Goal: Task Accomplishment & Management: Manage account settings

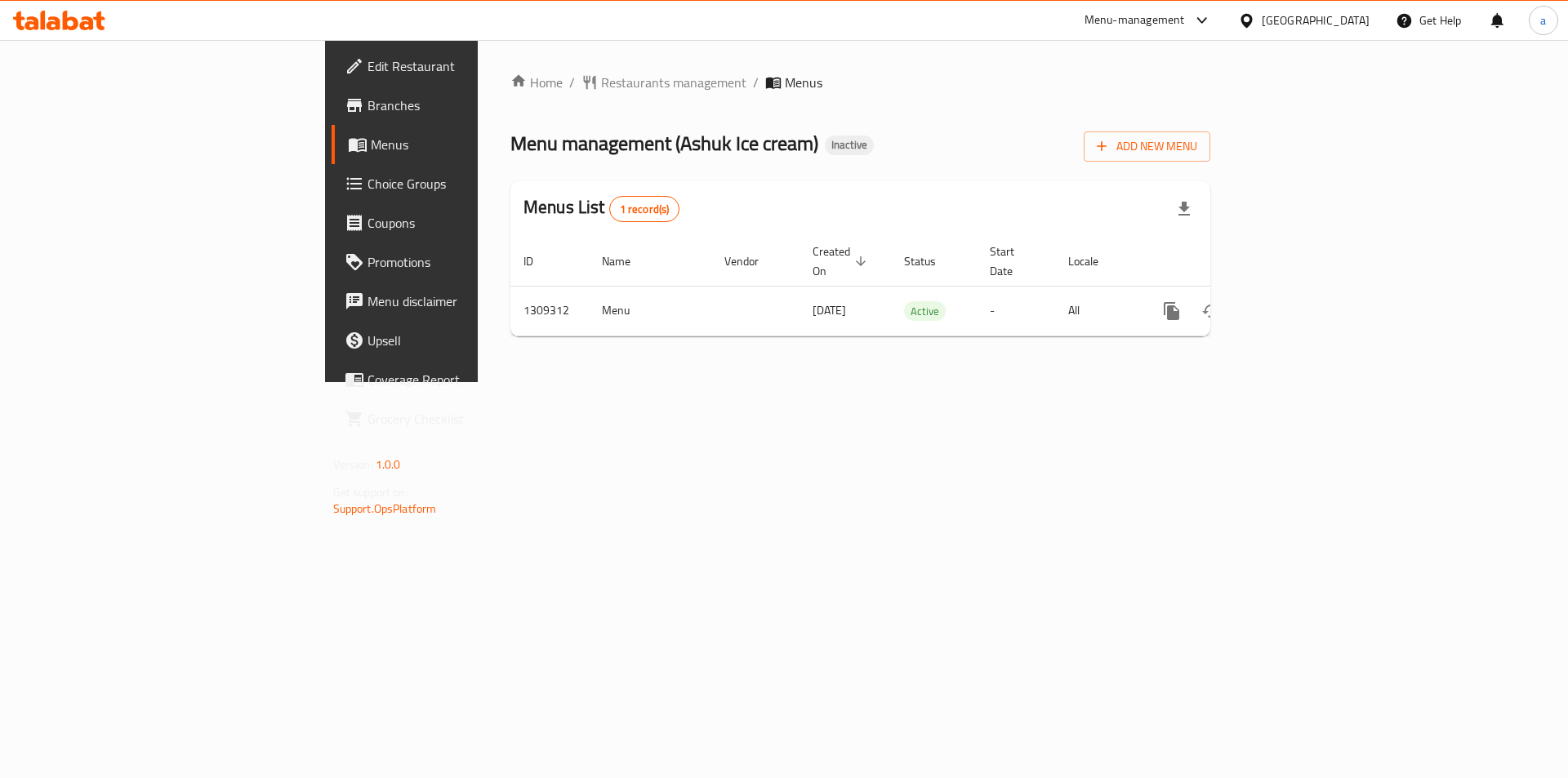
click at [621, 382] on div "Home / Restaurants management / Menus Menu management ( Ashuk Ice cream ) Inact…" at bounding box center [860, 210] width 766 height 342
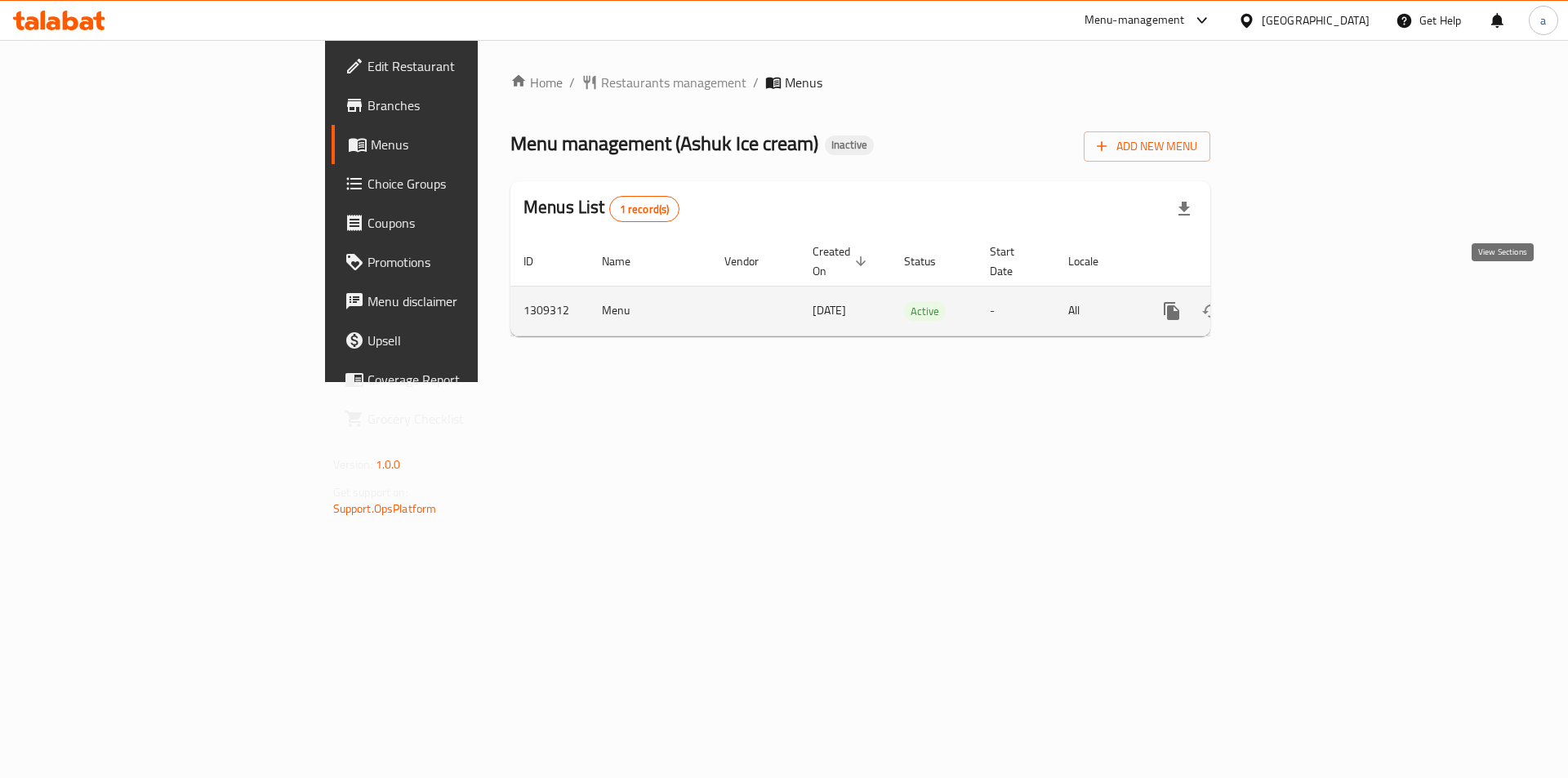
click at [1300, 301] on icon "enhanced table" at bounding box center [1290, 311] width 19 height 19
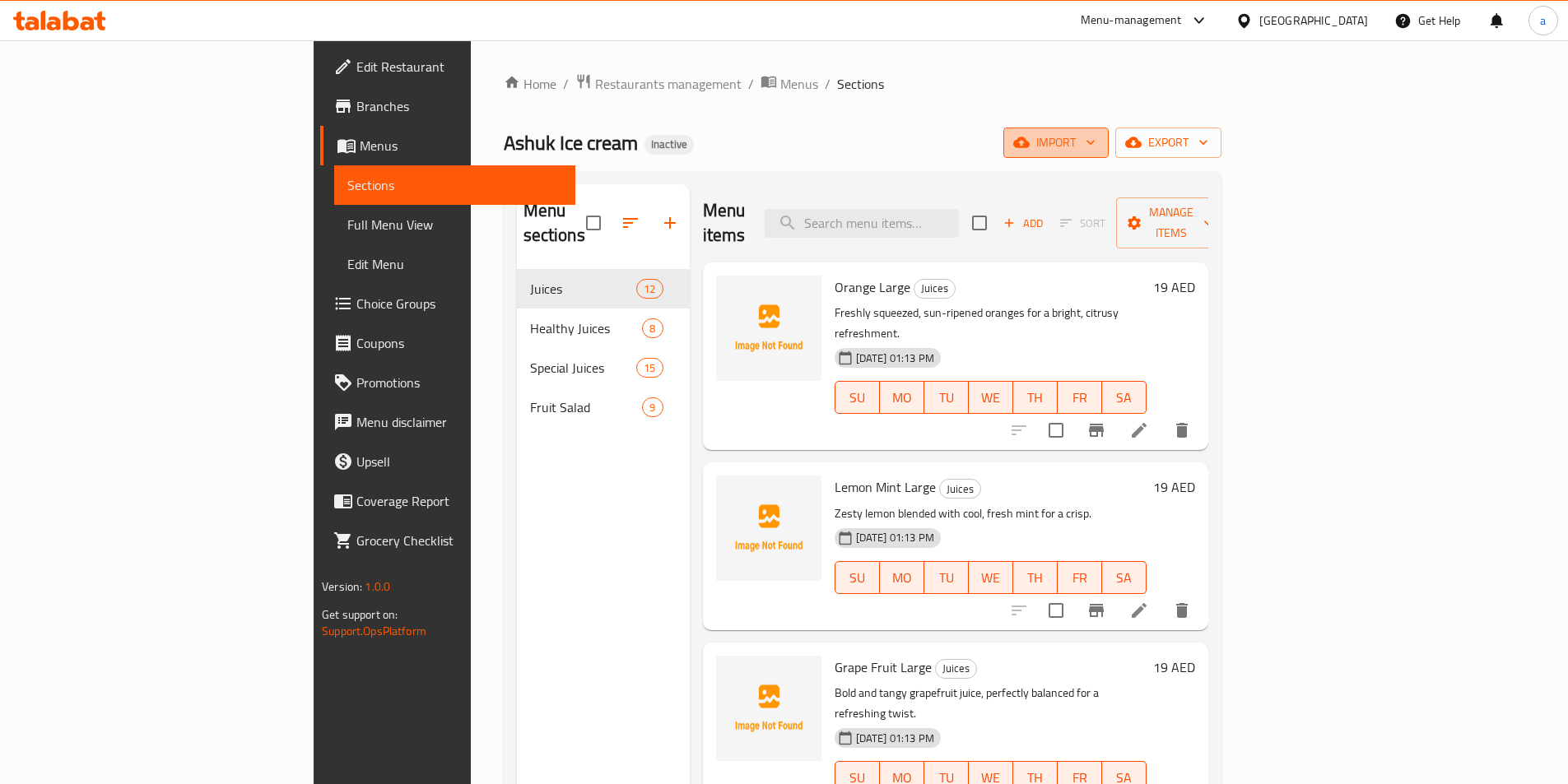
click at [1095, 153] on span "import" at bounding box center [1055, 142] width 79 height 20
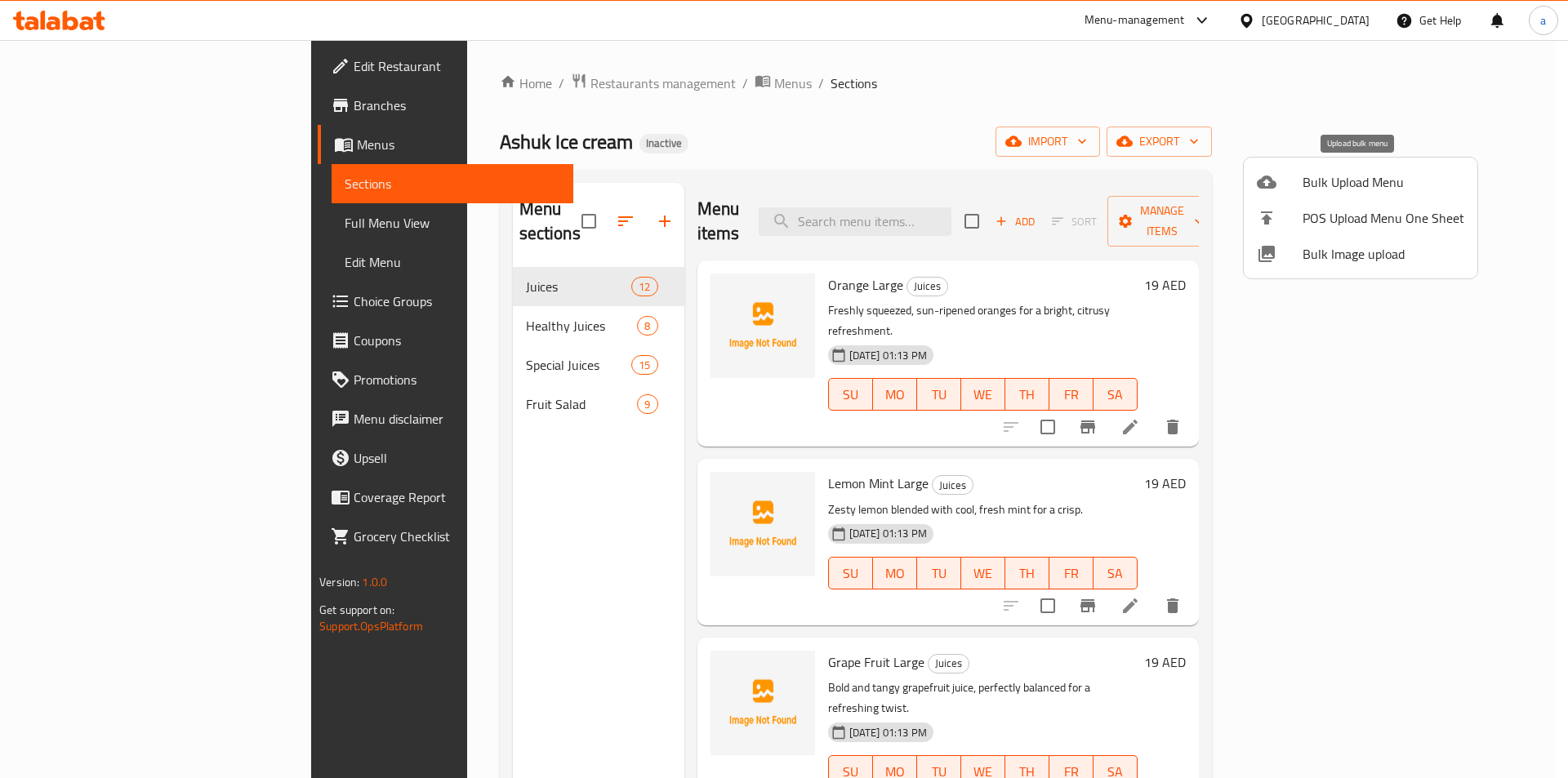
click at [1319, 183] on span "Bulk Upload Menu" at bounding box center [1383, 181] width 161 height 19
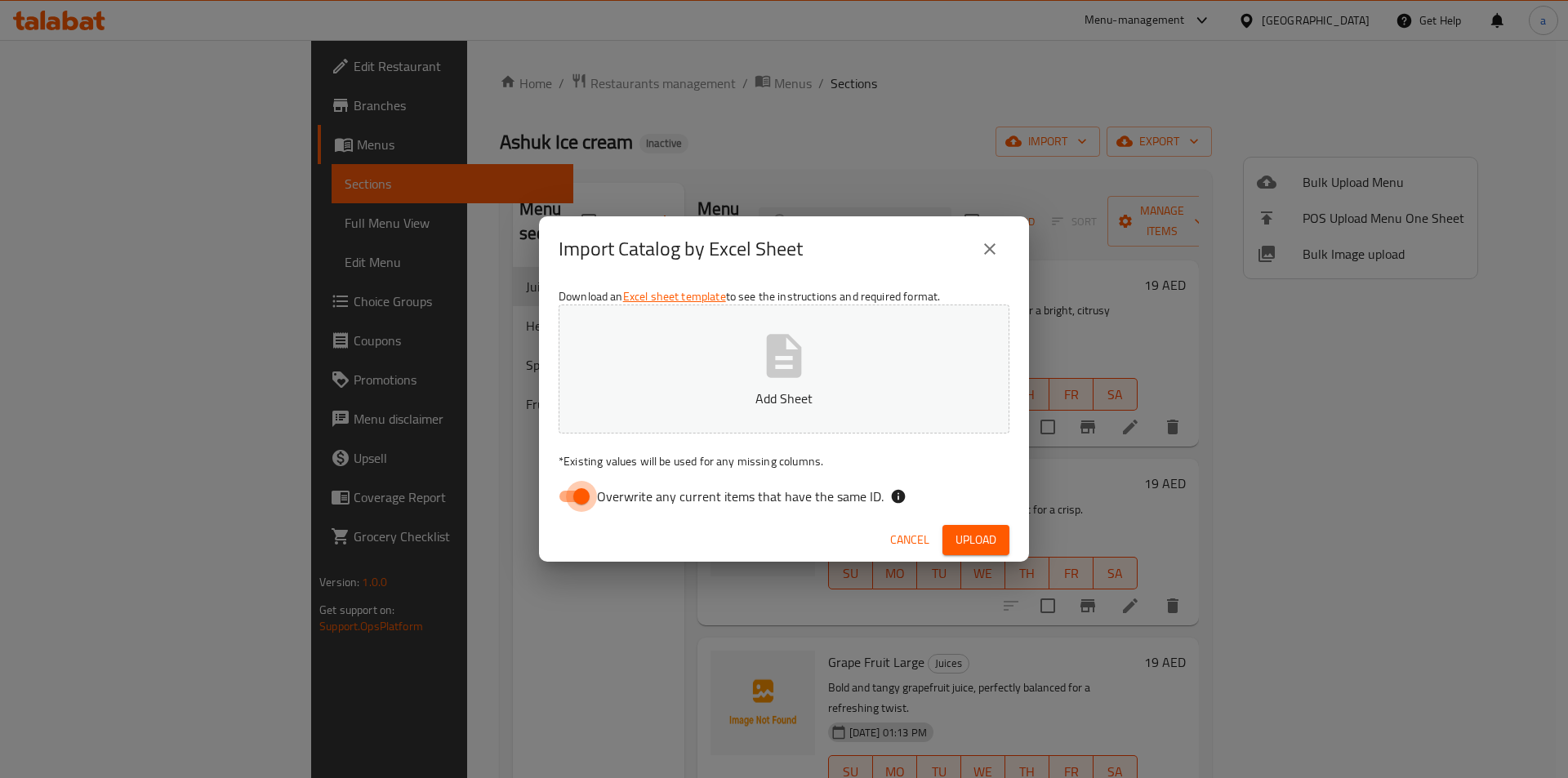
click at [572, 500] on input "Overwrite any current items that have the same ID." at bounding box center [581, 496] width 93 height 31
checkbox input "false"
click at [665, 401] on p "Add Sheet" at bounding box center [784, 399] width 401 height 19
click at [920, 538] on span "Cancel" at bounding box center [910, 540] width 40 height 20
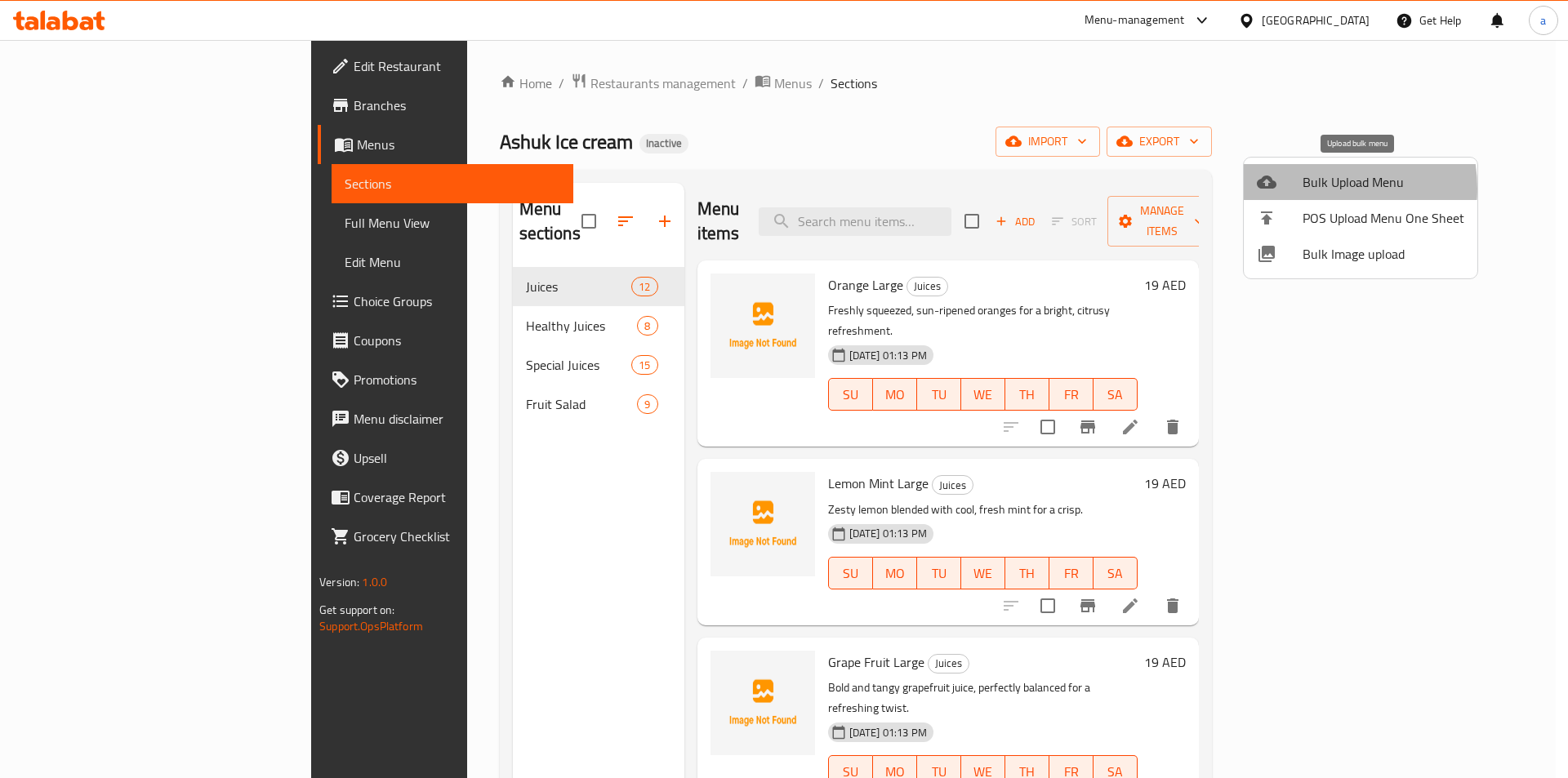
click at [1306, 188] on span "Bulk Upload Menu" at bounding box center [1383, 181] width 161 height 19
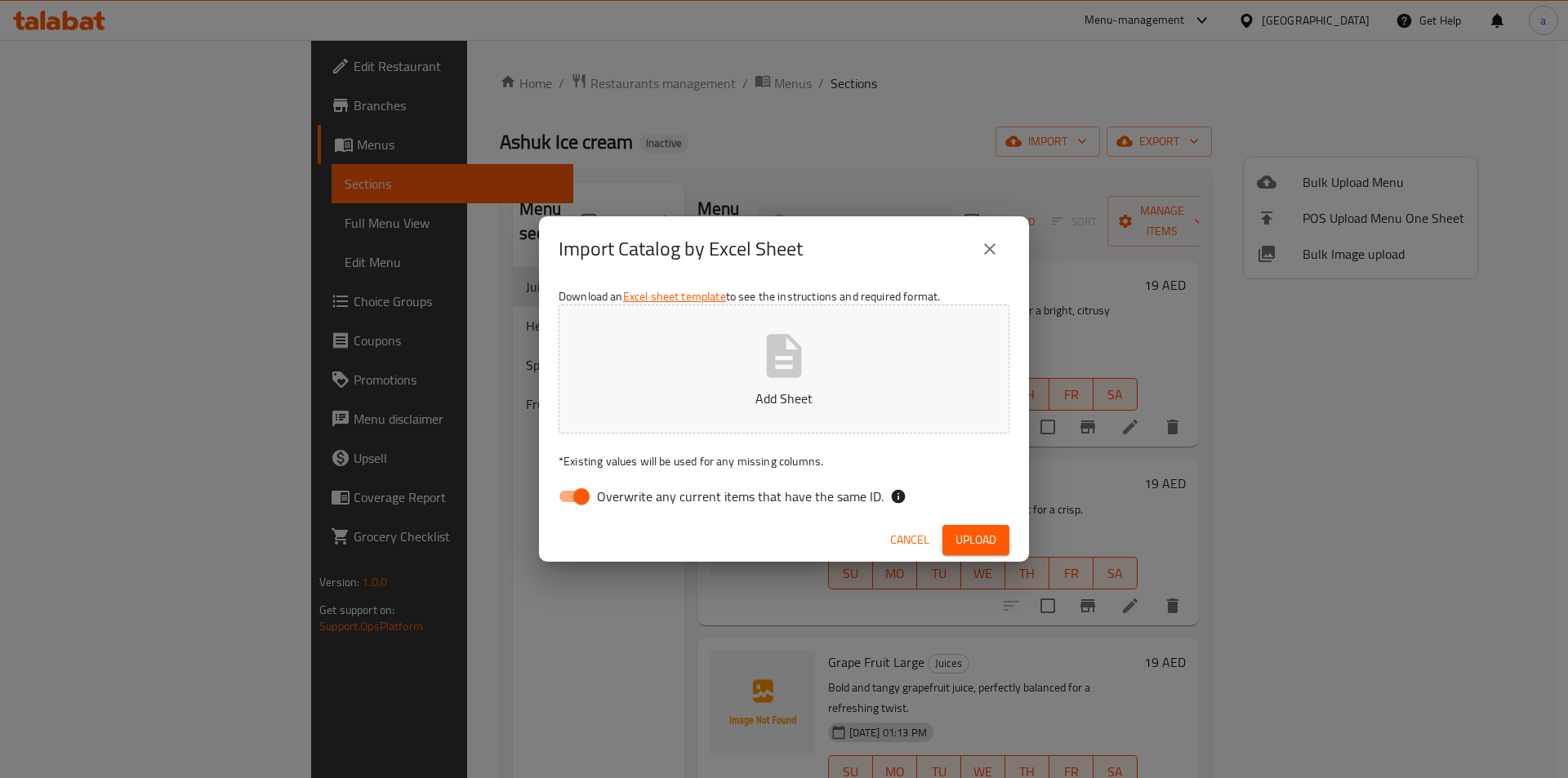
drag, startPoint x: 577, startPoint y: 492, endPoint x: 637, endPoint y: 413, distance: 99.2
click at [577, 492] on input "Overwrite any current items that have the same ID." at bounding box center [581, 496] width 93 height 31
checkbox input "false"
click at [644, 403] on p "Add Sheet" at bounding box center [784, 399] width 401 height 19
click at [958, 545] on span "Upload" at bounding box center [976, 540] width 41 height 20
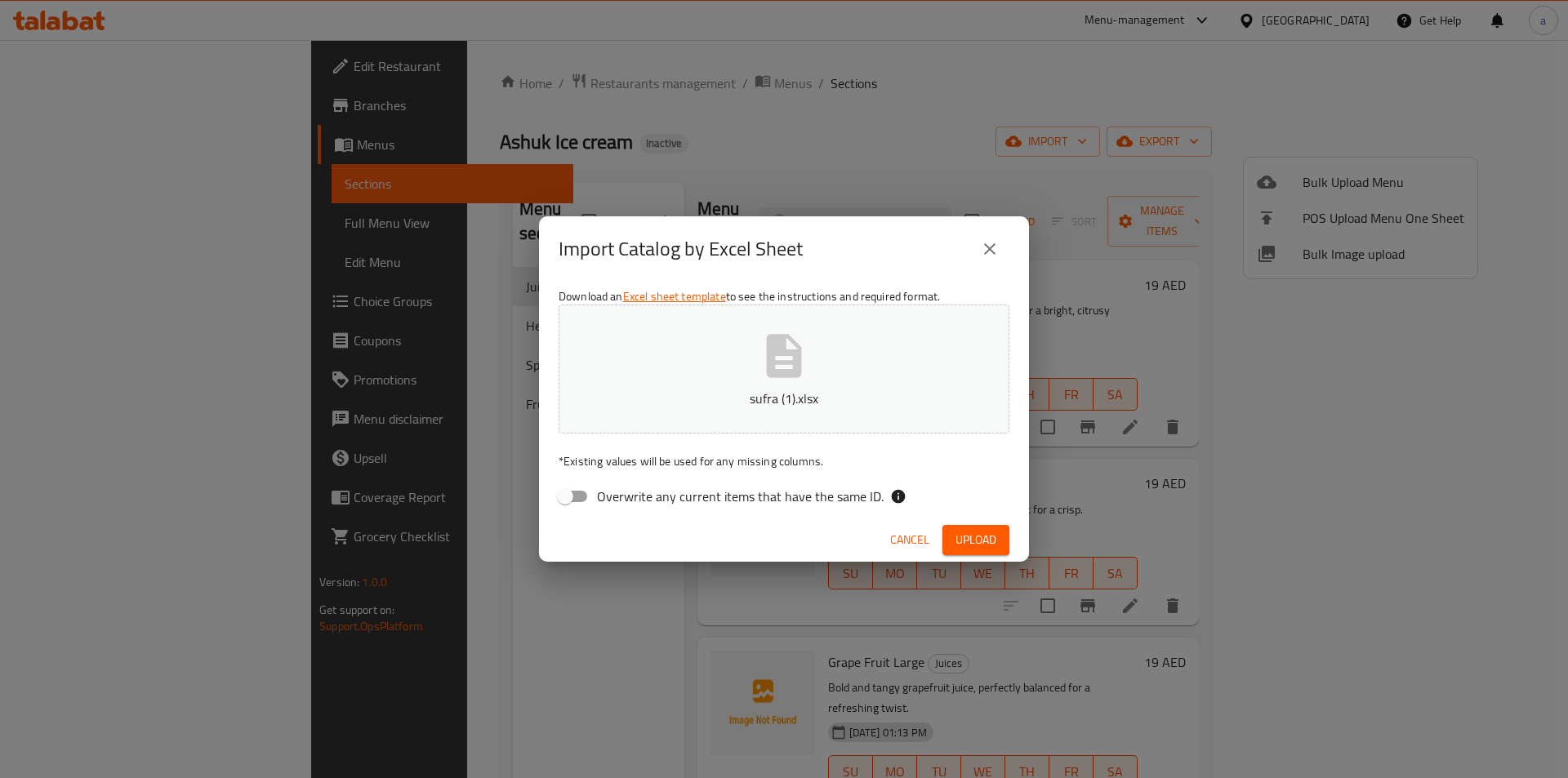
click at [756, 366] on button "sufra (1).xlsx" at bounding box center [784, 370] width 451 height 129
click at [992, 545] on span "Upload" at bounding box center [976, 540] width 41 height 20
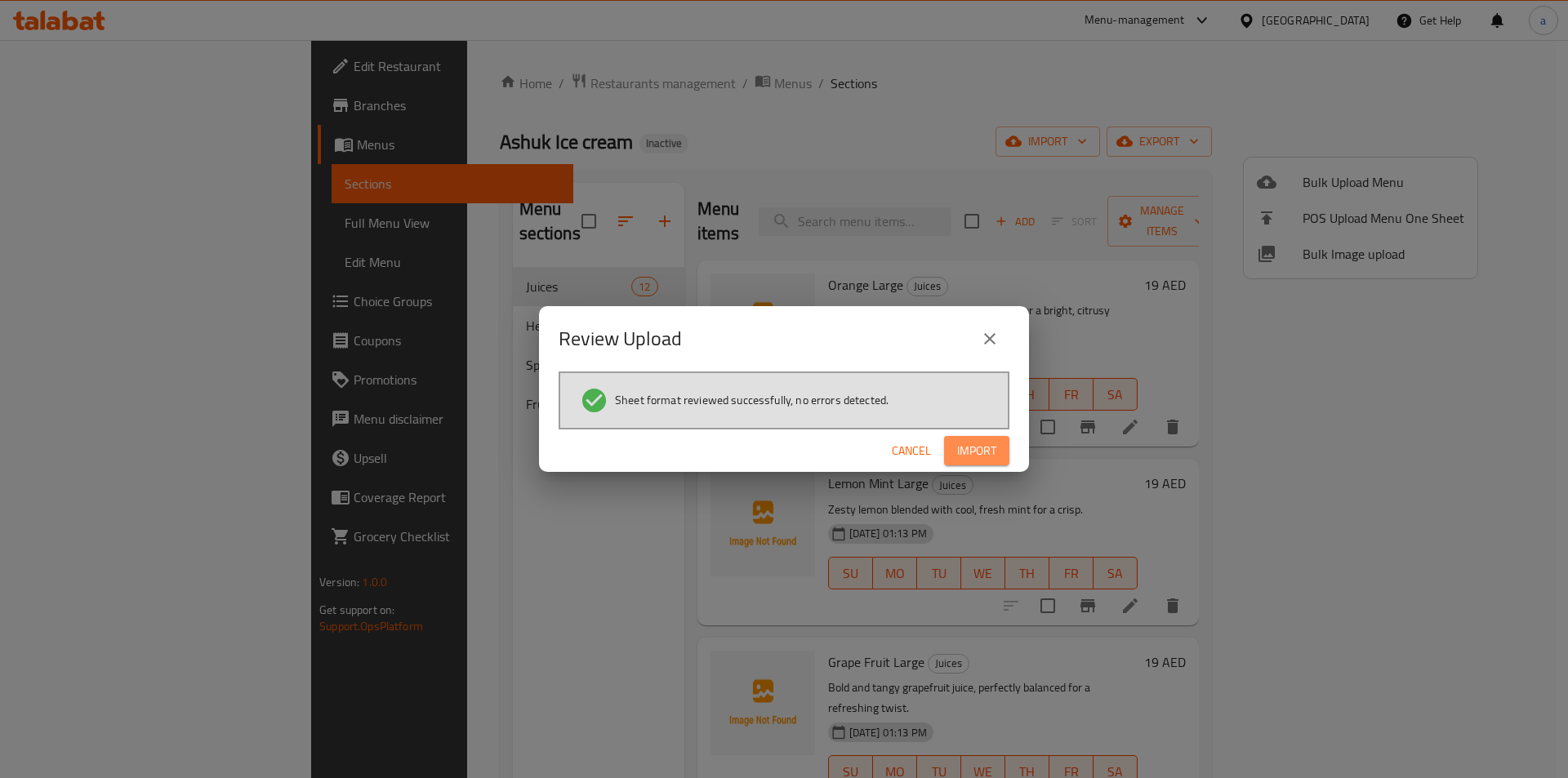
click at [978, 445] on span "Import" at bounding box center [976, 451] width 40 height 20
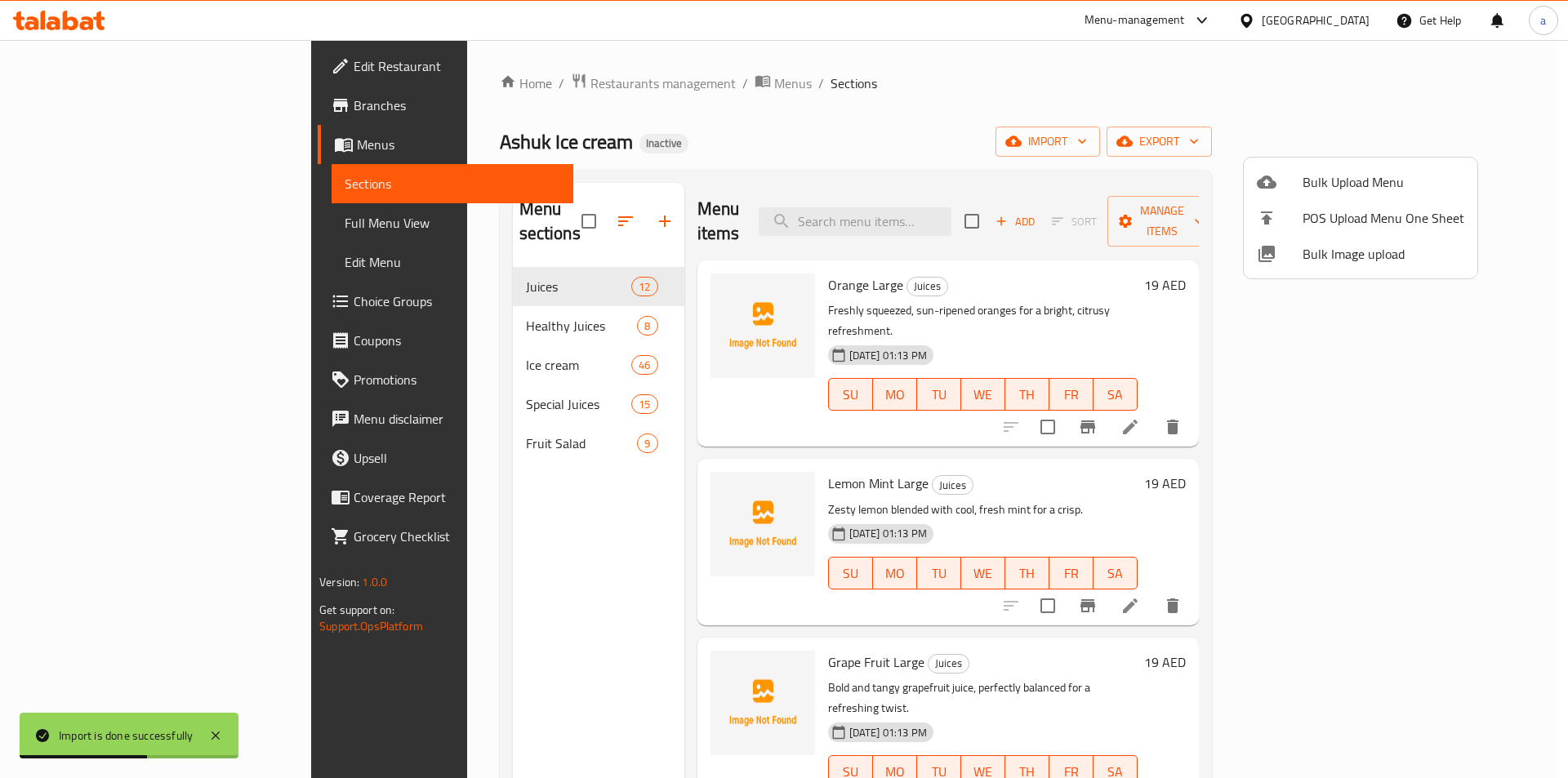
click at [378, 347] on div at bounding box center [784, 389] width 1568 height 778
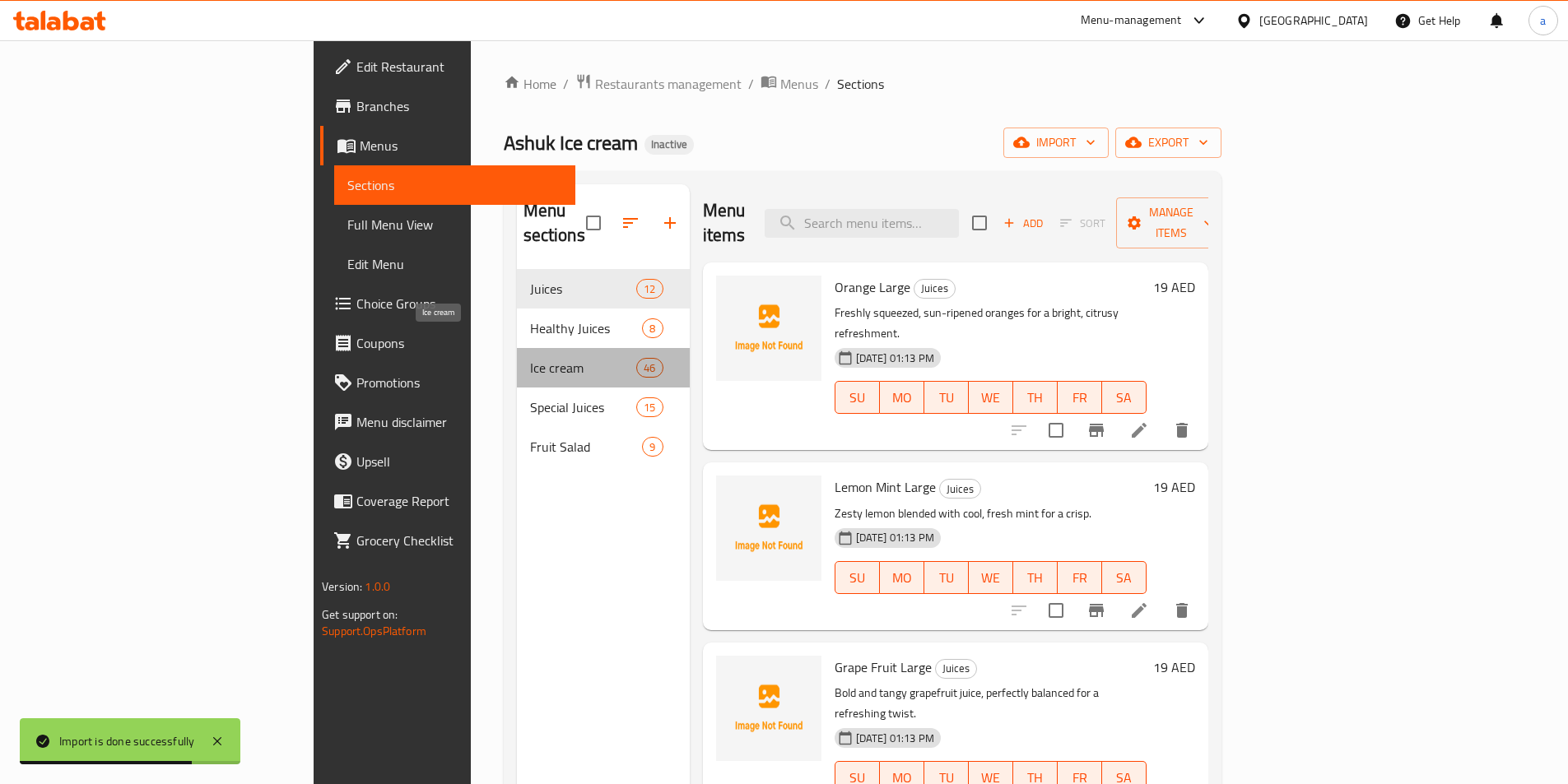
click at [530, 358] on span "Ice cream" at bounding box center [584, 368] width 107 height 19
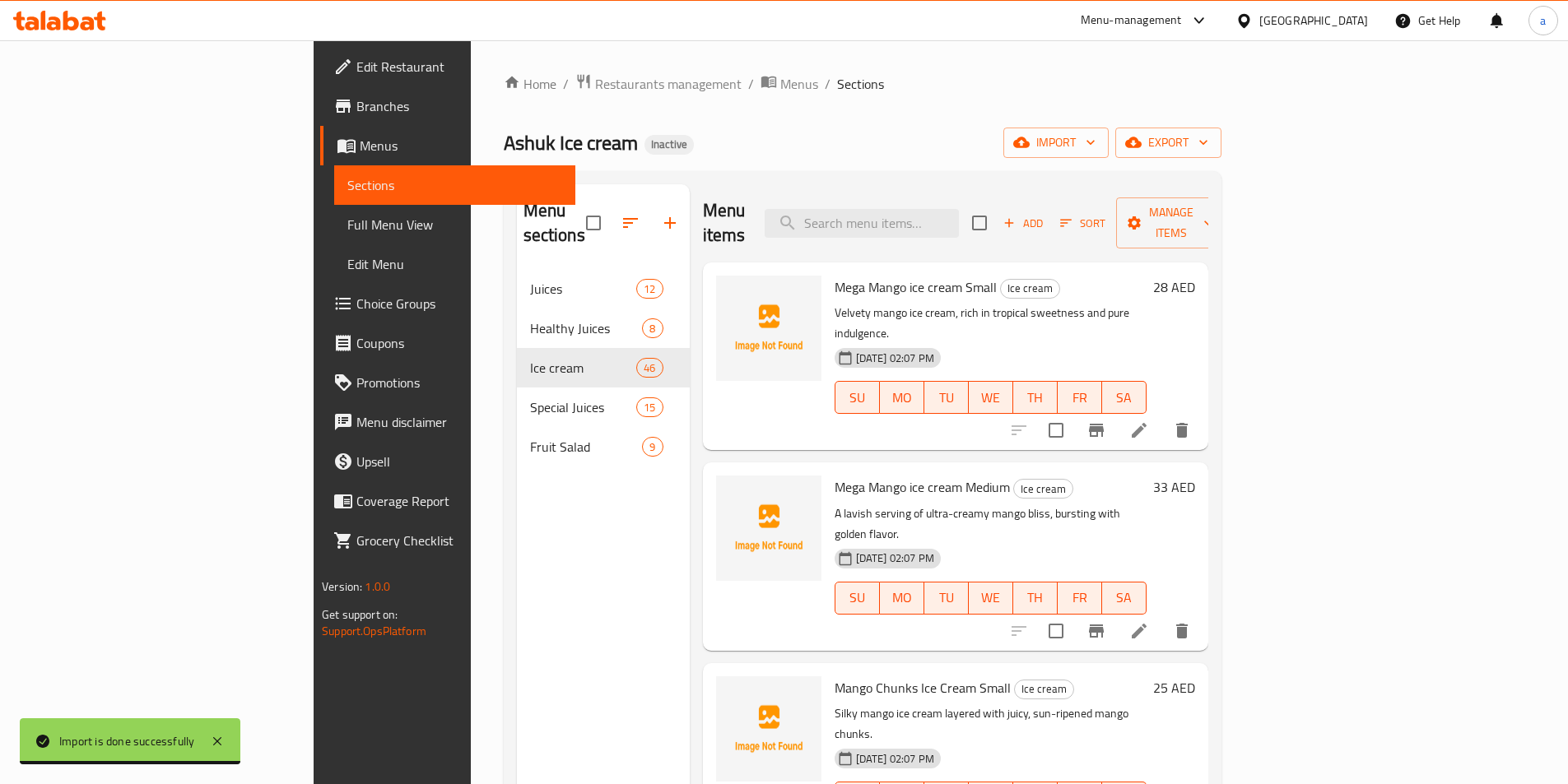
click at [347, 231] on span "Full Menu View" at bounding box center [454, 225] width 215 height 19
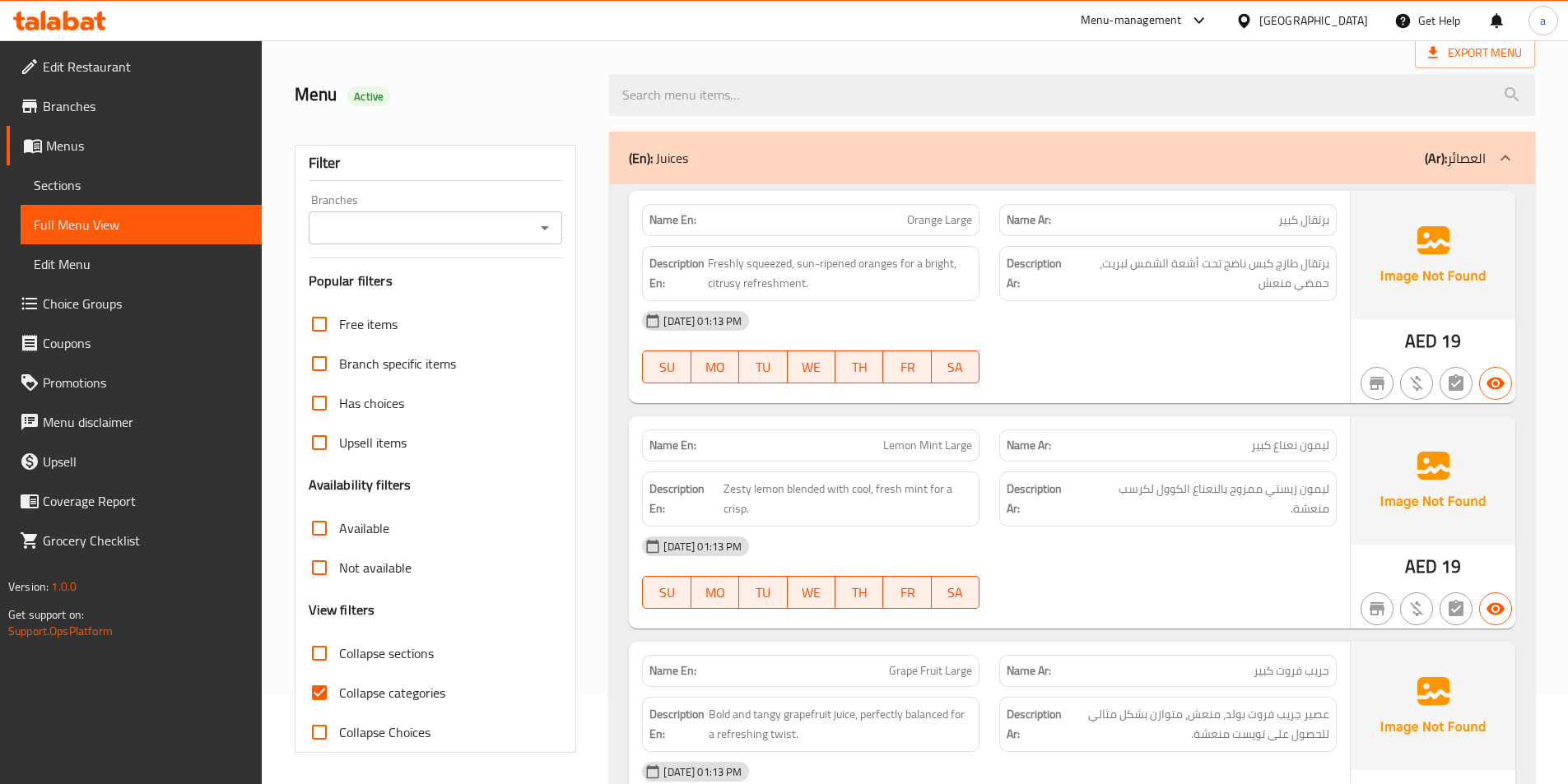
scroll to position [164, 0]
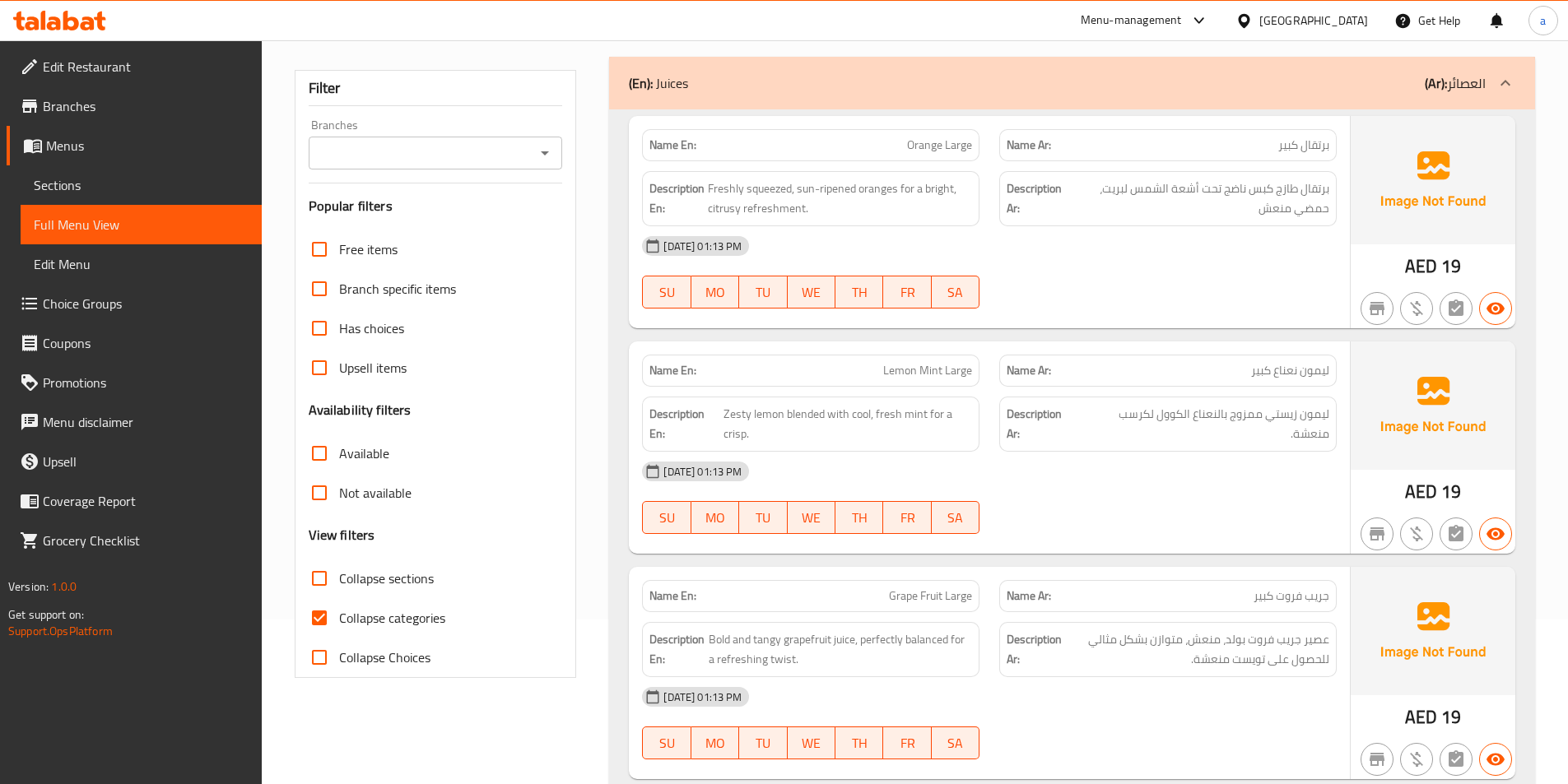
click at [308, 621] on input "Collapse categories" at bounding box center [319, 618] width 40 height 40
checkbox input "false"
click at [324, 576] on input "Collapse sections" at bounding box center [319, 578] width 40 height 40
checkbox input "true"
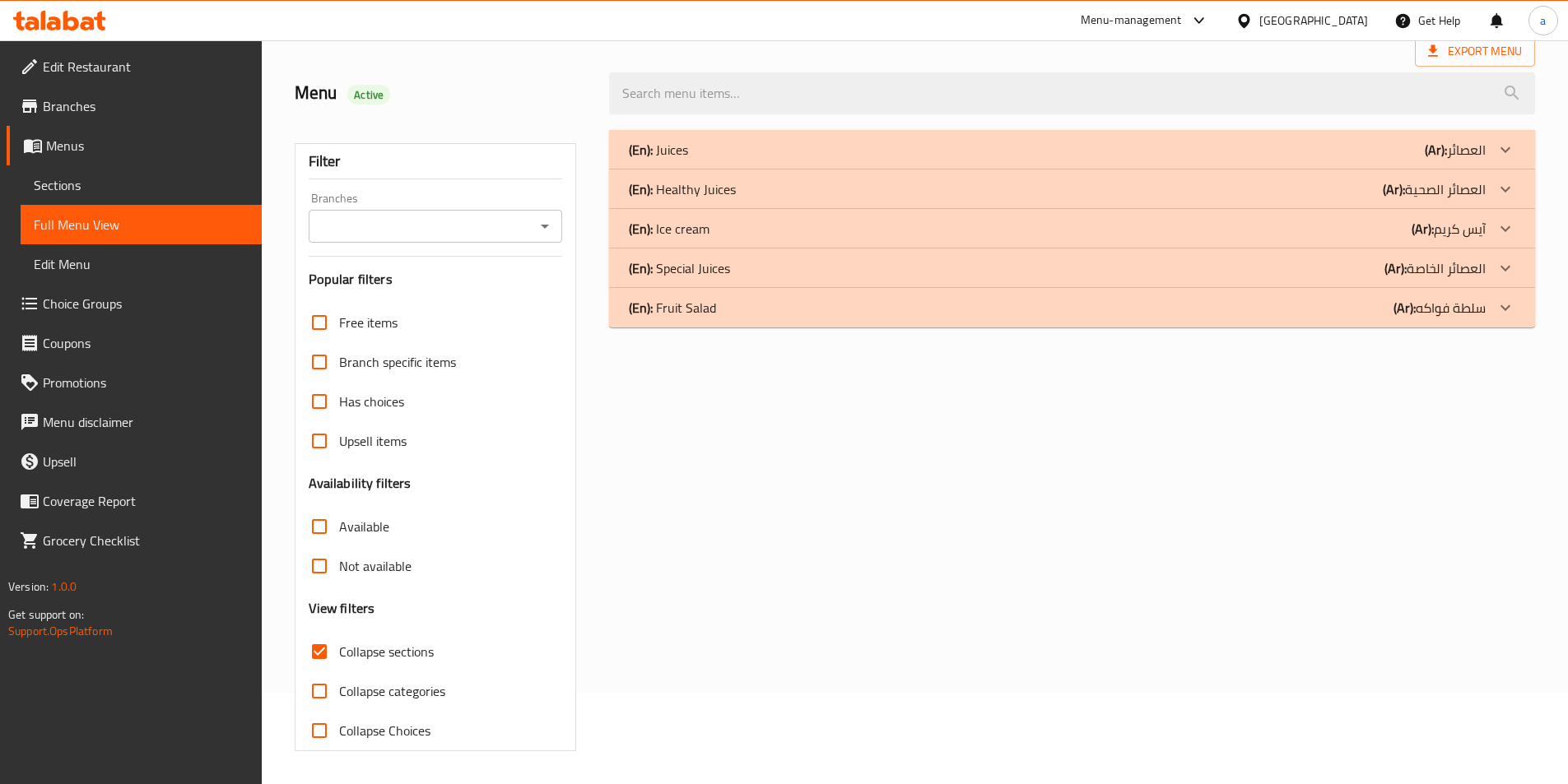
scroll to position [91, 0]
click at [1424, 162] on b "(Ar):" at bounding box center [1435, 149] width 22 height 24
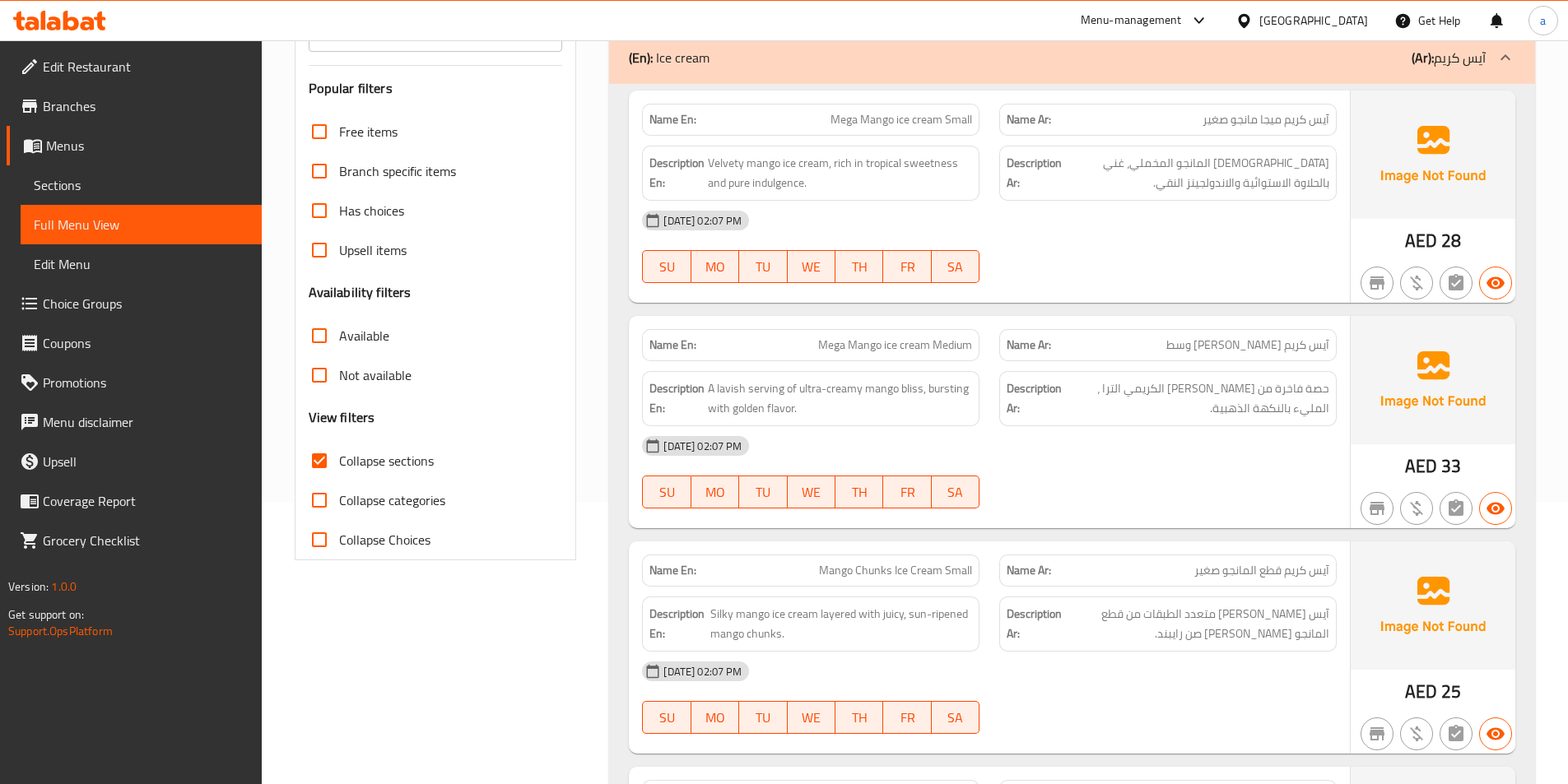
scroll to position [339, 0]
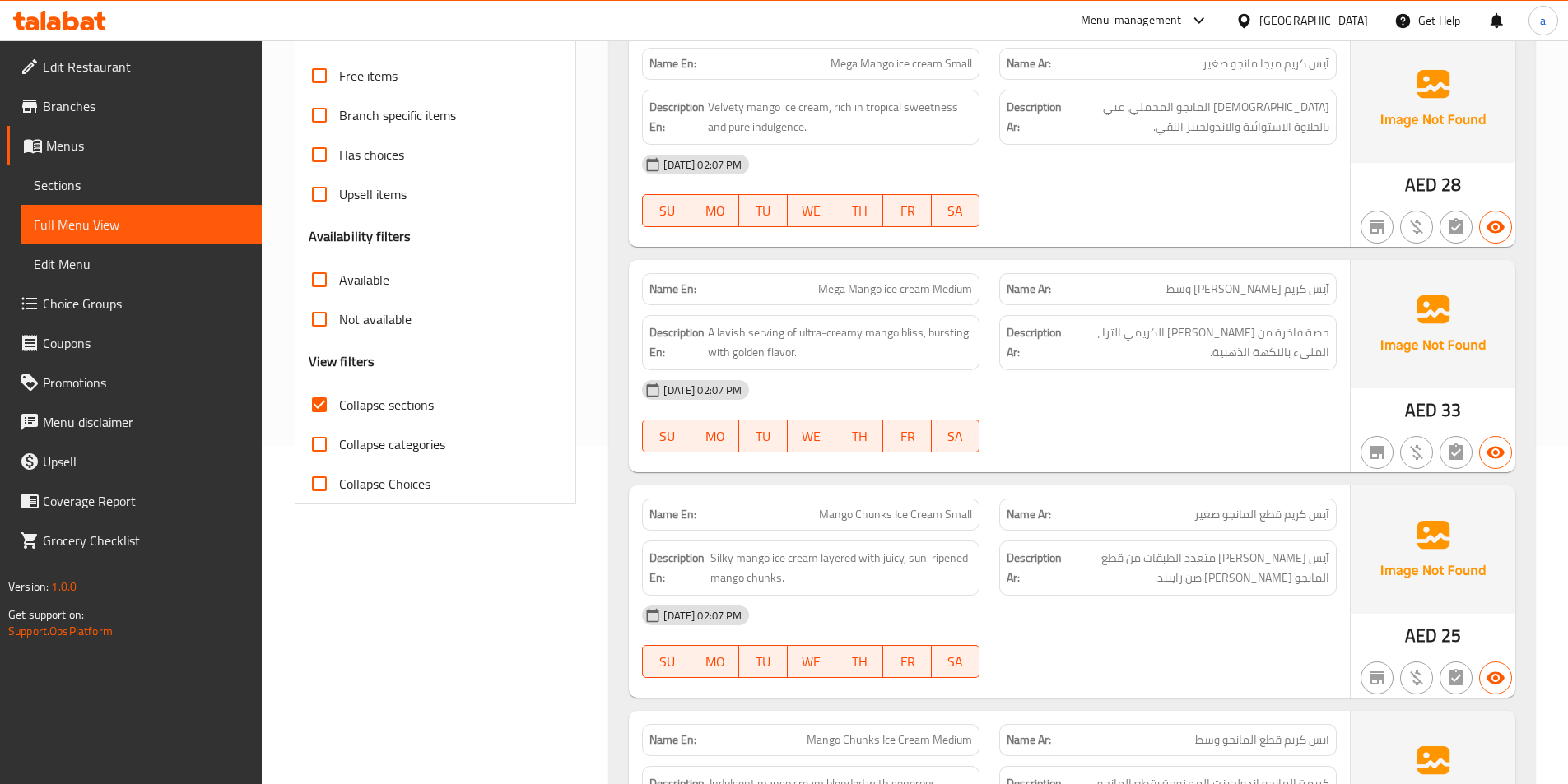
click at [1016, 213] on div "02-09-2025 02:07 PM SU MO TU WE TH FR SA" at bounding box center [989, 191] width 714 height 92
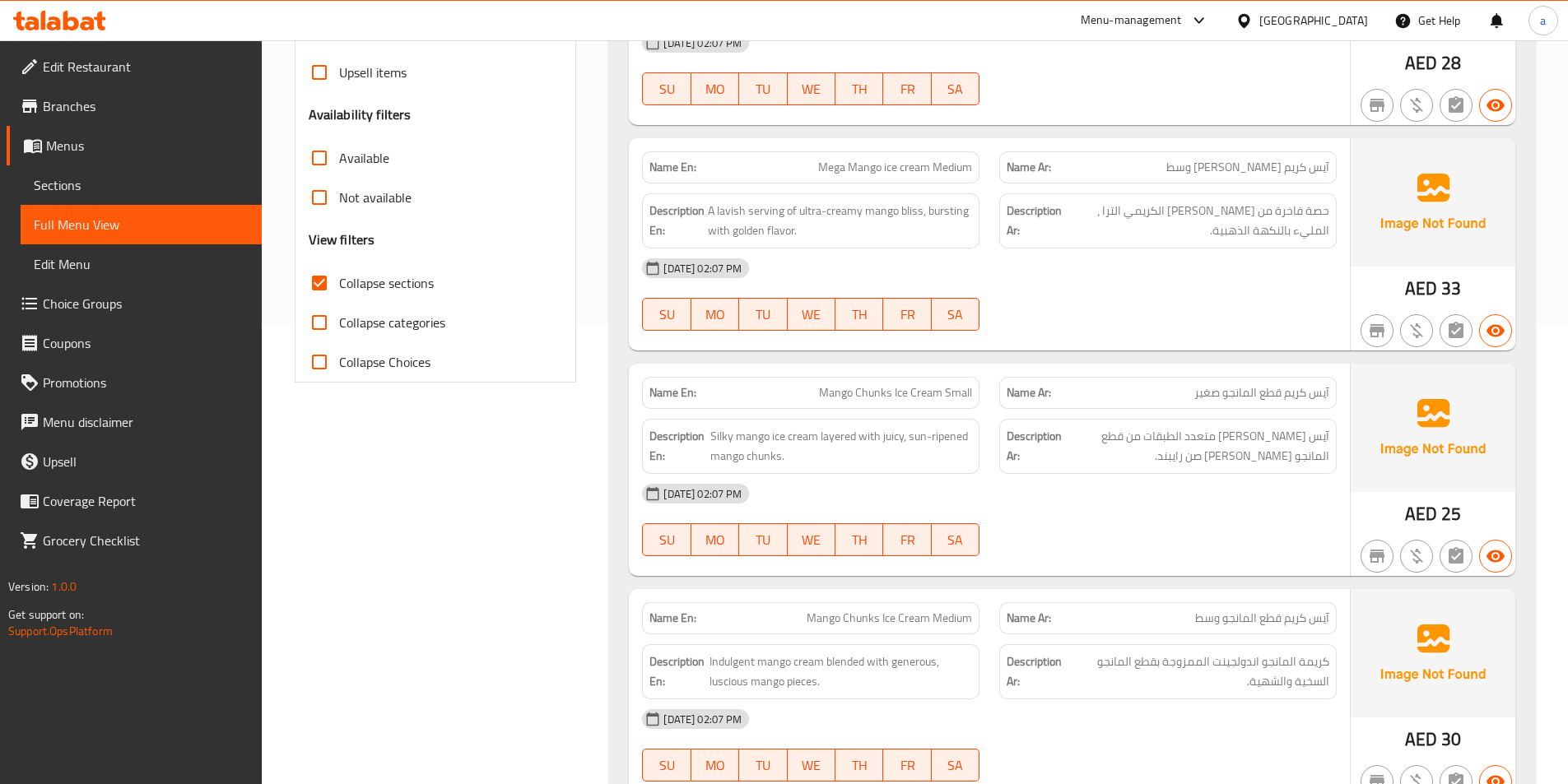
scroll to position [503, 0]
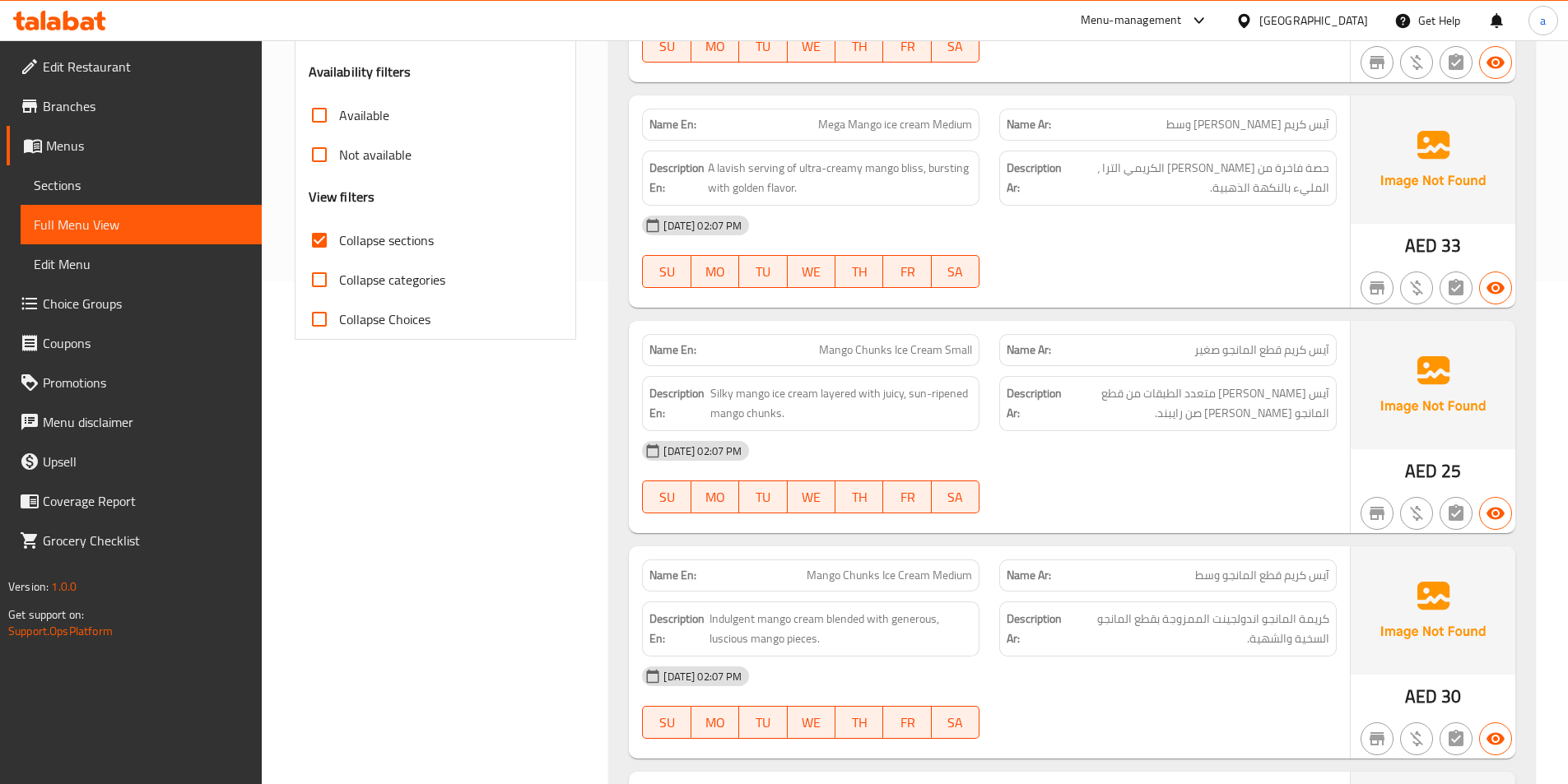
click at [1169, 259] on div "[DATE] 02:07 PM SU MO TU WE TH FR SA" at bounding box center [989, 251] width 714 height 92
click at [948, 170] on span "A lavish serving of ultra-creamy mango bliss, bursting with golden flavor." at bounding box center [840, 177] width 265 height 40
copy span "bursting"
click at [1135, 268] on div "02-09-2025 02:07 PM SU MO TU WE TH FR SA" at bounding box center [989, 251] width 714 height 92
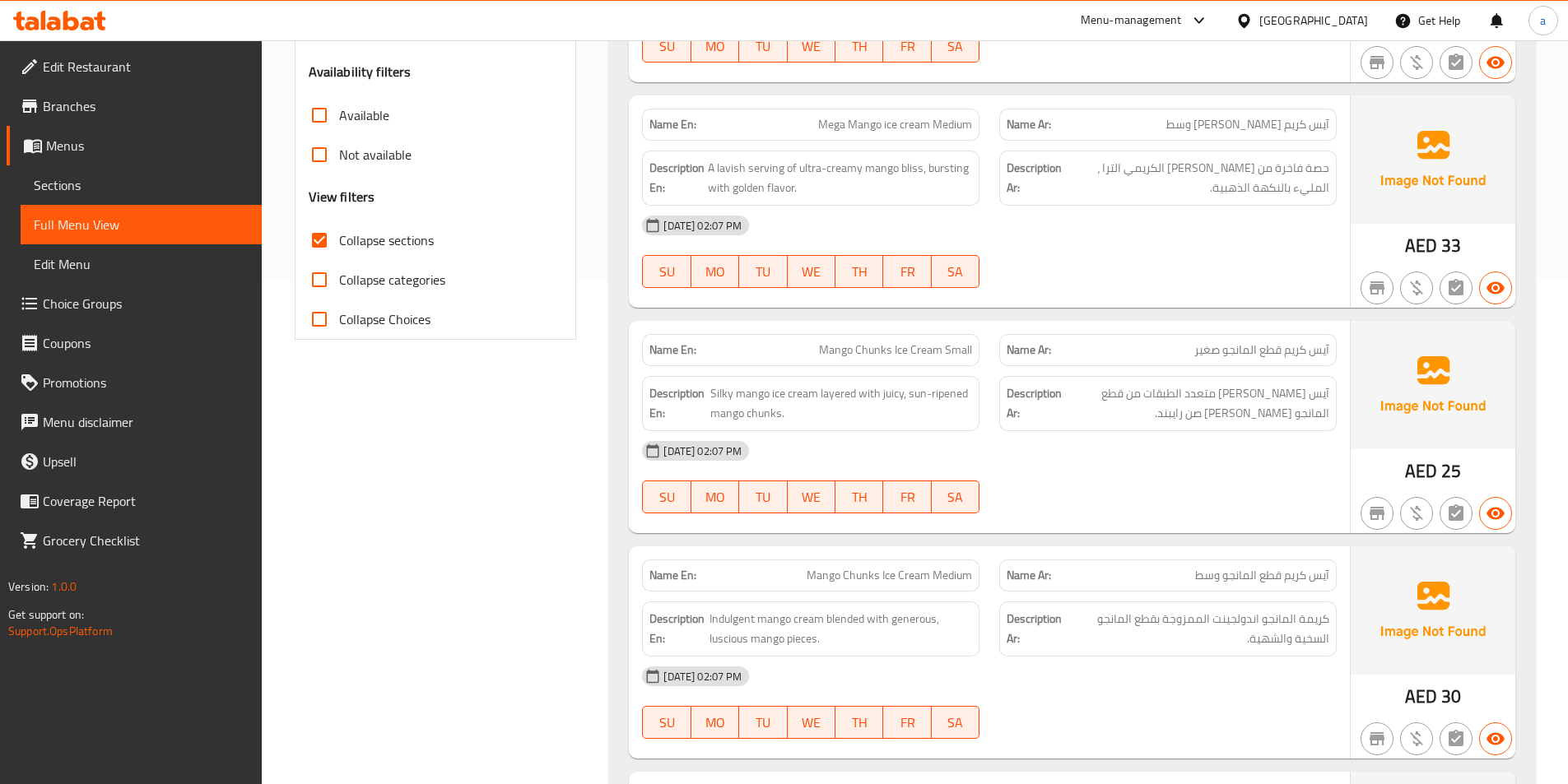
click at [917, 124] on span "Mega Mango ice cream Medium" at bounding box center [895, 125] width 154 height 18
copy span "Mega Mango ice cream Medium"
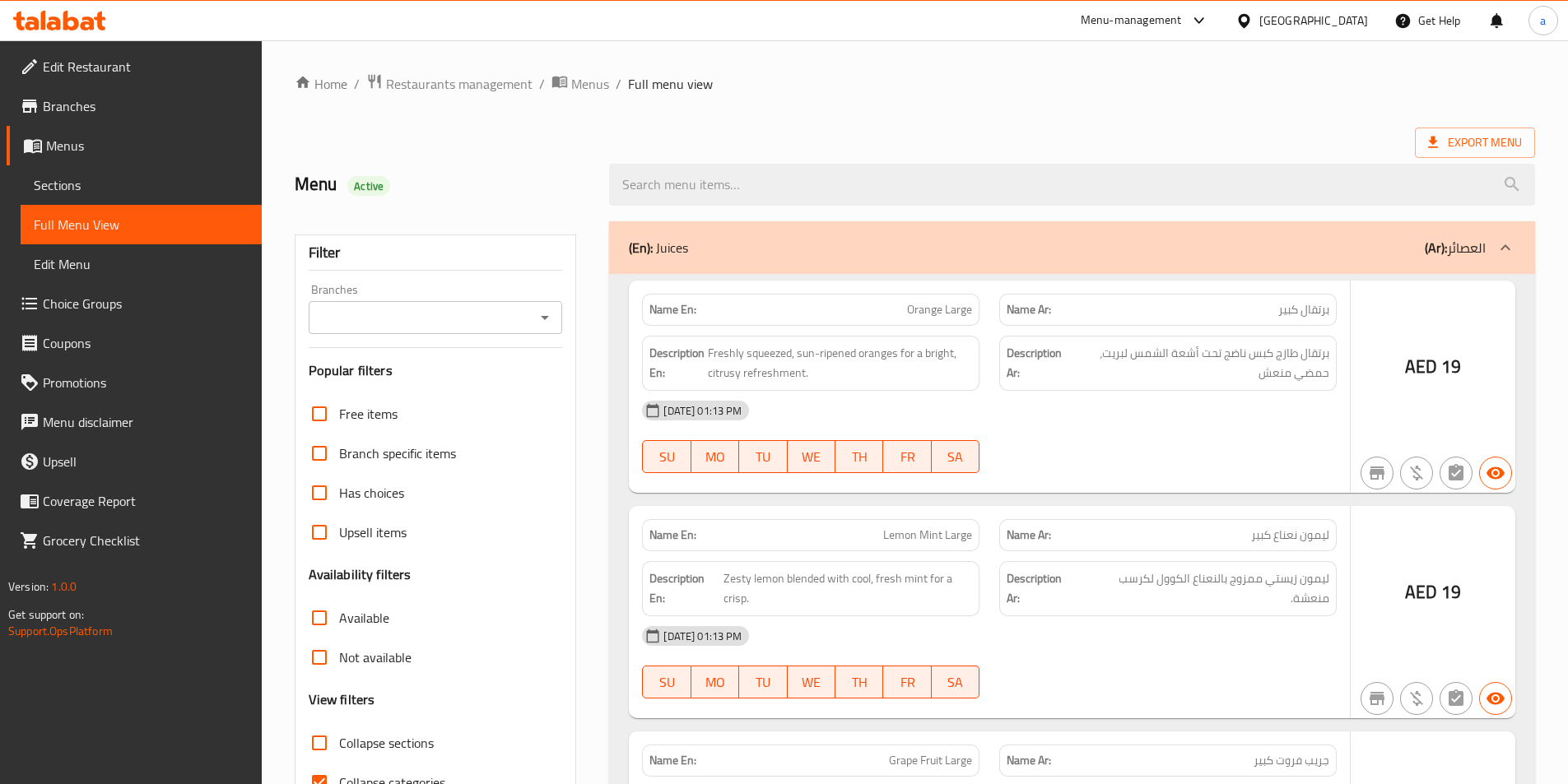
click at [156, 188] on div at bounding box center [784, 392] width 1568 height 784
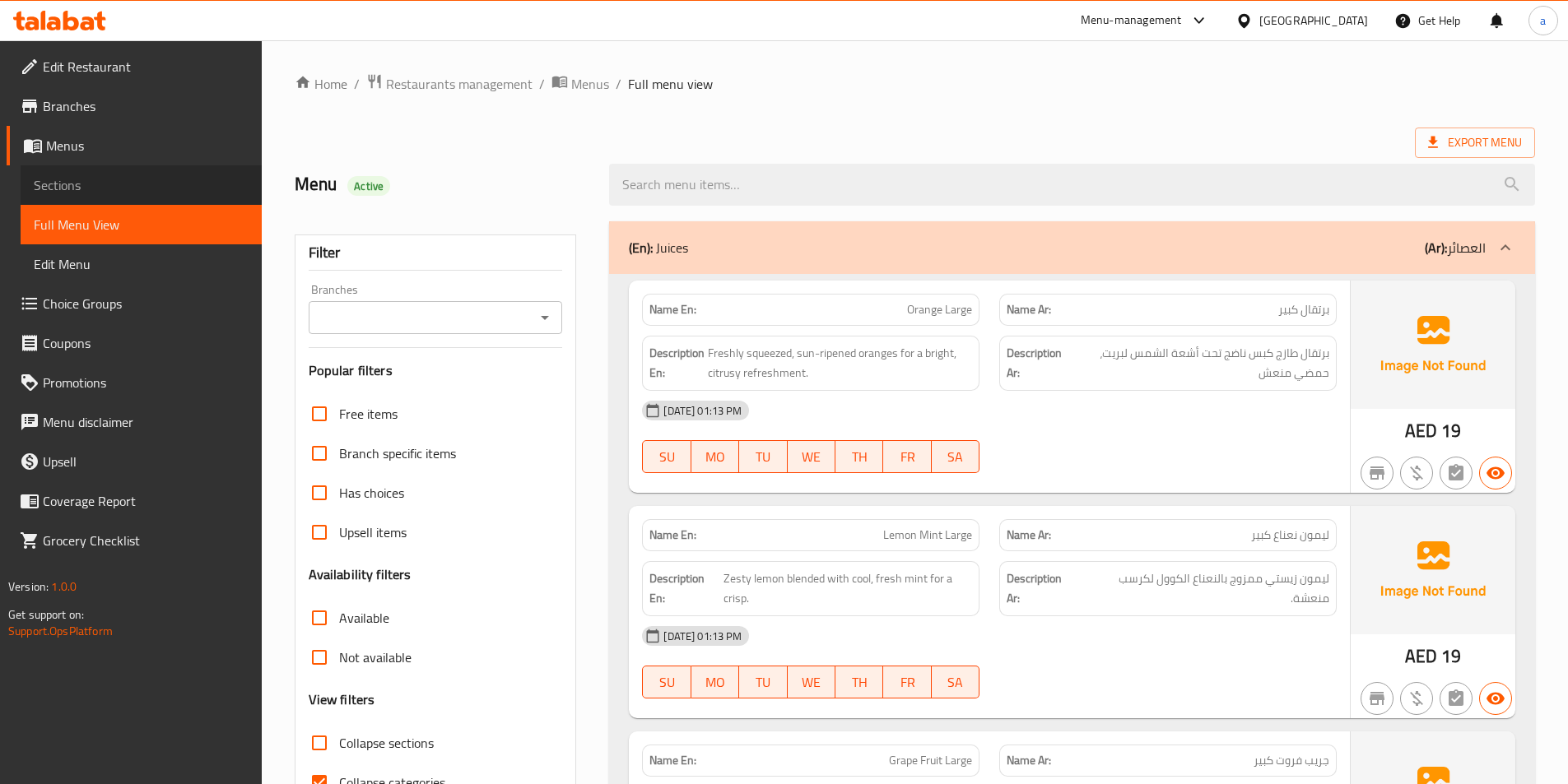
click at [156, 188] on span "Sections" at bounding box center [141, 185] width 215 height 19
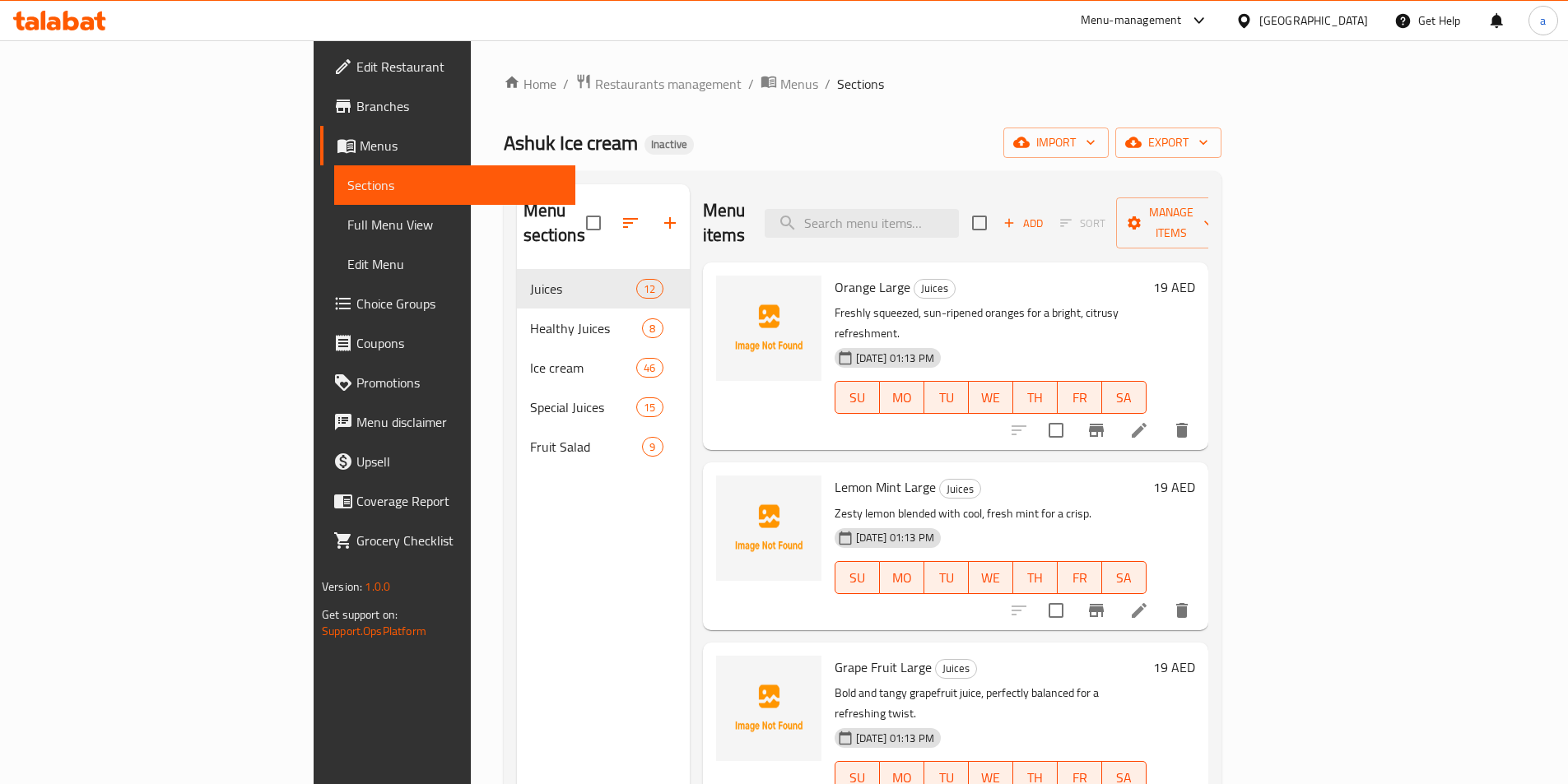
click at [347, 188] on span "Sections" at bounding box center [454, 185] width 215 height 19
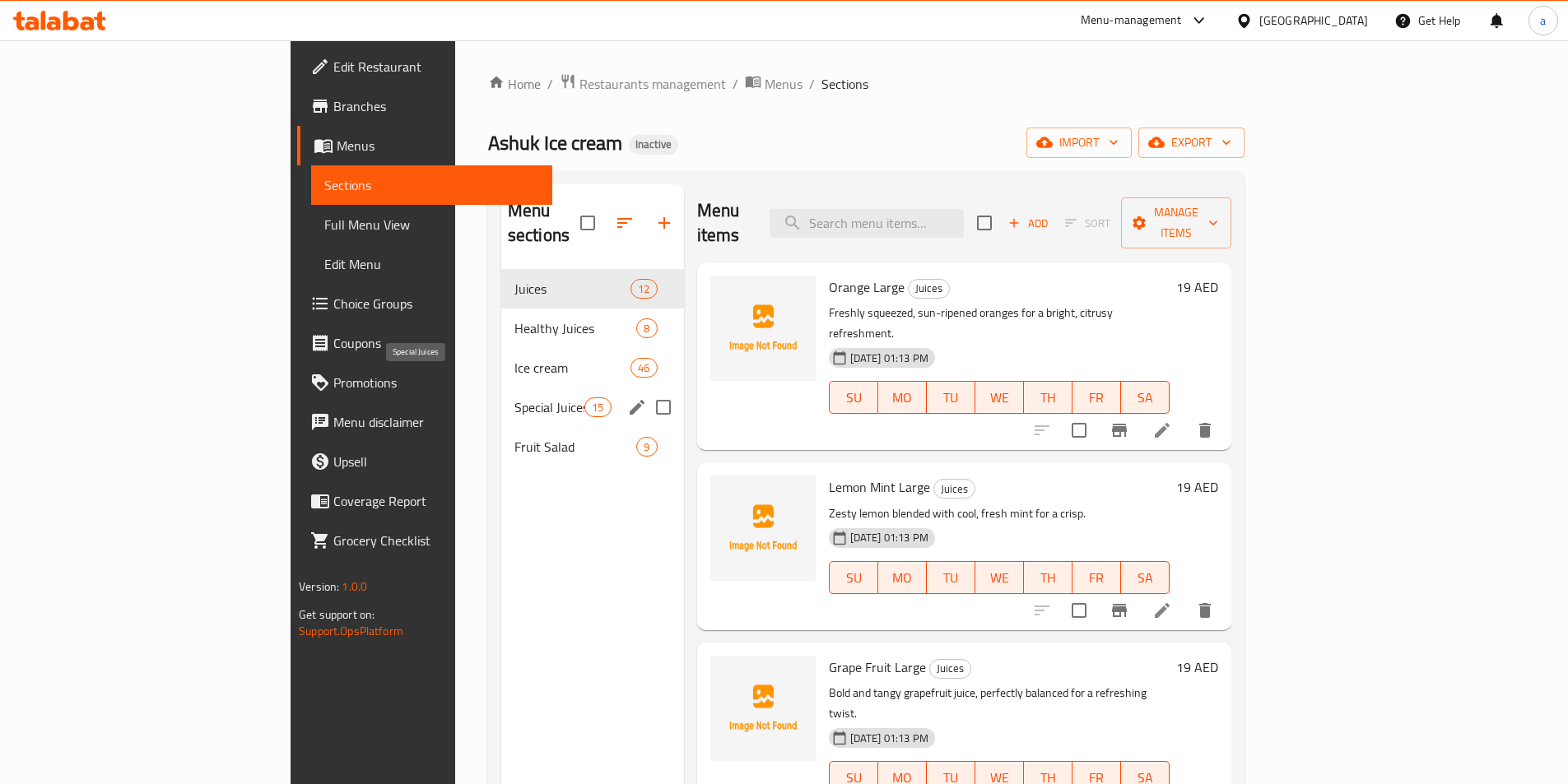
click at [515, 358] on span "Ice cream" at bounding box center [572, 368] width 116 height 19
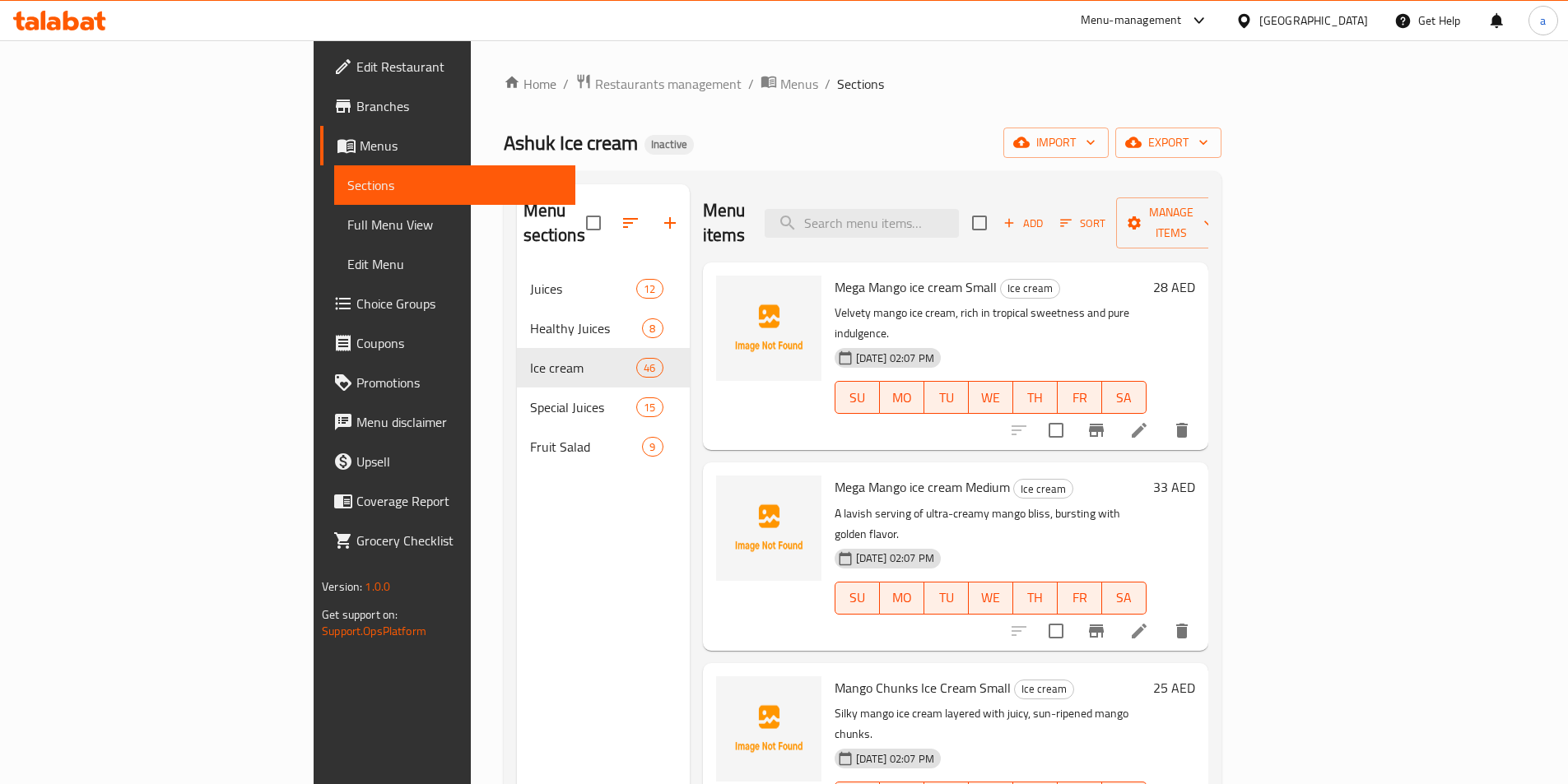
click at [919, 125] on div "Home / Restaurants management / Menus / Sections Ashuk Ice cream Inactive impor…" at bounding box center [863, 527] width 718 height 909
click at [1146, 624] on icon at bounding box center [1138, 630] width 15 height 15
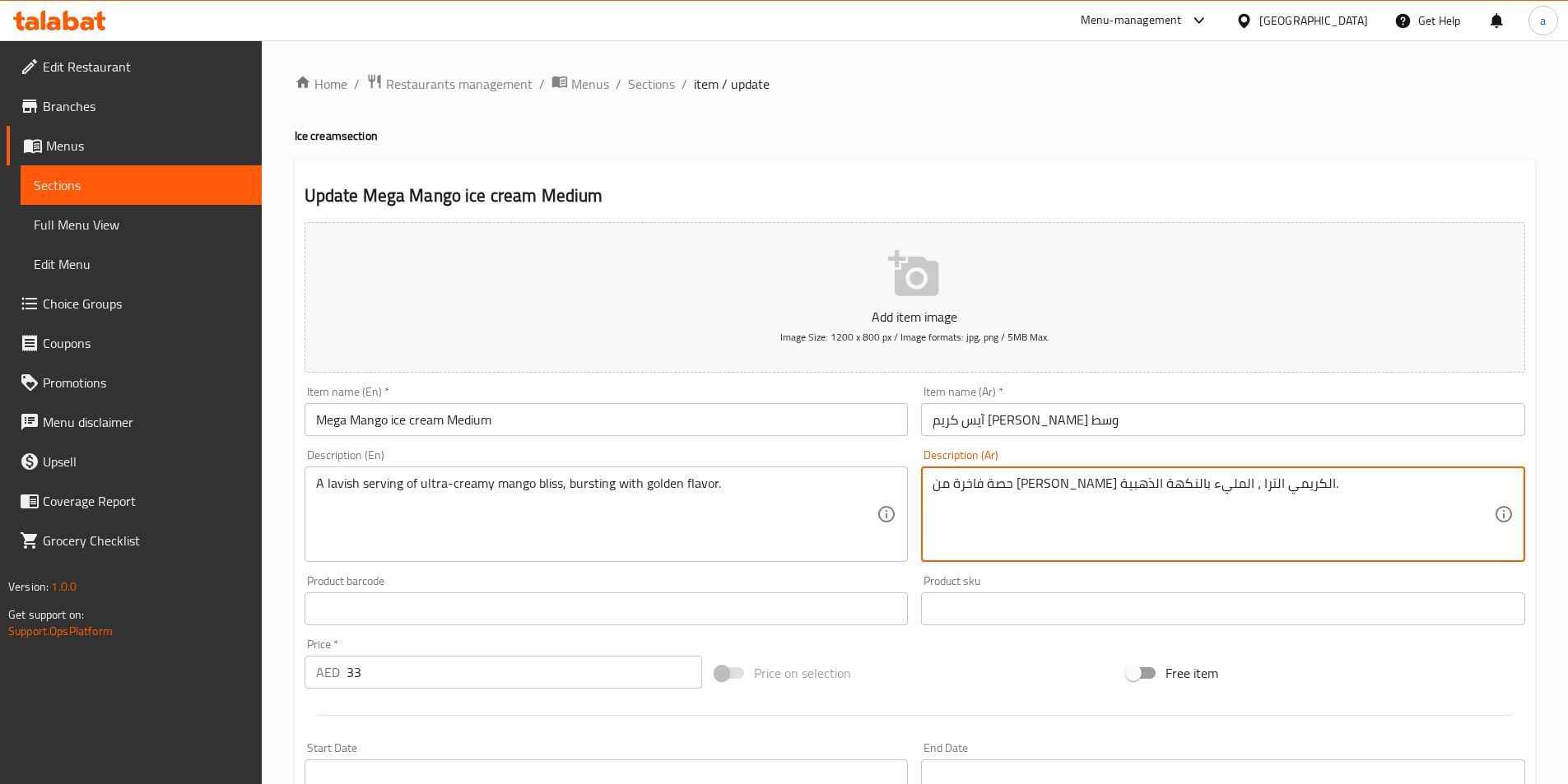
click at [1045, 489] on textarea "حصة فاخرة من [PERSON_NAME] الكريمي الترا ، المليء بالنكهة الذهبية." at bounding box center [1212, 515] width 561 height 78
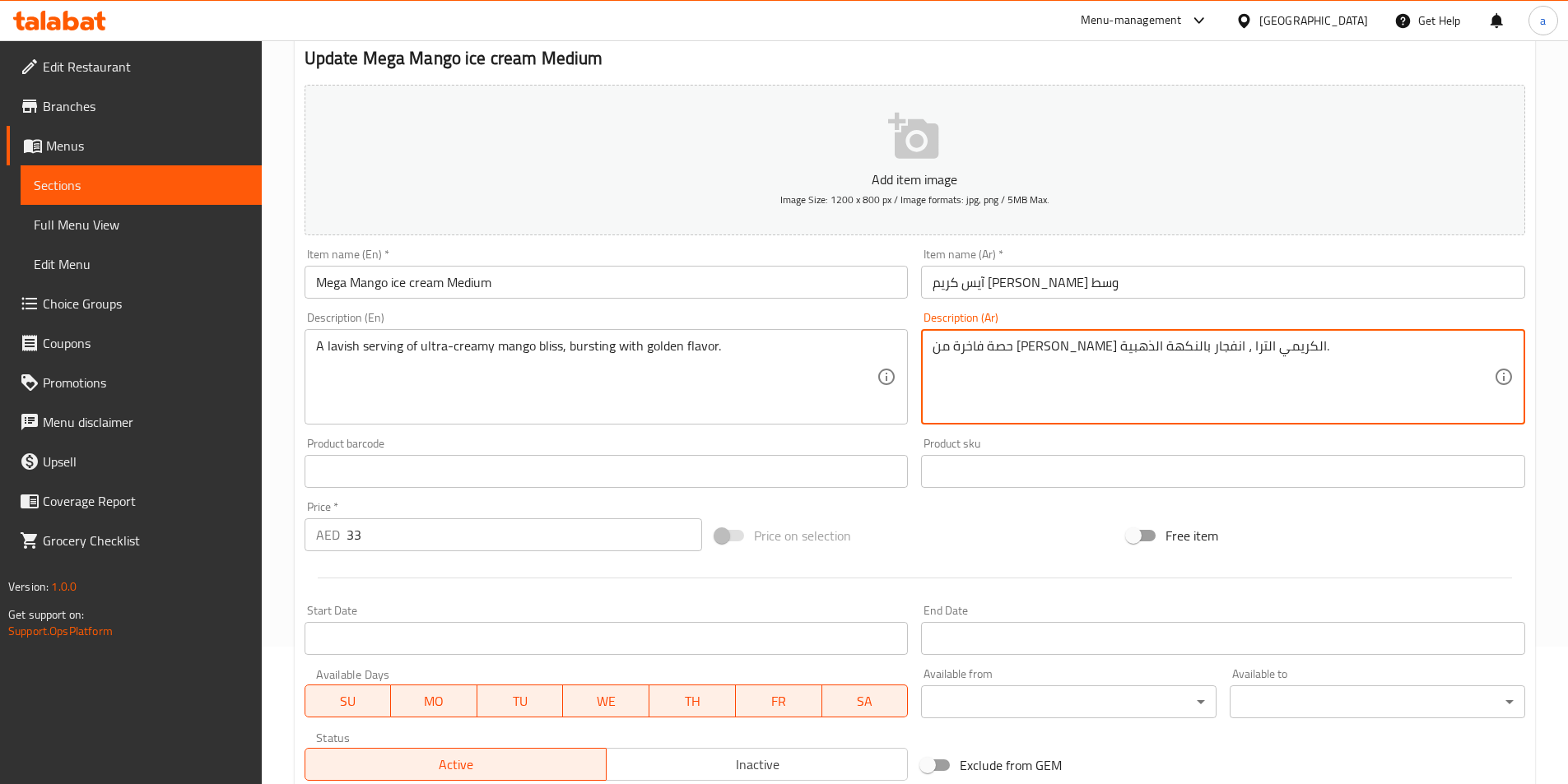
scroll to position [378, 0]
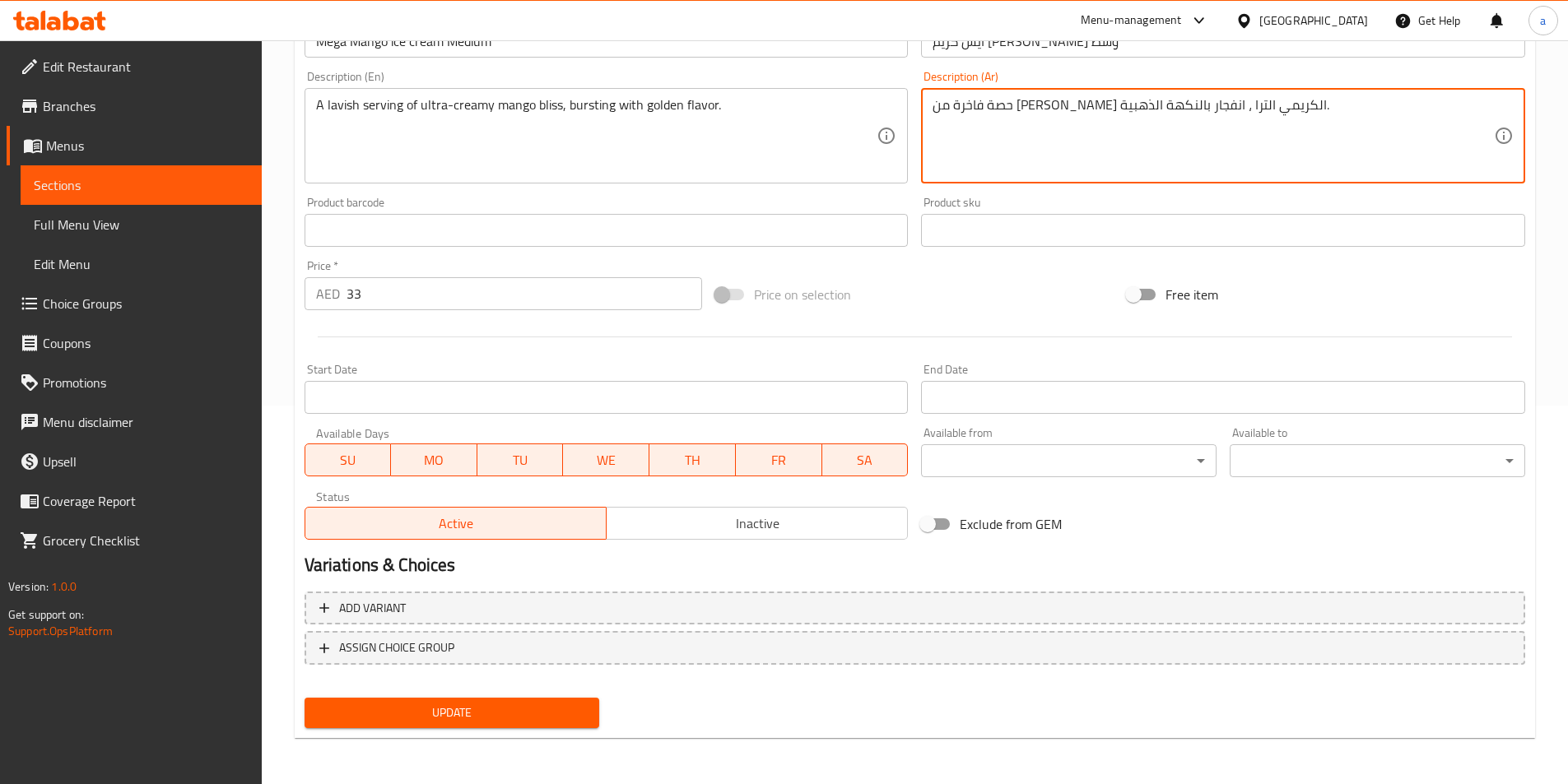
type textarea "حصة فاخرة من [PERSON_NAME] الكريمي الترا ، انفجار بالنكهة الذهبية."
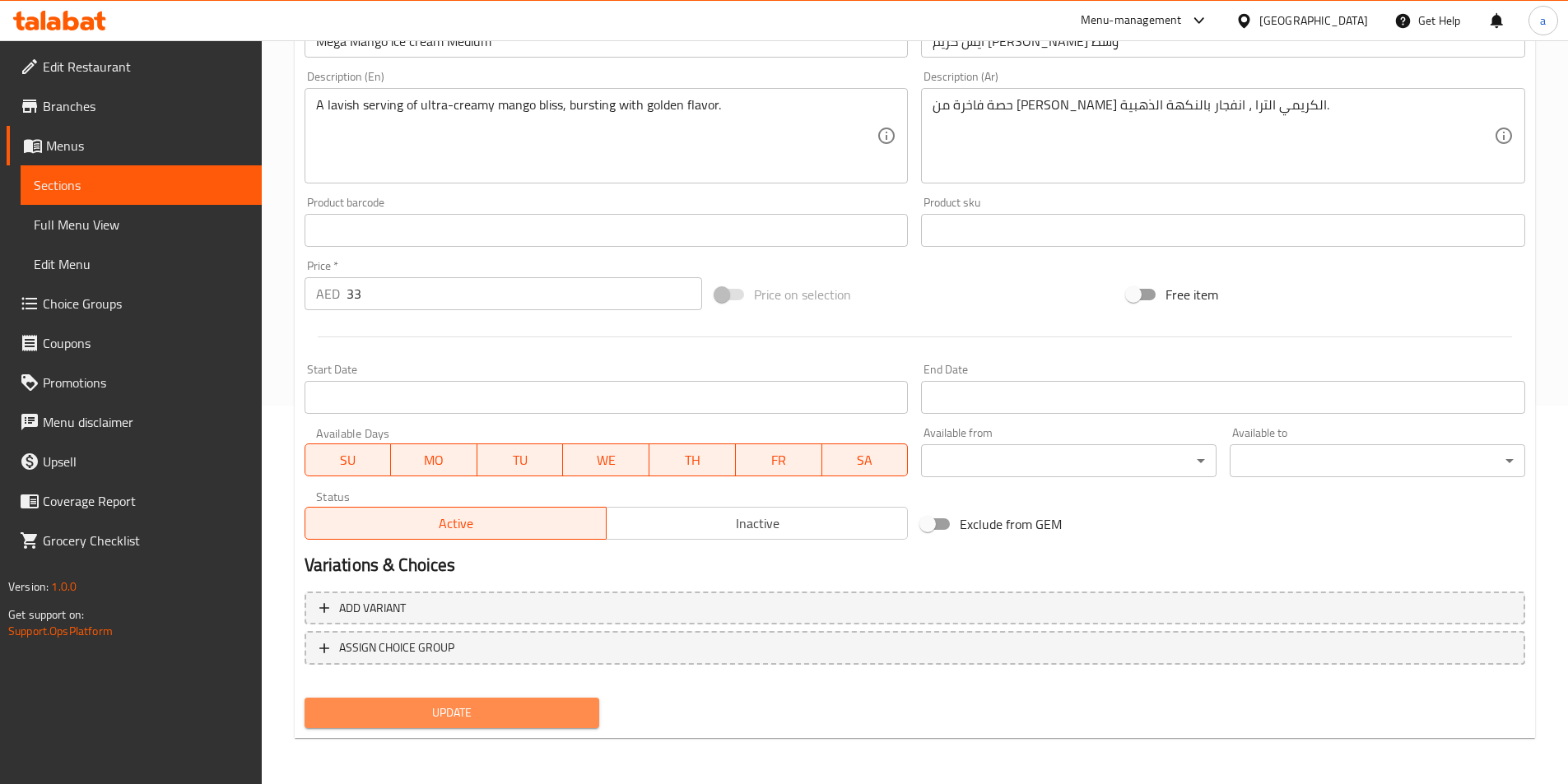
click at [540, 708] on span "Update" at bounding box center [452, 712] width 269 height 20
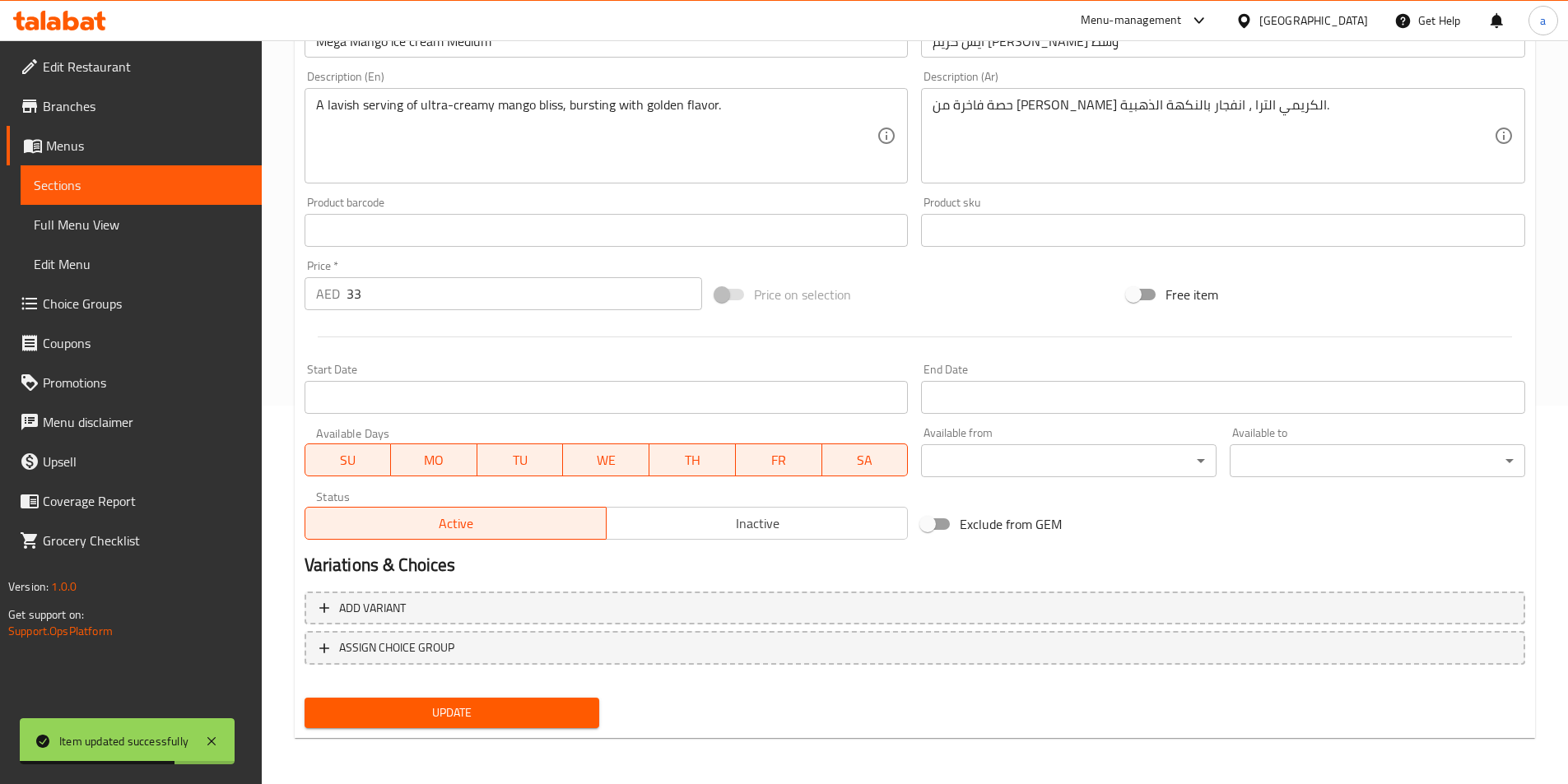
click at [197, 185] on span "Sections" at bounding box center [141, 185] width 215 height 19
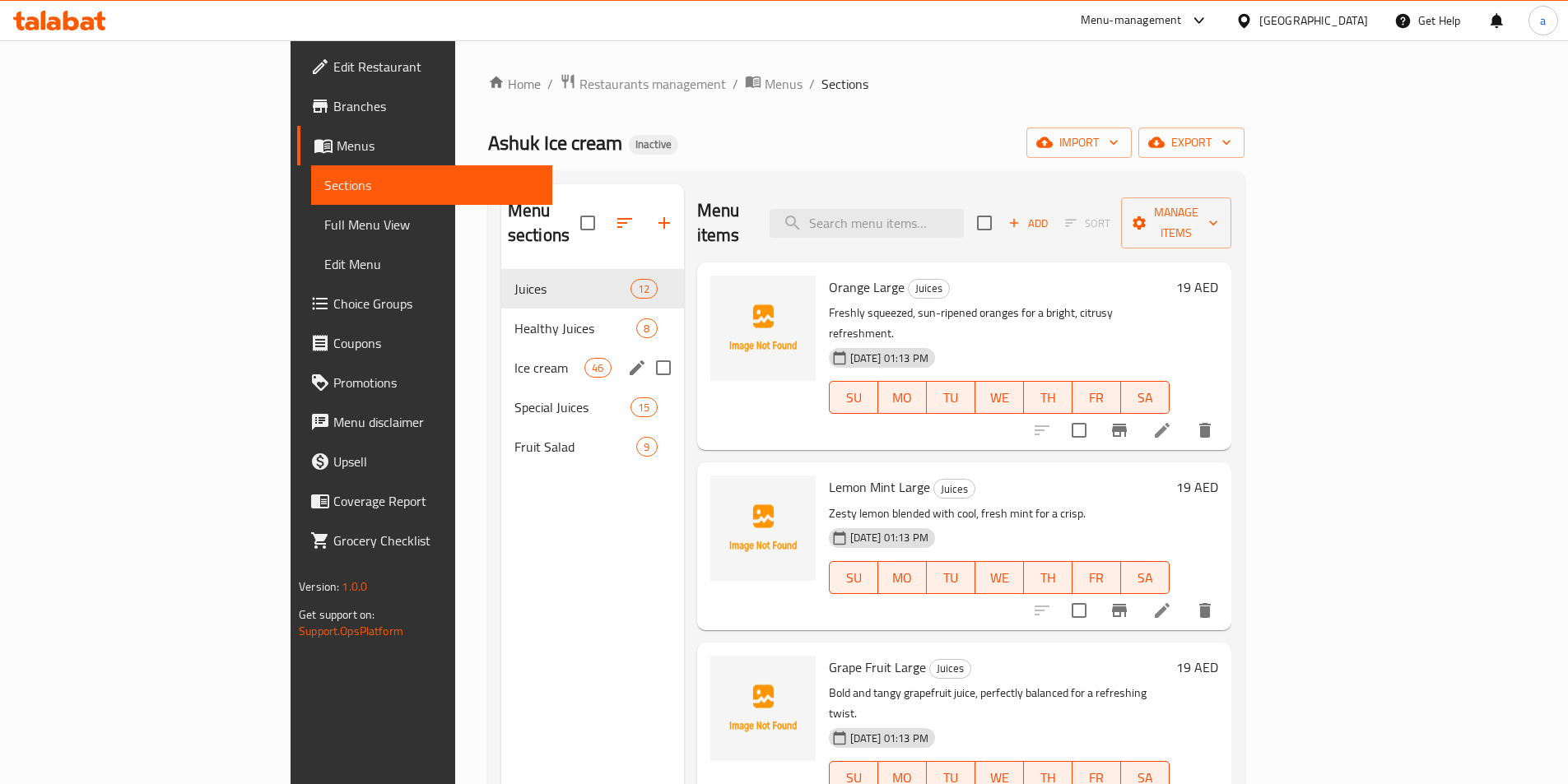
click at [501, 348] on div "Ice cream 46" at bounding box center [592, 368] width 183 height 40
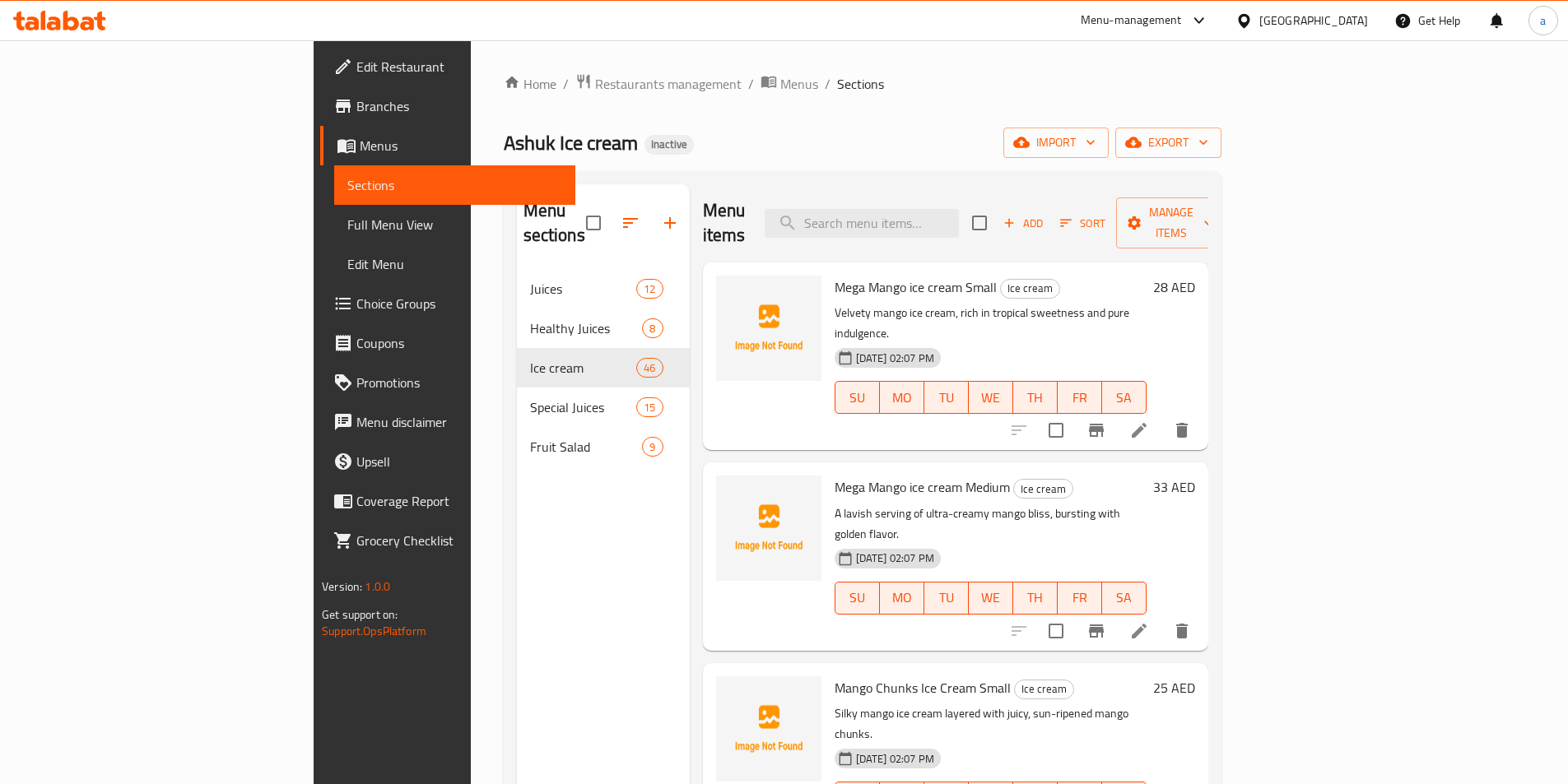
scroll to position [1304, 0]
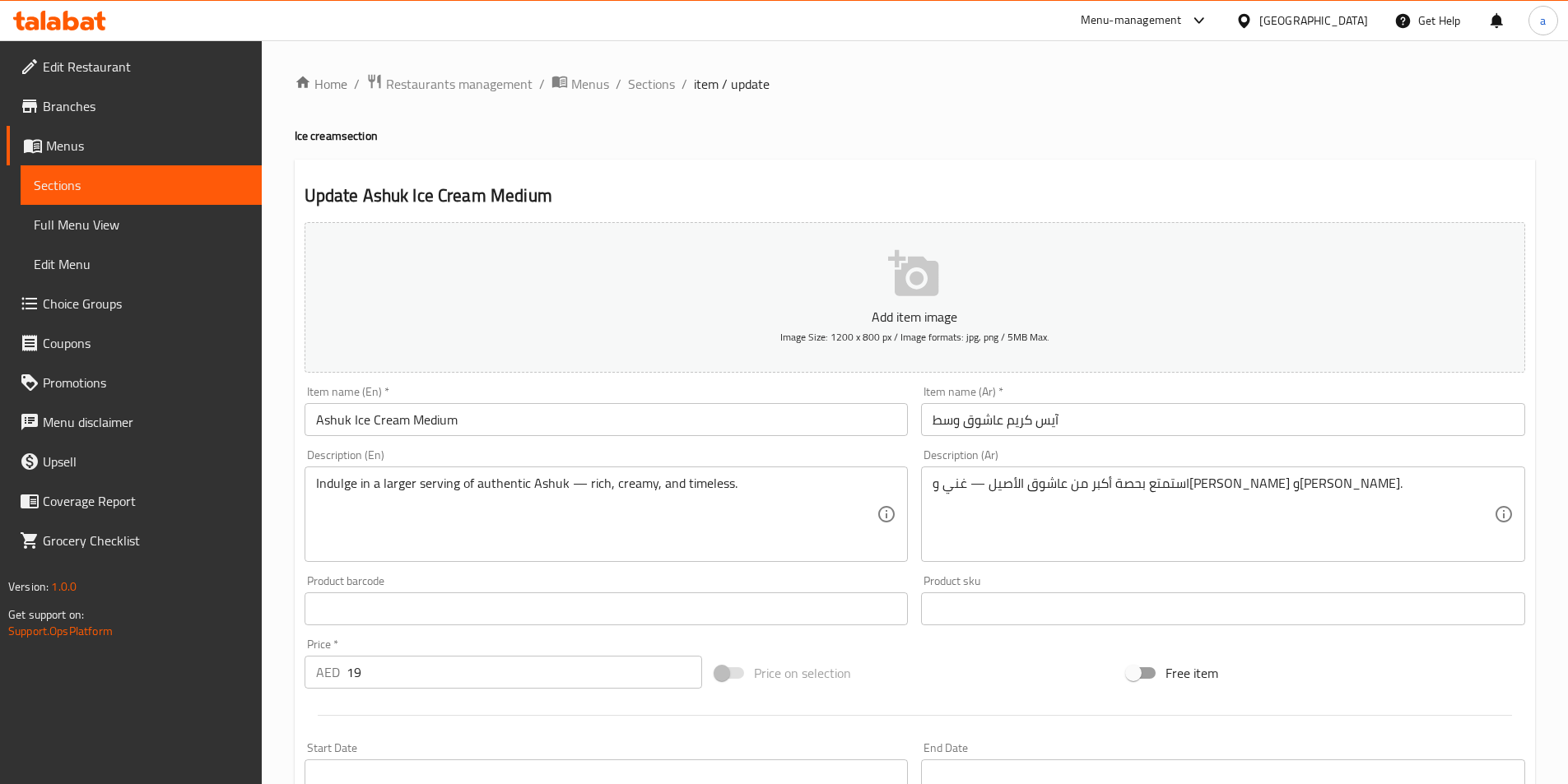
click at [329, 488] on textarea "Indulge in a larger serving of authentic Ashuk — rich, creamy, and timeless." at bounding box center [596, 515] width 561 height 78
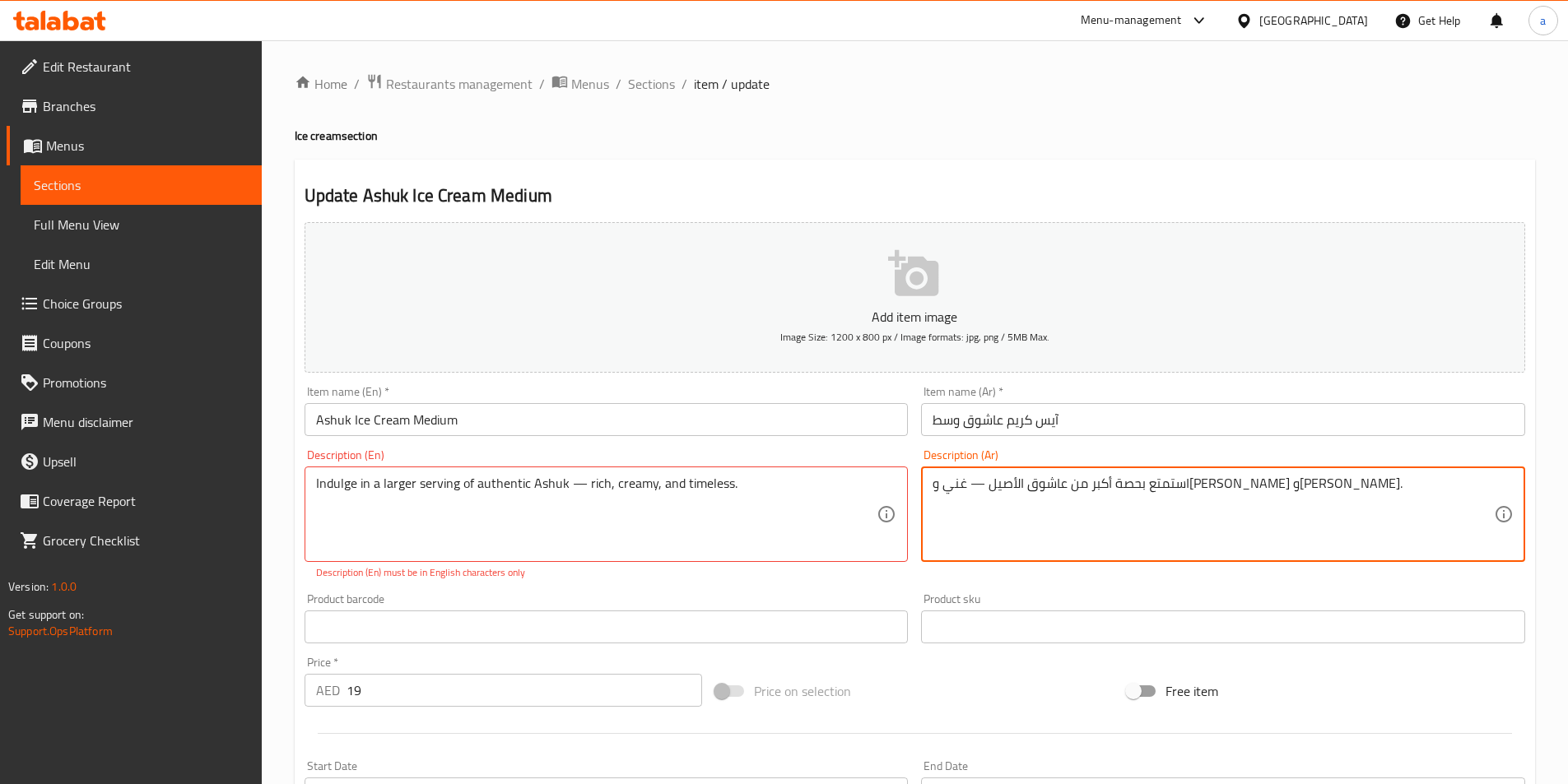
click at [1262, 483] on textarea "استمتع بحصة أكبر من عاشوق الأصيل — غني و[PERSON_NAME] و[PERSON_NAME]." at bounding box center [1212, 515] width 561 height 78
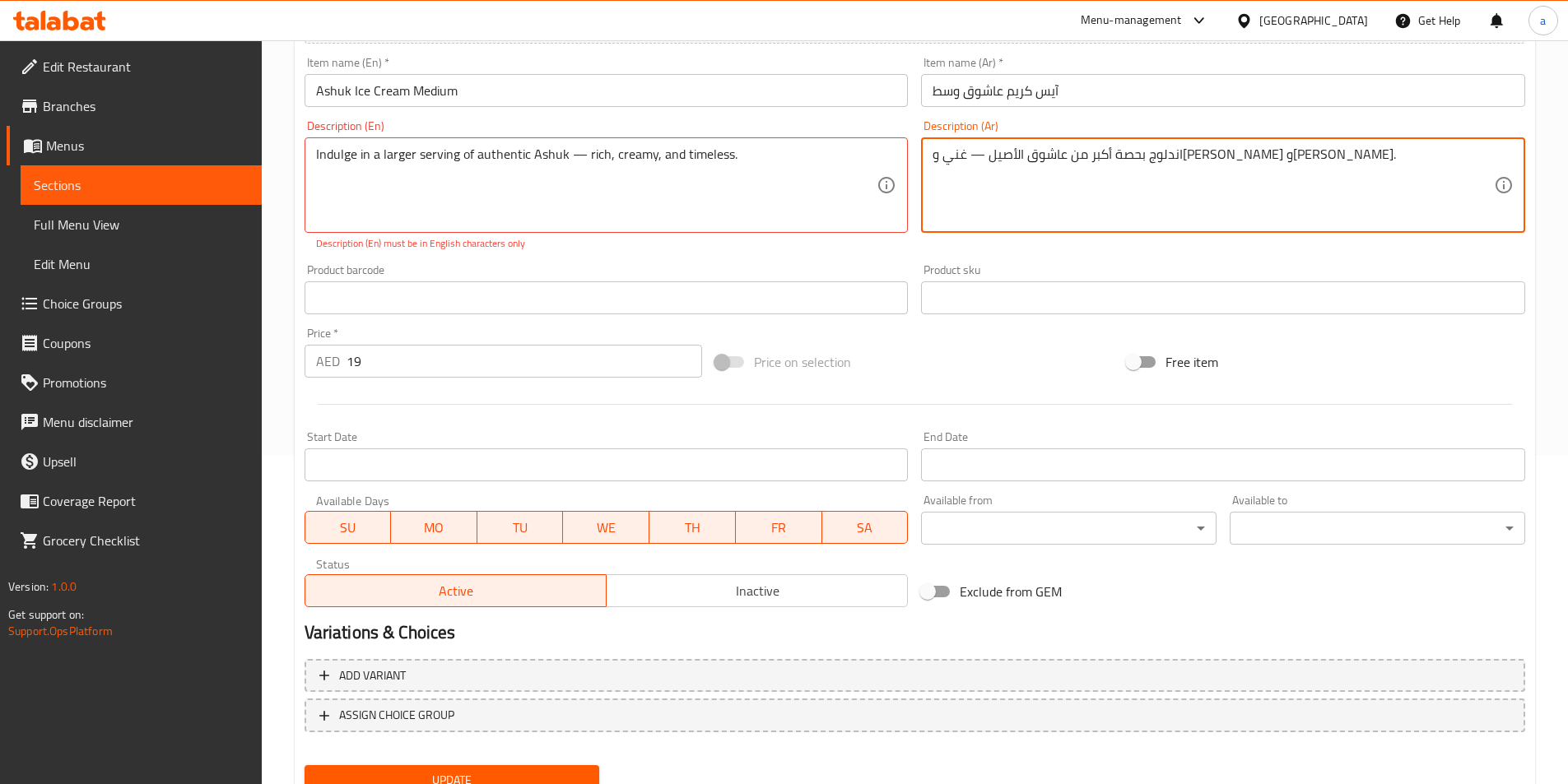
type textarea "اندلوج بحصة أكبر من عاشوق الأصيل — غني و[PERSON_NAME] و[PERSON_NAME]."
click at [488, 767] on button "Update" at bounding box center [452, 780] width 296 height 30
click at [932, 250] on div "Description (Ar) اندلوج بحصة أكبر من عاشوق الأصيل — غني وكريمي وتايمليس. Descri…" at bounding box center [1223, 186] width 604 height 131
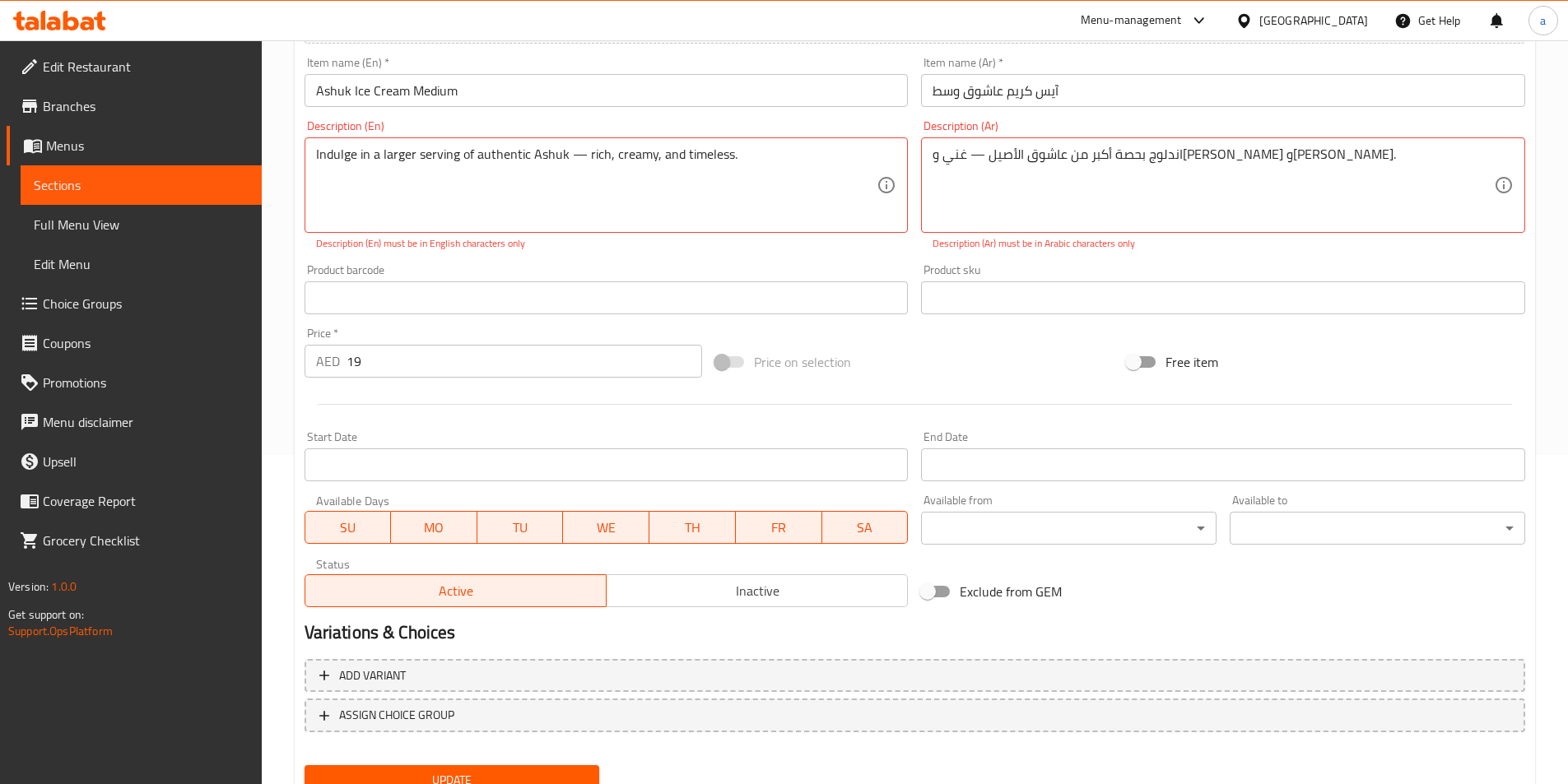
click at [876, 254] on div "Description (En) Indulge in a larger serving of authentic Ashuk — rich, creamy,…" at bounding box center [606, 186] width 617 height 144
click at [958, 265] on div "Product sku Product sku" at bounding box center [1223, 290] width 604 height 51
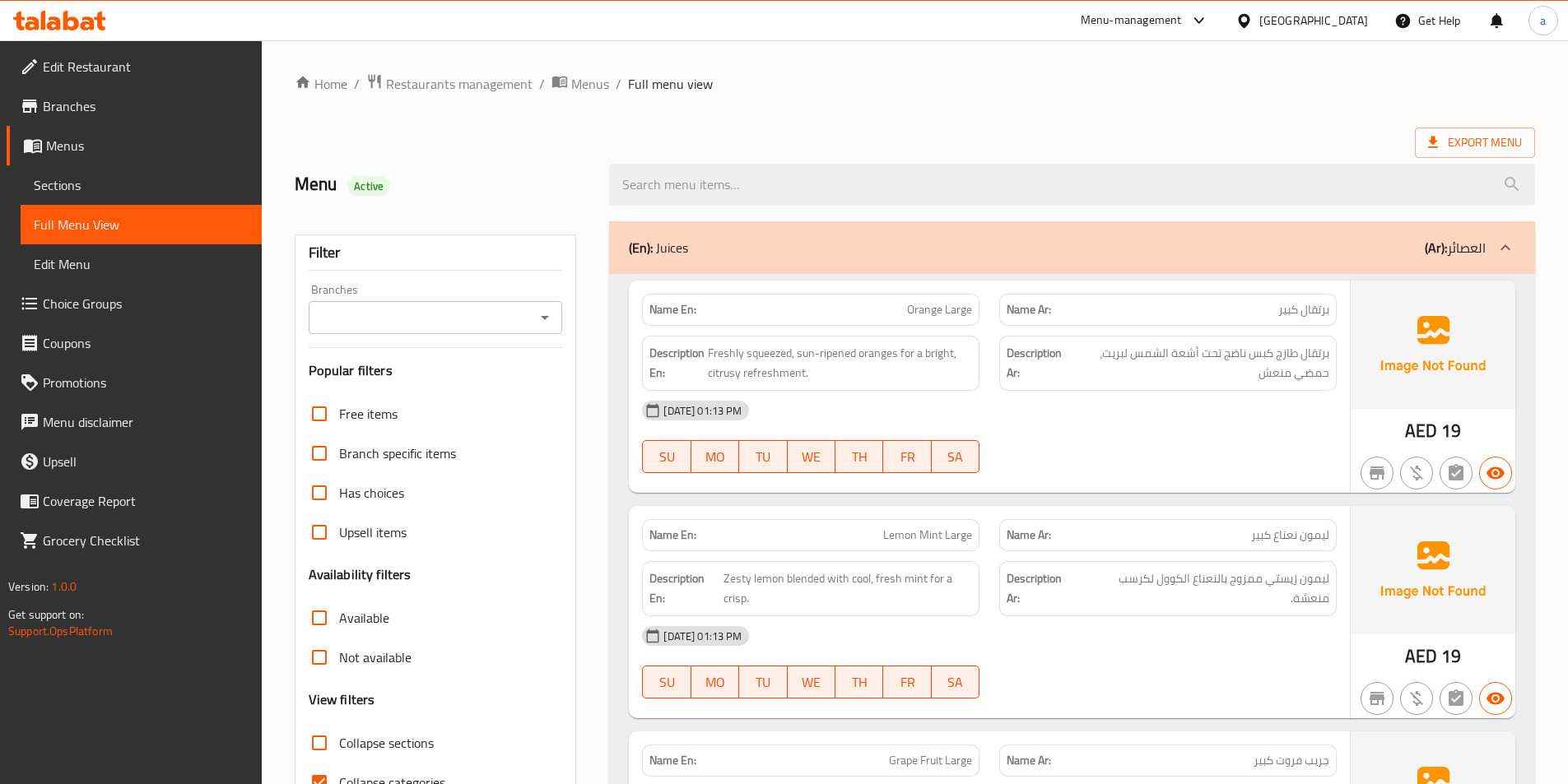
scroll to position [91, 0]
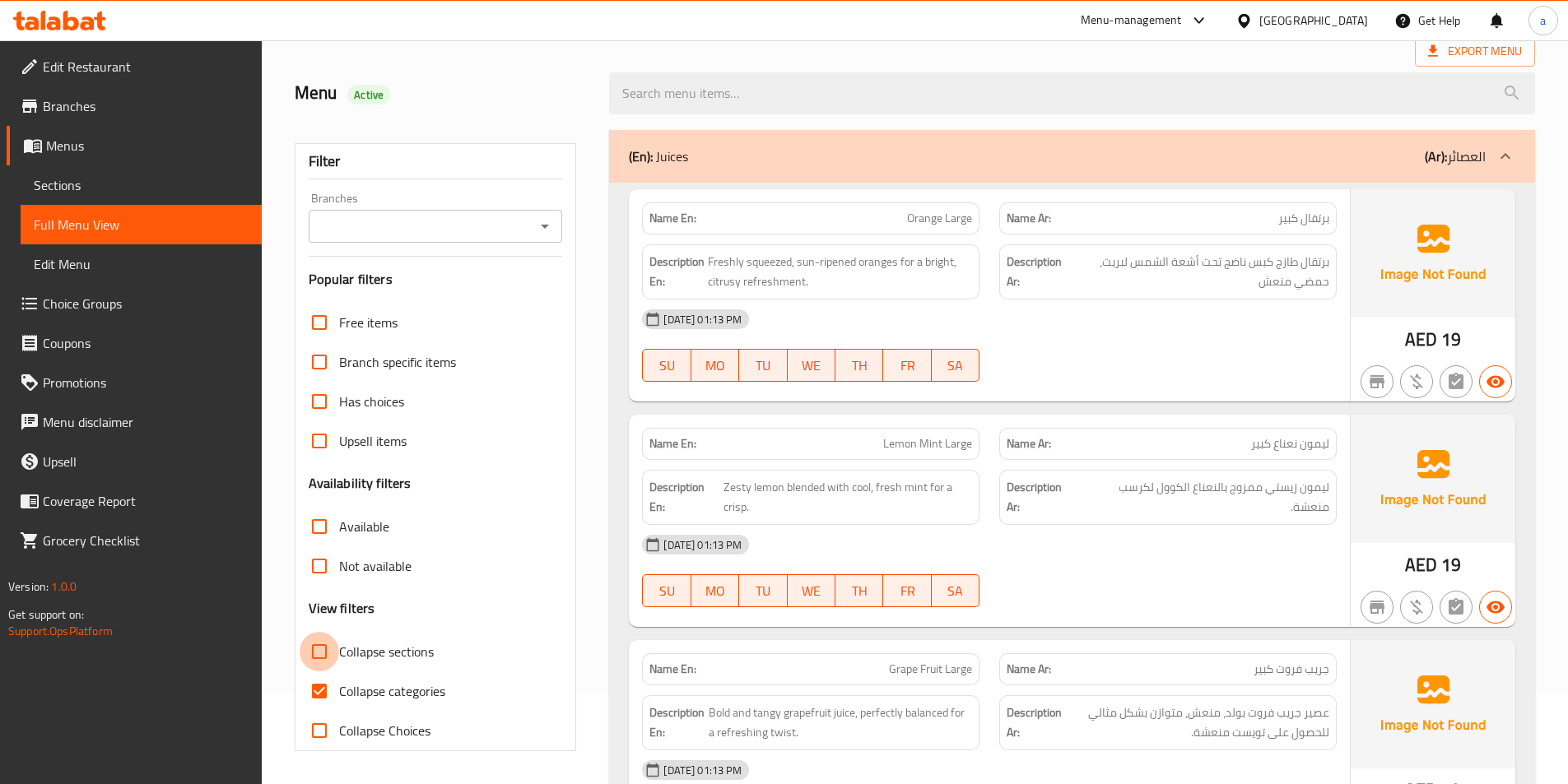
click at [333, 649] on input "Collapse sections" at bounding box center [319, 652] width 40 height 40
checkbox input "true"
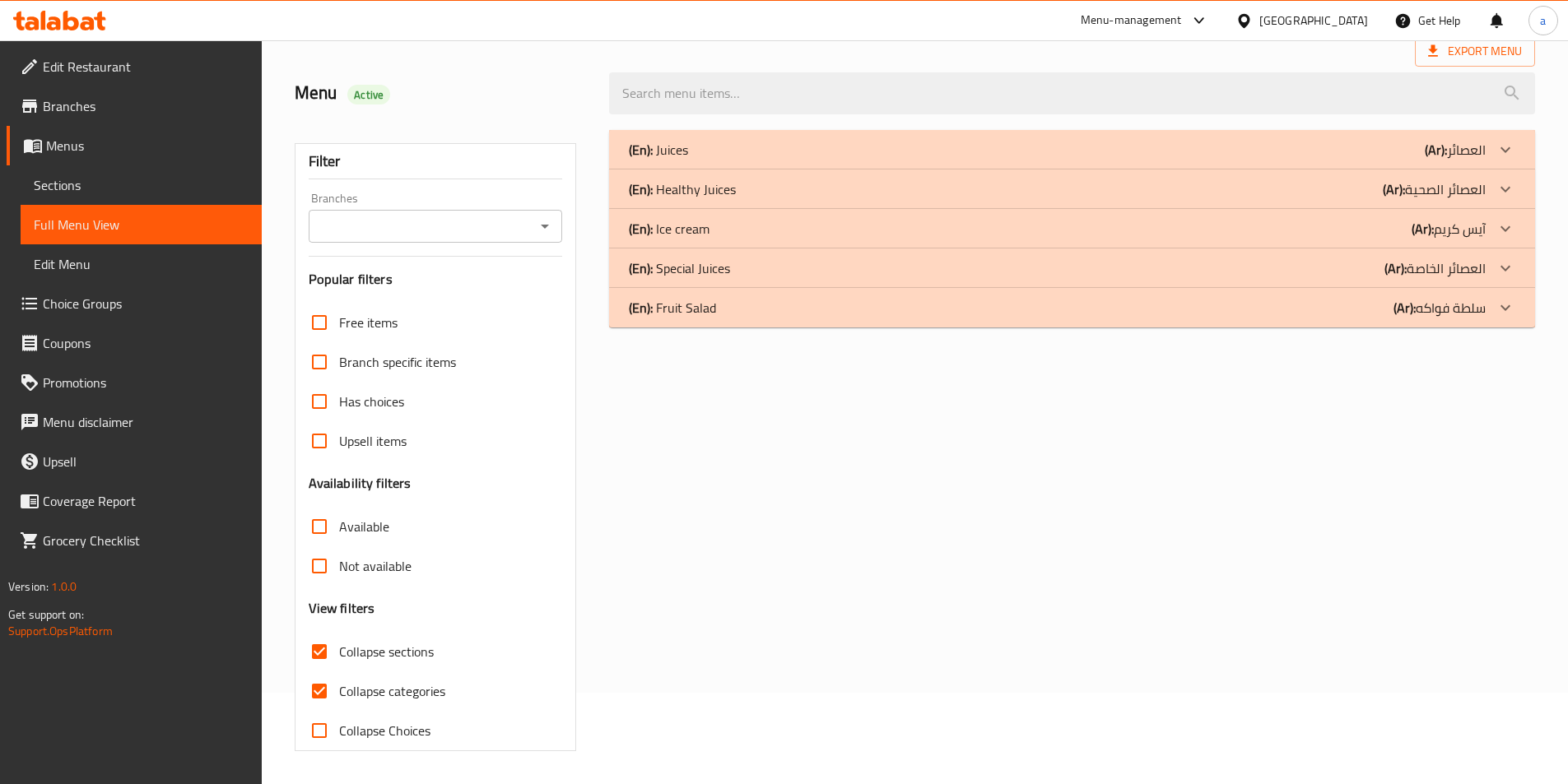
click at [322, 690] on input "Collapse categories" at bounding box center [319, 691] width 40 height 40
checkbox input "false"
click at [1472, 160] on p "(Ar): آيس كريم" at bounding box center [1454, 150] width 61 height 19
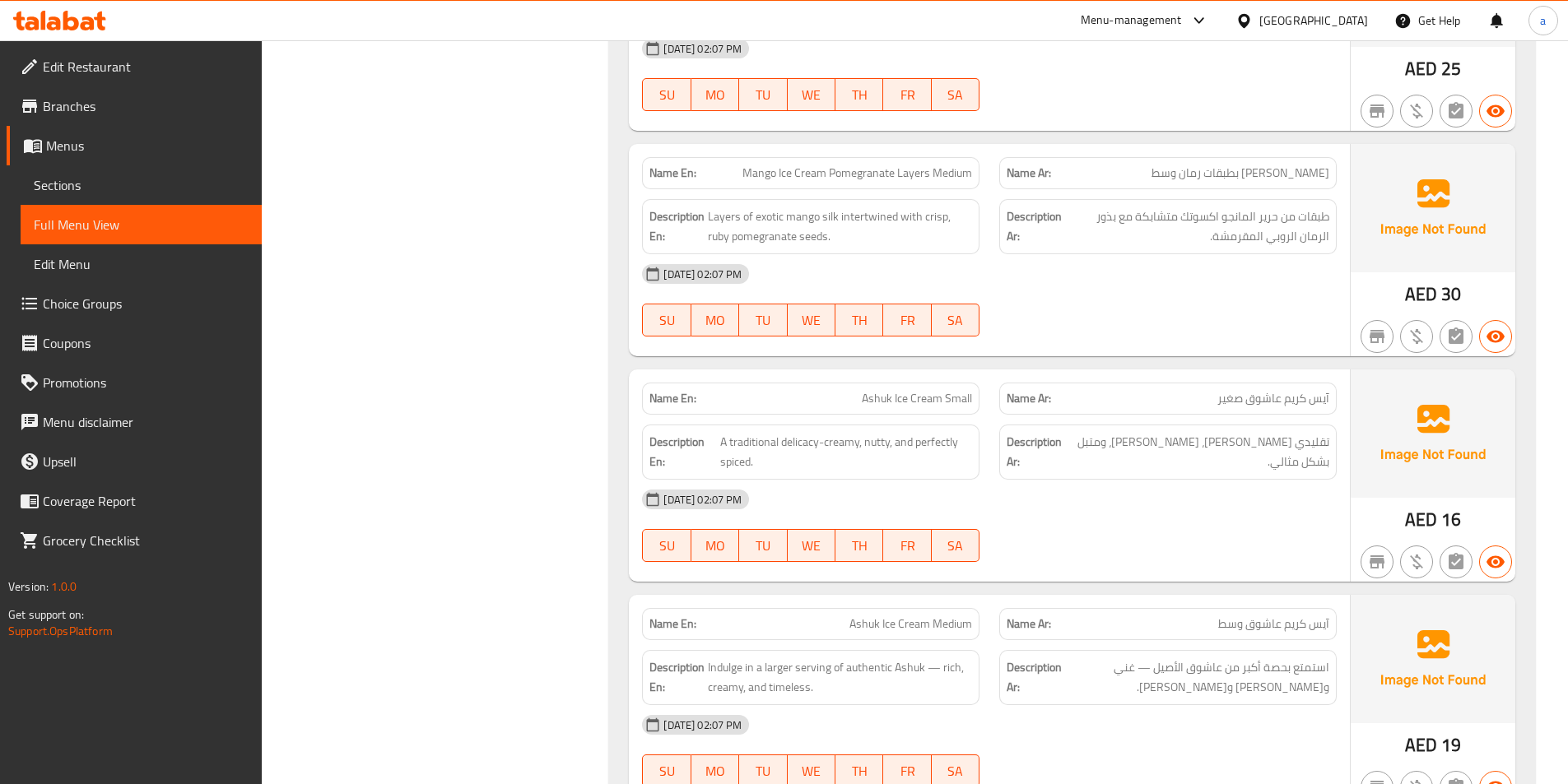
scroll to position [1819, 0]
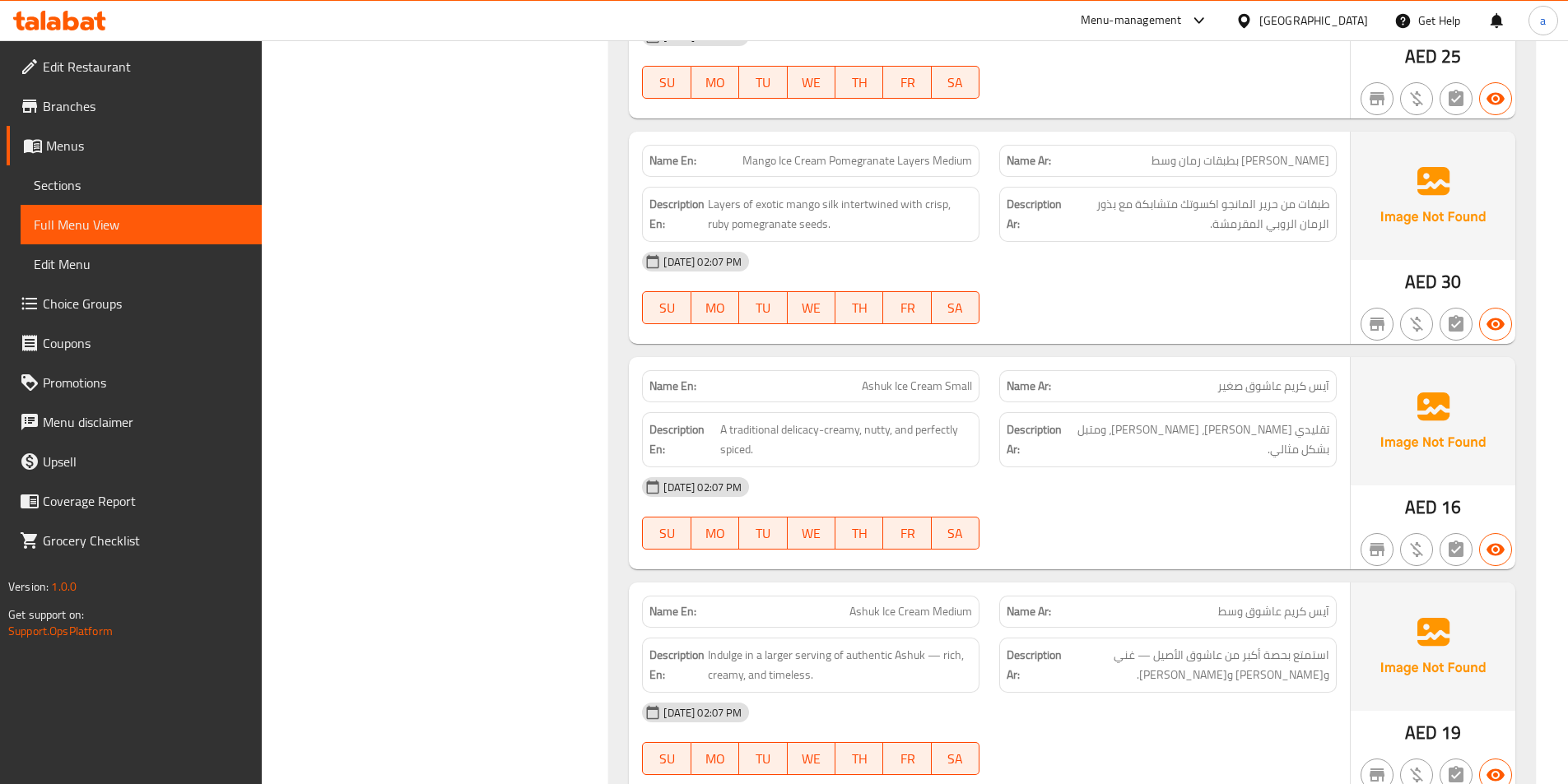
click at [1048, 289] on div "02-09-2025 02:07 PM SU MO TU WE TH FR SA" at bounding box center [989, 288] width 714 height 92
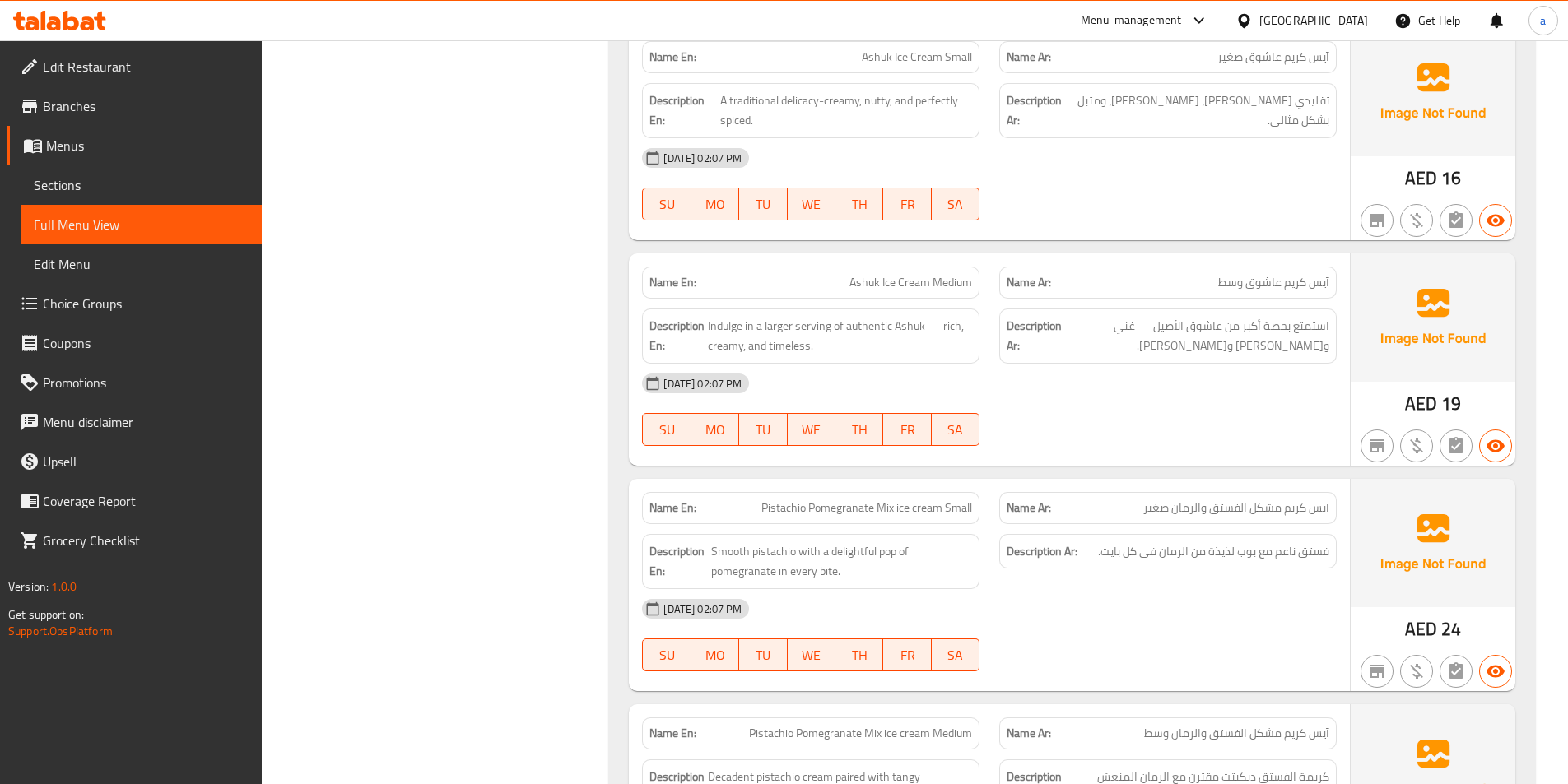
scroll to position [2066, 0]
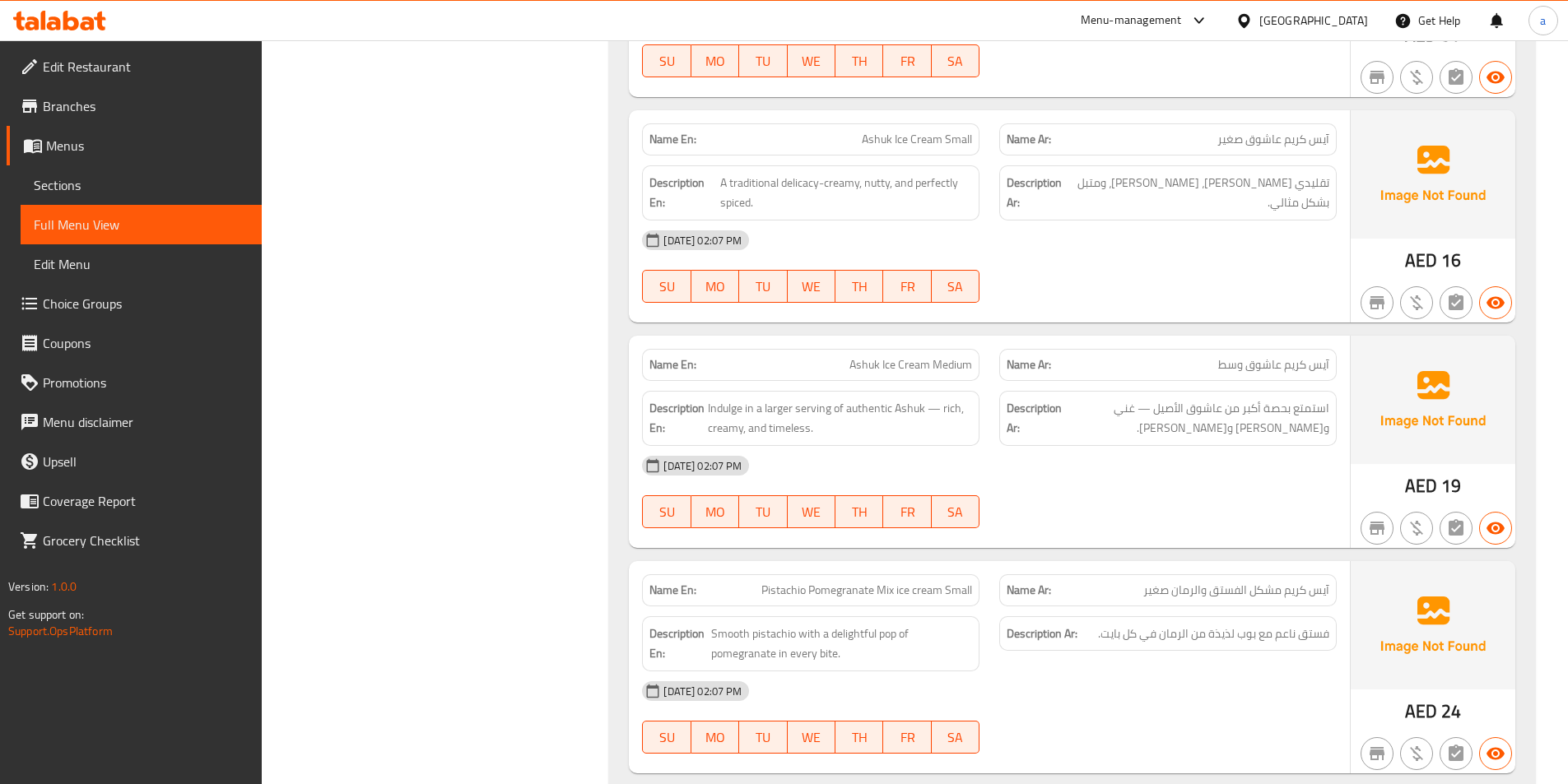
click at [1055, 265] on div "02-09-2025 02:07 PM SU MO TU WE TH FR SA" at bounding box center [989, 267] width 714 height 92
click at [723, 412] on span "Indulge in a larger serving of authentic Ashuk — rich, creamy, and timeless." at bounding box center [840, 417] width 265 height 40
click at [820, 452] on div "[DATE] 02:07 PM" at bounding box center [989, 466] width 714 height 40
click at [899, 361] on span "Ashuk Ice Cream Medium" at bounding box center [910, 365] width 123 height 18
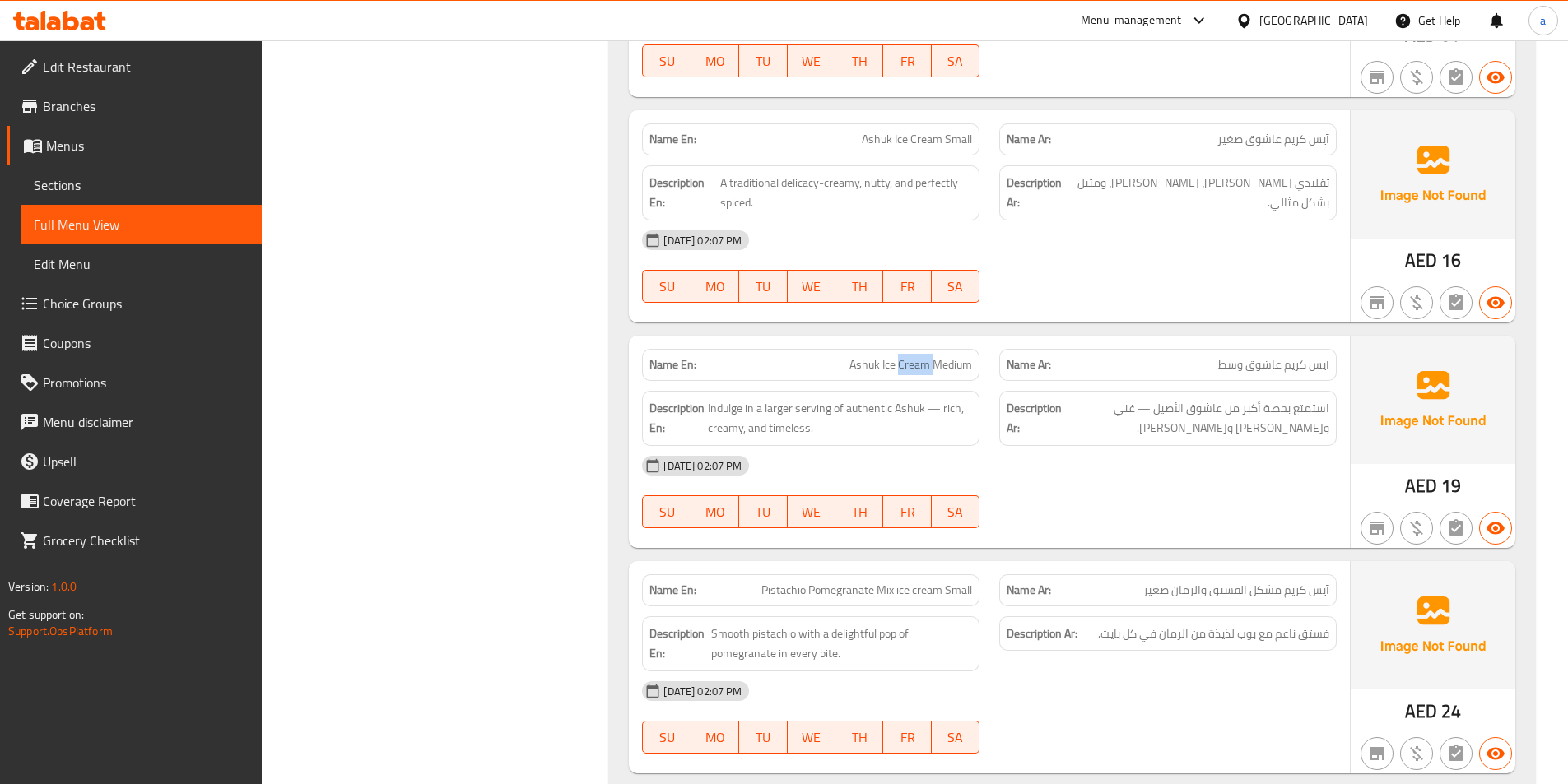
click at [899, 361] on span "Ashuk Ice Cream Medium" at bounding box center [910, 365] width 123 height 18
copy span "Ashuk Ice Cream Medium"
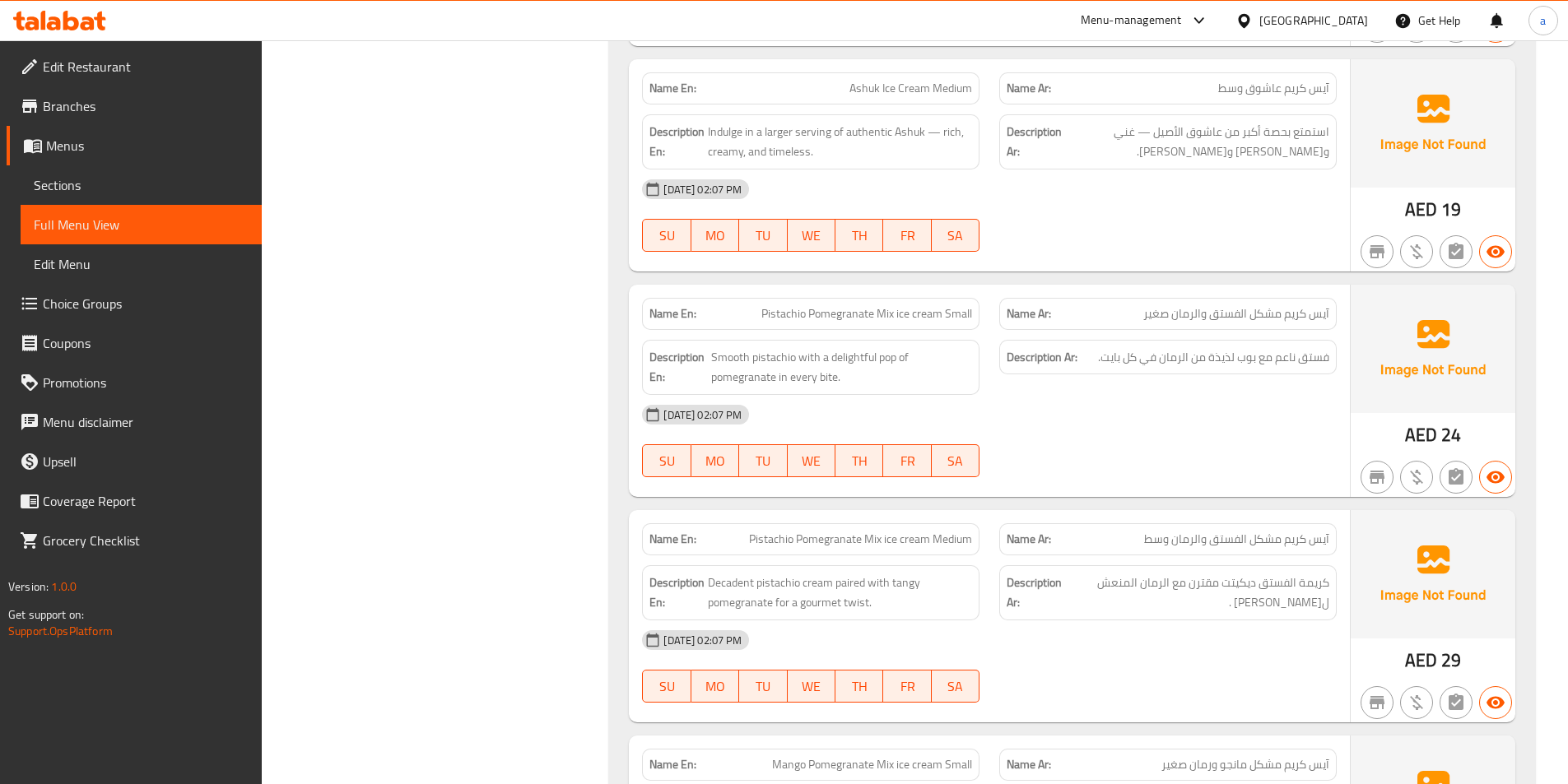
scroll to position [2313, 0]
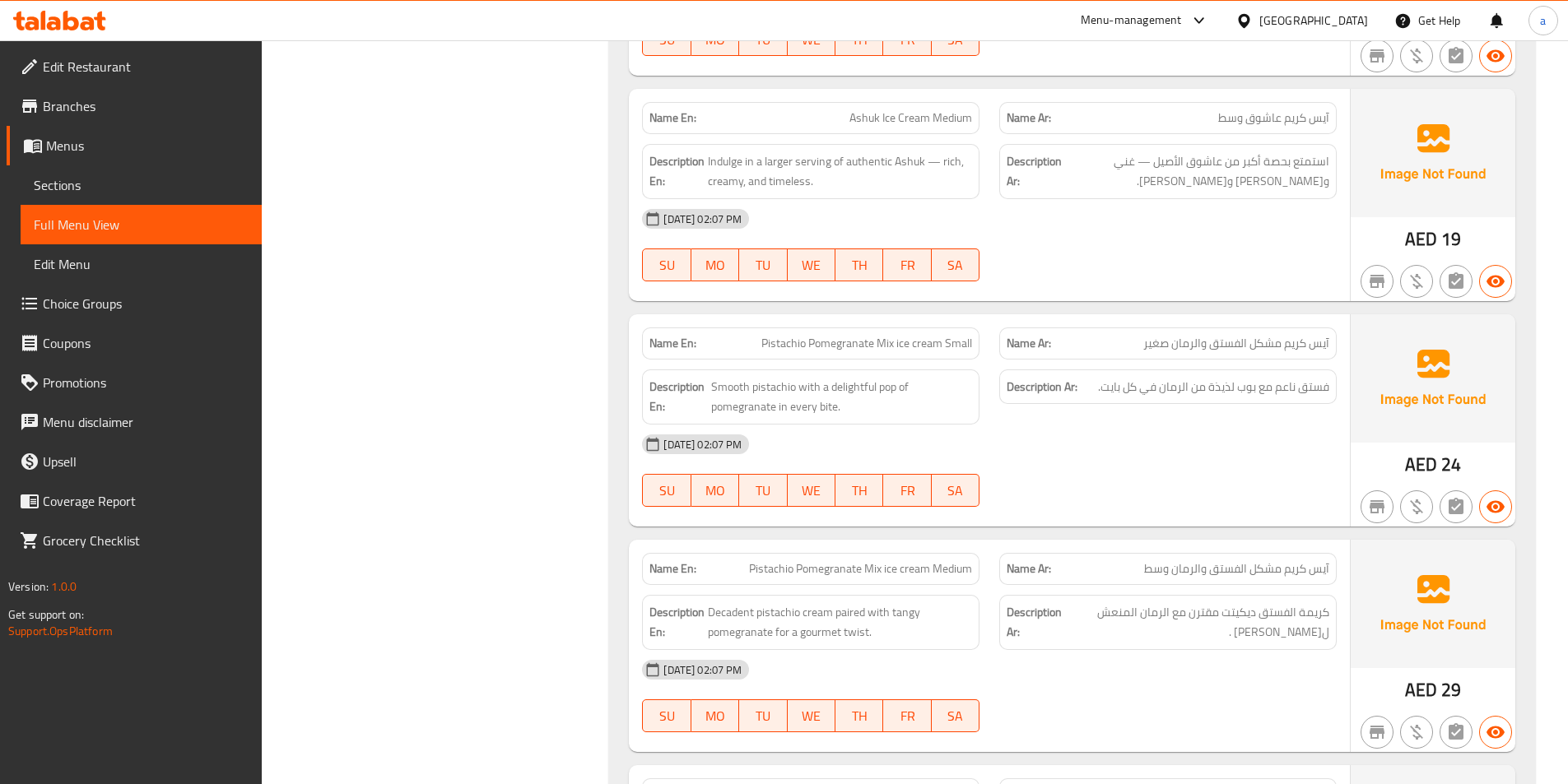
click at [1101, 436] on div "[DATE] 02:07 PM" at bounding box center [989, 445] width 714 height 40
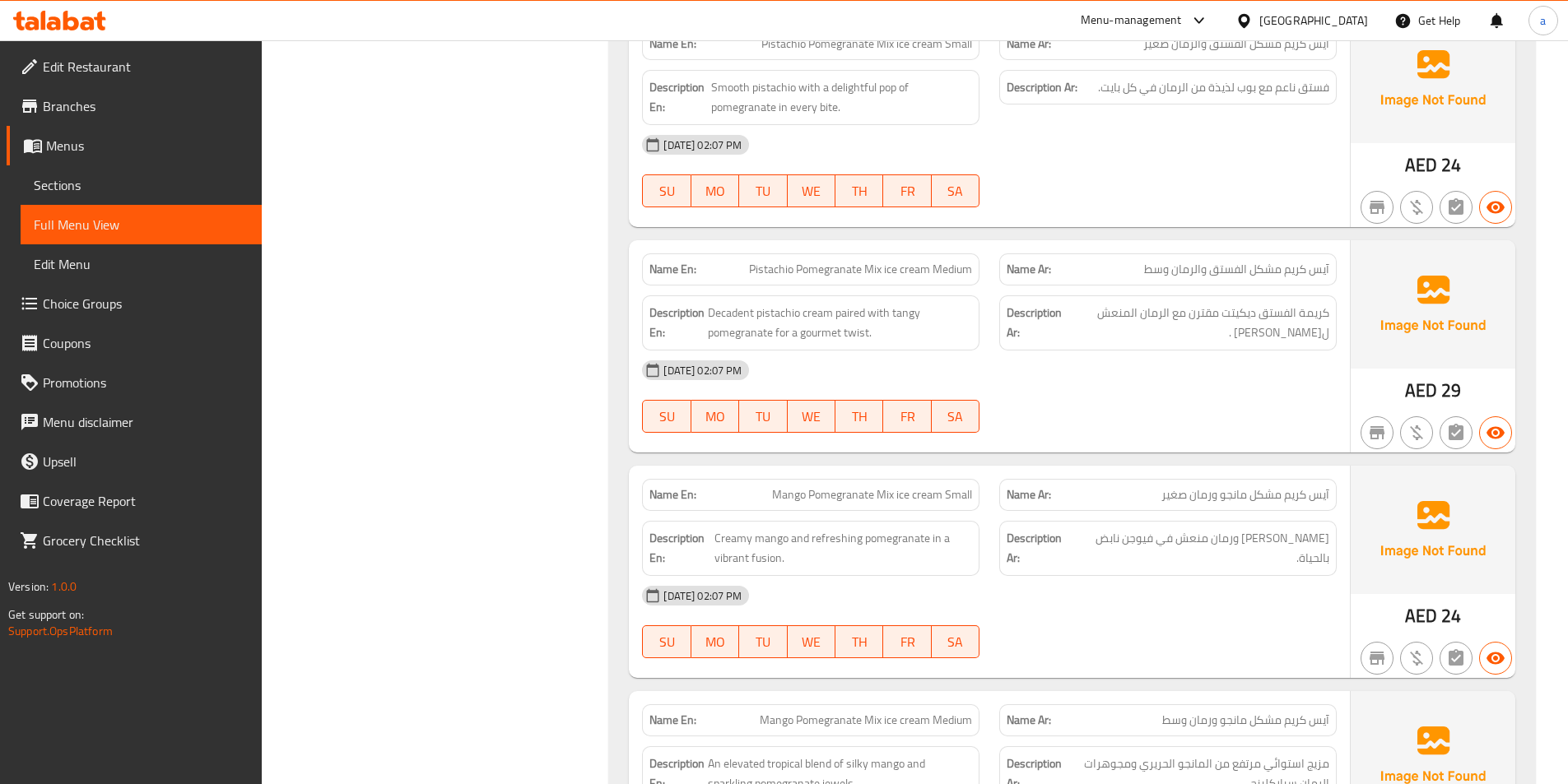
scroll to position [2642, 0]
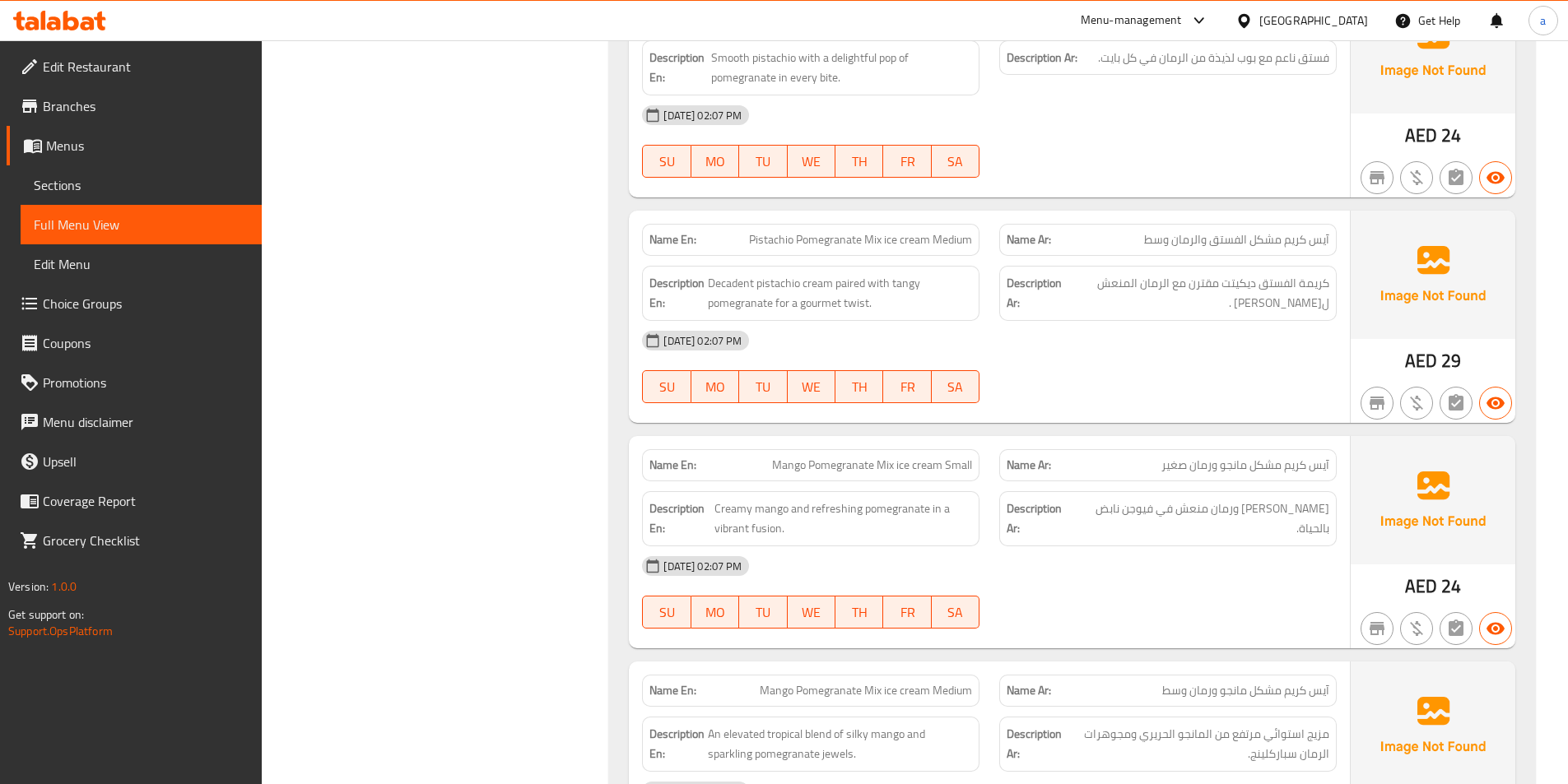
click at [1204, 391] on div "02-09-2025 02:07 PM SU MO TU WE TH FR SA" at bounding box center [989, 367] width 714 height 92
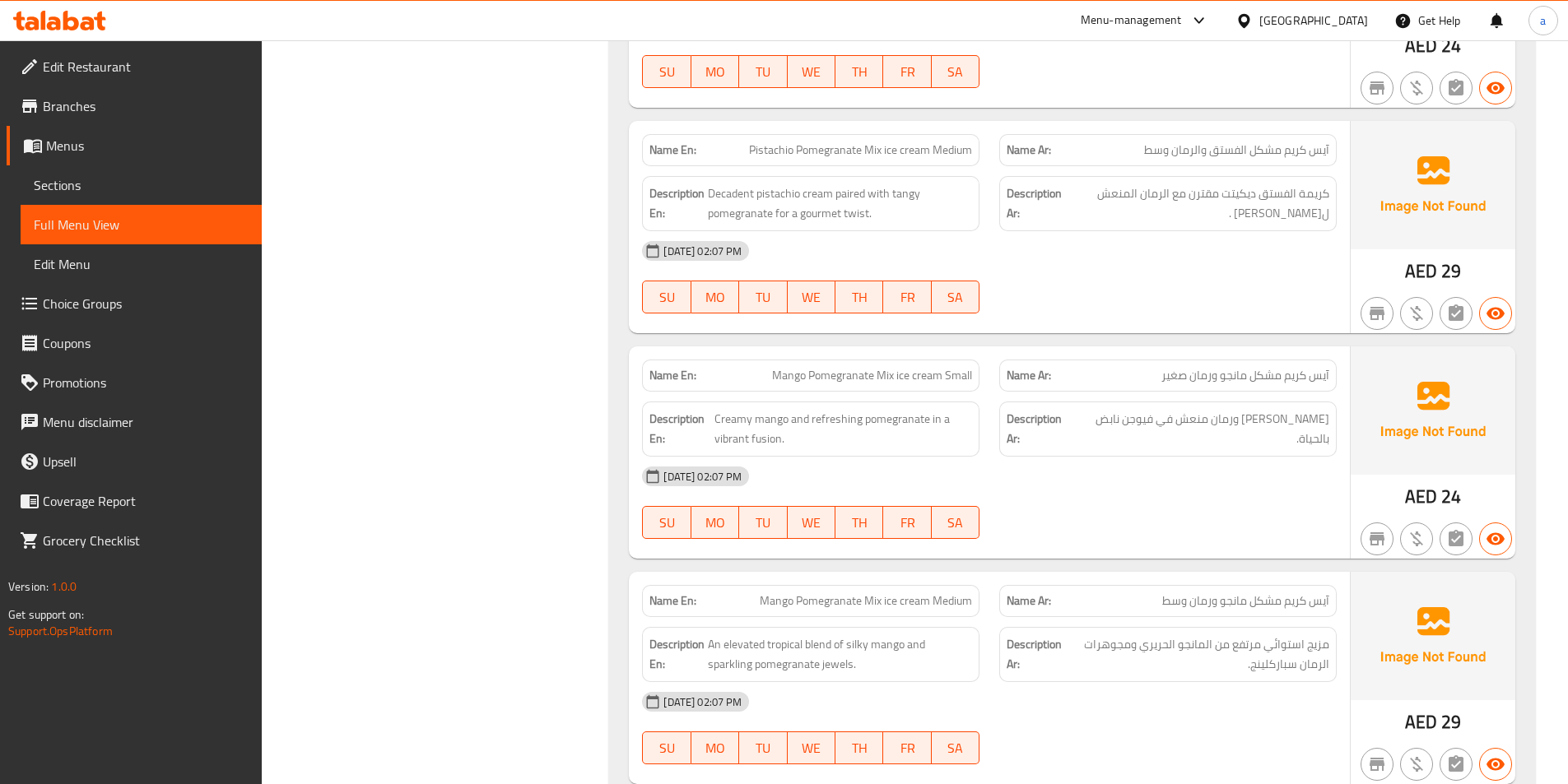
scroll to position [2972, 0]
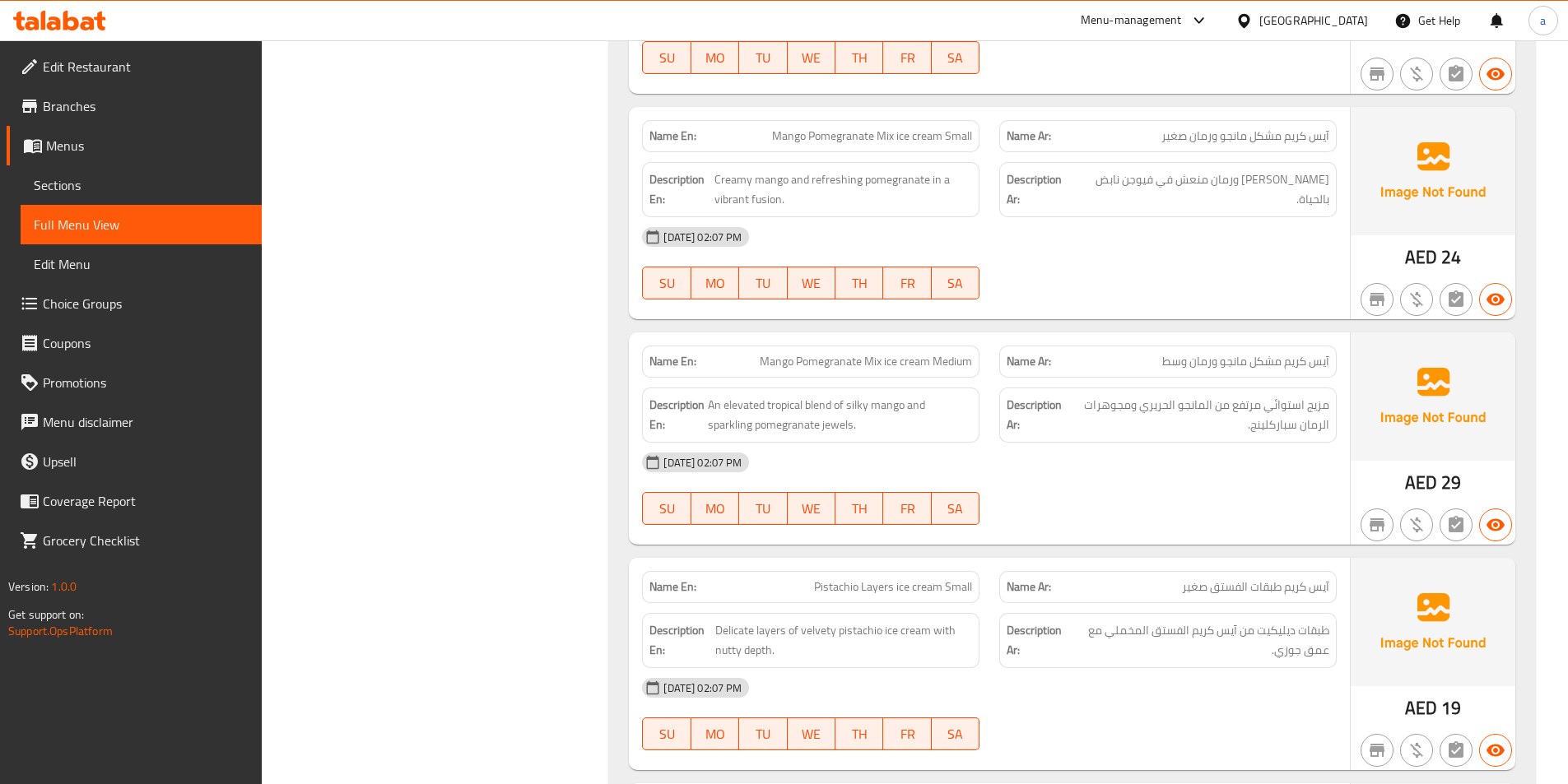
click at [1070, 258] on div "02-09-2025 02:07 PM SU MO TU WE TH FR SA" at bounding box center [989, 263] width 714 height 92
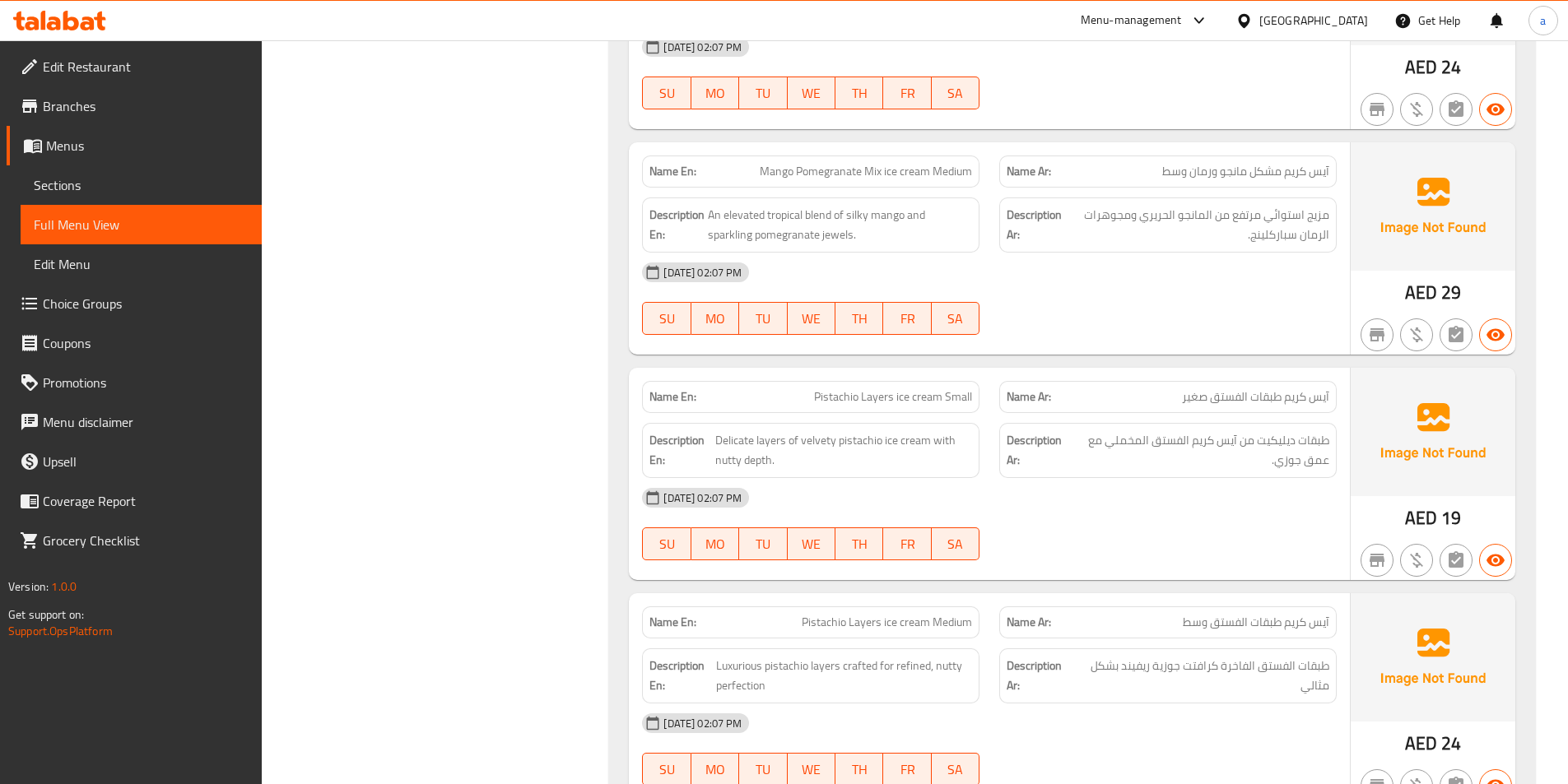
scroll to position [3219, 0]
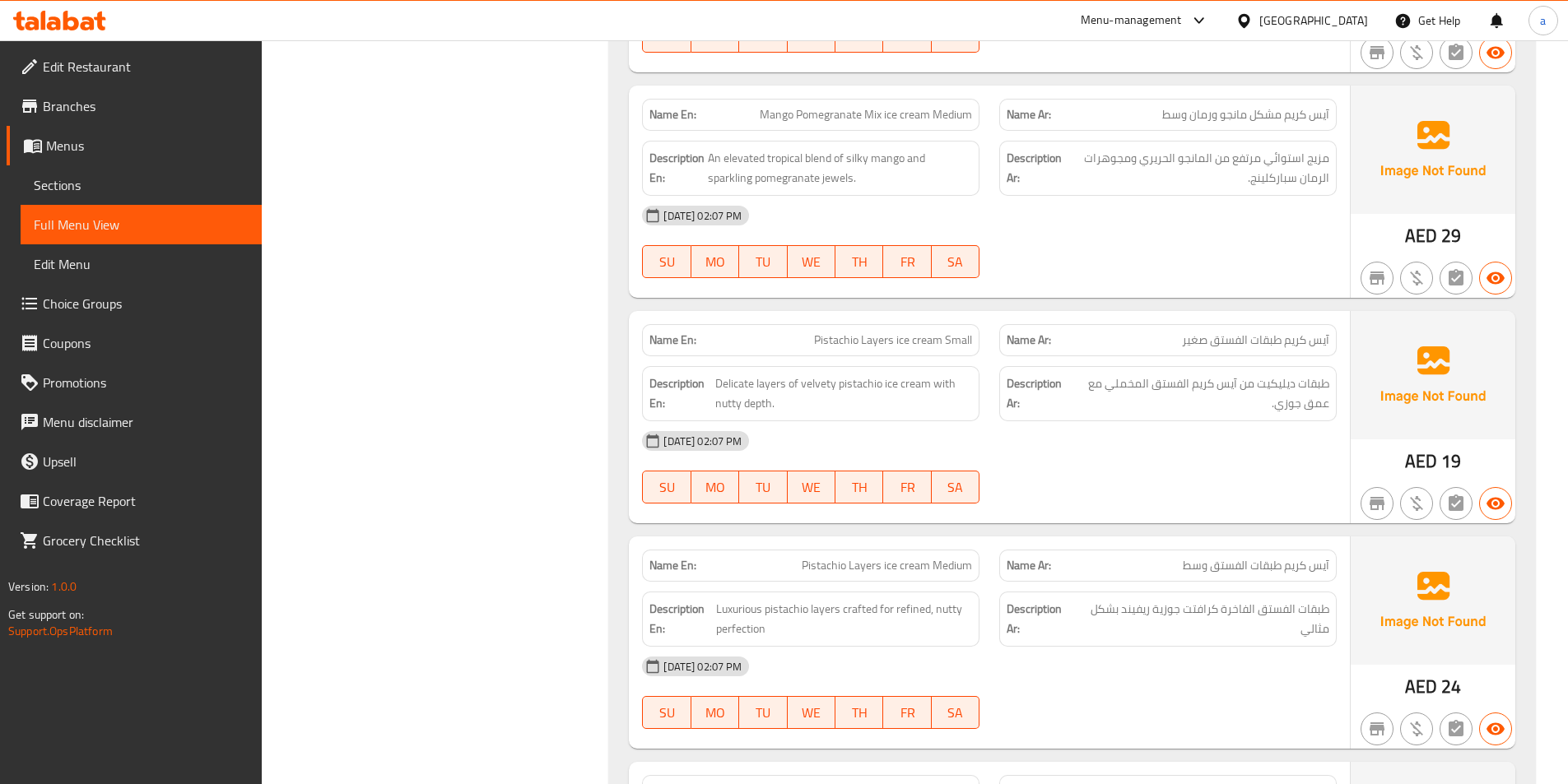
click at [1104, 244] on div "[DATE] 02:07 PM SU MO TU WE TH FR SA" at bounding box center [989, 241] width 714 height 92
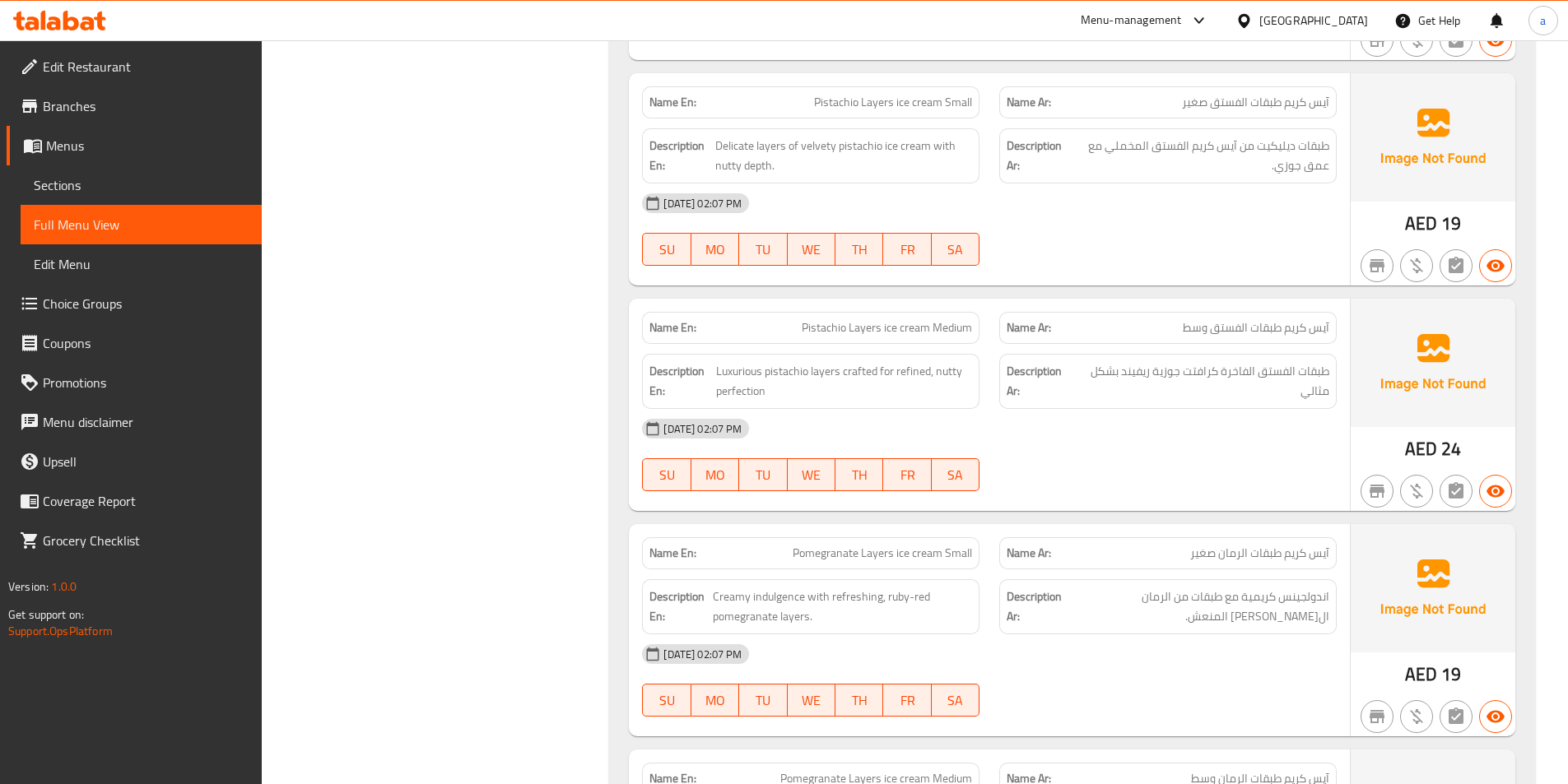
scroll to position [3465, 0]
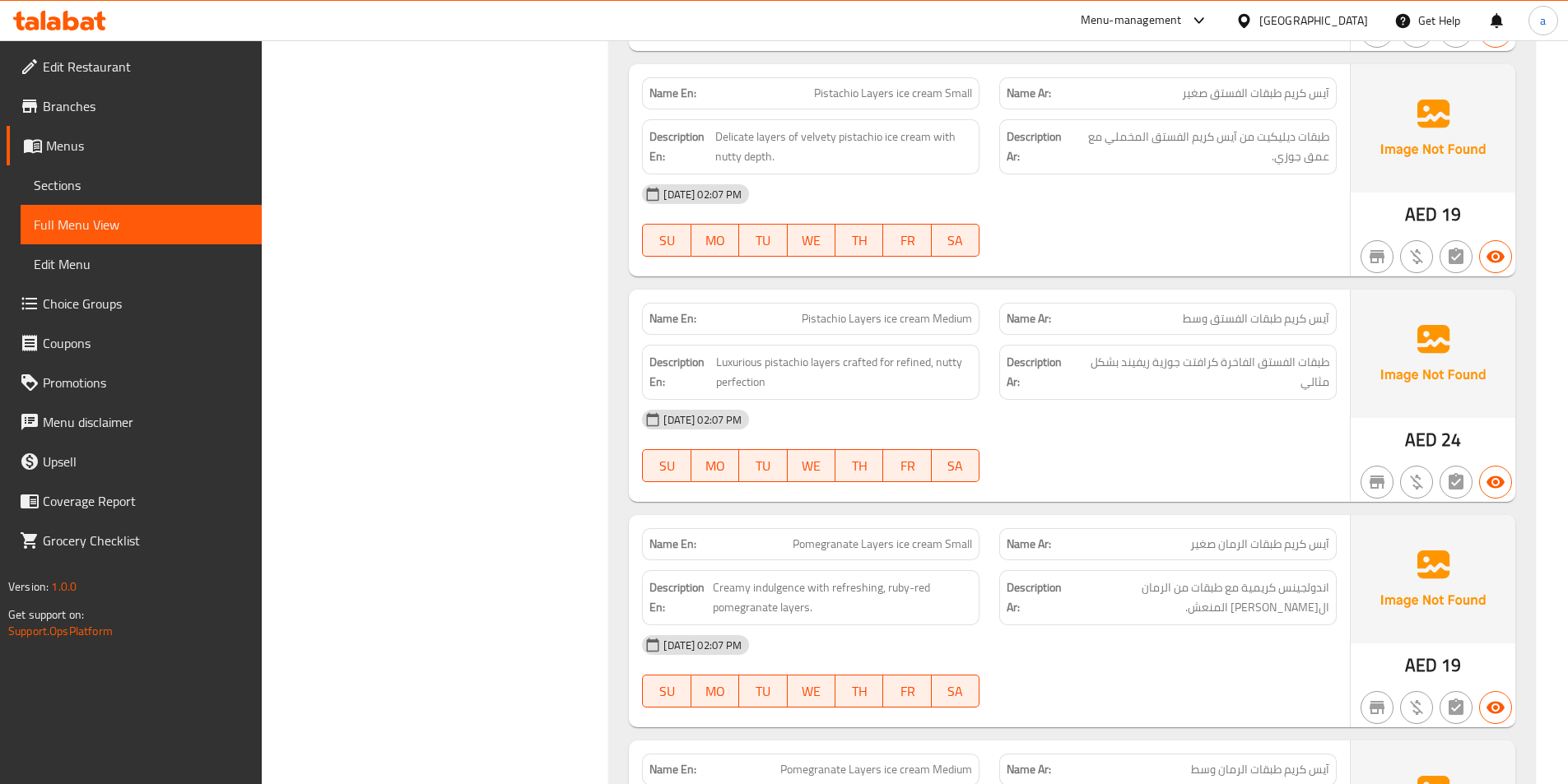
click at [1174, 250] on div at bounding box center [1167, 257] width 357 height 19
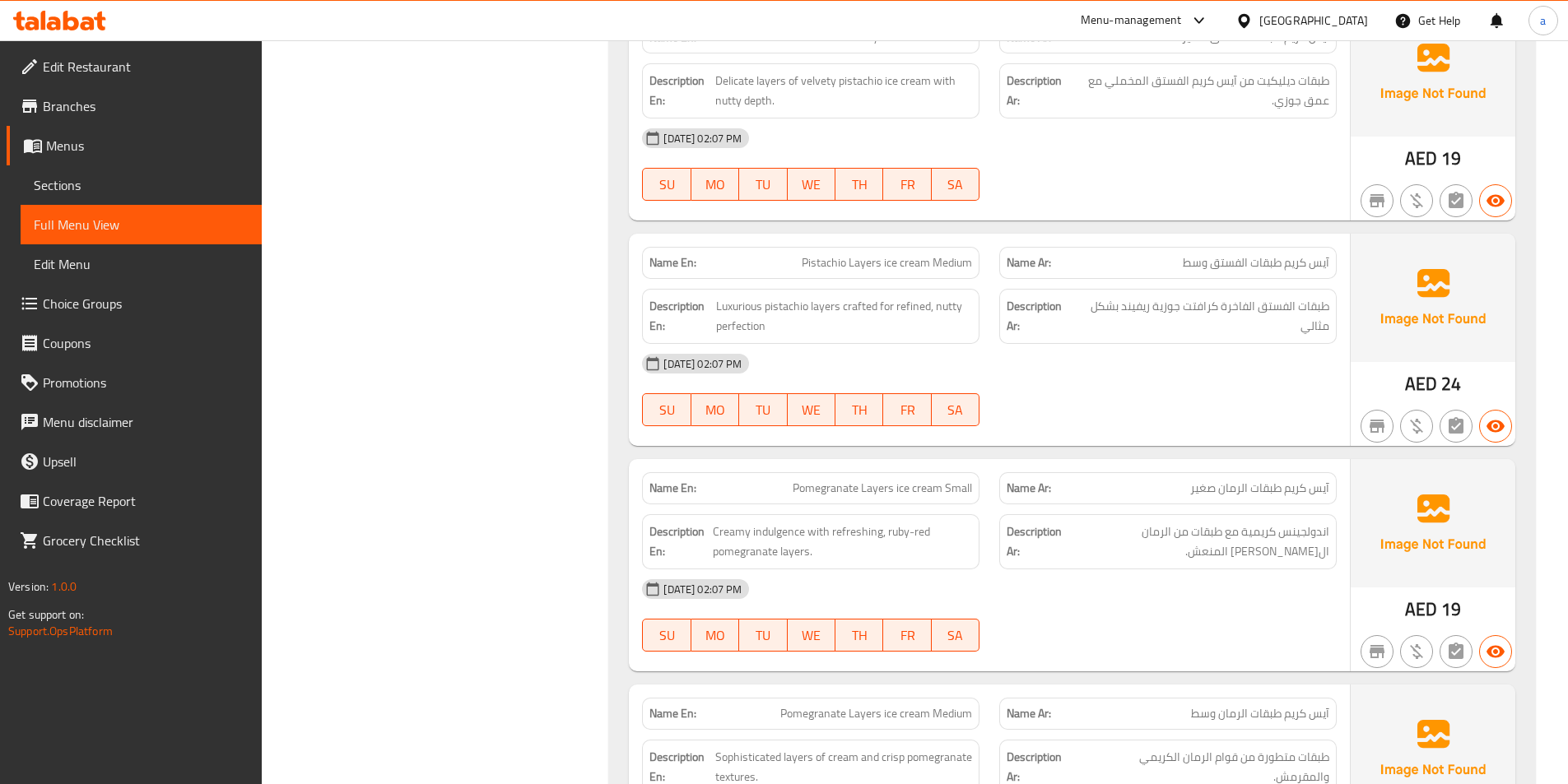
scroll to position [3629, 0]
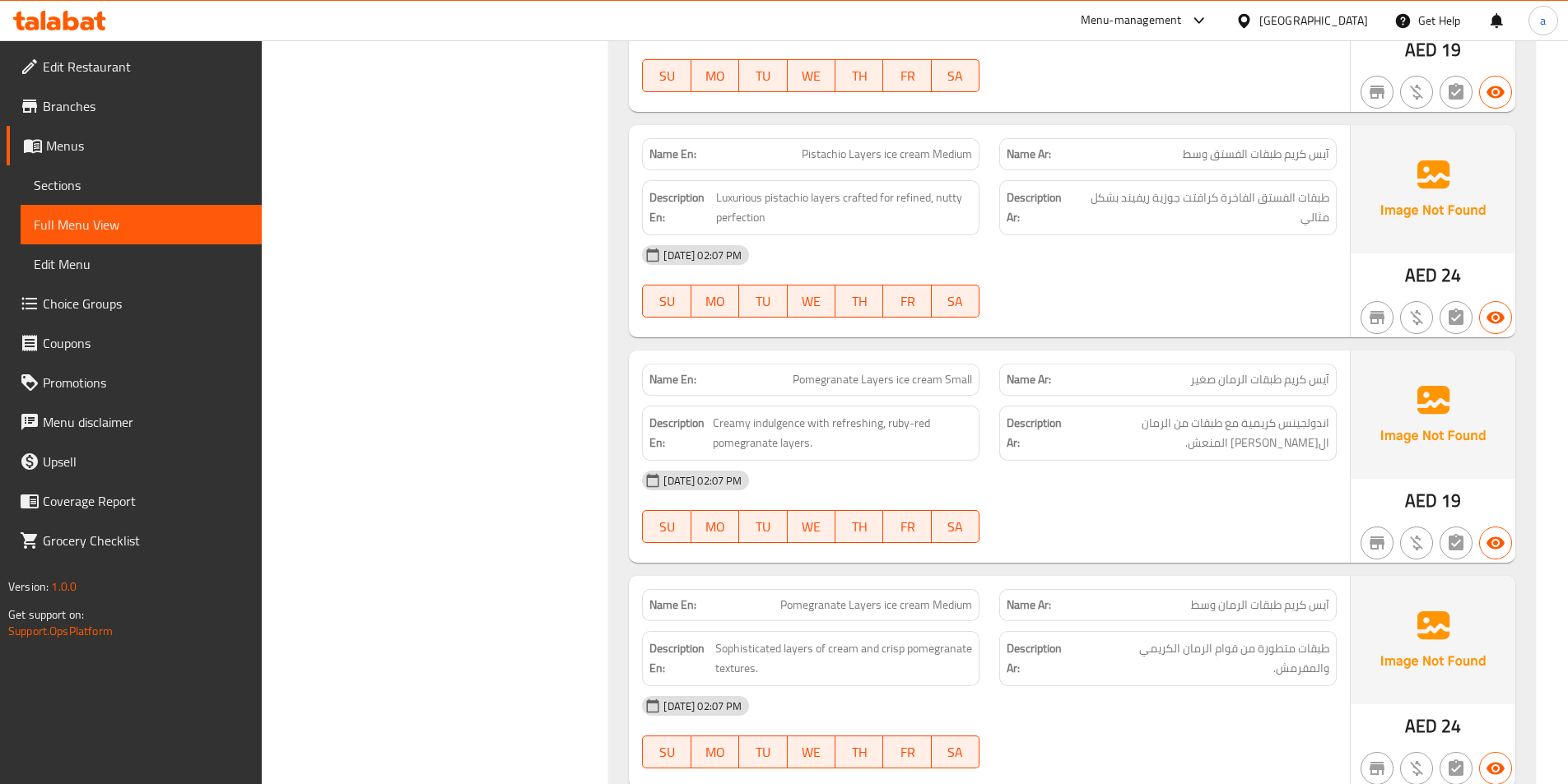
click at [1138, 281] on div "[DATE] 02:07 PM SU MO TU WE TH FR SA" at bounding box center [989, 281] width 714 height 92
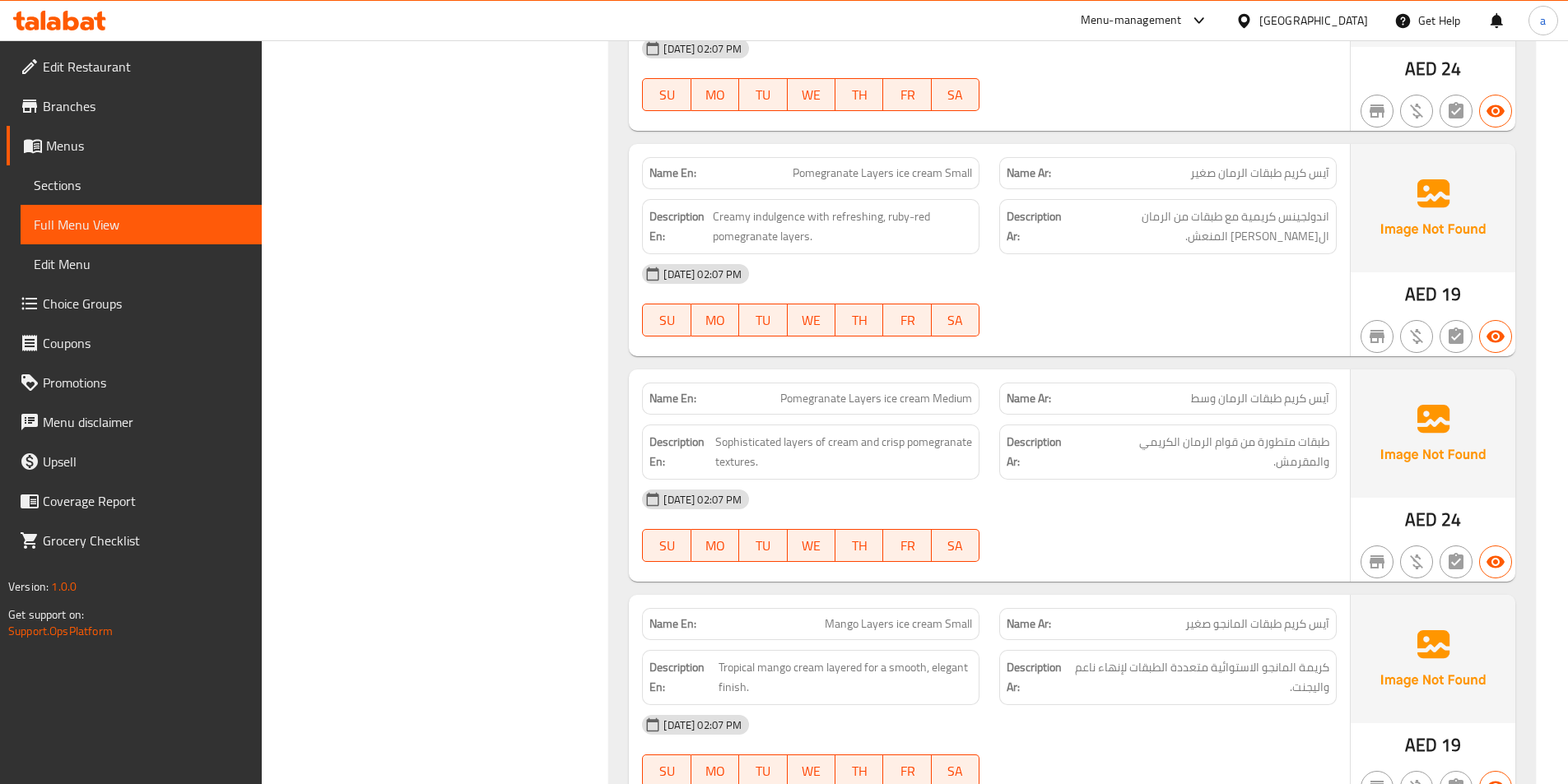
scroll to position [3876, 0]
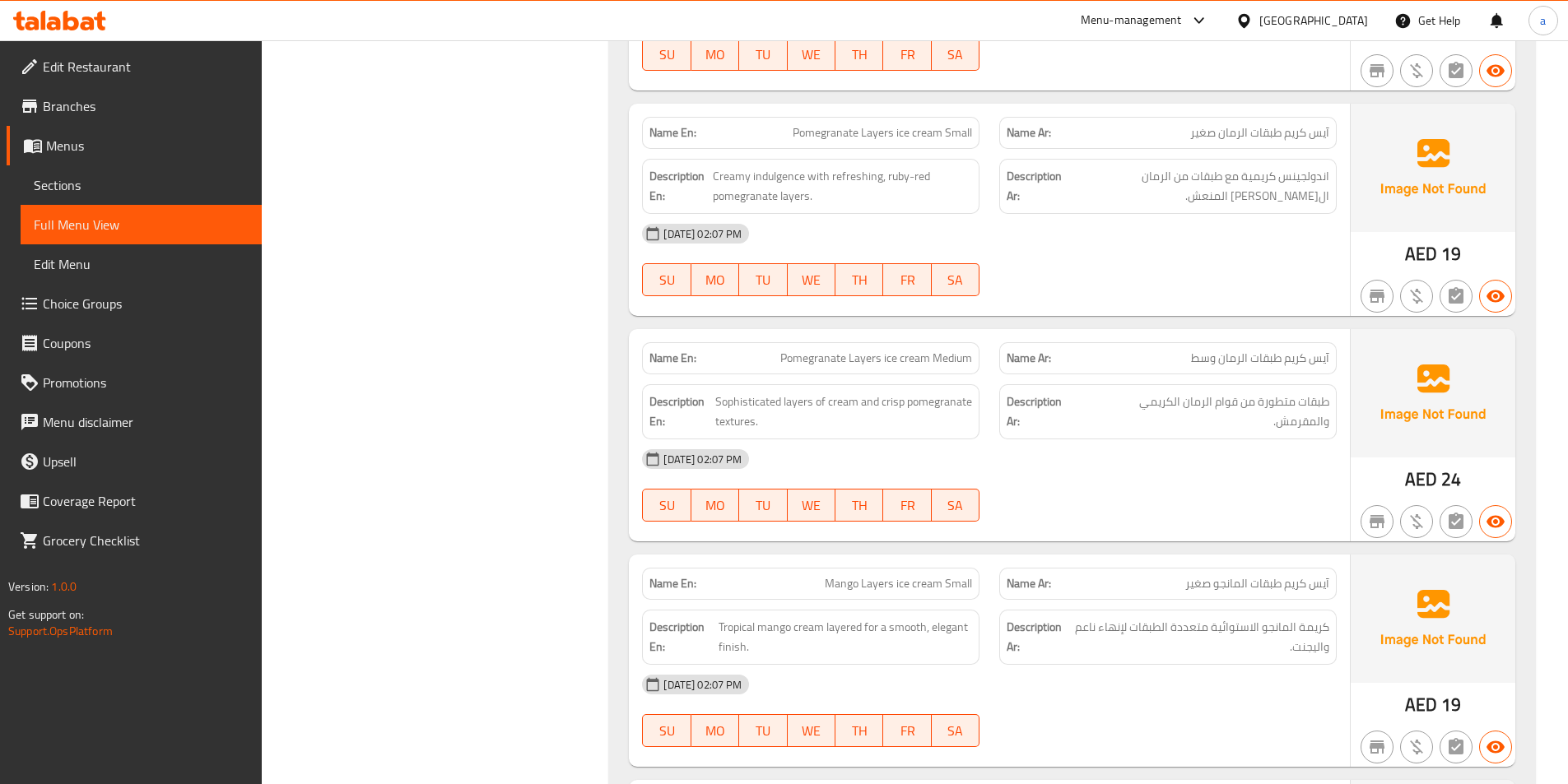
click at [1027, 242] on div "02-09-2025 02:07 PM" at bounding box center [989, 233] width 714 height 40
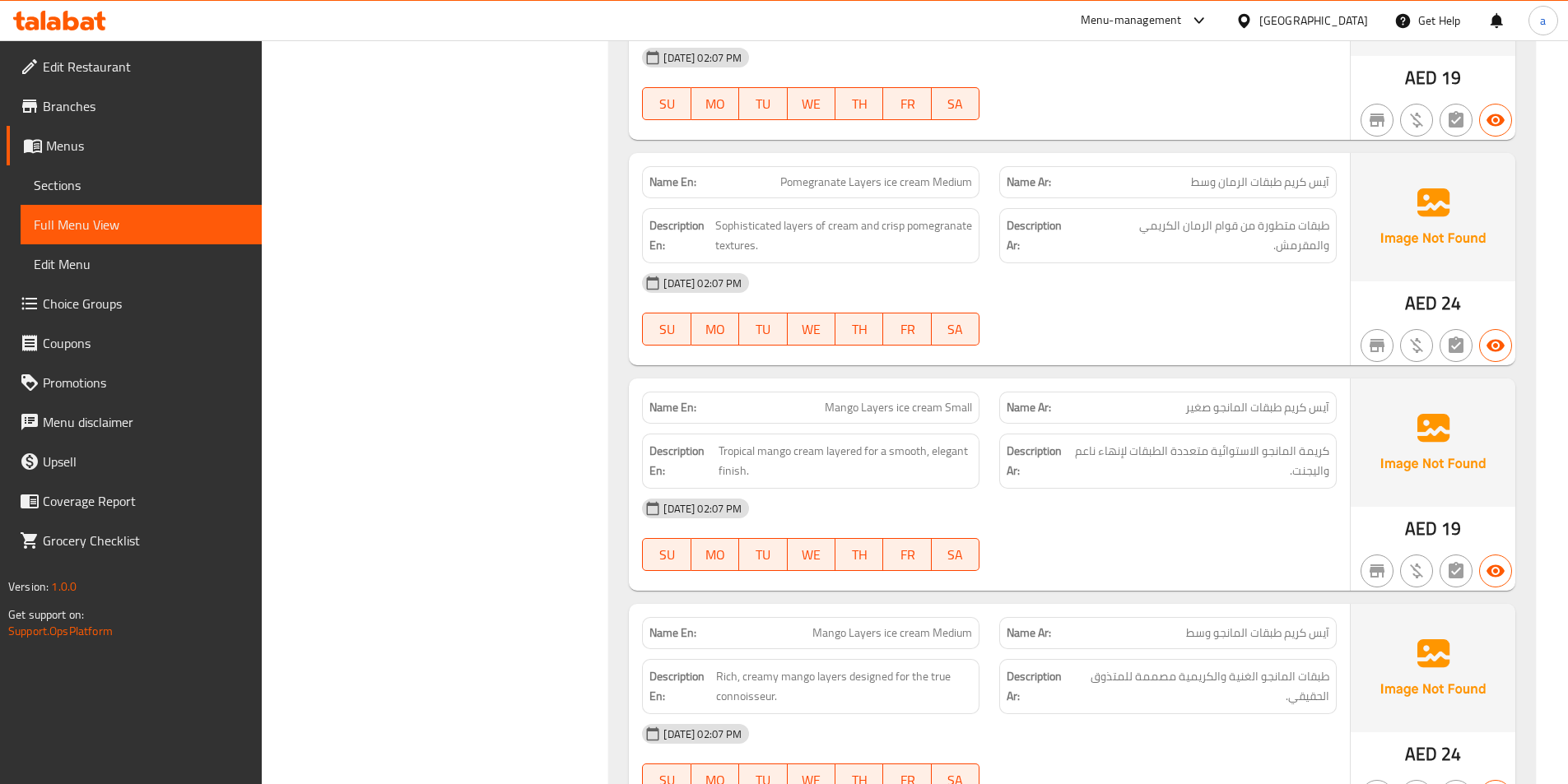
scroll to position [4123, 0]
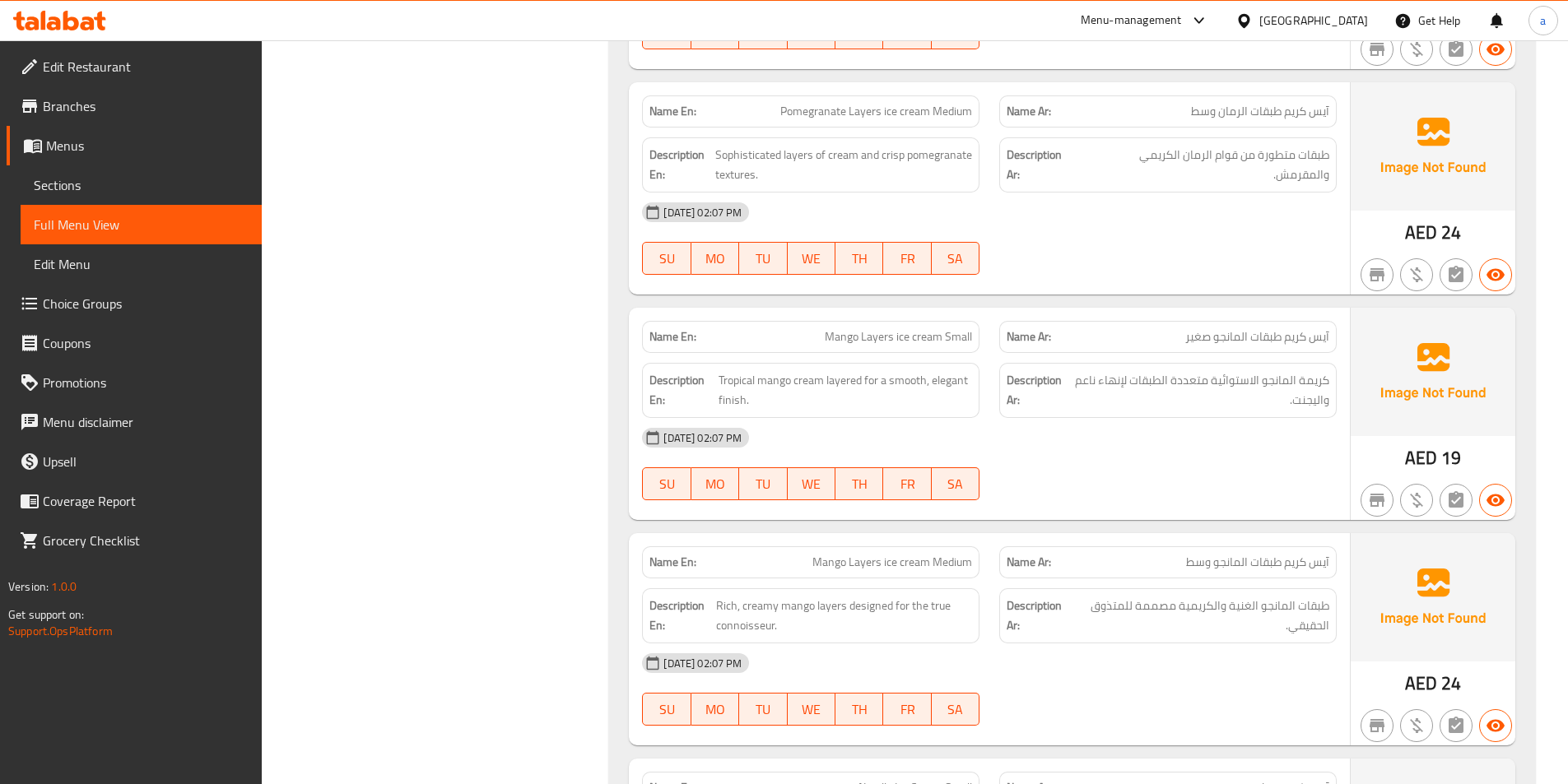
click at [1051, 224] on div "02-09-2025 02:07 PM" at bounding box center [989, 212] width 714 height 40
click at [1086, 259] on div "02-09-2025 02:07 PM SU MO TU WE TH FR SA" at bounding box center [989, 238] width 714 height 92
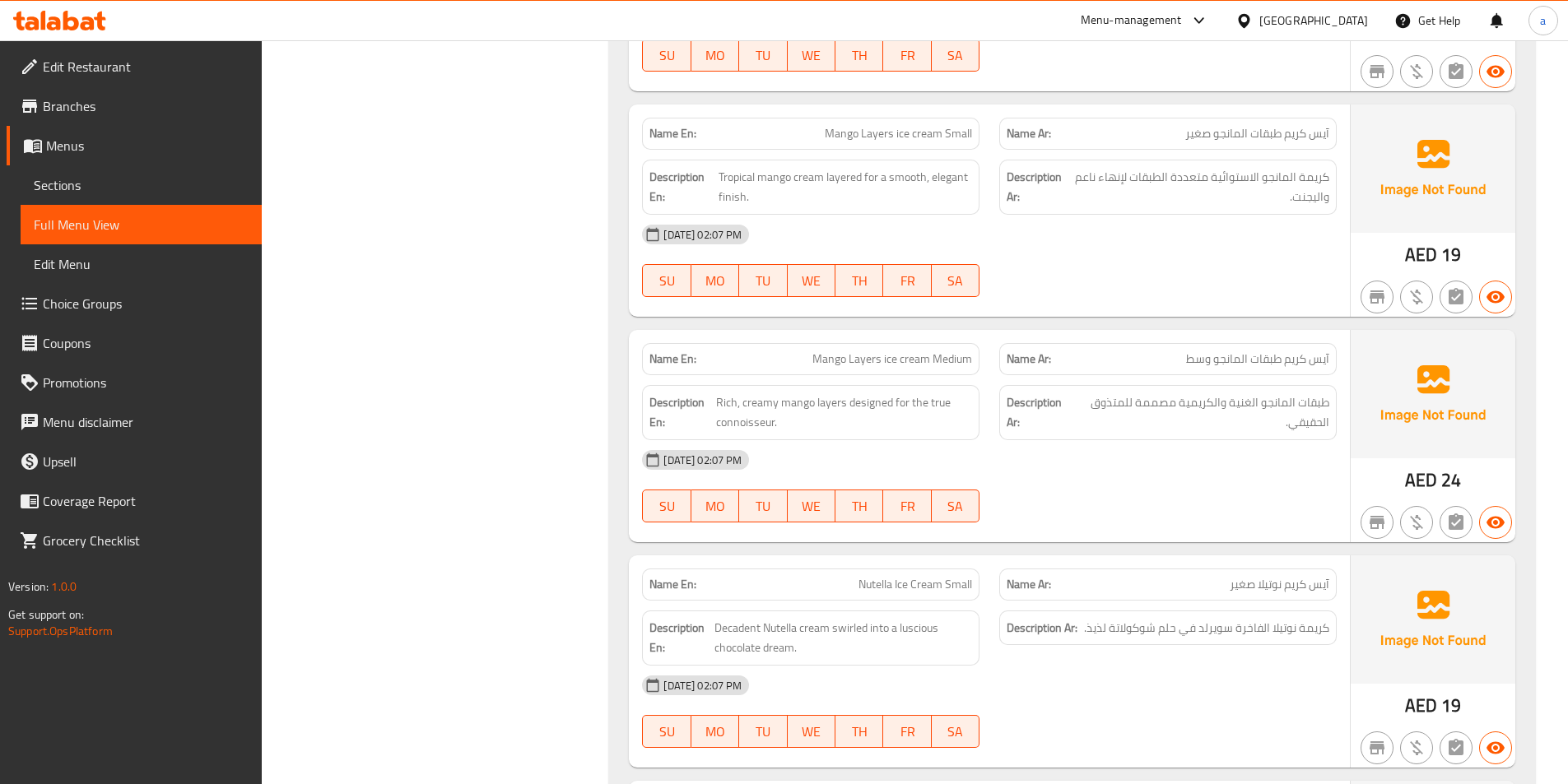
scroll to position [4370, 0]
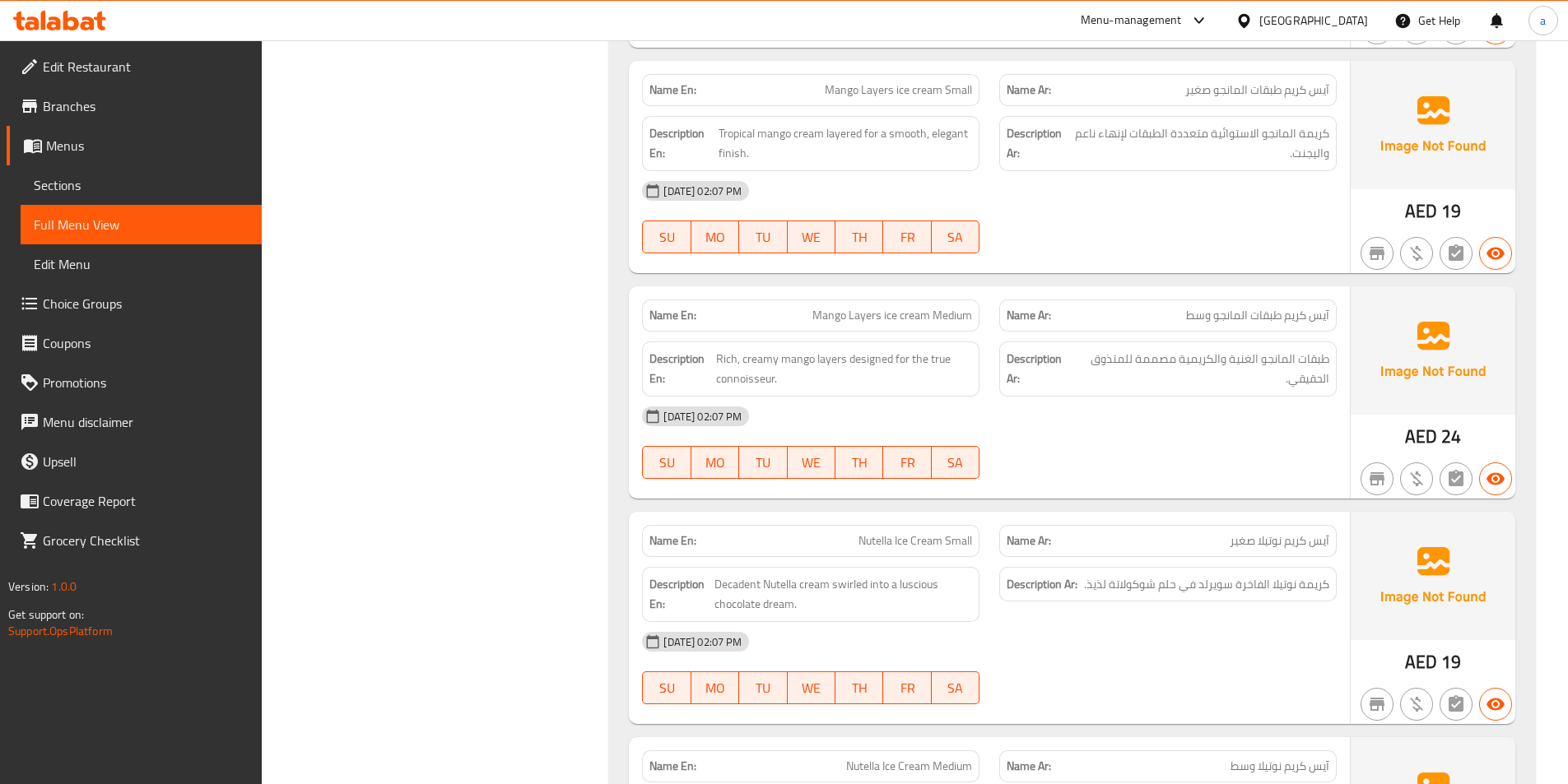
click at [1173, 221] on div "02-09-2025 02:07 PM SU MO TU WE TH FR SA" at bounding box center [989, 217] width 714 height 92
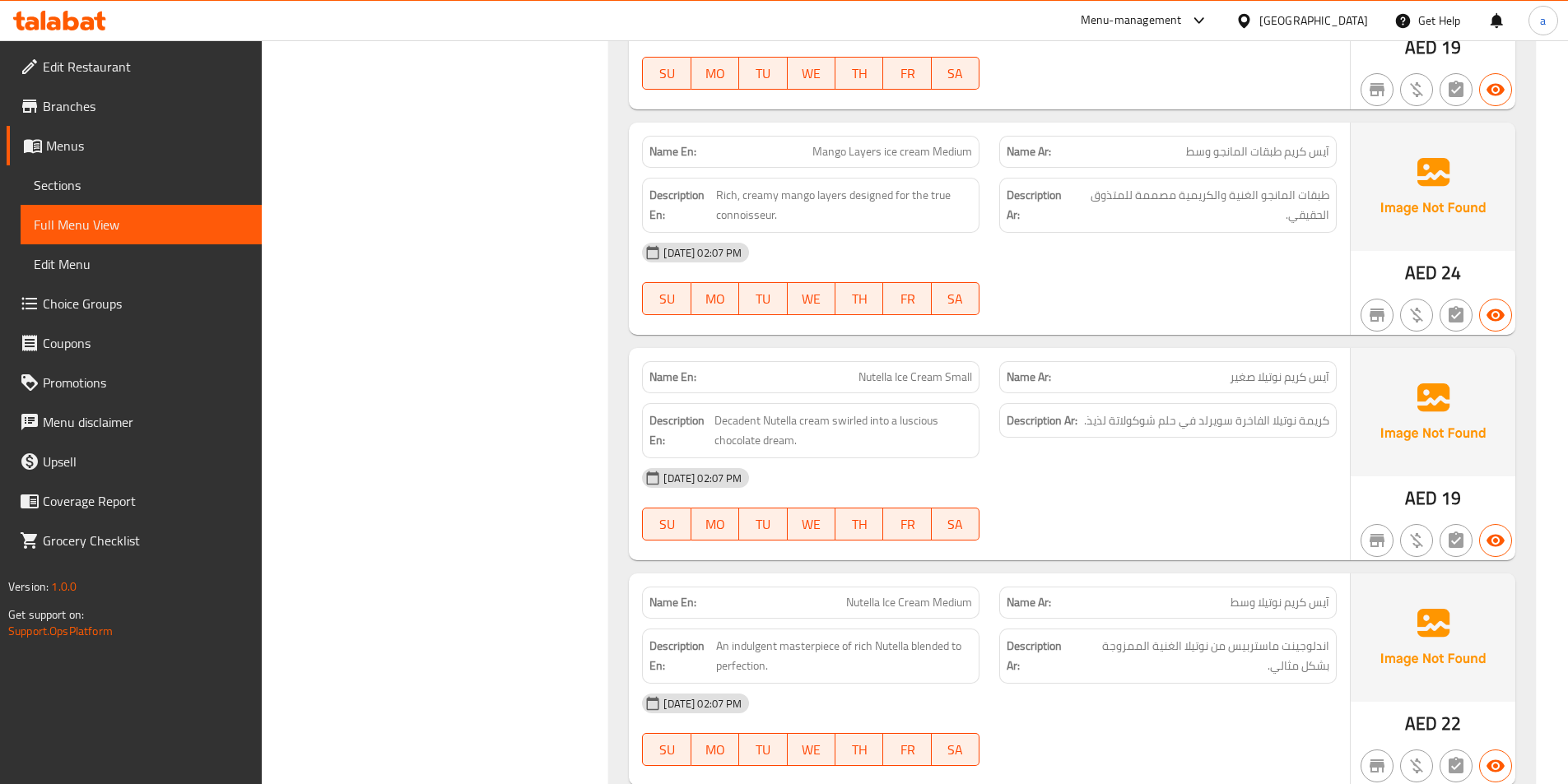
scroll to position [4535, 0]
click at [1210, 317] on div at bounding box center [1167, 314] width 357 height 19
click at [1178, 250] on div "02-09-2025 02:07 PM" at bounding box center [989, 252] width 714 height 40
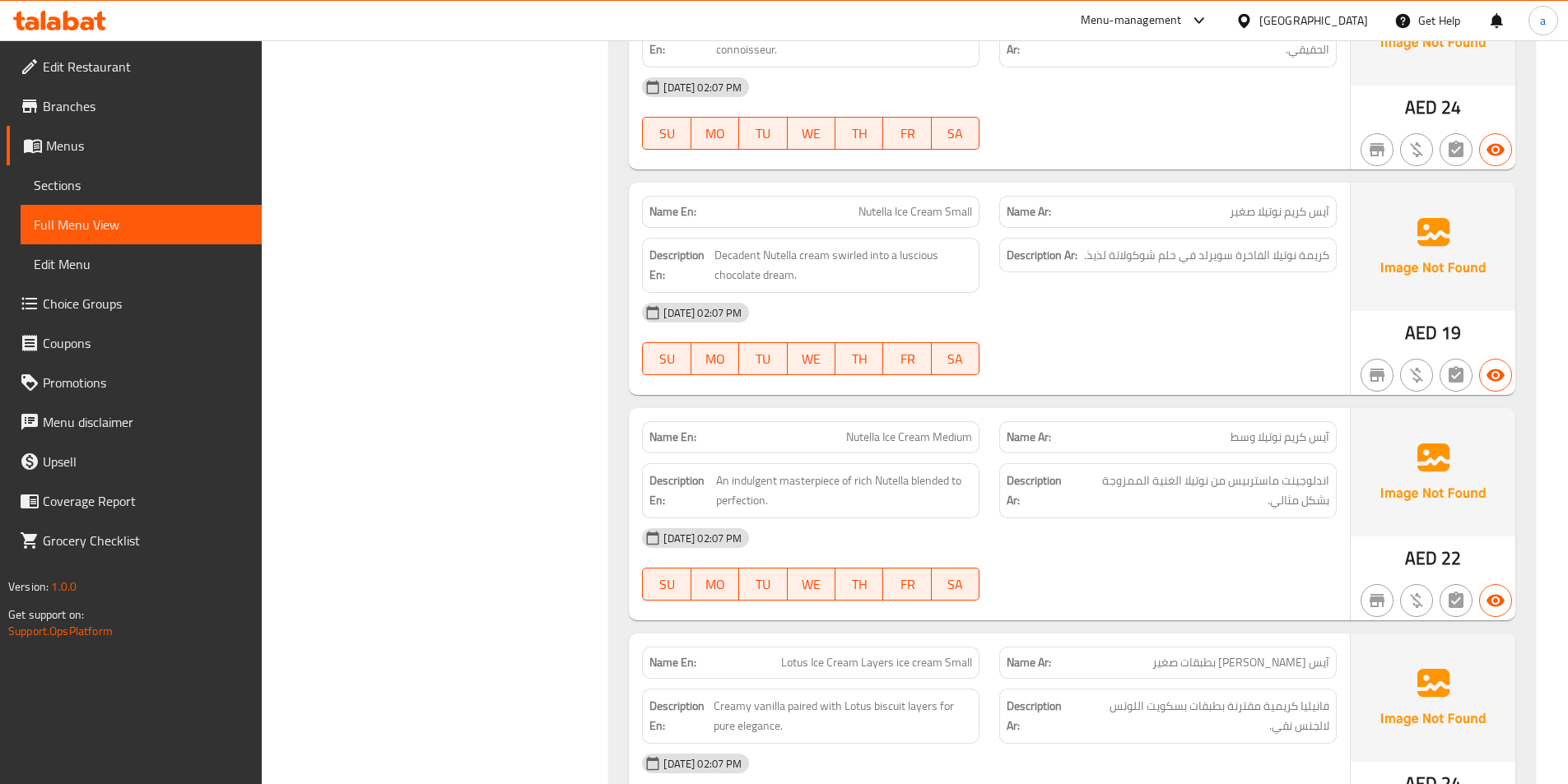
scroll to position [4782, 0]
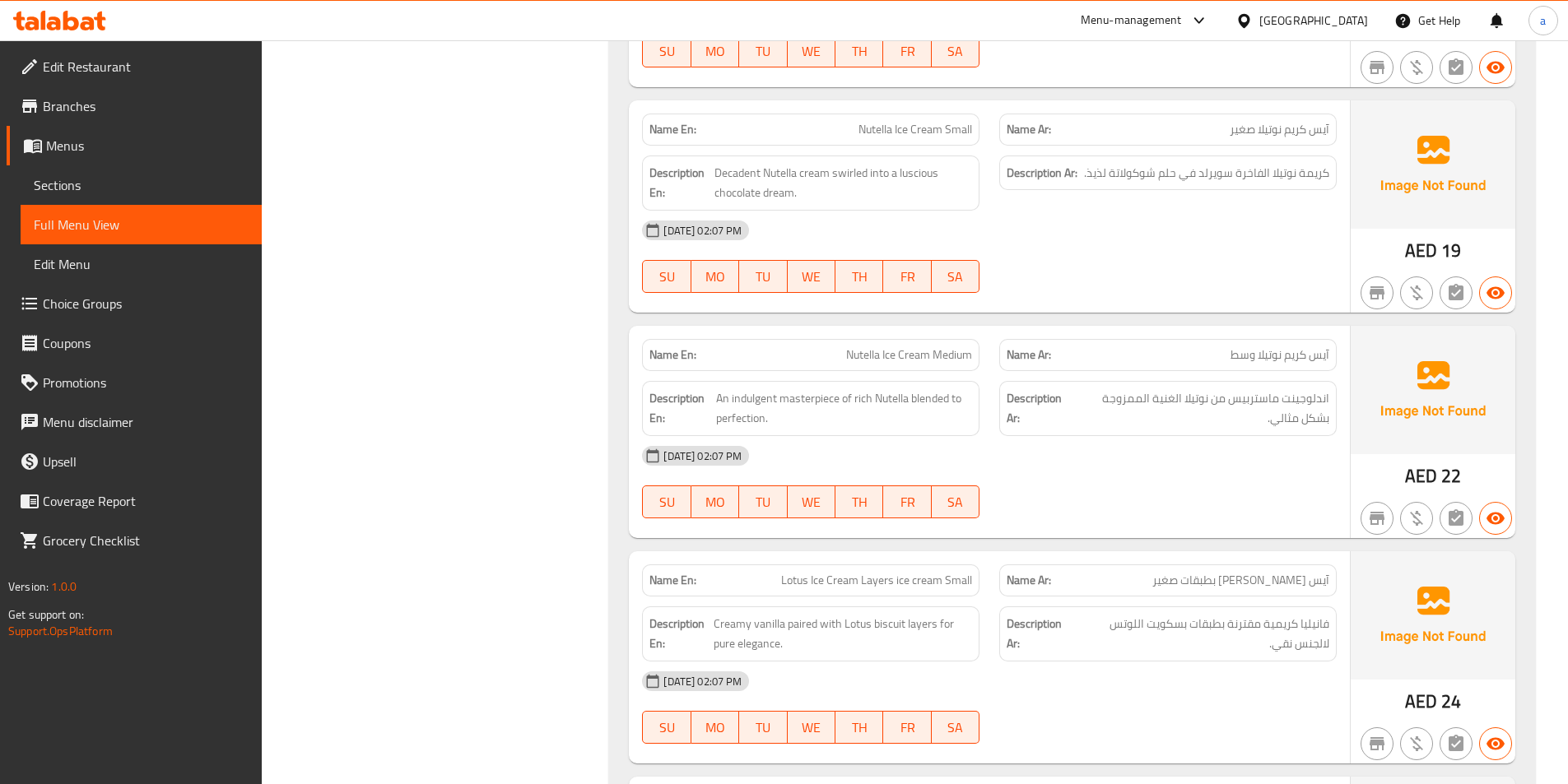
click at [1215, 284] on div at bounding box center [1167, 293] width 357 height 19
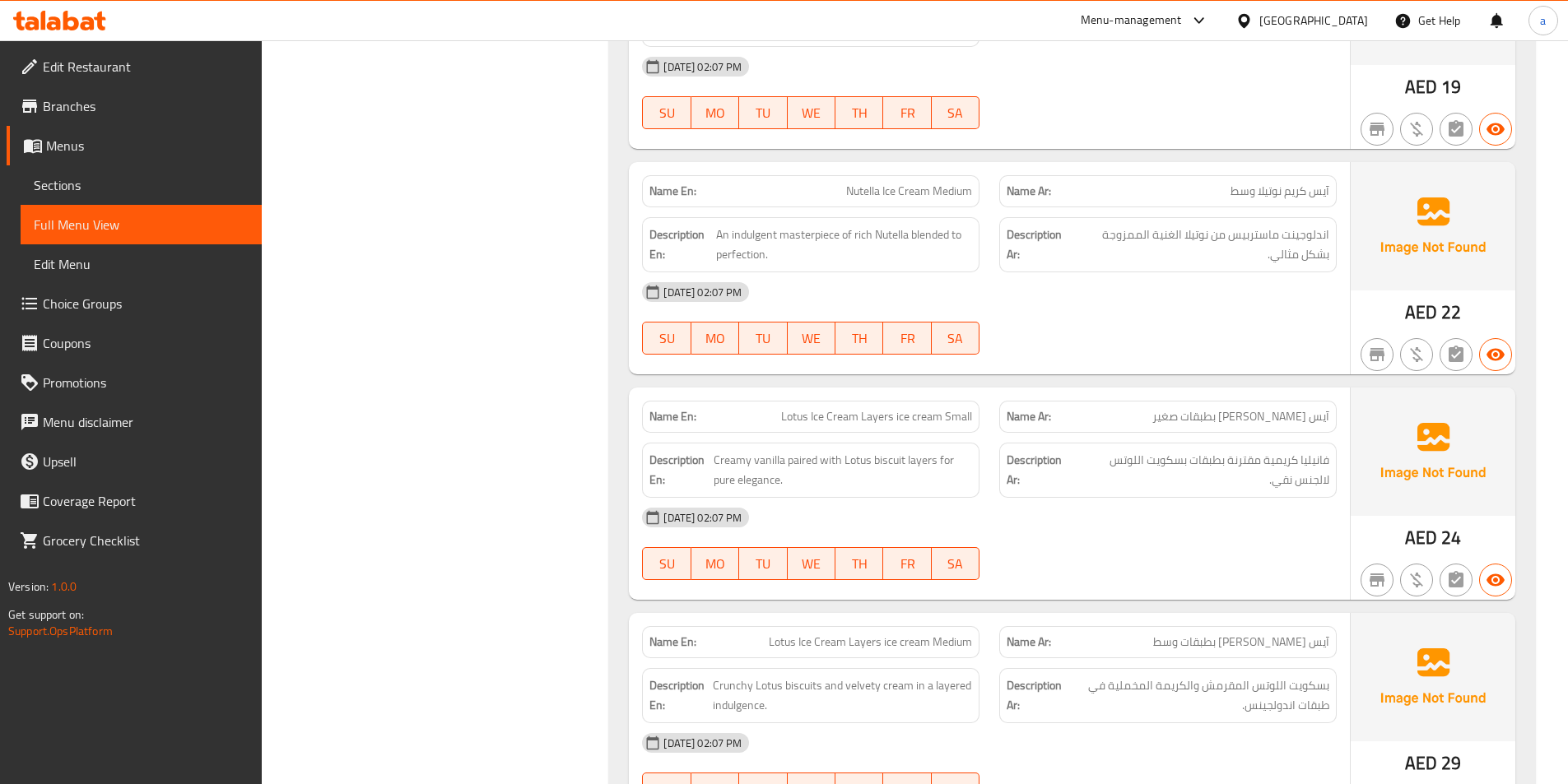
scroll to position [4946, 0]
click at [1226, 314] on div "02-09-2025 02:07 PM SU MO TU WE TH FR SA" at bounding box center [989, 317] width 714 height 92
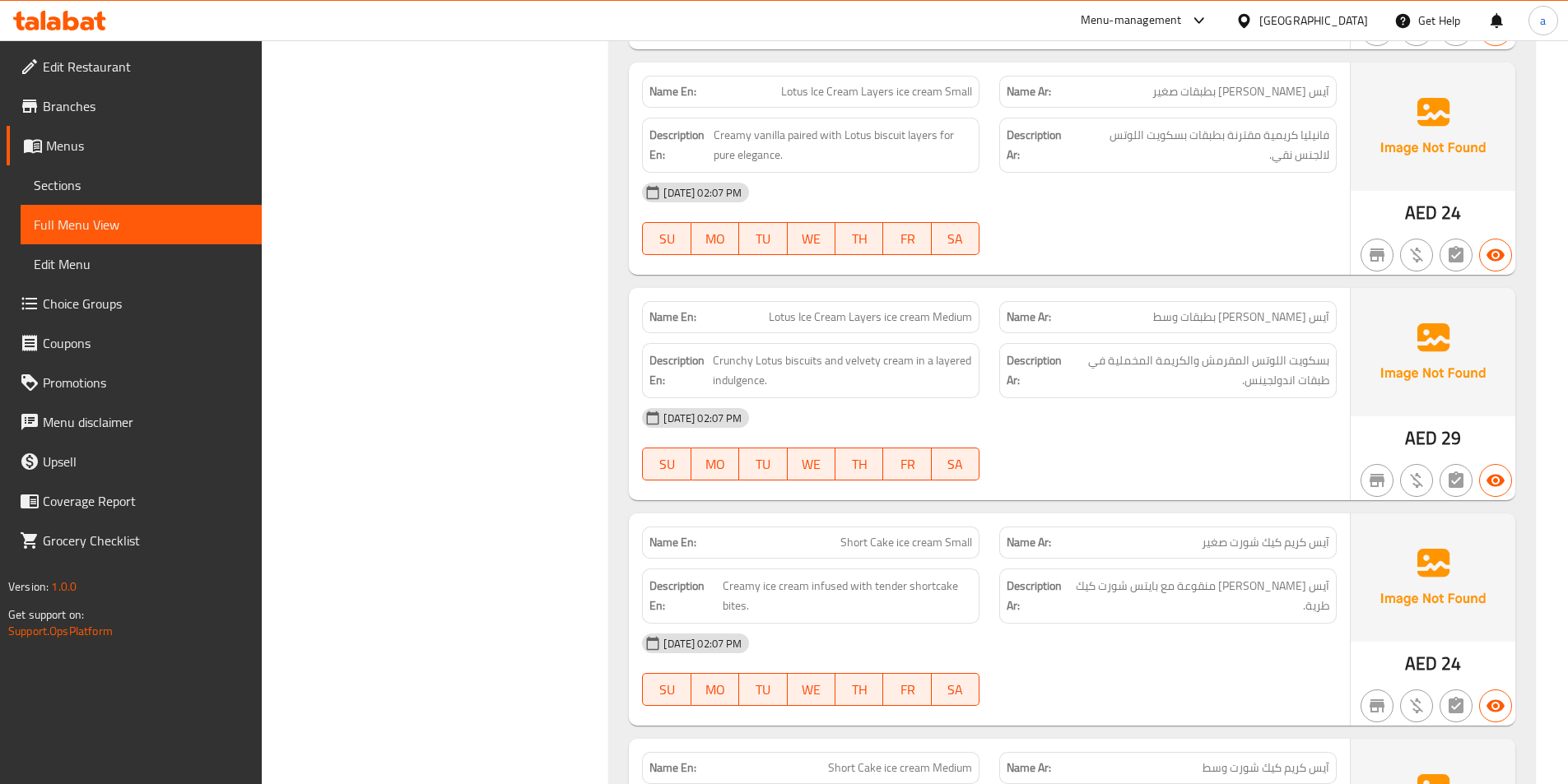
scroll to position [5275, 0]
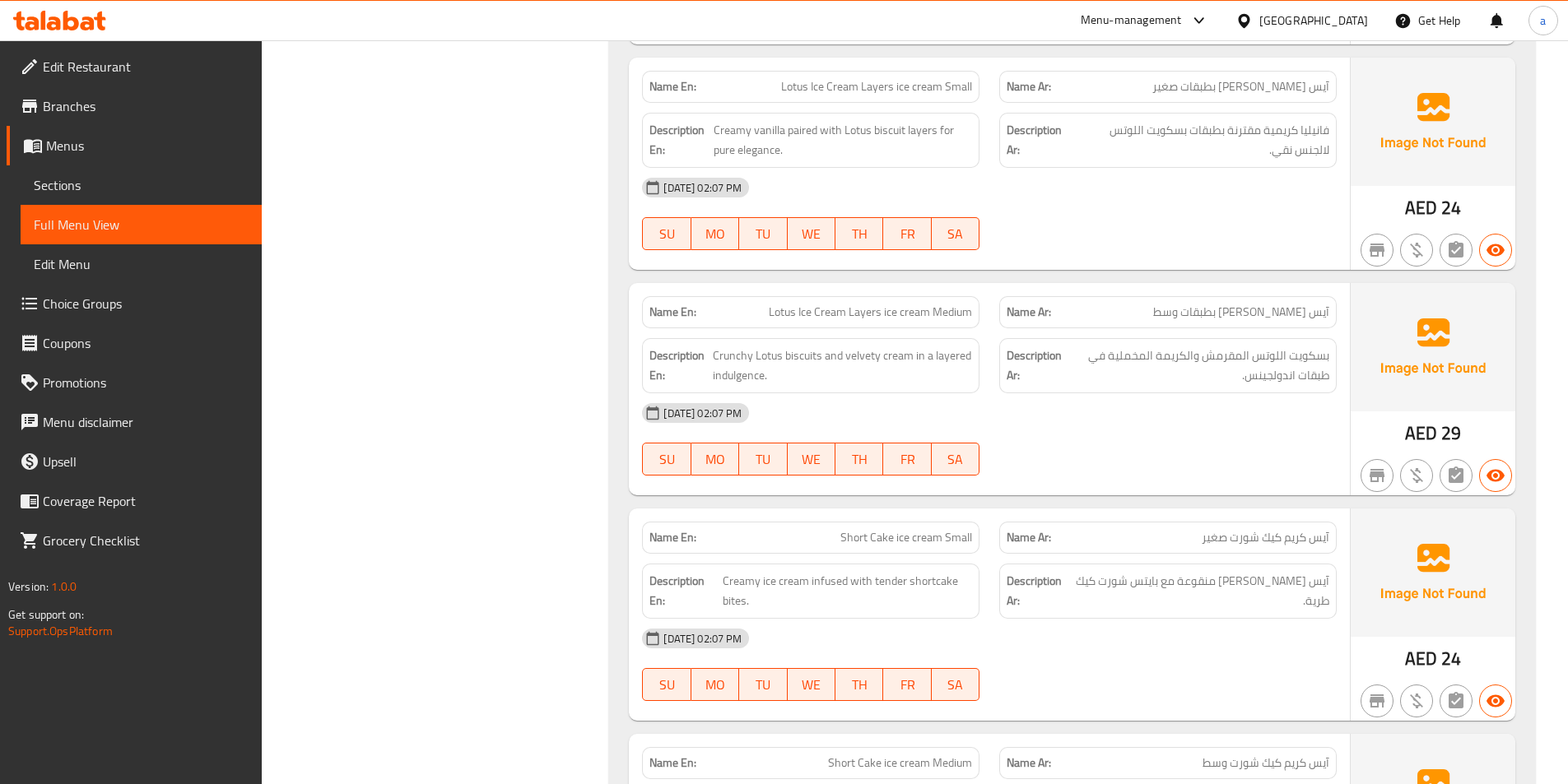
click at [894, 84] on span "Lotus Ice Cream Layers ice cream Small" at bounding box center [876, 87] width 191 height 18
copy span "Lotus Ice Cream Layers ice cream Small"
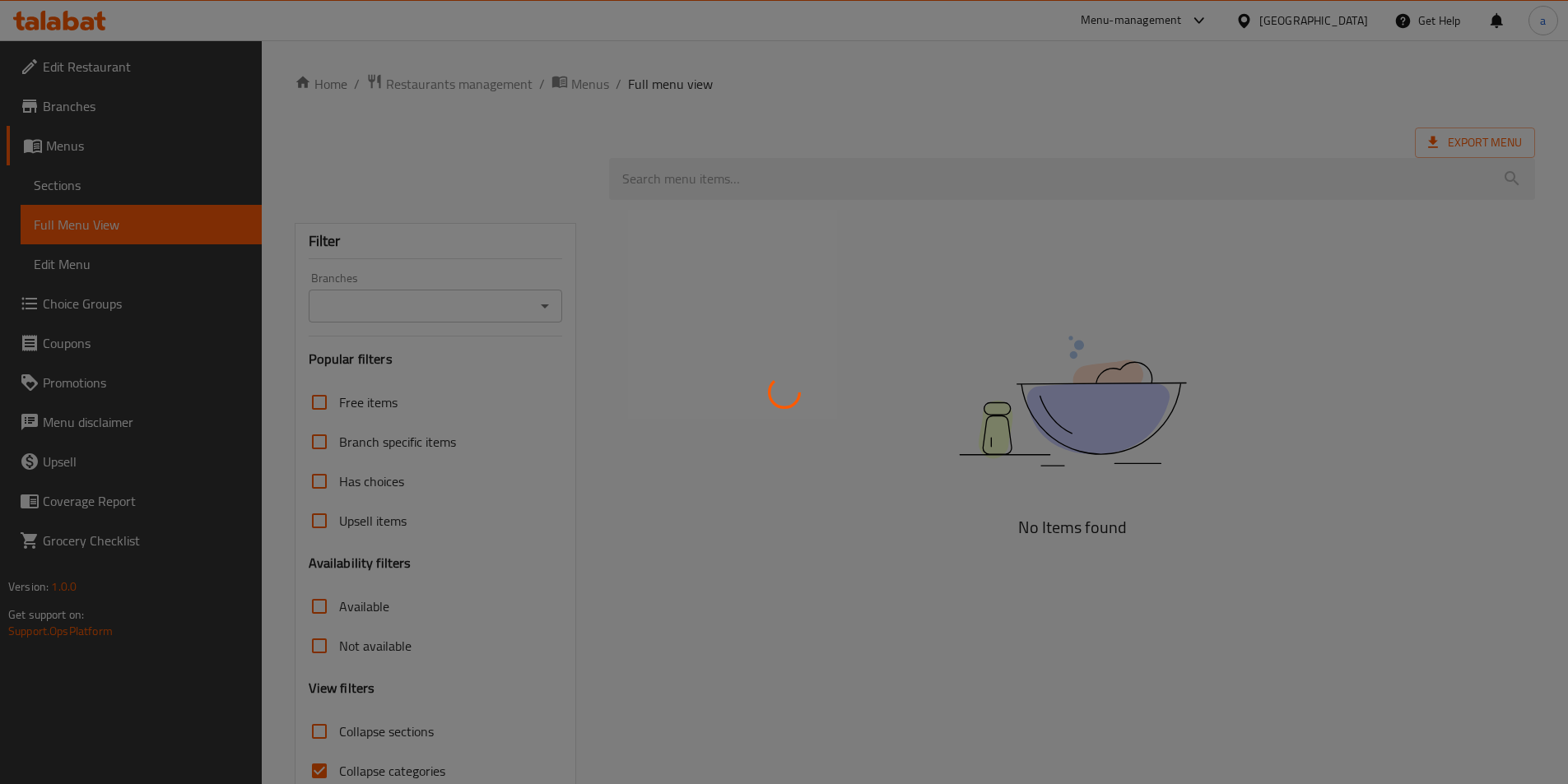
click at [136, 196] on div at bounding box center [784, 392] width 1568 height 784
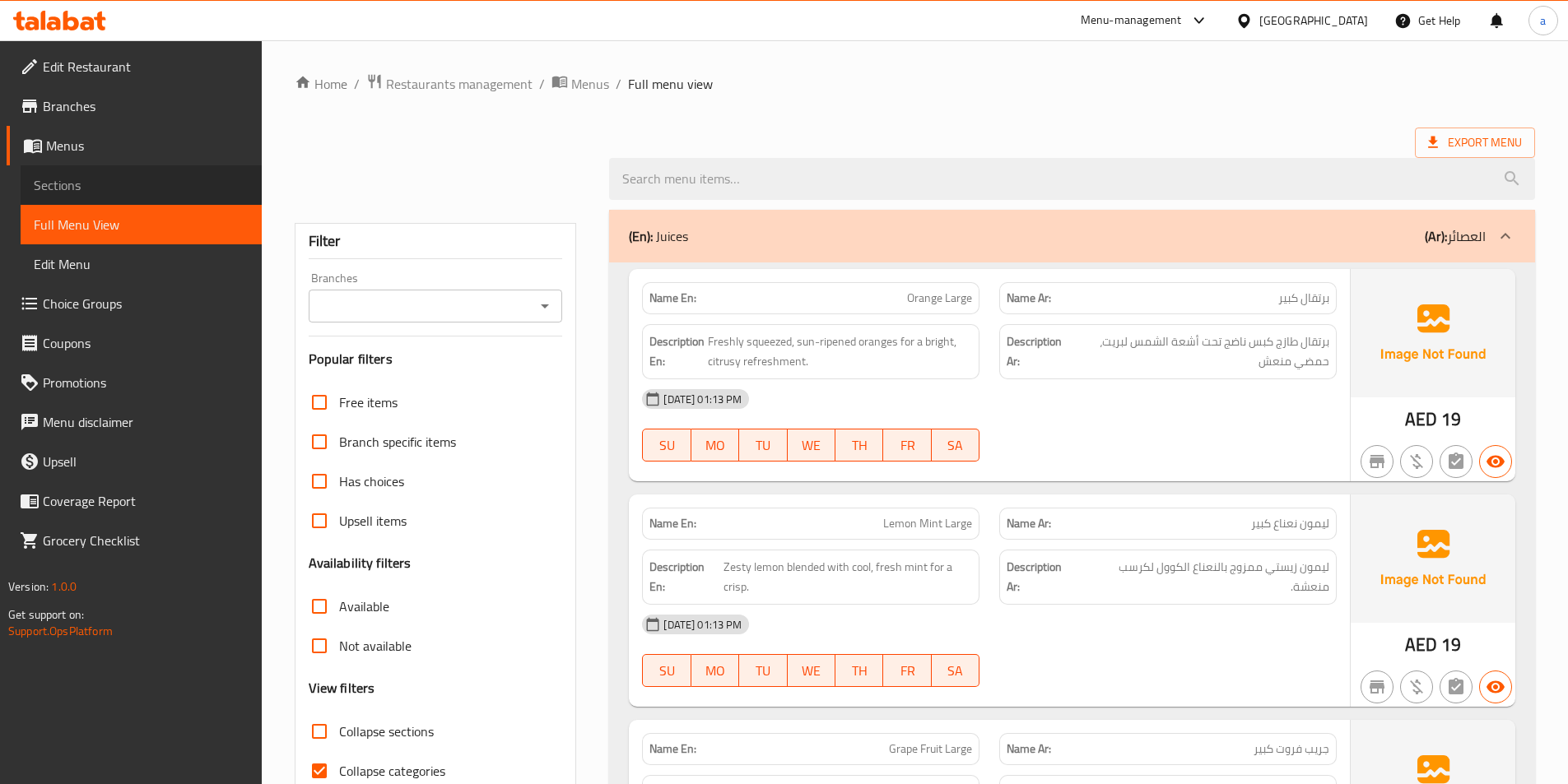
click at [134, 191] on span "Sections" at bounding box center [141, 185] width 215 height 19
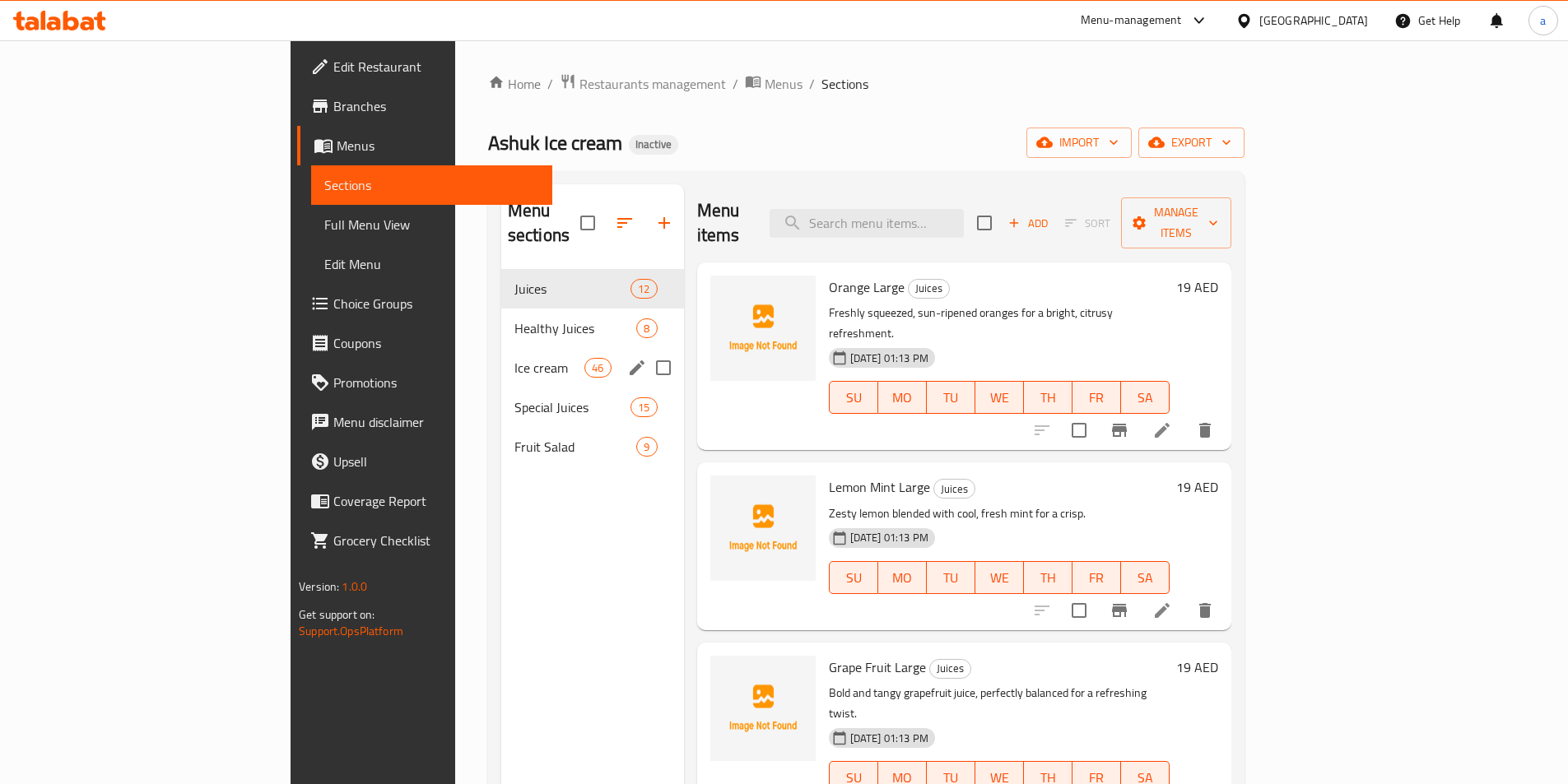
click at [515, 358] on span "Ice cream" at bounding box center [550, 368] width 70 height 19
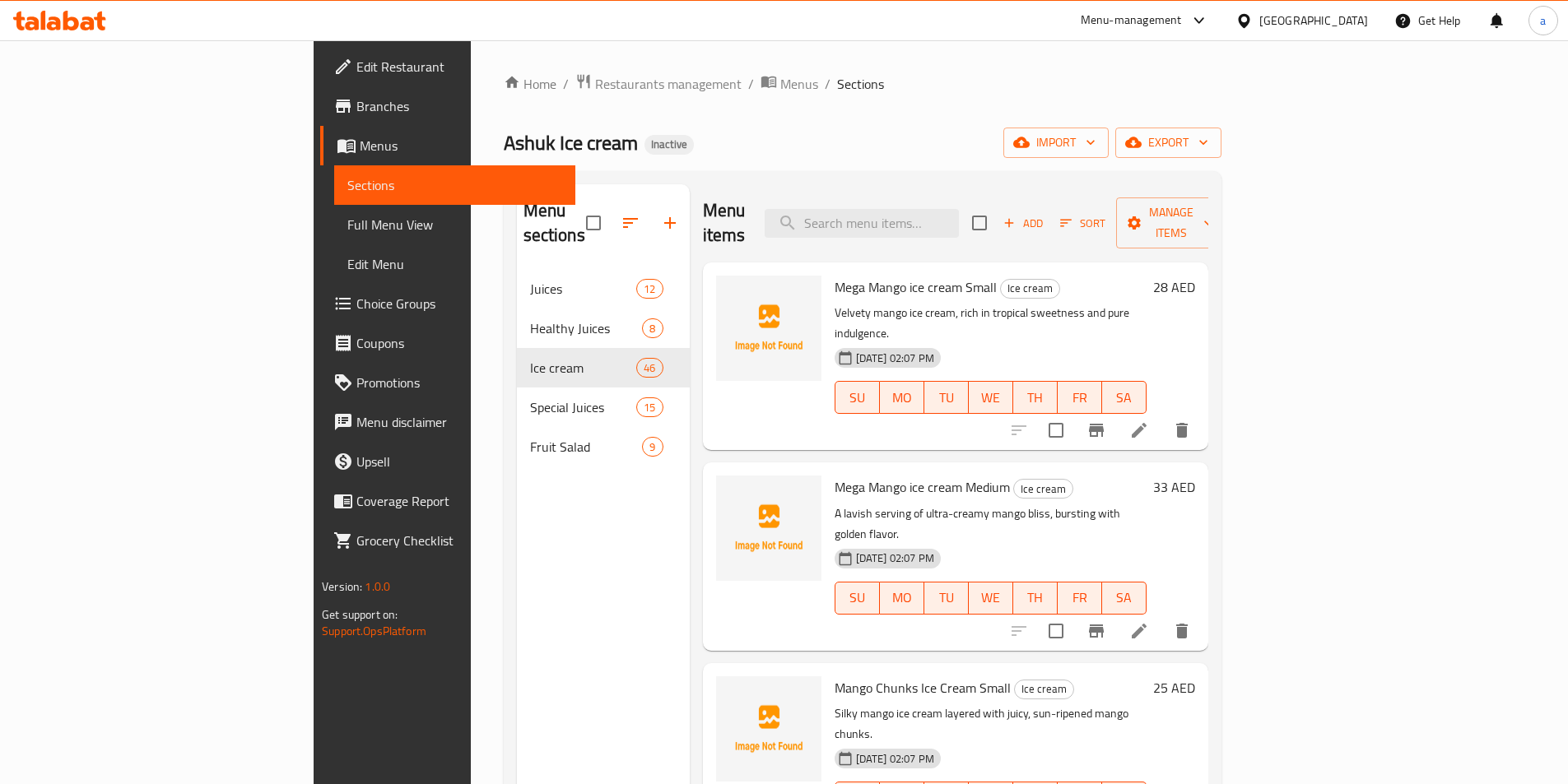
click at [1066, 118] on div "Home / Restaurants management / Menus / Sections Ashuk Ice cream Inactive impor…" at bounding box center [863, 527] width 718 height 909
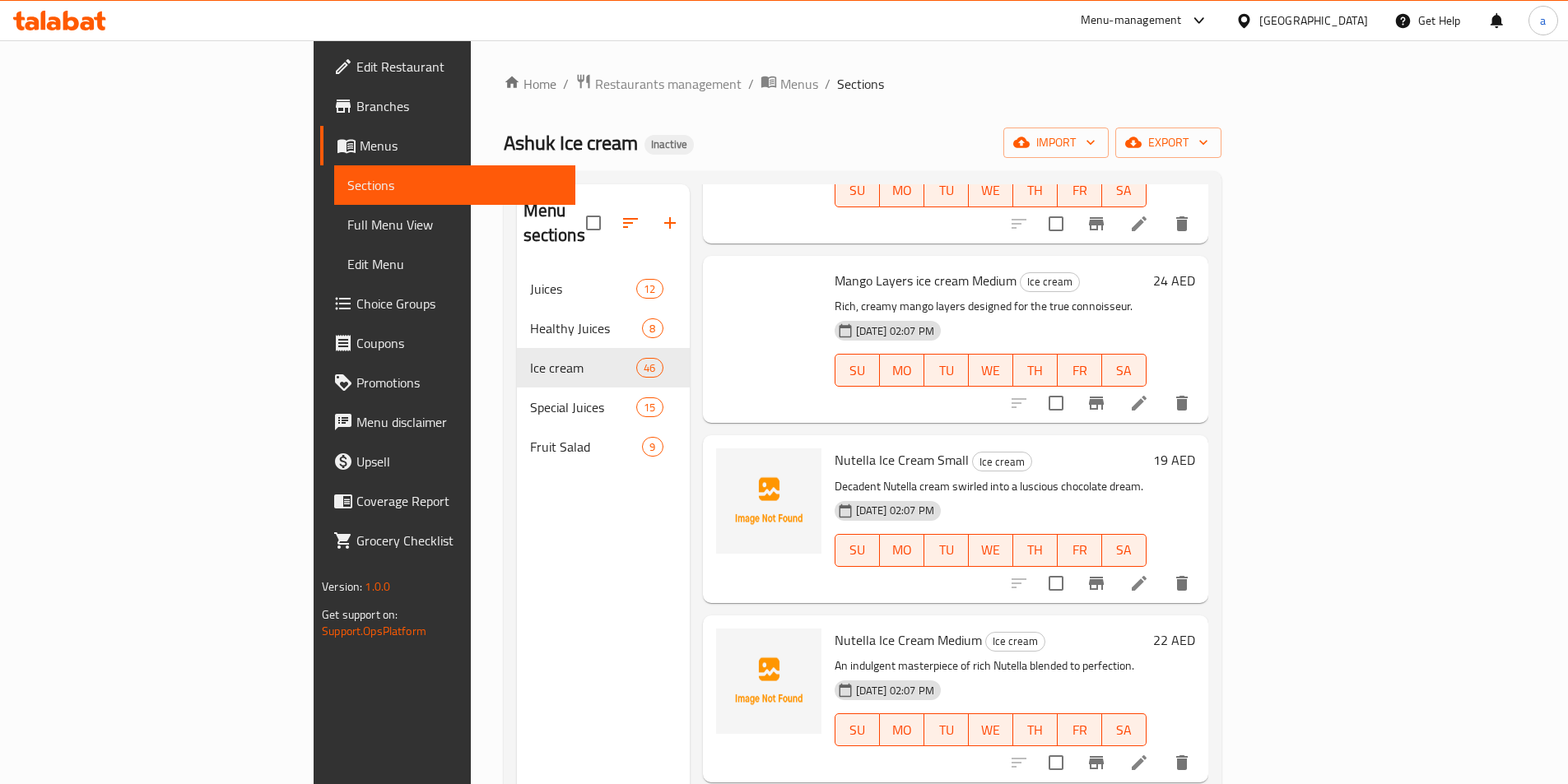
scroll to position [3888, 0]
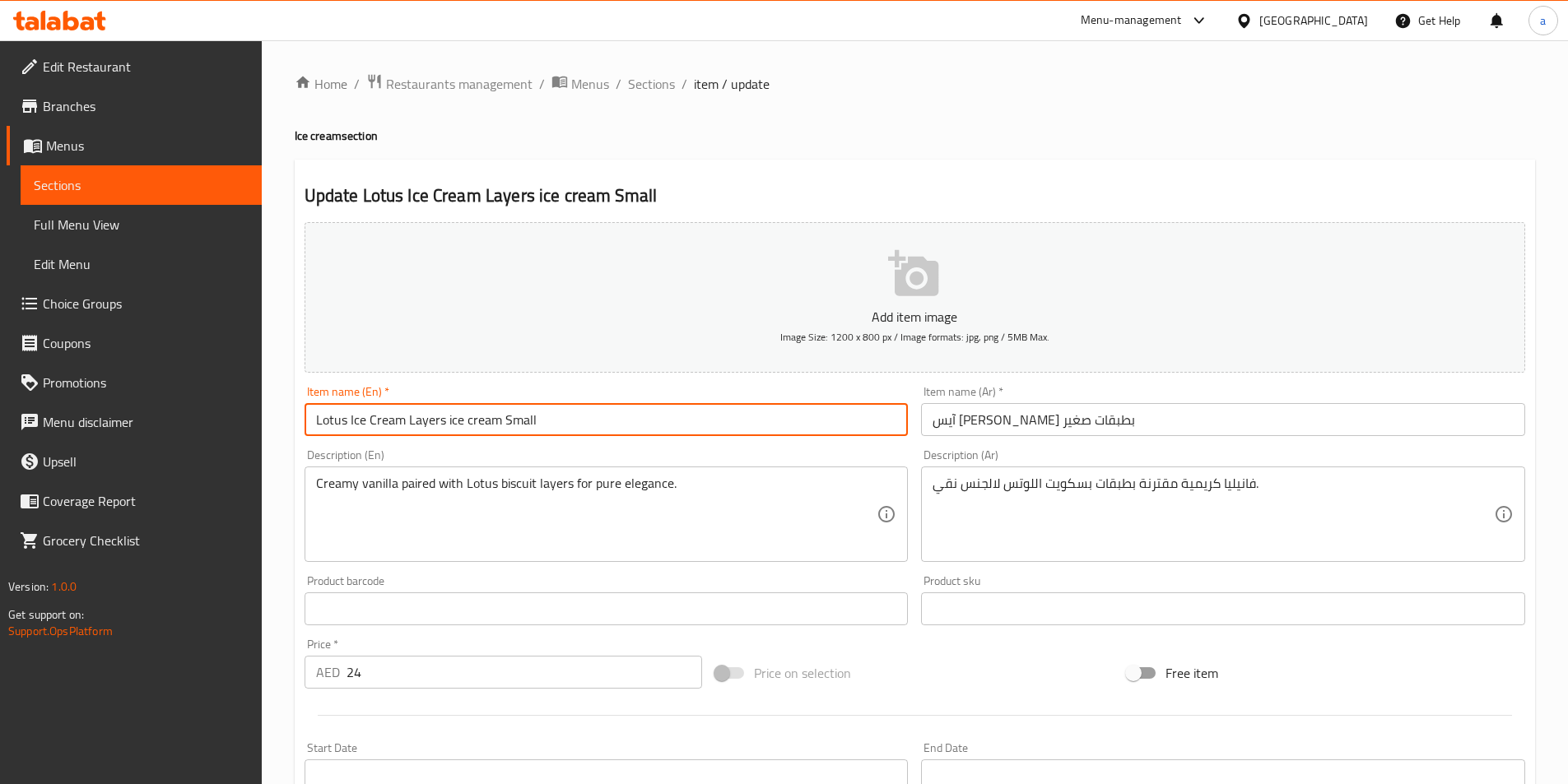
drag, startPoint x: 446, startPoint y: 417, endPoint x: 494, endPoint y: 433, distance: 50.6
click at [494, 433] on input "Lotus Ice Cream Layers ice cream Small" at bounding box center [606, 420] width 604 height 33
click at [432, 446] on div "Description (En) Creamy vanilla paired with Lotus biscuit layers for pure elega…" at bounding box center [606, 505] width 617 height 125
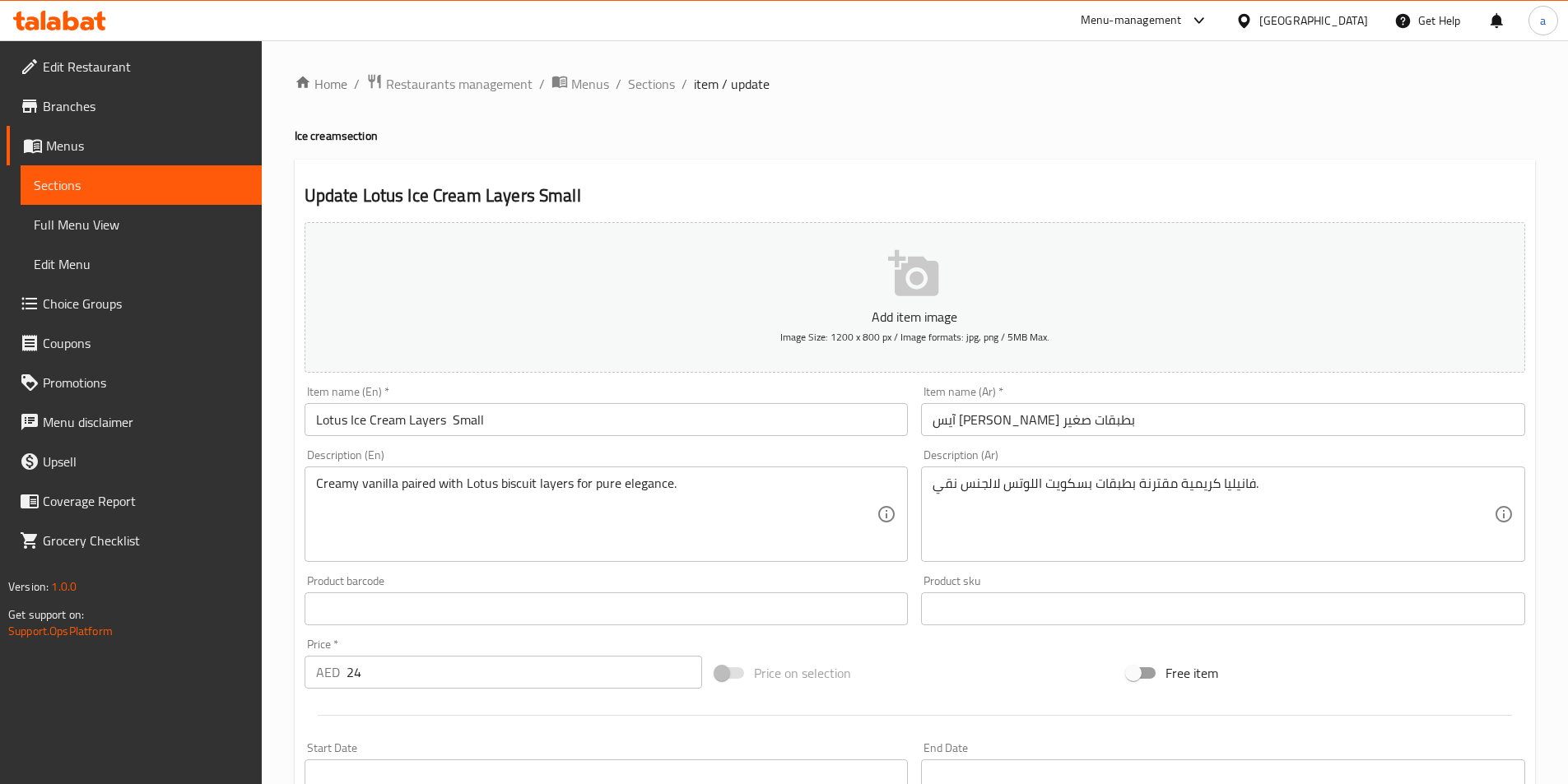
click at [421, 419] on input "Lotus Ice Cream Layers Small" at bounding box center [606, 420] width 604 height 33
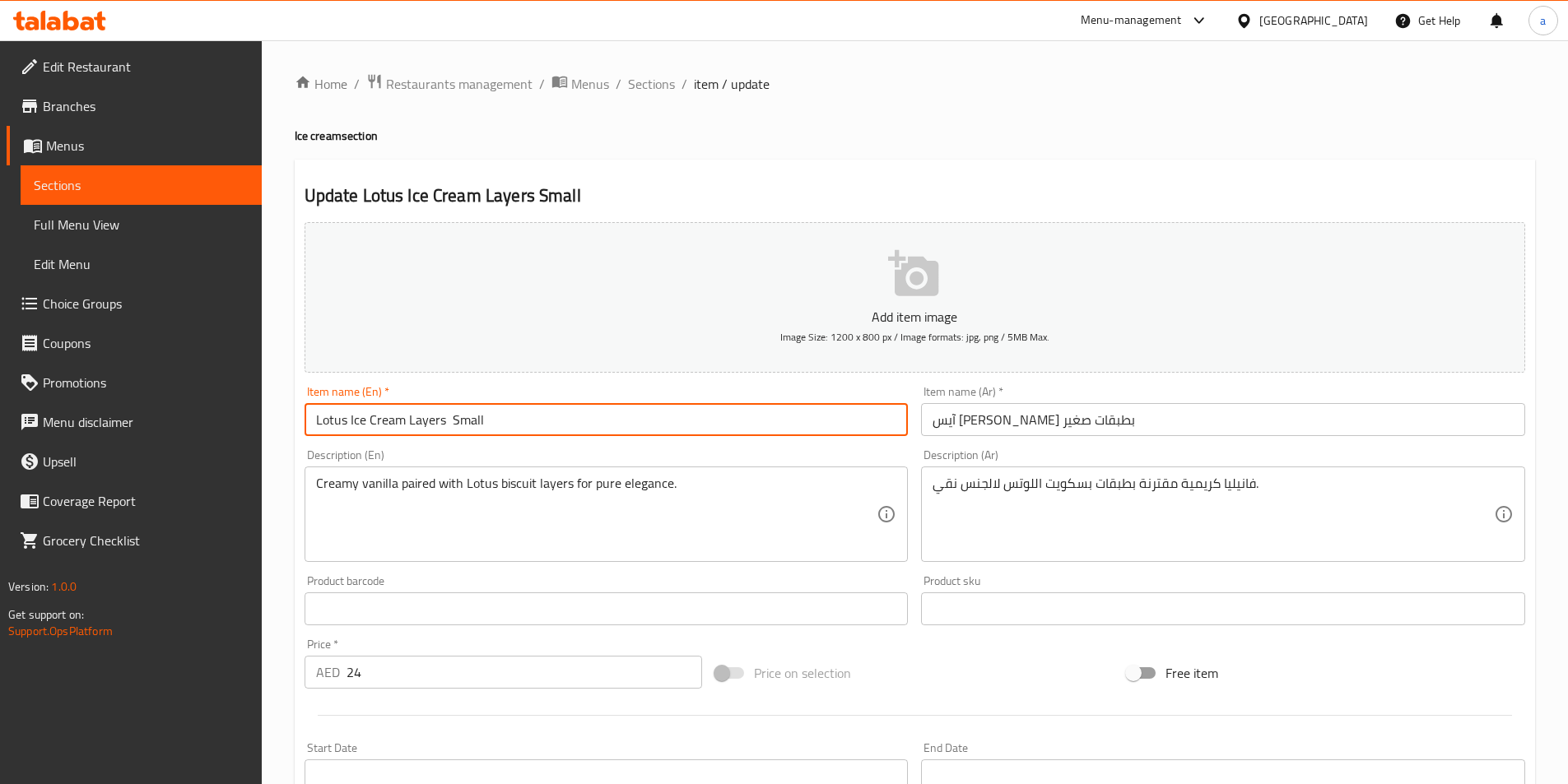
click at [421, 419] on input "Lotus Ice Cream Layers Small" at bounding box center [606, 420] width 604 height 33
click at [501, 443] on div "Description (En) Creamy vanilla paired with Lotus biscuit layers for pure elega…" at bounding box center [606, 505] width 617 height 125
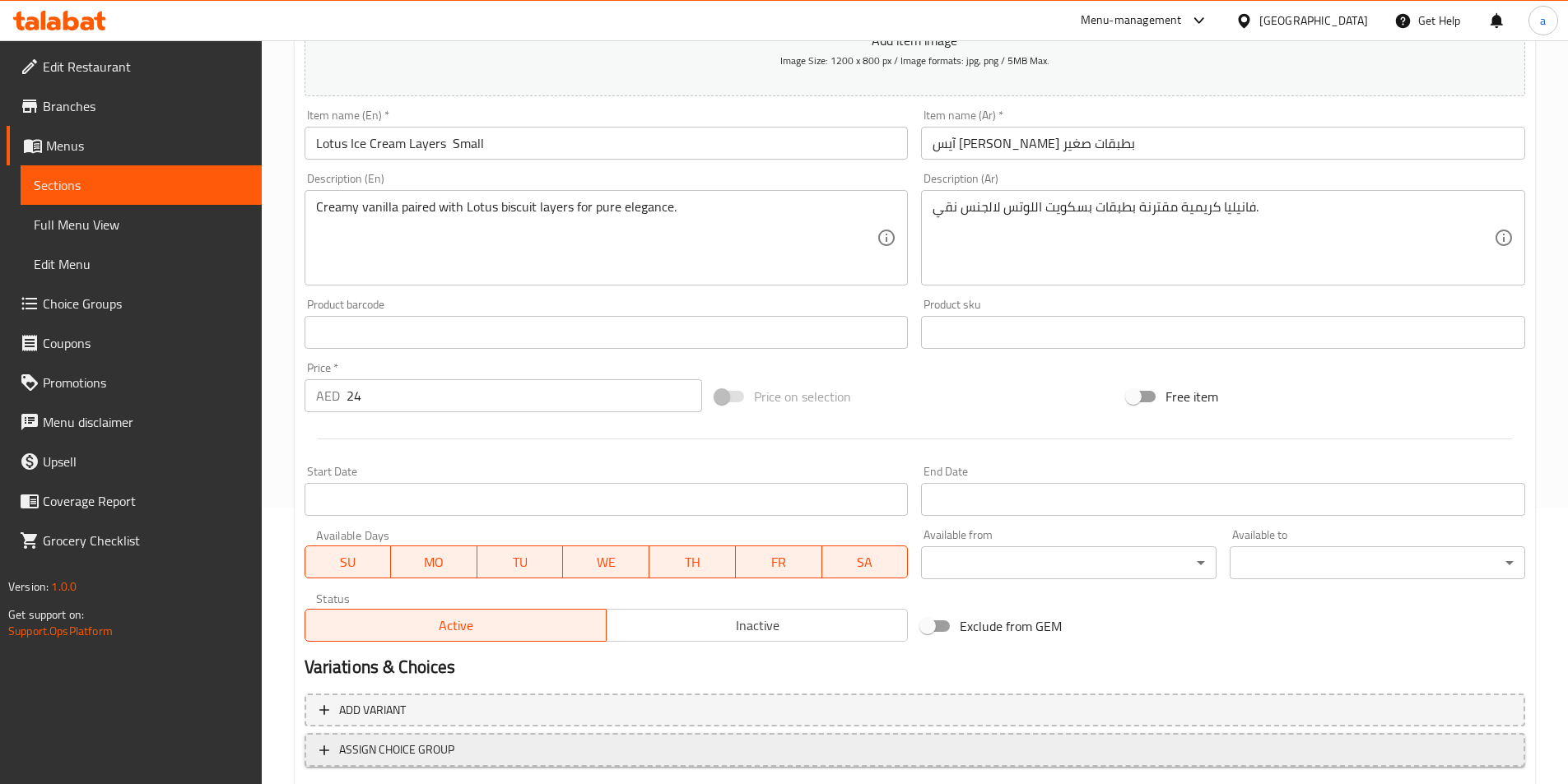
scroll to position [378, 0]
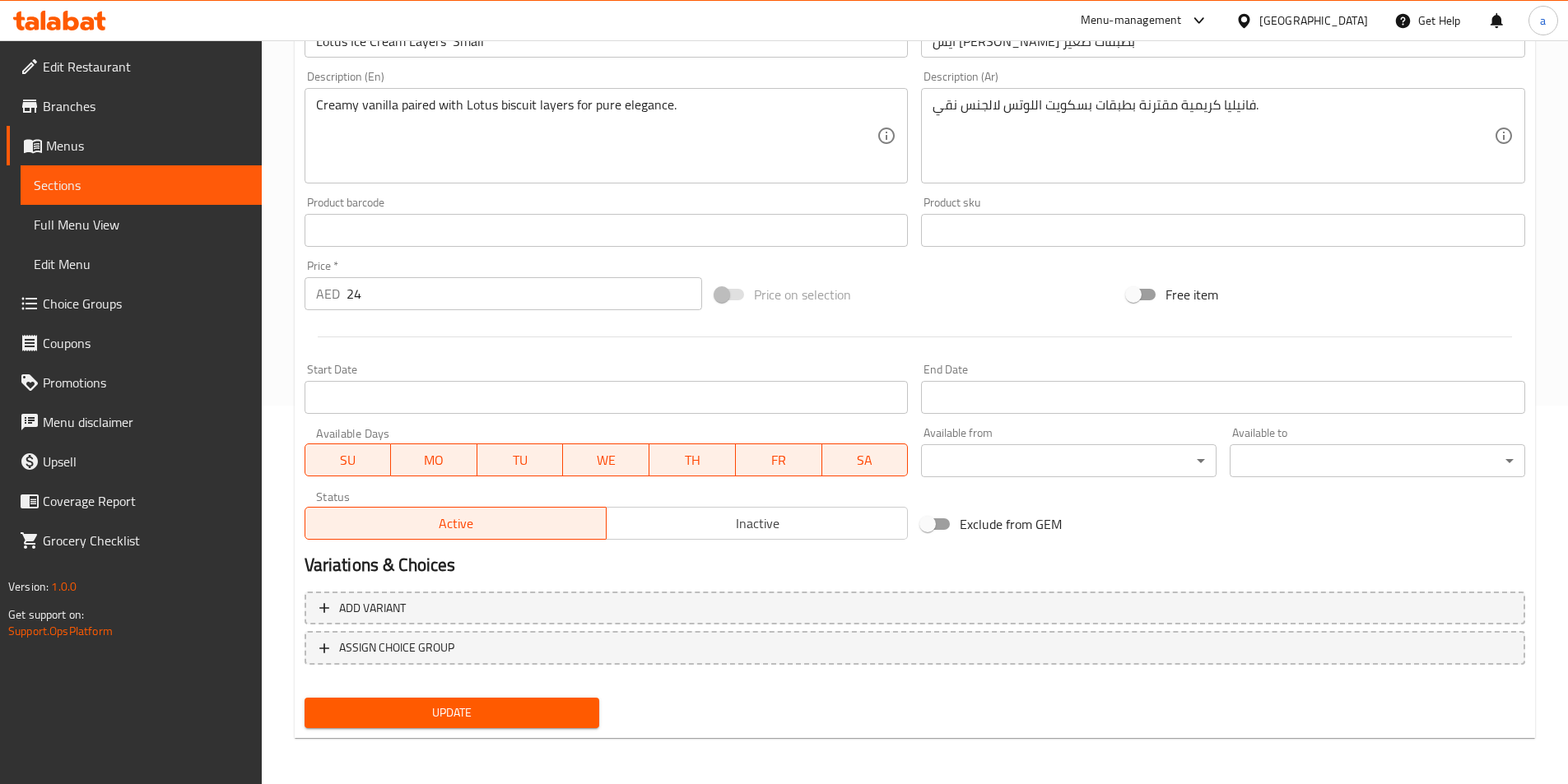
click at [457, 713] on span "Update" at bounding box center [452, 712] width 269 height 20
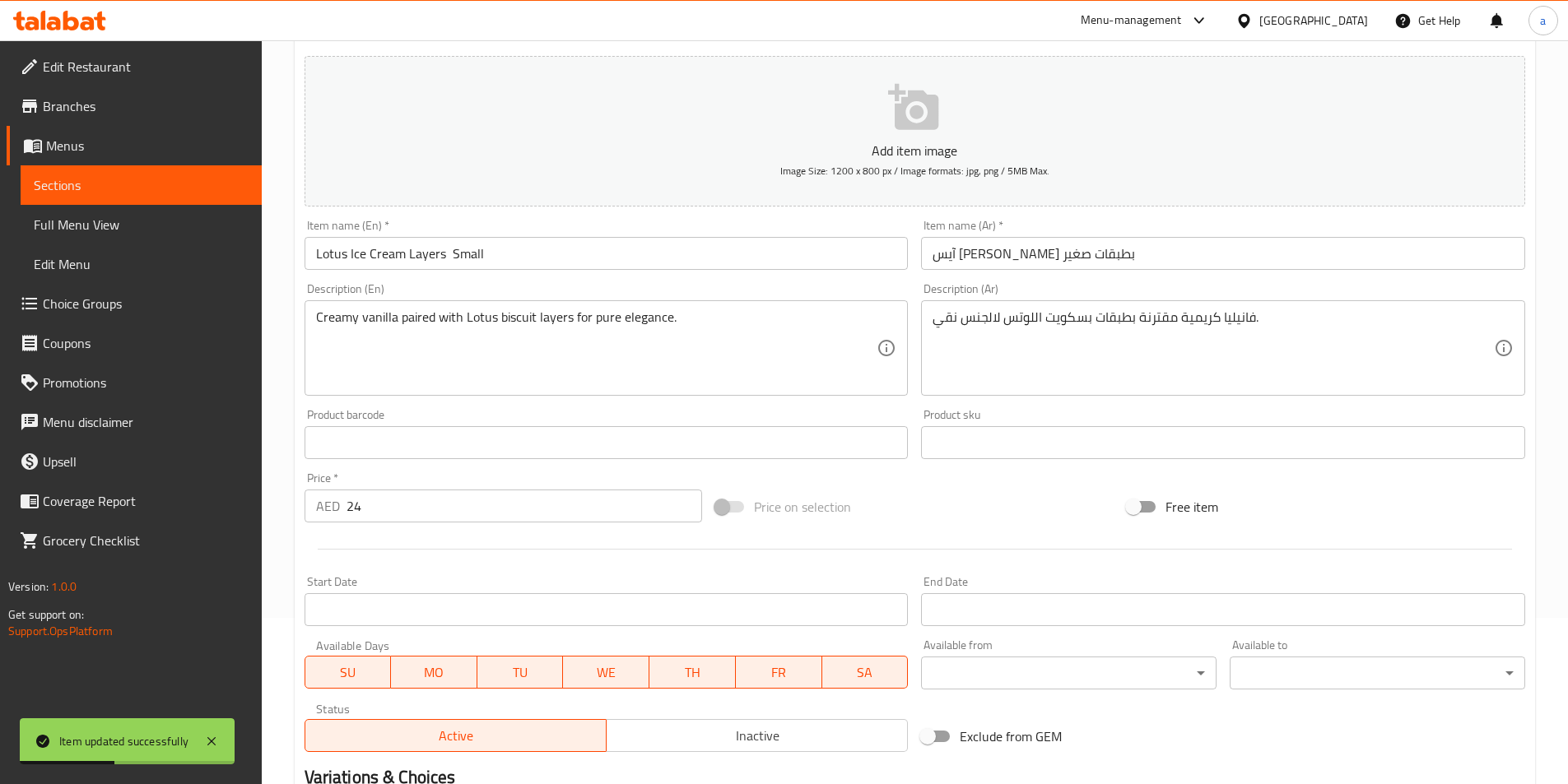
scroll to position [0, 0]
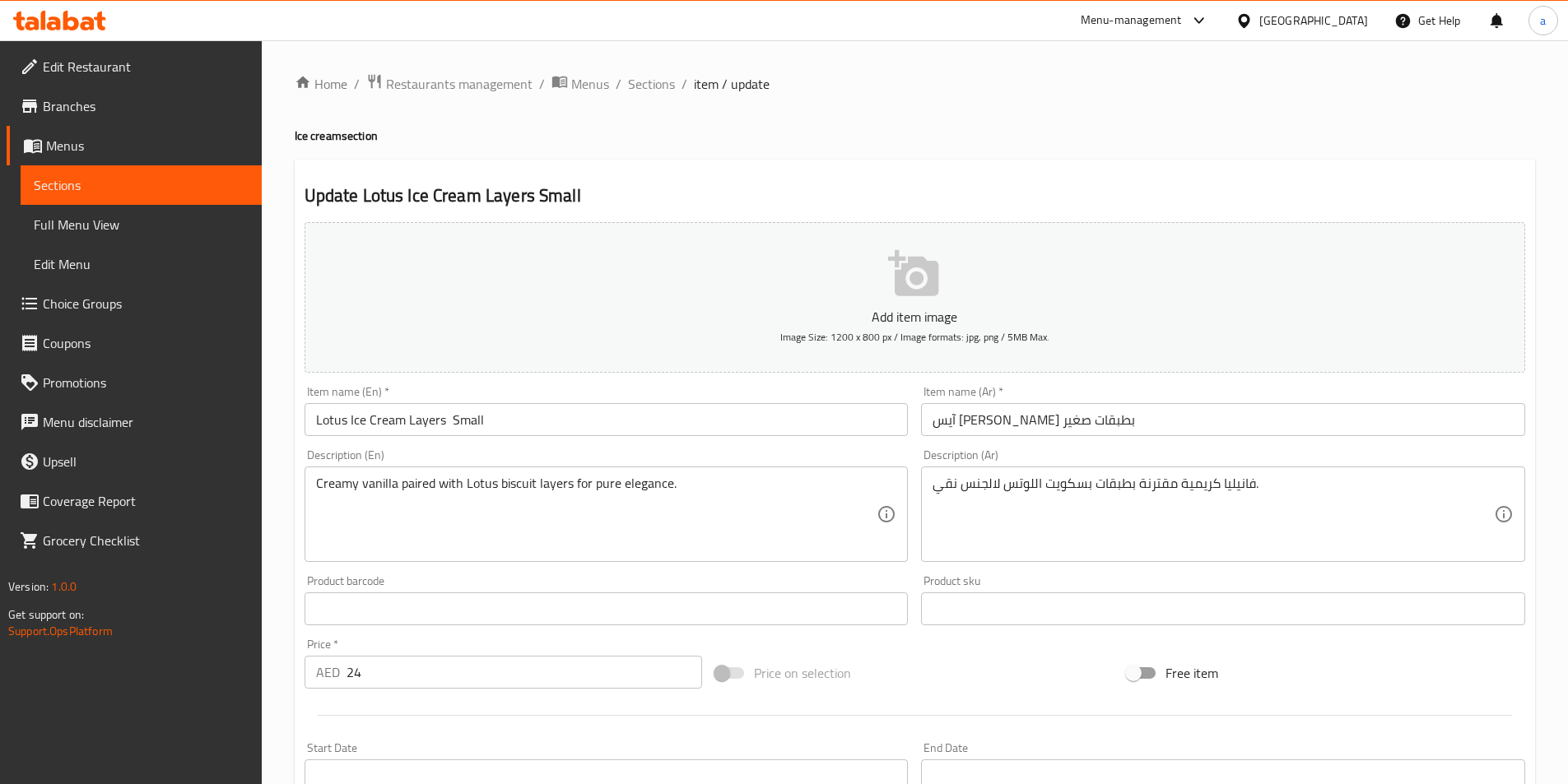
click at [451, 418] on input "Lotus Ice Cream Layers Small" at bounding box center [606, 420] width 604 height 33
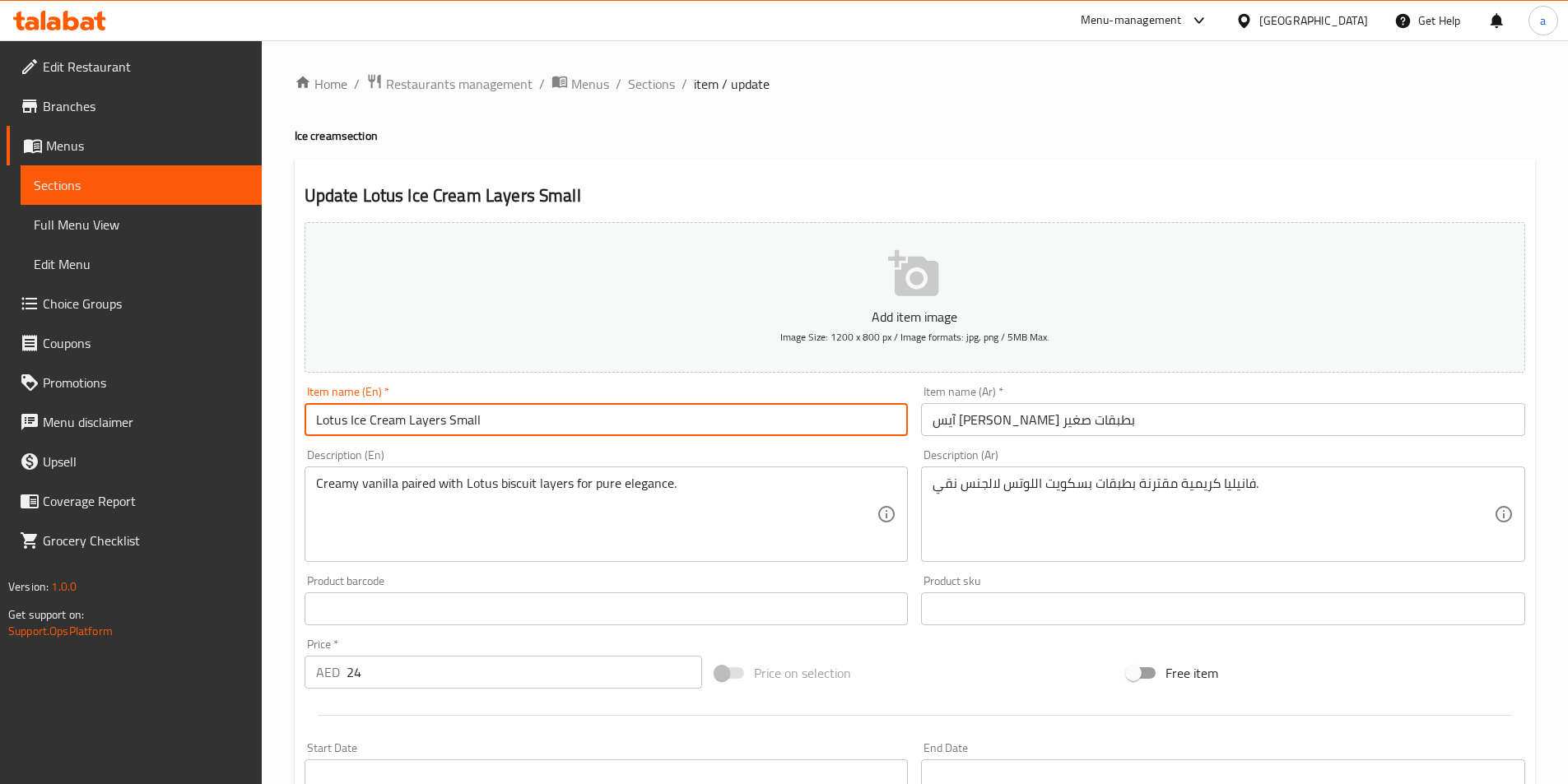
click at [569, 431] on input "Lotus Ice Cream Layers Small" at bounding box center [606, 420] width 604 height 33
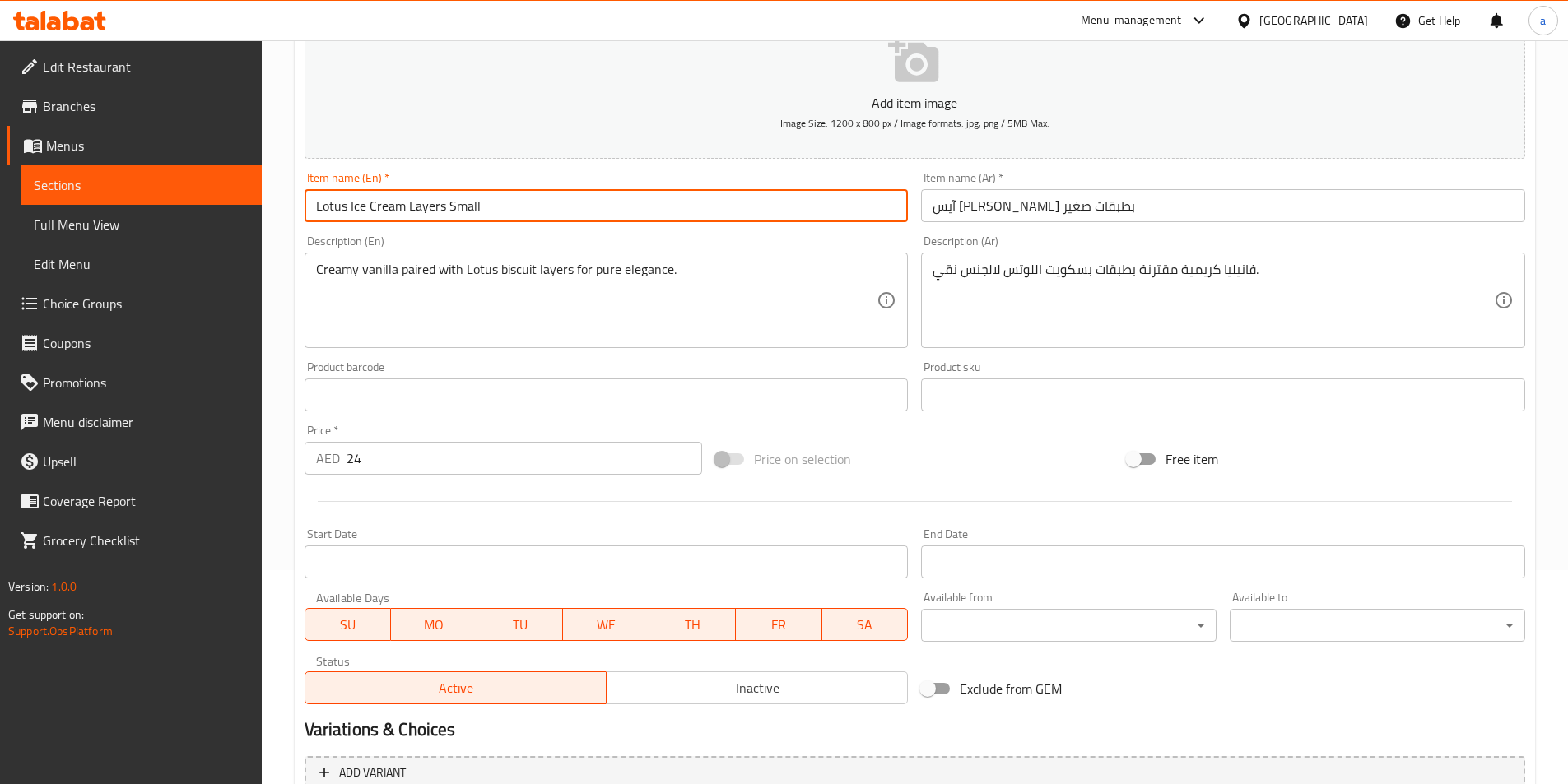
scroll to position [378, 0]
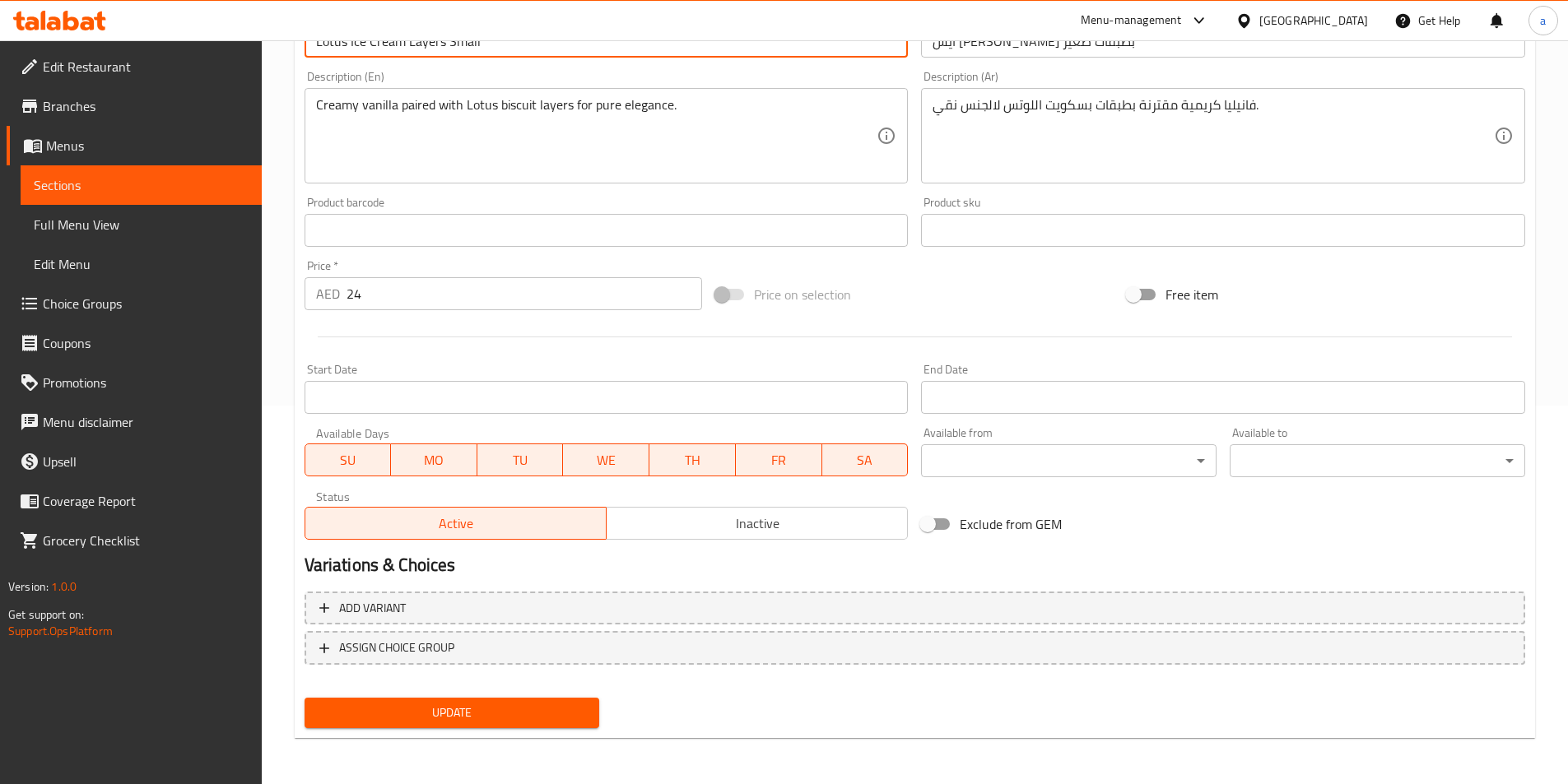
type input "Lotus Ice Cream Layers Small"
click at [451, 704] on span "Update" at bounding box center [452, 712] width 269 height 20
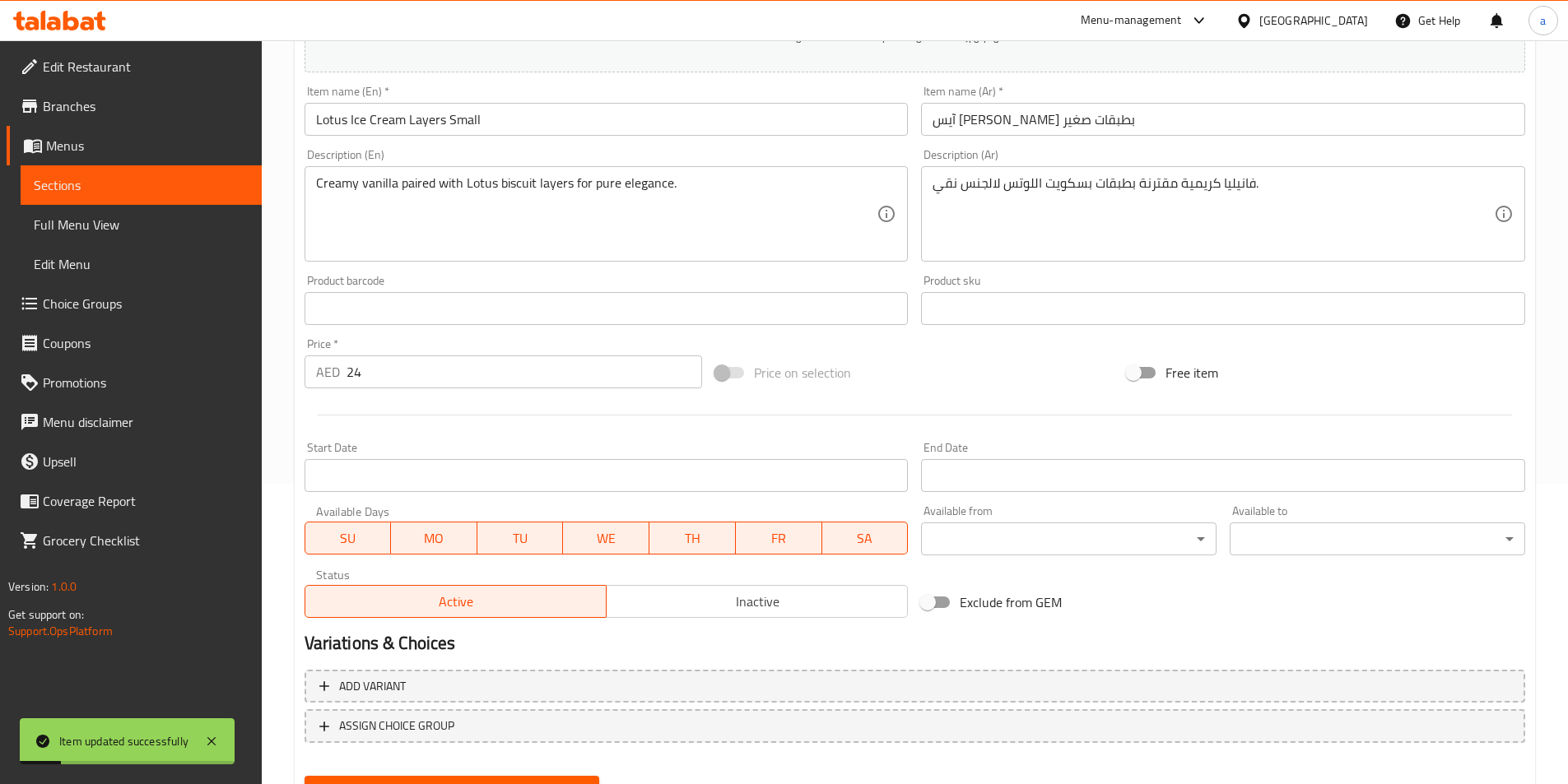
scroll to position [214, 0]
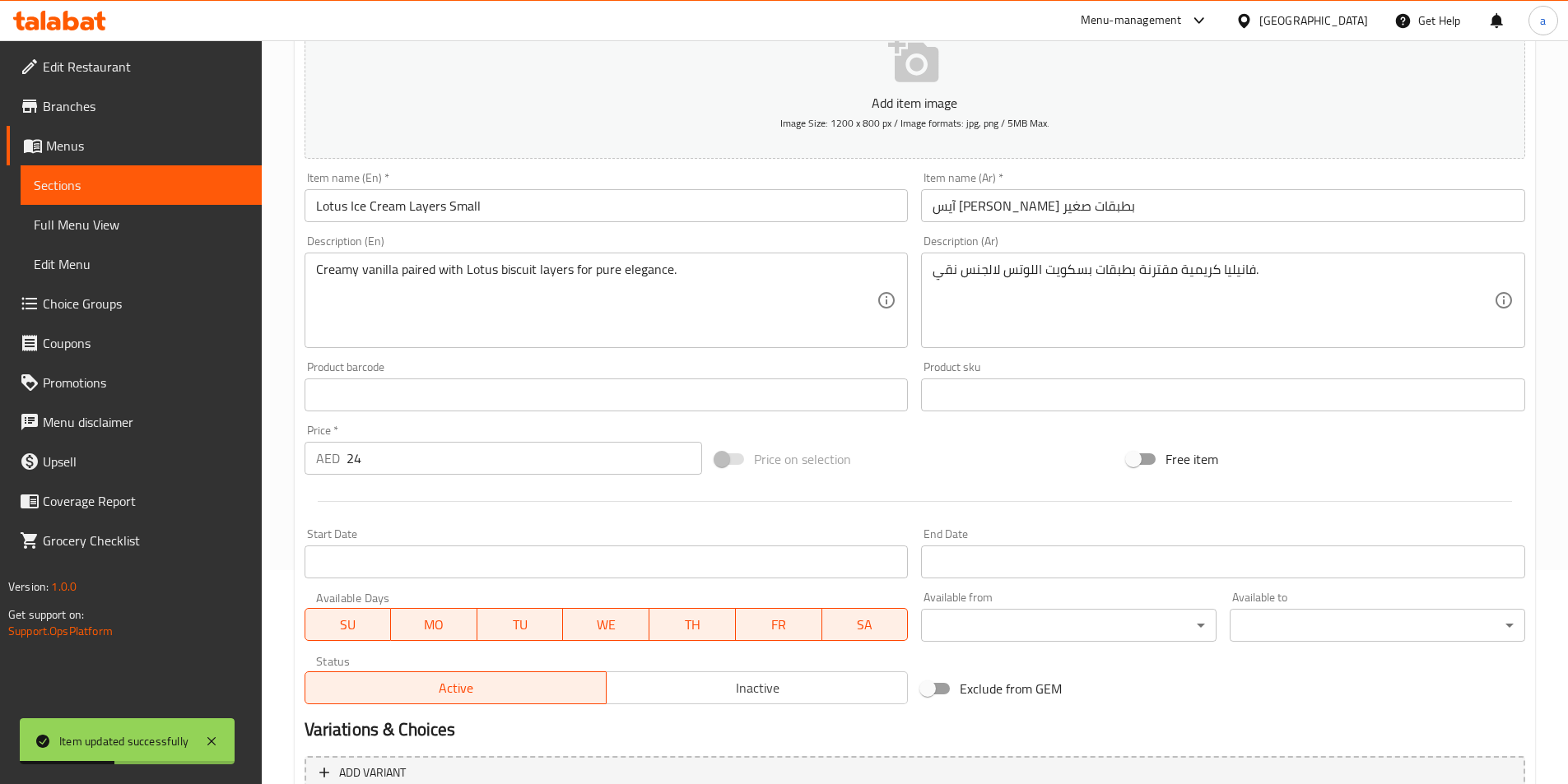
click at [416, 202] on input "Lotus Ice Cream Layers Small" at bounding box center [606, 206] width 604 height 33
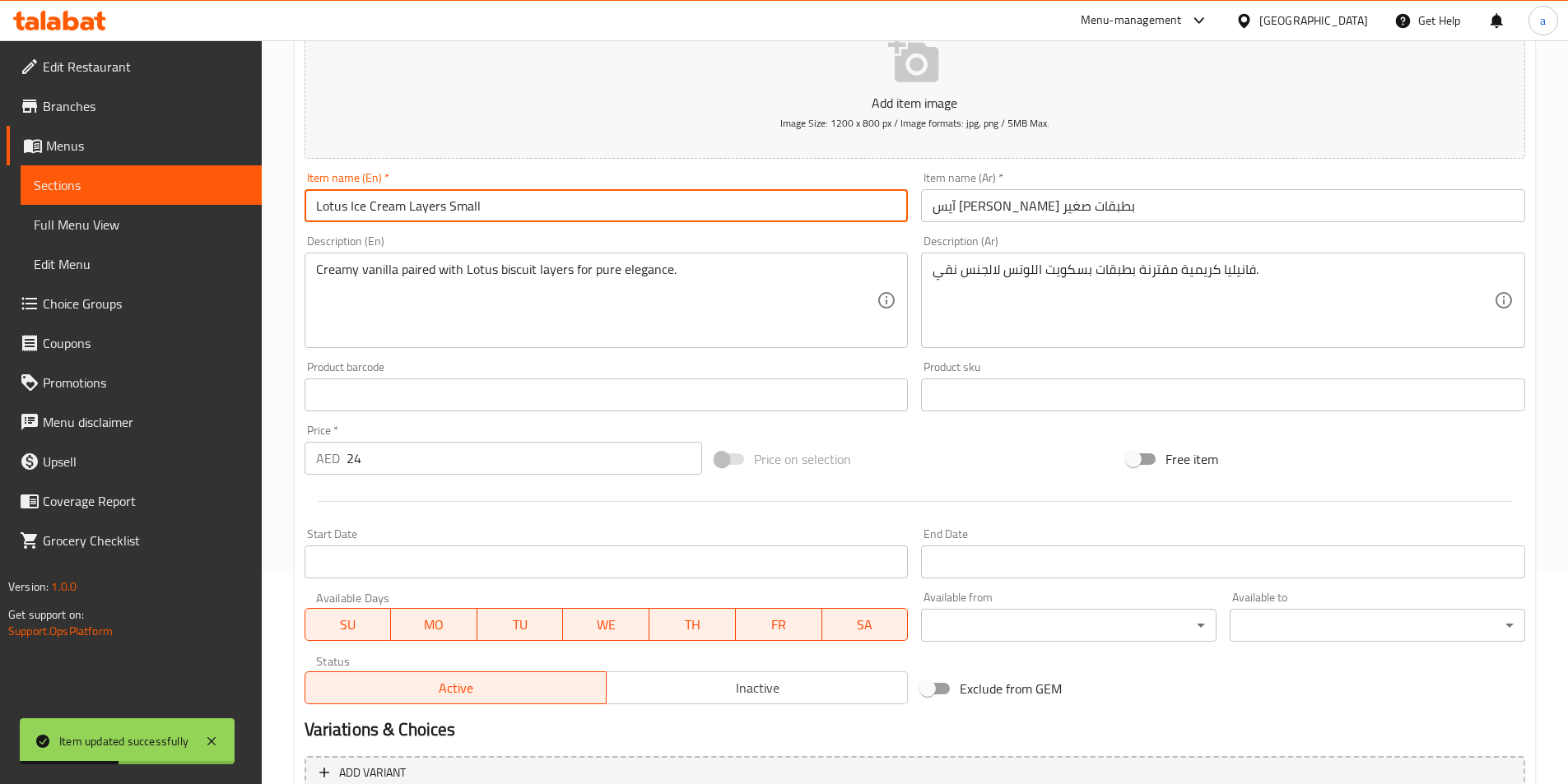
click at [416, 202] on input "Lotus Ice Cream Layers Small" at bounding box center [606, 206] width 604 height 33
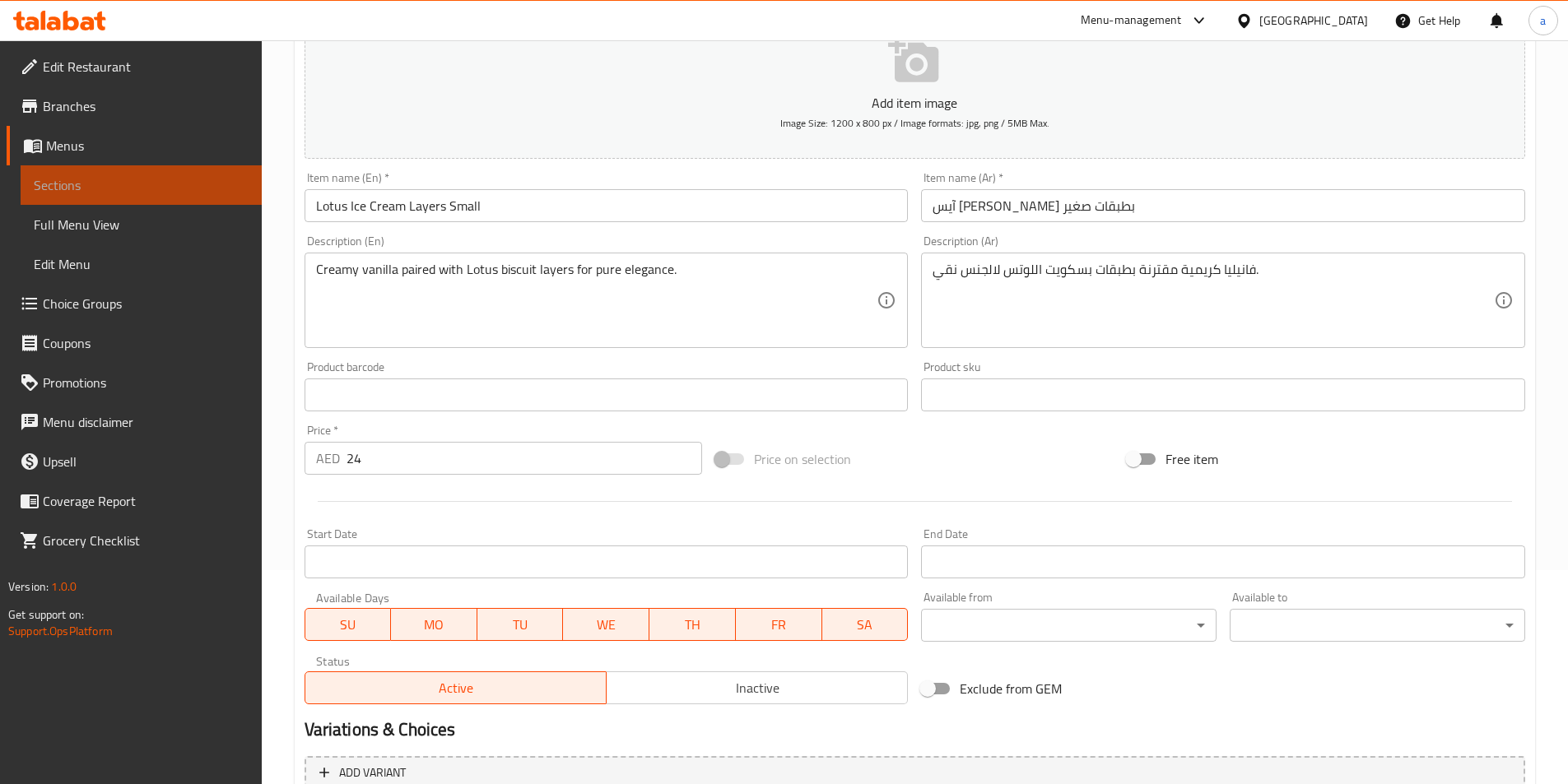
click at [196, 184] on span "Sections" at bounding box center [141, 185] width 215 height 19
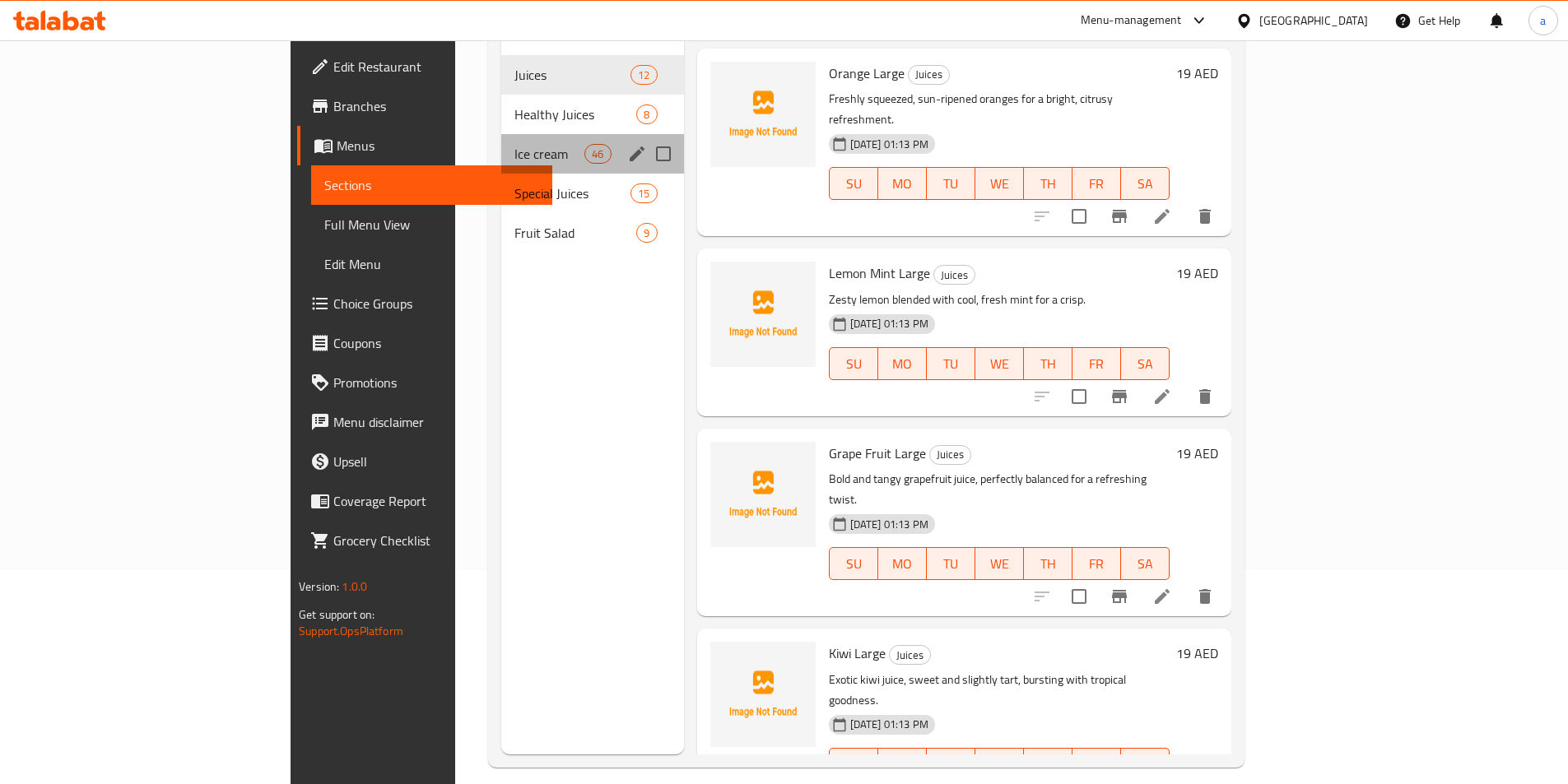
click at [501, 146] on div "Ice cream 46" at bounding box center [592, 154] width 183 height 40
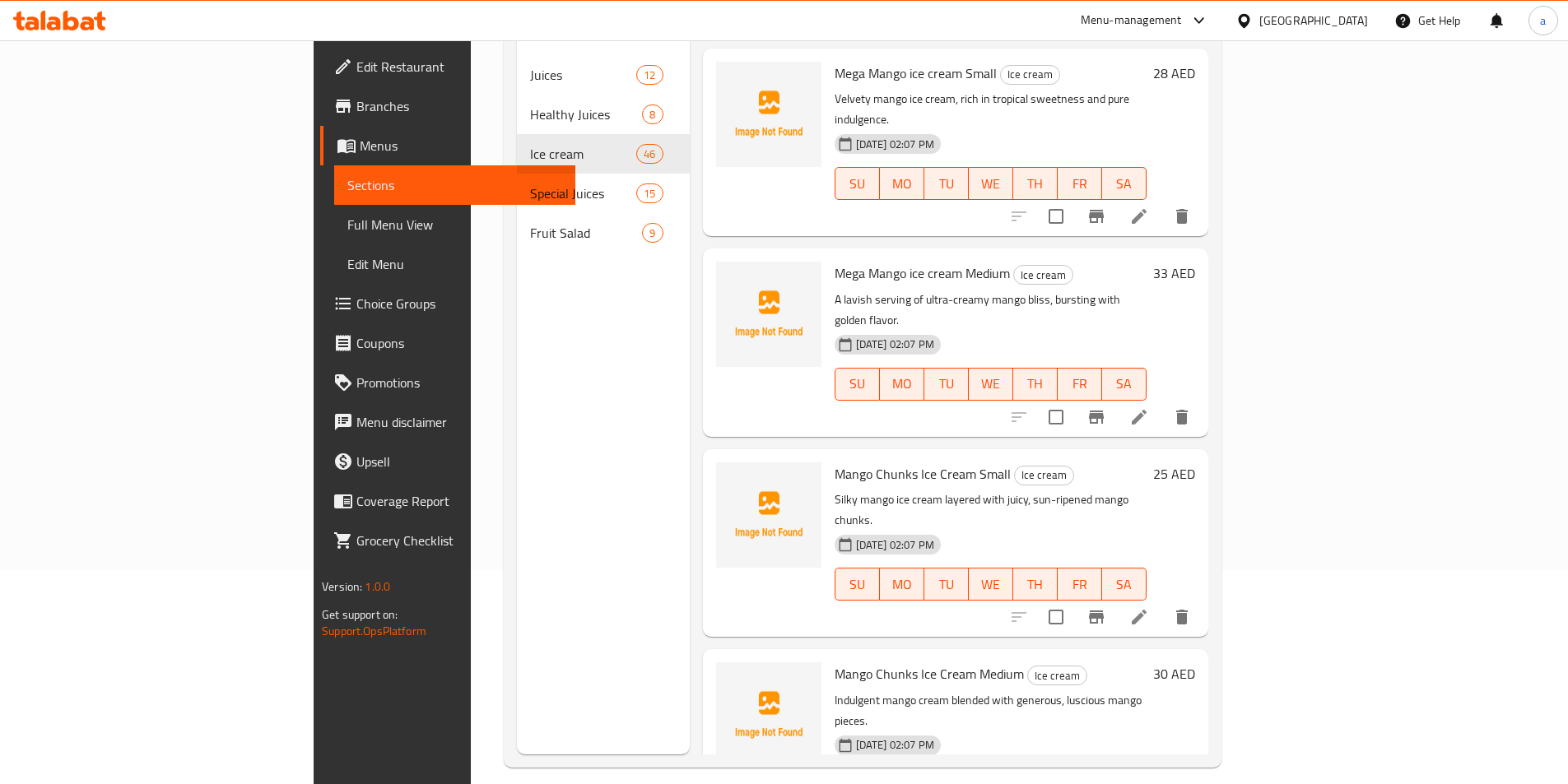
scroll to position [3821, 0]
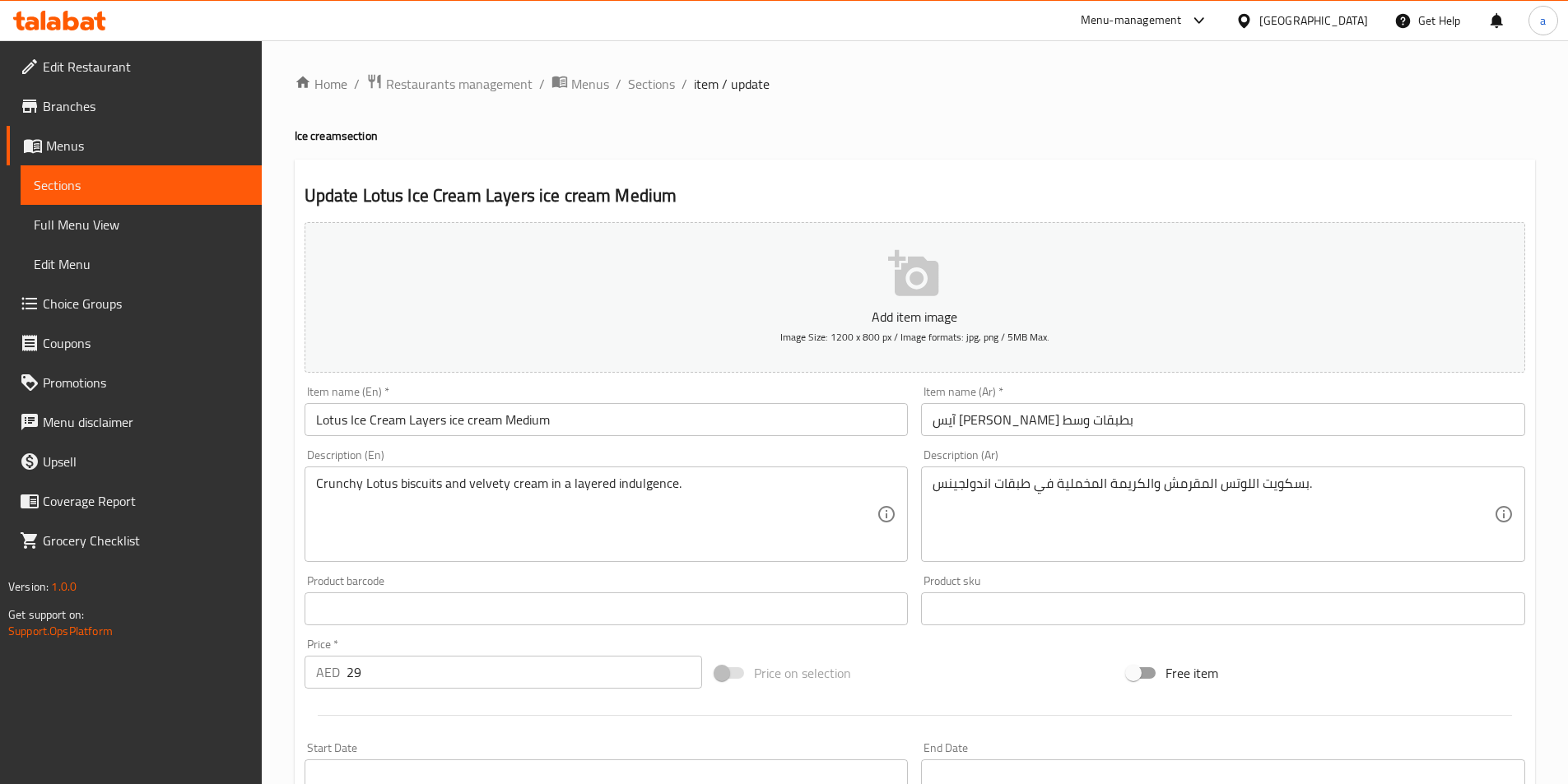
click at [477, 425] on input "Lotus Ice Cream Layers ice cream Medium" at bounding box center [606, 420] width 604 height 33
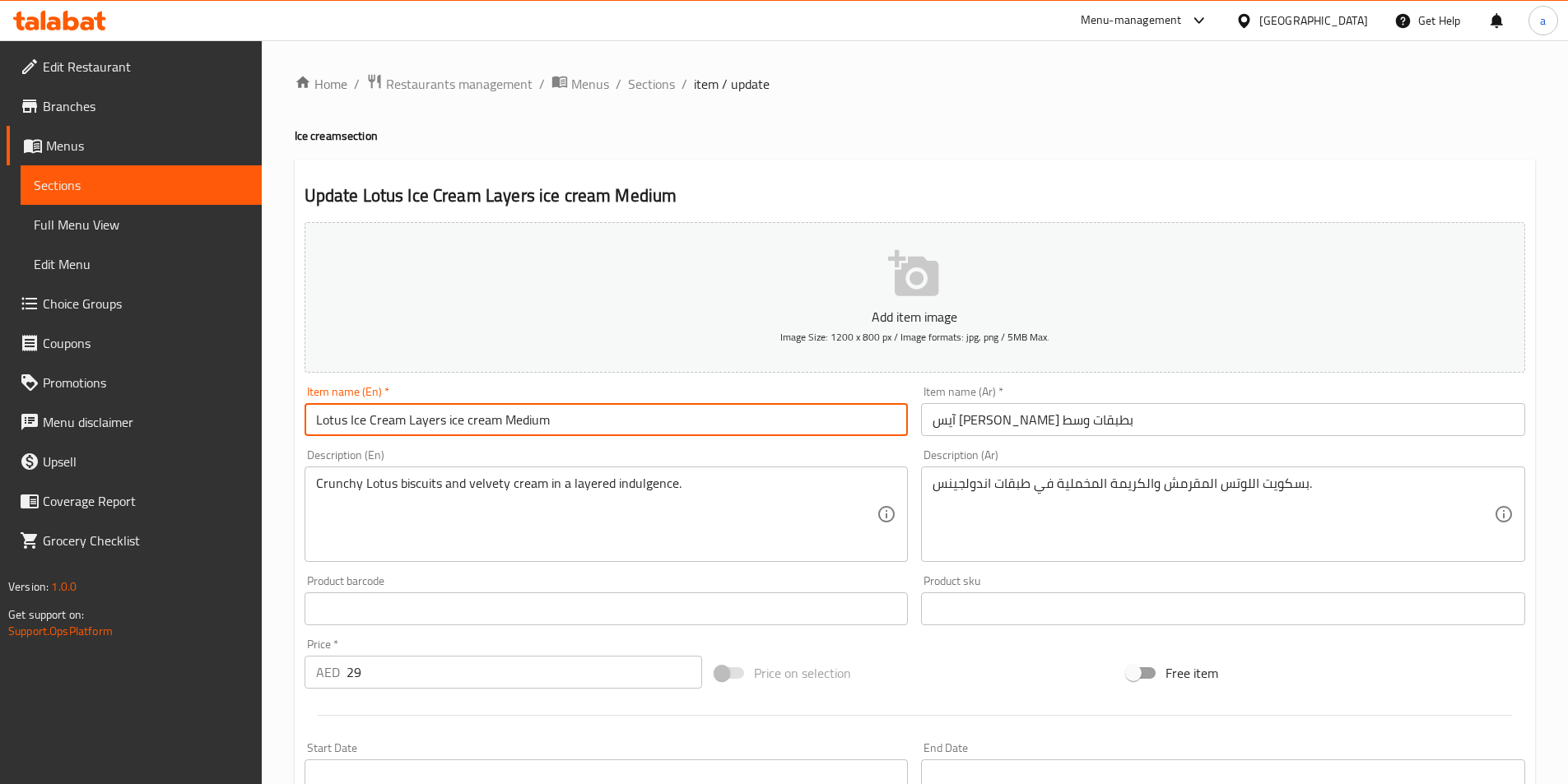
click at [477, 425] on input "Lotus Ice Cream Layers ice cream Medium" at bounding box center [606, 420] width 604 height 33
click at [454, 435] on input "Lotus Ice Cream Layers ice cream Medium" at bounding box center [606, 420] width 604 height 33
drag, startPoint x: 444, startPoint y: 425, endPoint x: 498, endPoint y: 430, distance: 54.2
click at [498, 430] on input "Lotus Ice Cream Layers ice cream Medium" at bounding box center [606, 420] width 604 height 33
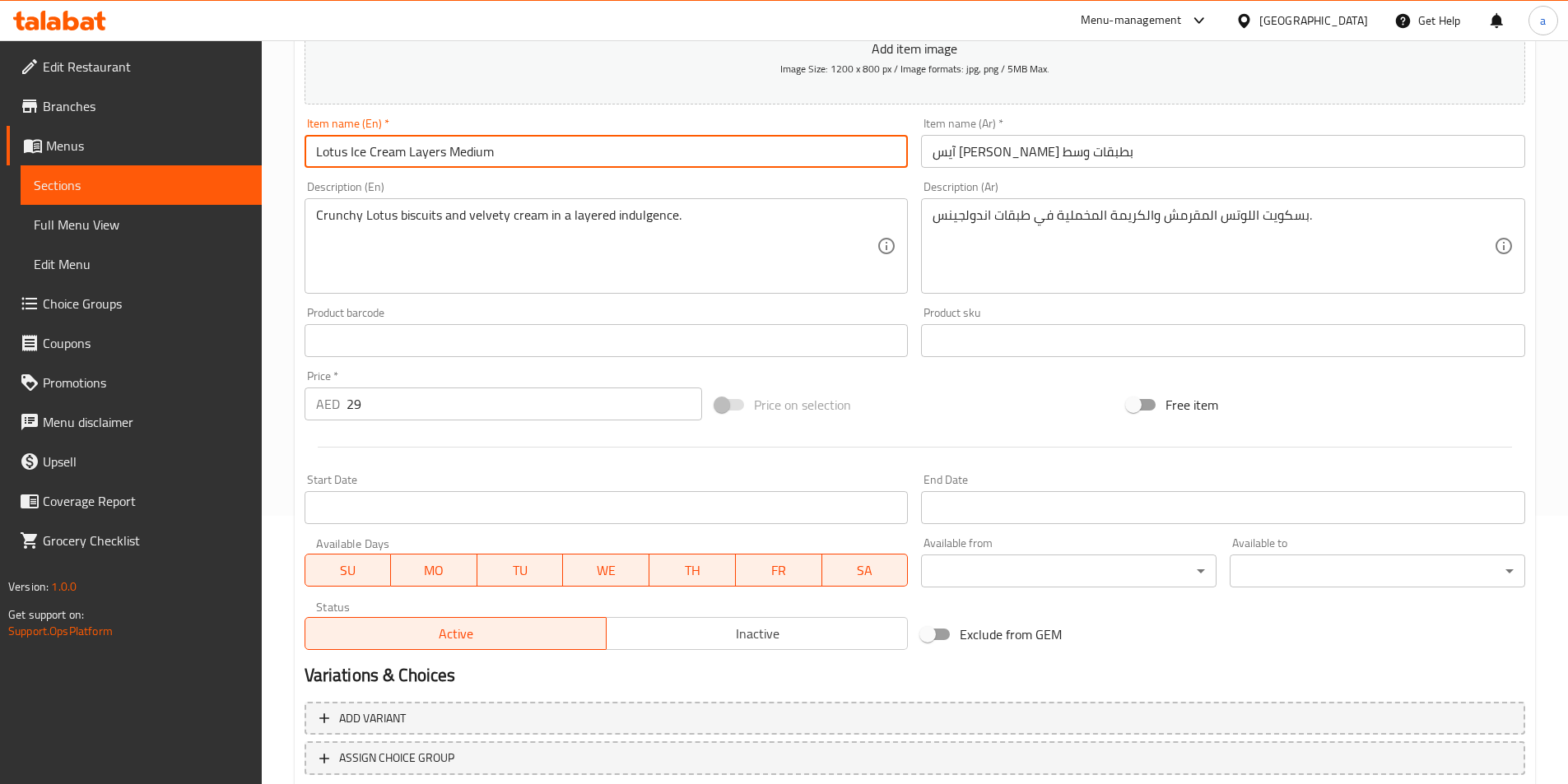
scroll to position [378, 0]
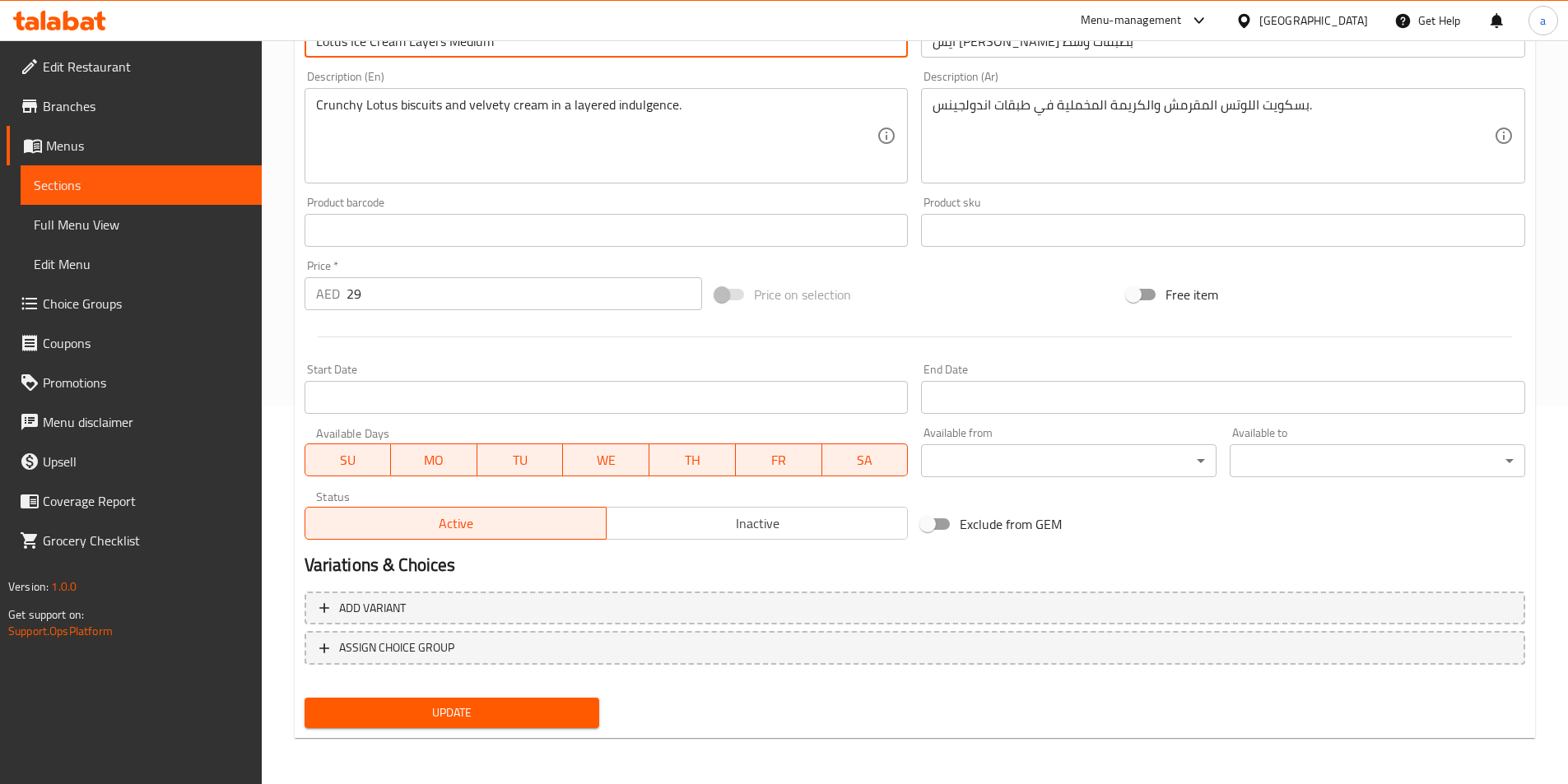
type input "Lotus Ice Cream Layers Medium"
click at [484, 710] on span "Update" at bounding box center [452, 712] width 269 height 20
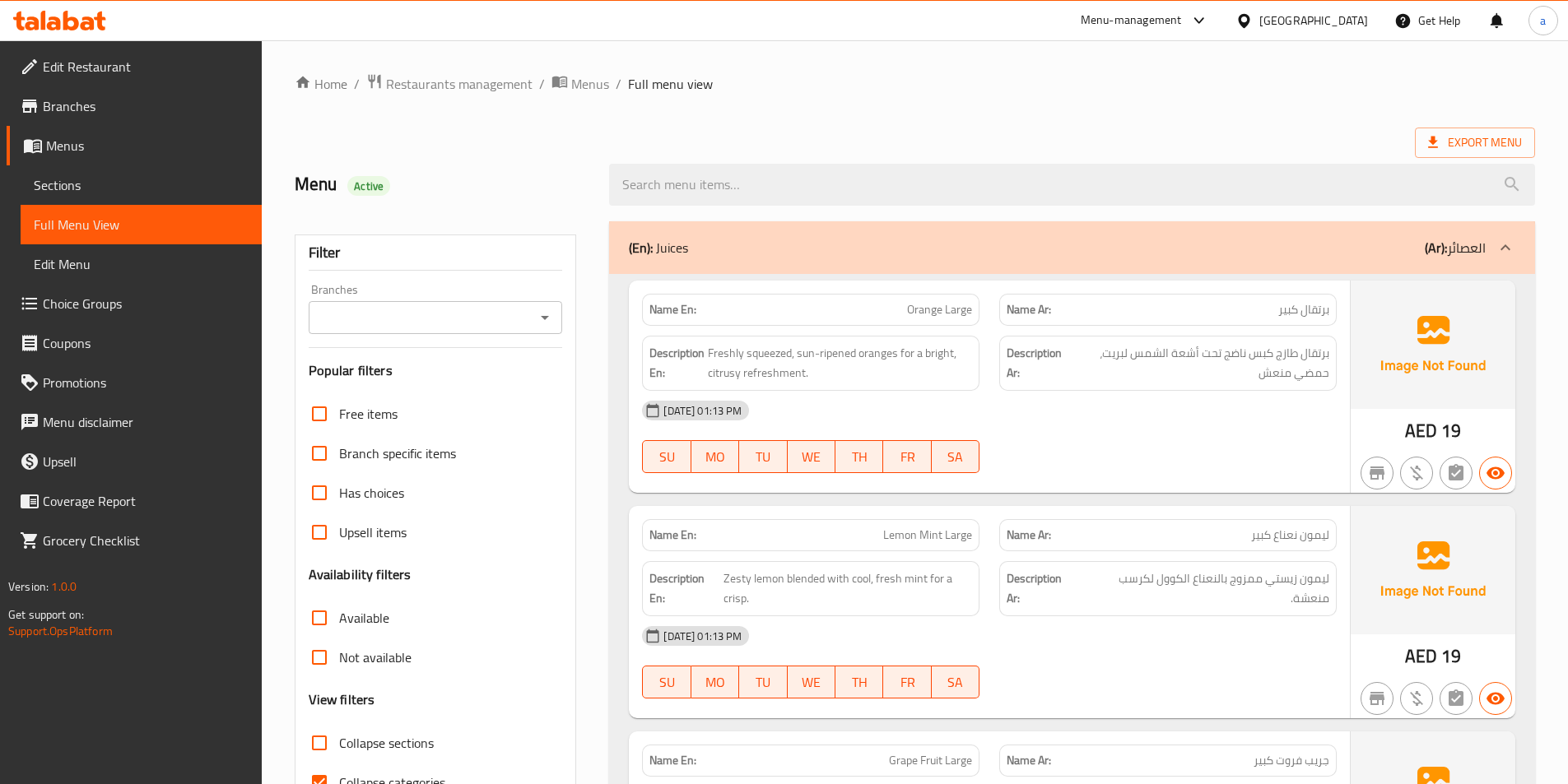
scroll to position [247, 0]
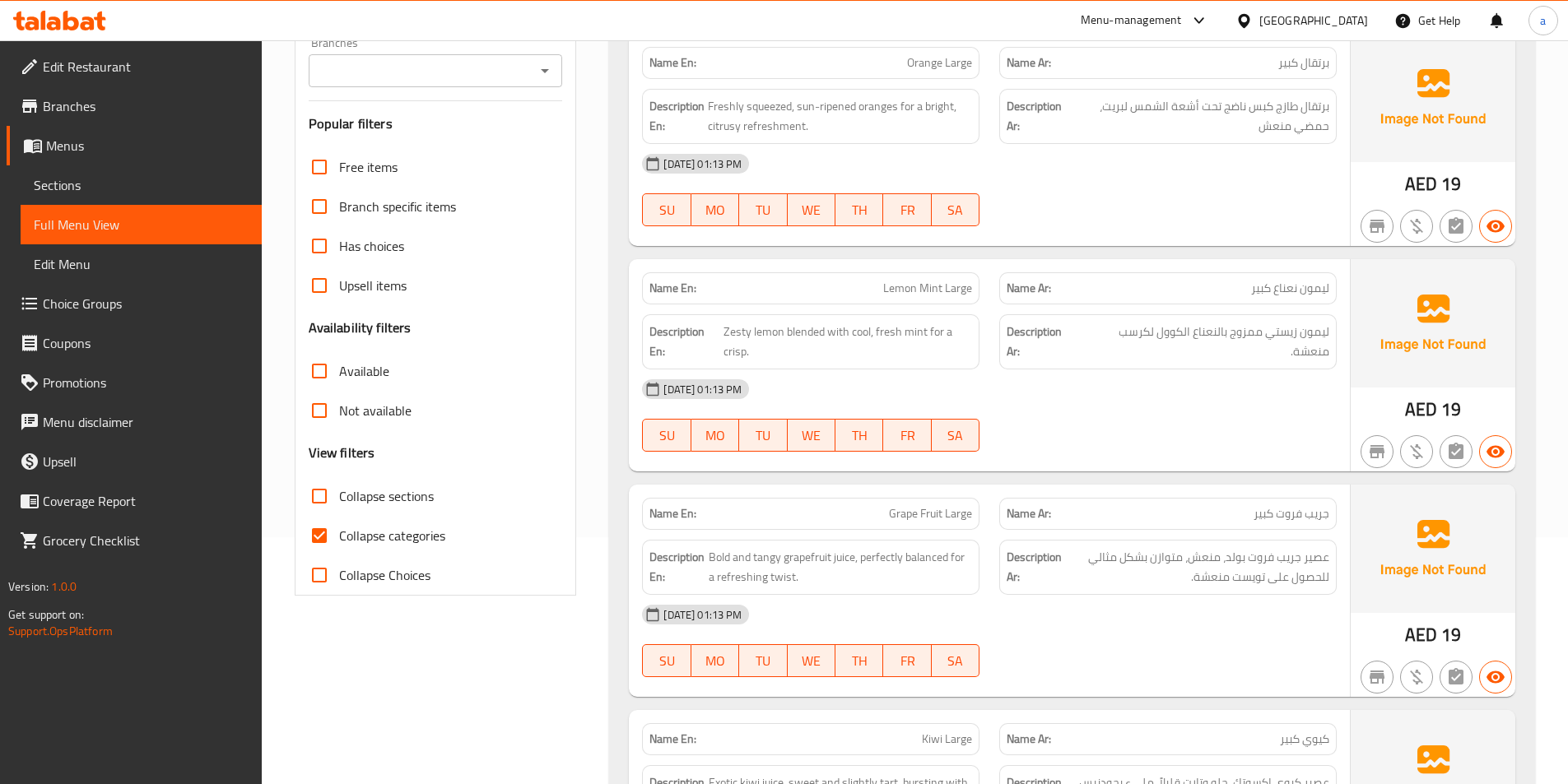
drag, startPoint x: 312, startPoint y: 510, endPoint x: 351, endPoint y: 551, distance: 56.6
click at [312, 510] on input "Collapse sections" at bounding box center [319, 496] width 40 height 40
checkbox input "true"
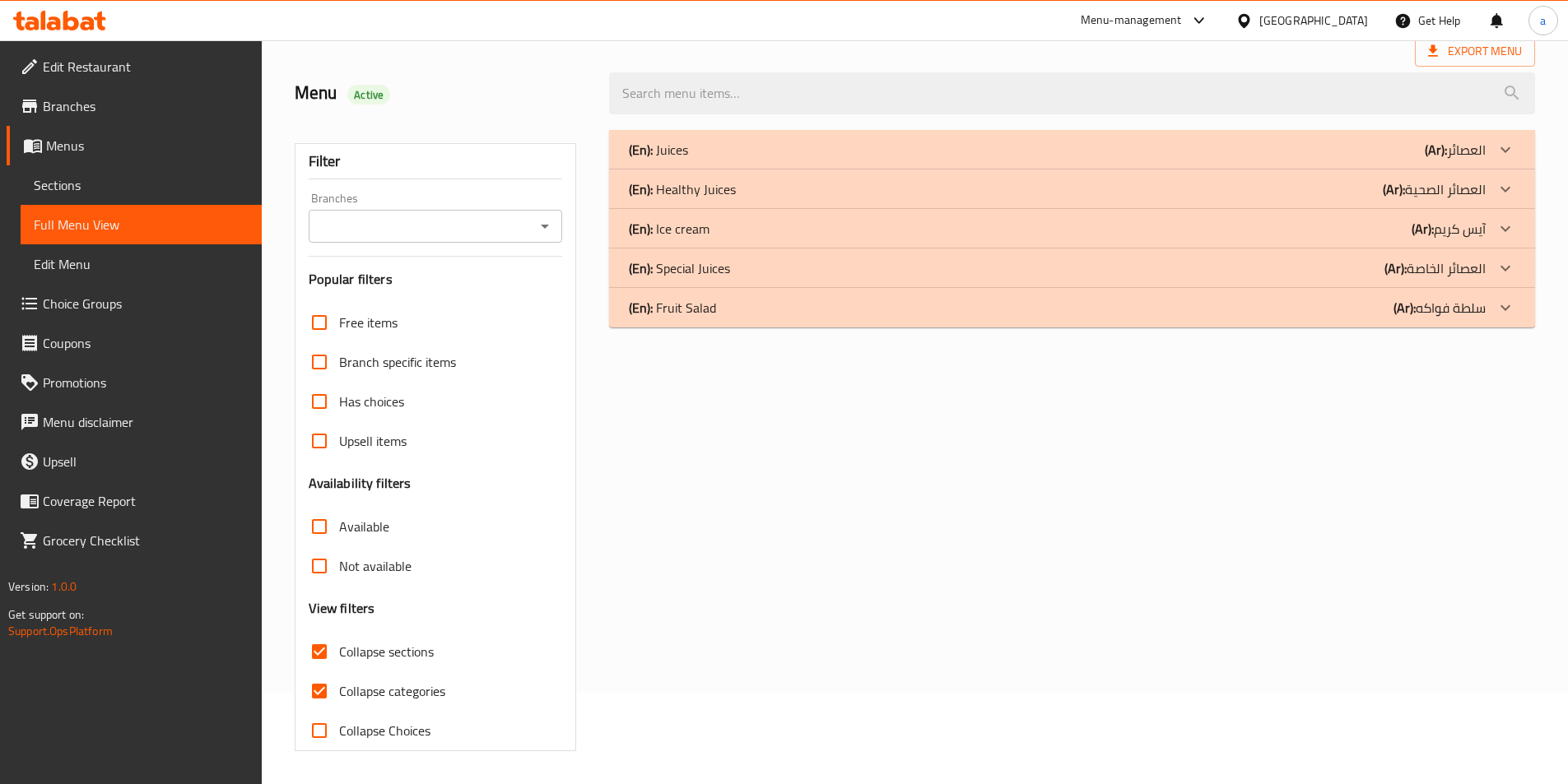
click at [315, 671] on input "Collapse categories" at bounding box center [319, 691] width 40 height 40
checkbox input "false"
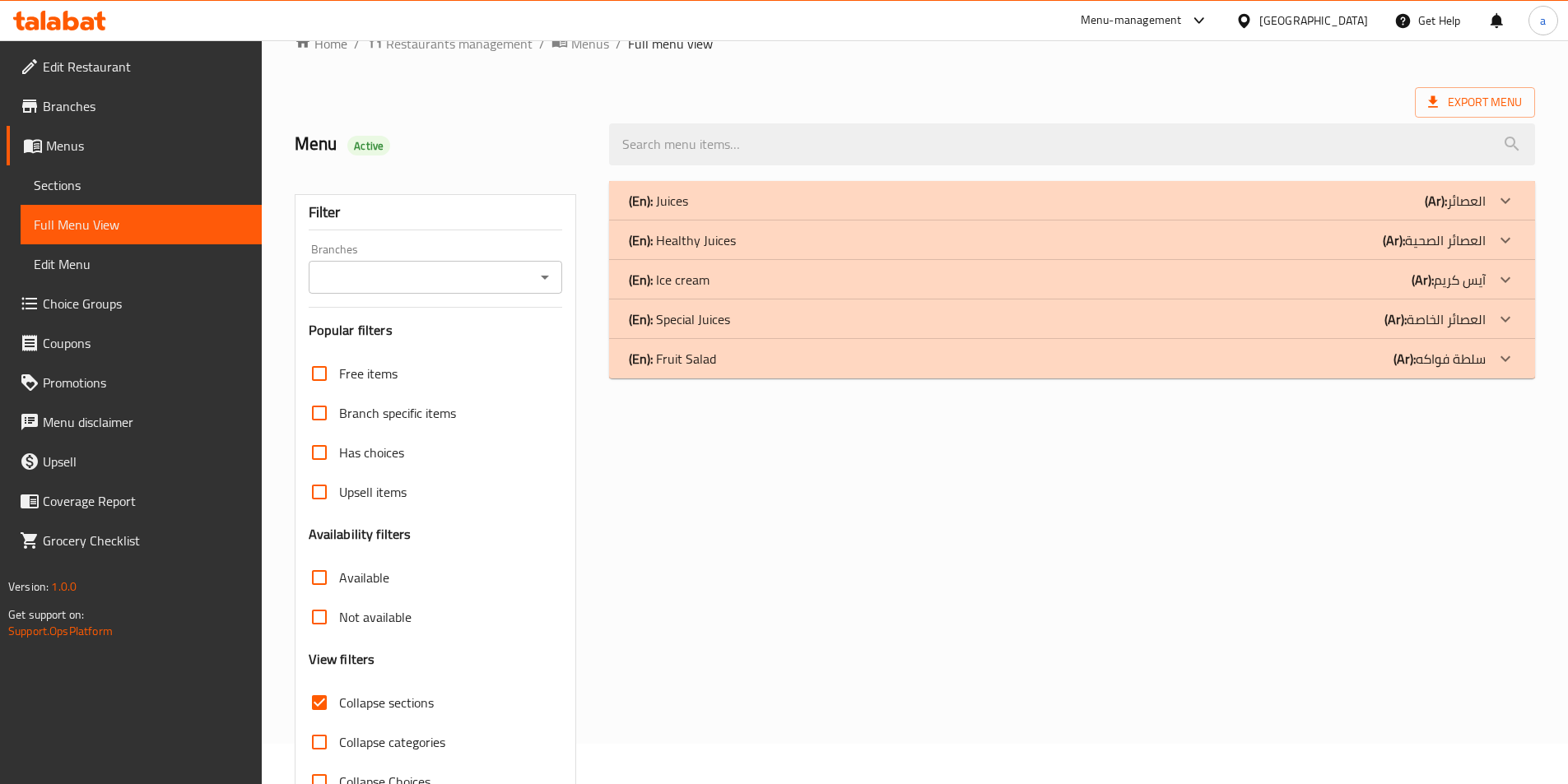
scroll to position [0, 0]
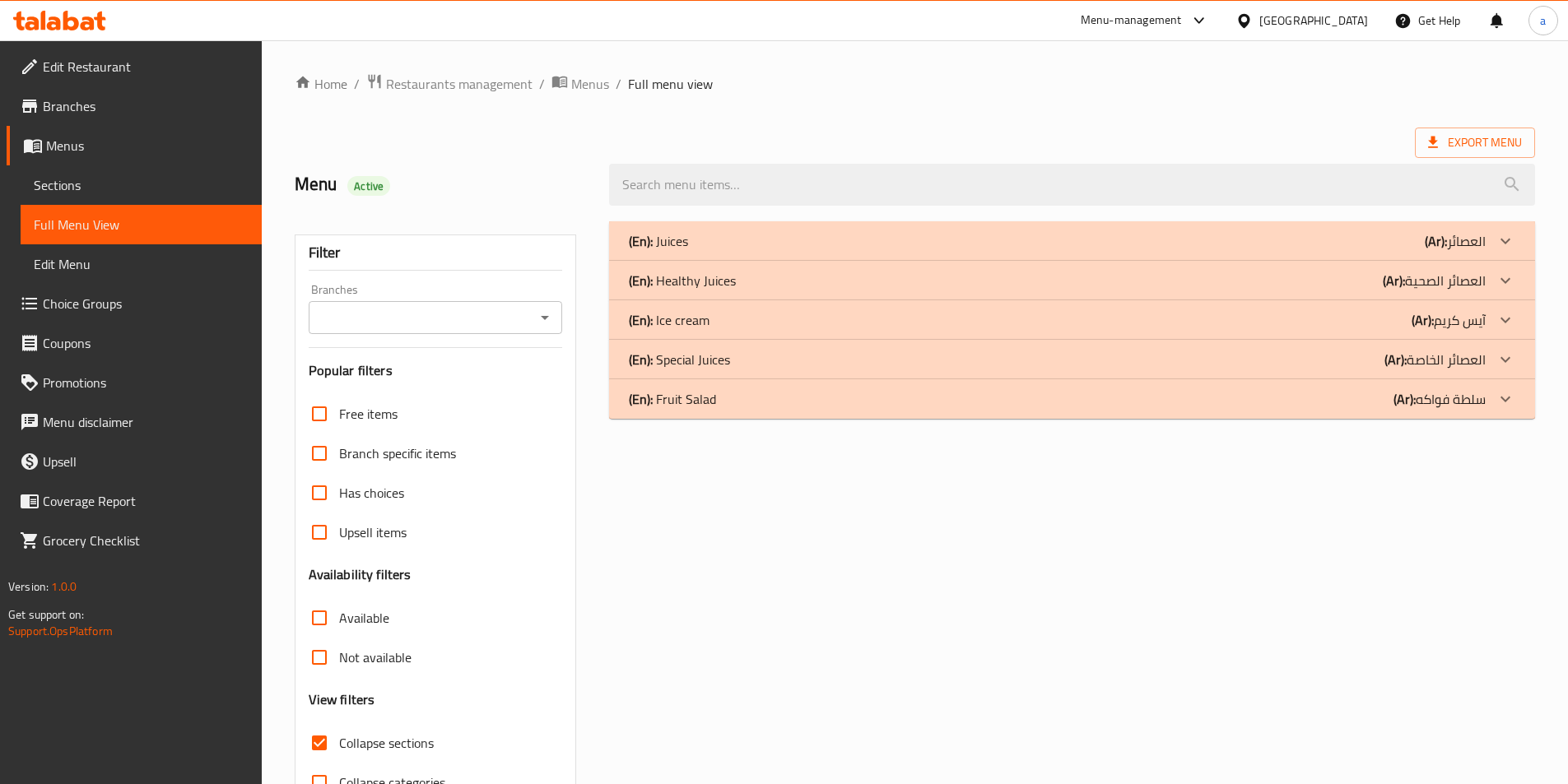
click at [726, 251] on div "(En): Ice cream (Ar): آيس كريم" at bounding box center [1056, 241] width 857 height 19
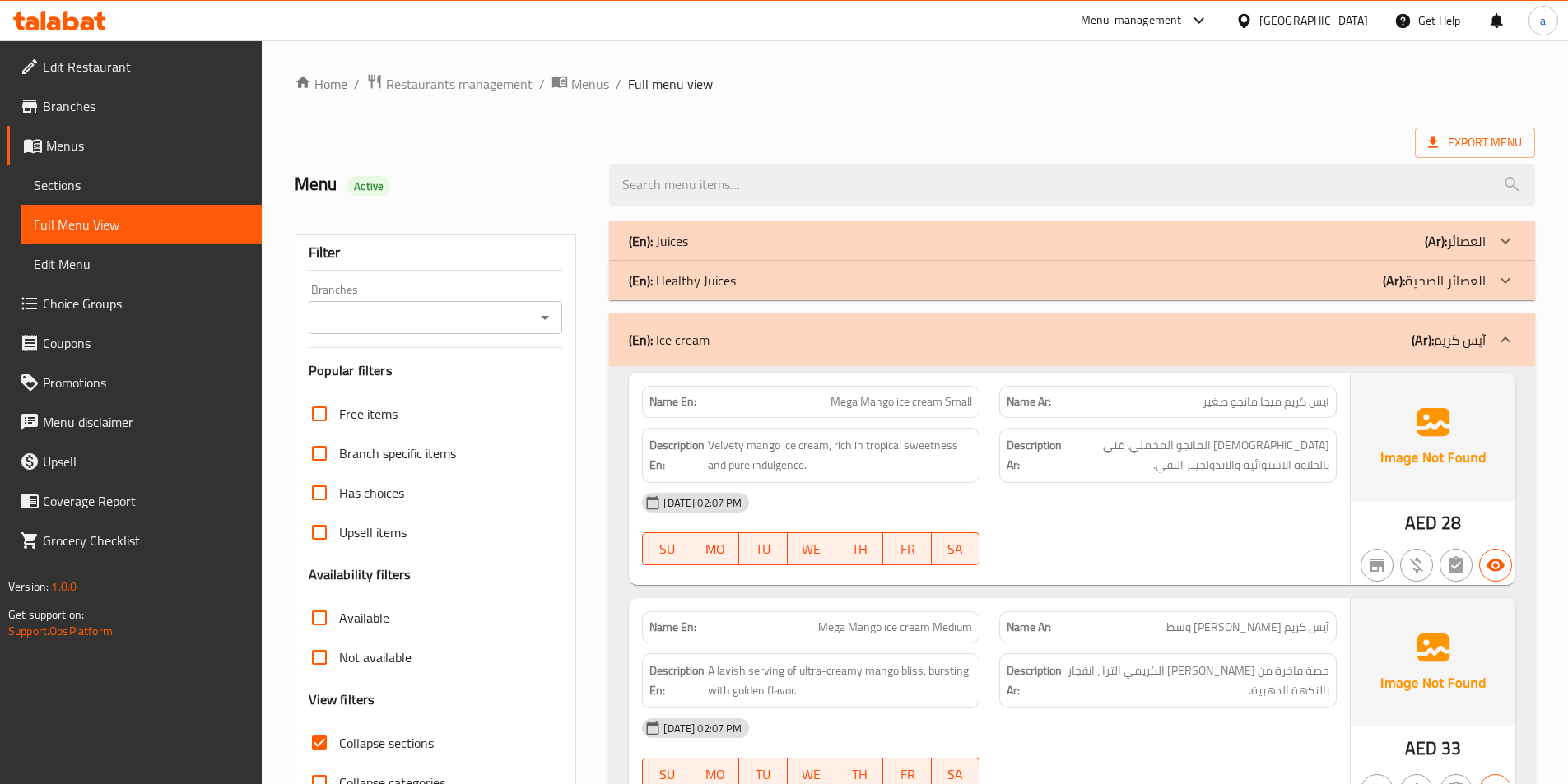
click at [1151, 90] on ol "Home / Restaurants management / Menus / Full menu view" at bounding box center [914, 84] width 1240 height 21
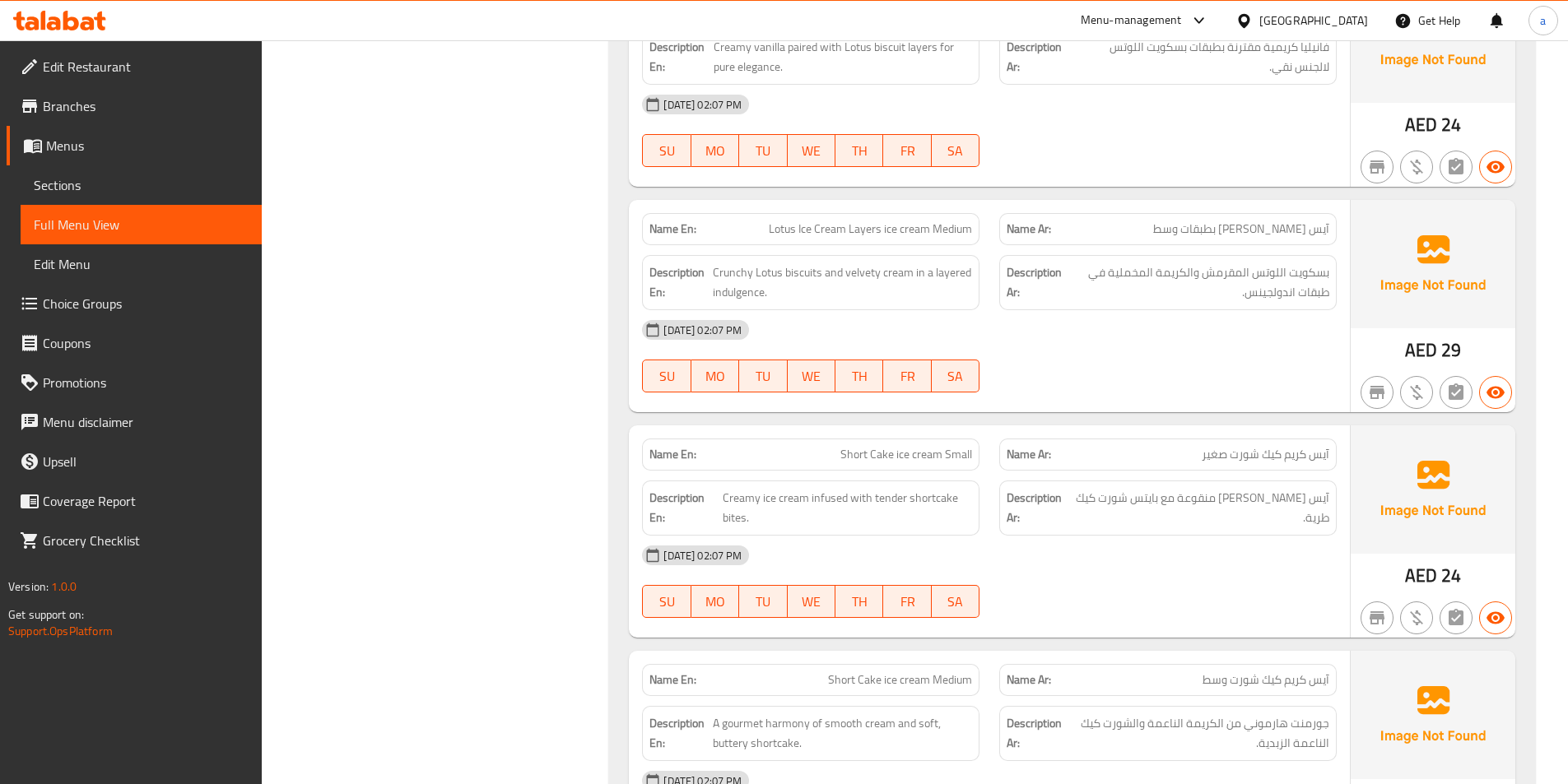
scroll to position [5360, 0]
click at [1172, 352] on div "[DATE] 02:07 PM SU MO TU WE TH FR SA" at bounding box center [989, 355] width 714 height 92
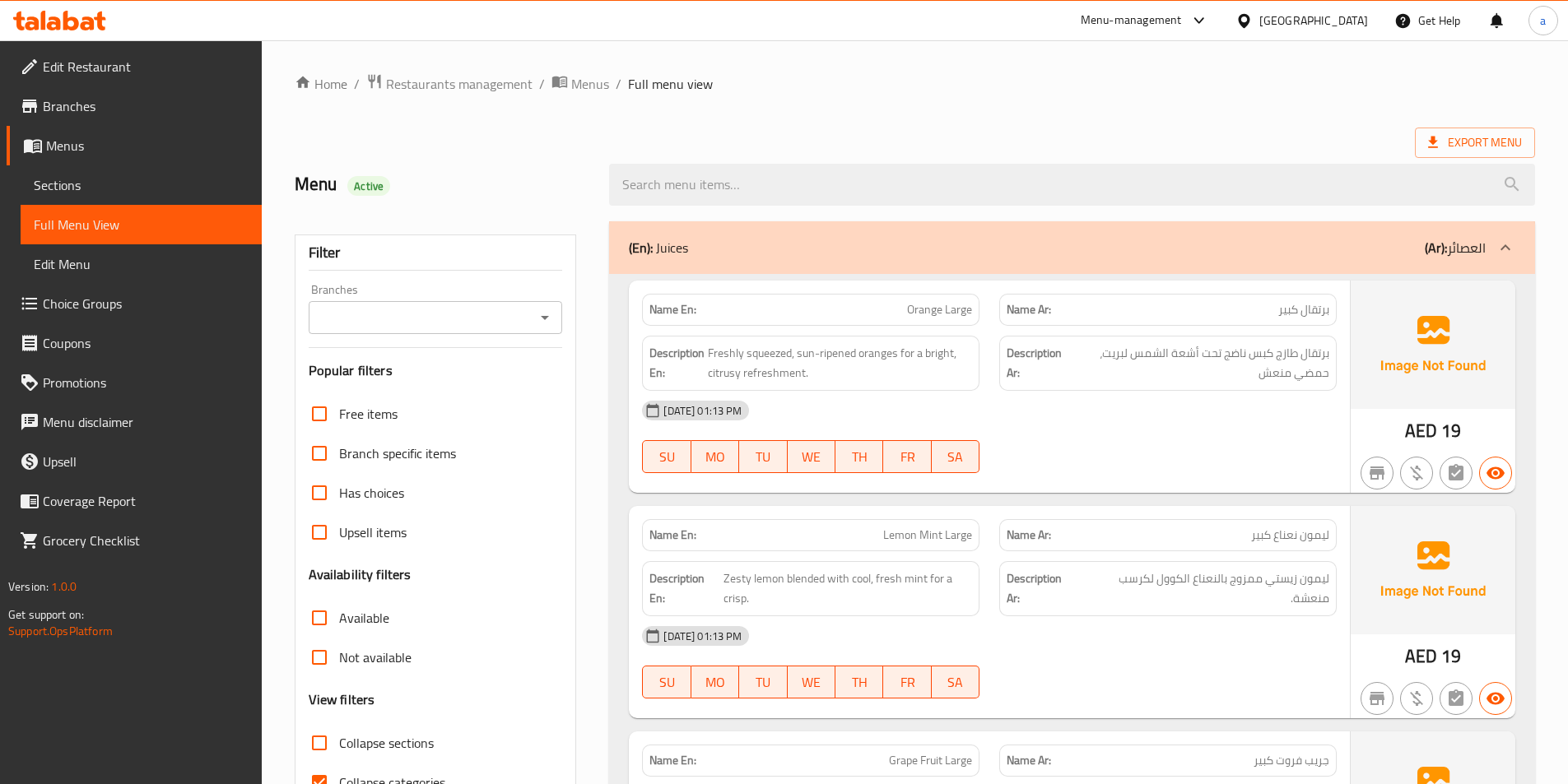
scroll to position [91, 0]
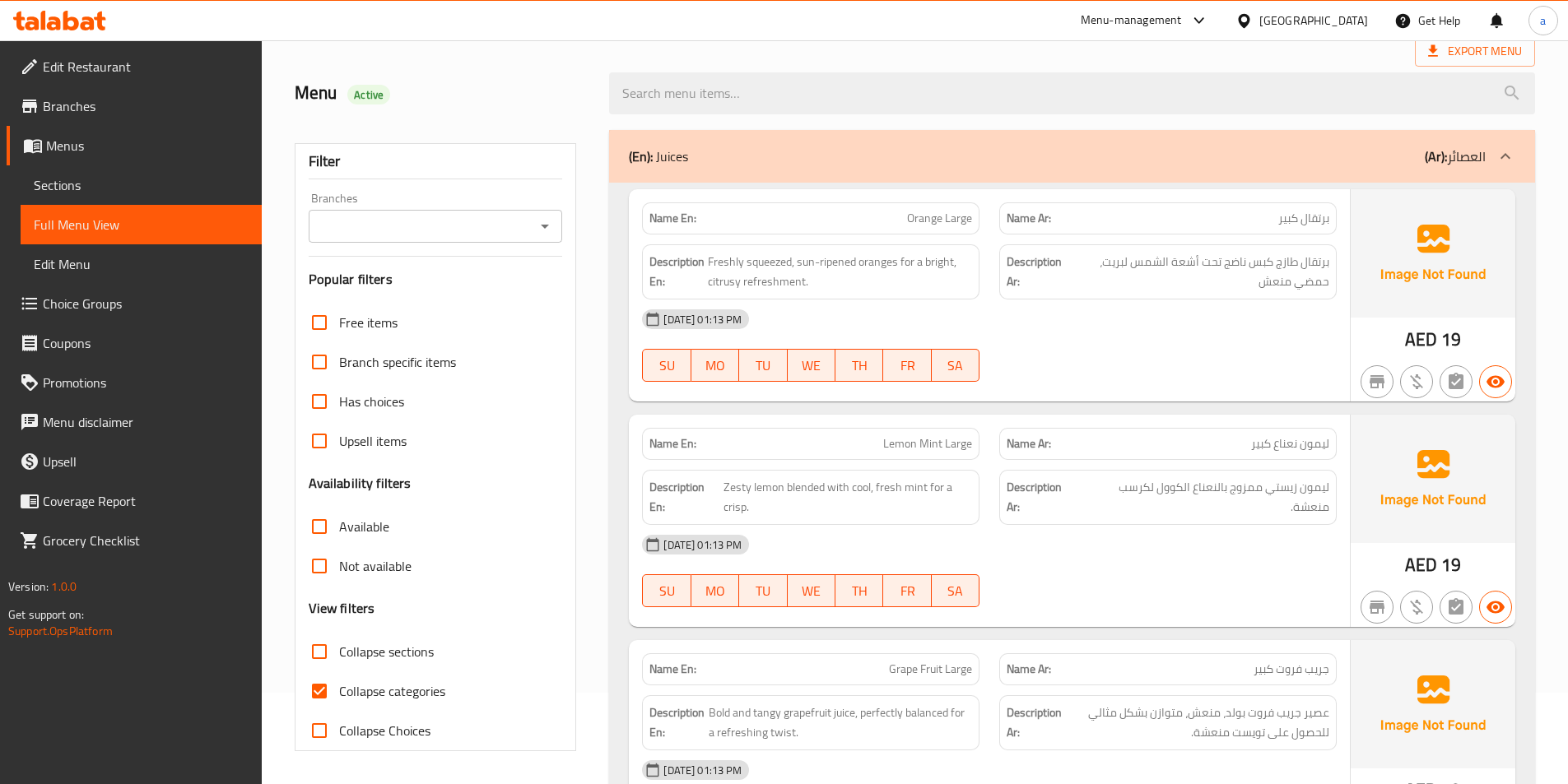
click at [328, 659] on input "Collapse sections" at bounding box center [319, 652] width 40 height 40
checkbox input "true"
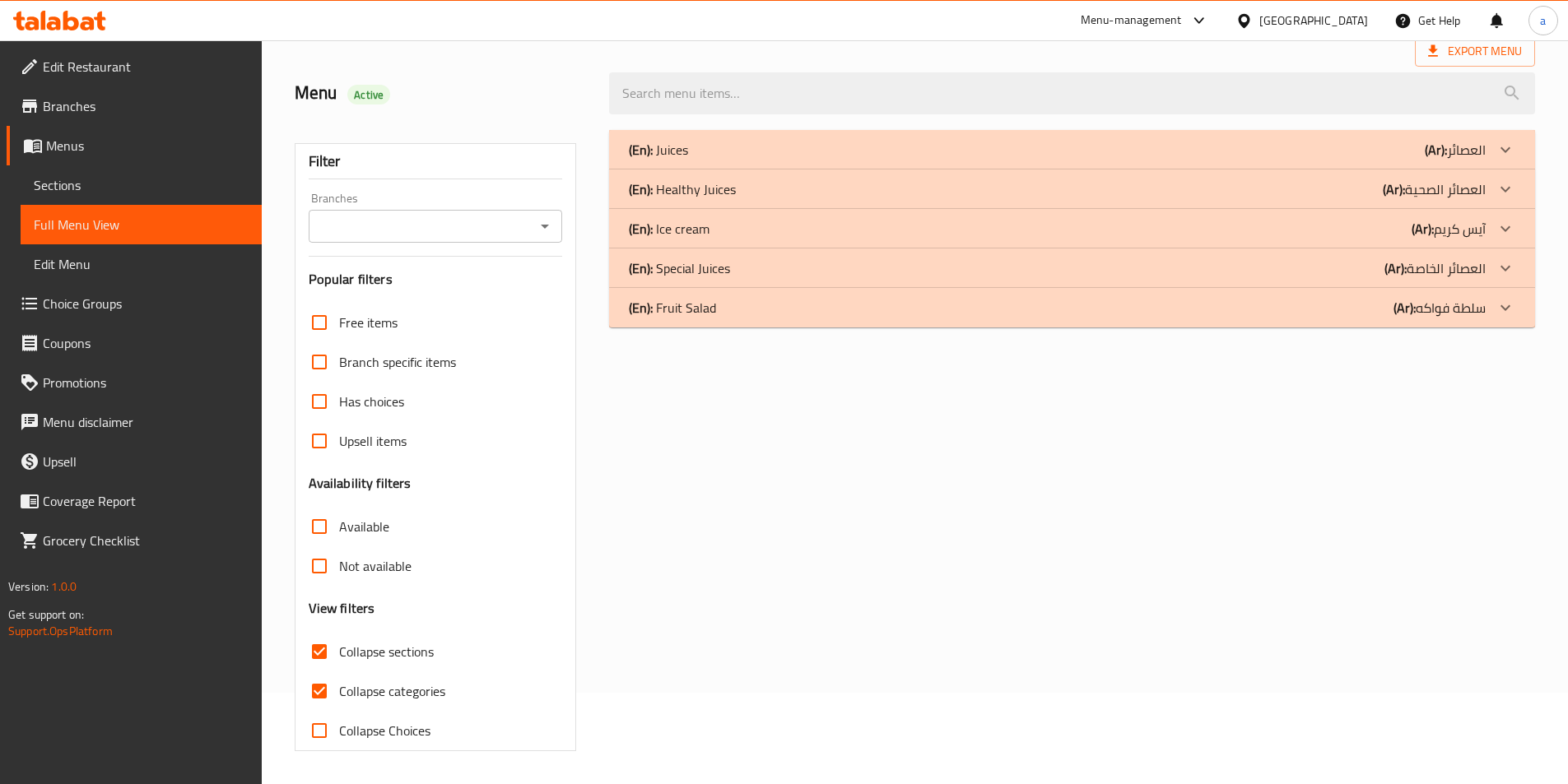
click at [324, 695] on input "Collapse categories" at bounding box center [319, 691] width 40 height 40
checkbox input "false"
click at [688, 160] on p "(En): Ice cream" at bounding box center [658, 150] width 59 height 19
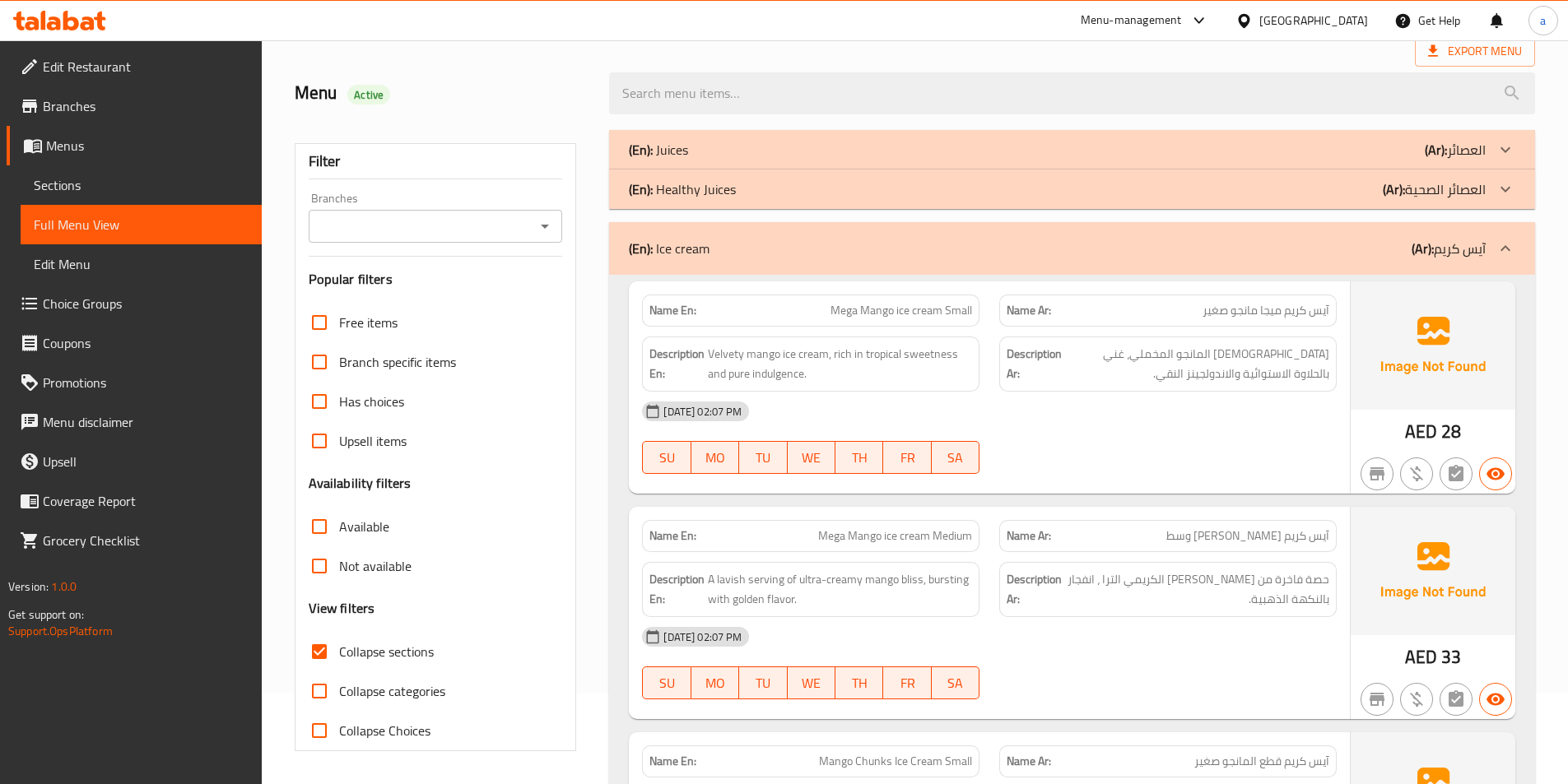
click at [1082, 56] on div "Menu Active" at bounding box center [914, 92] width 1260 height 73
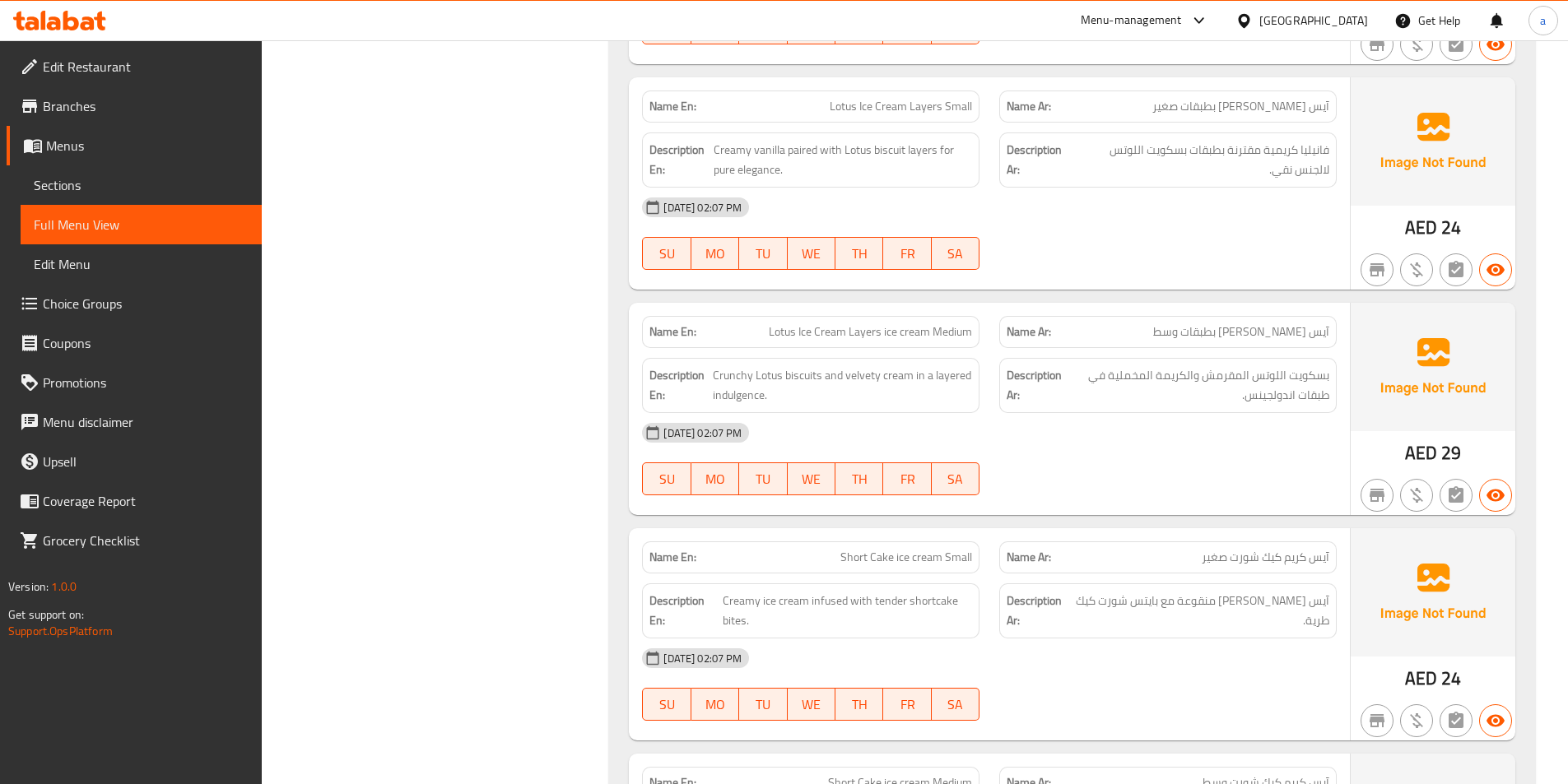
scroll to position [5360, 0]
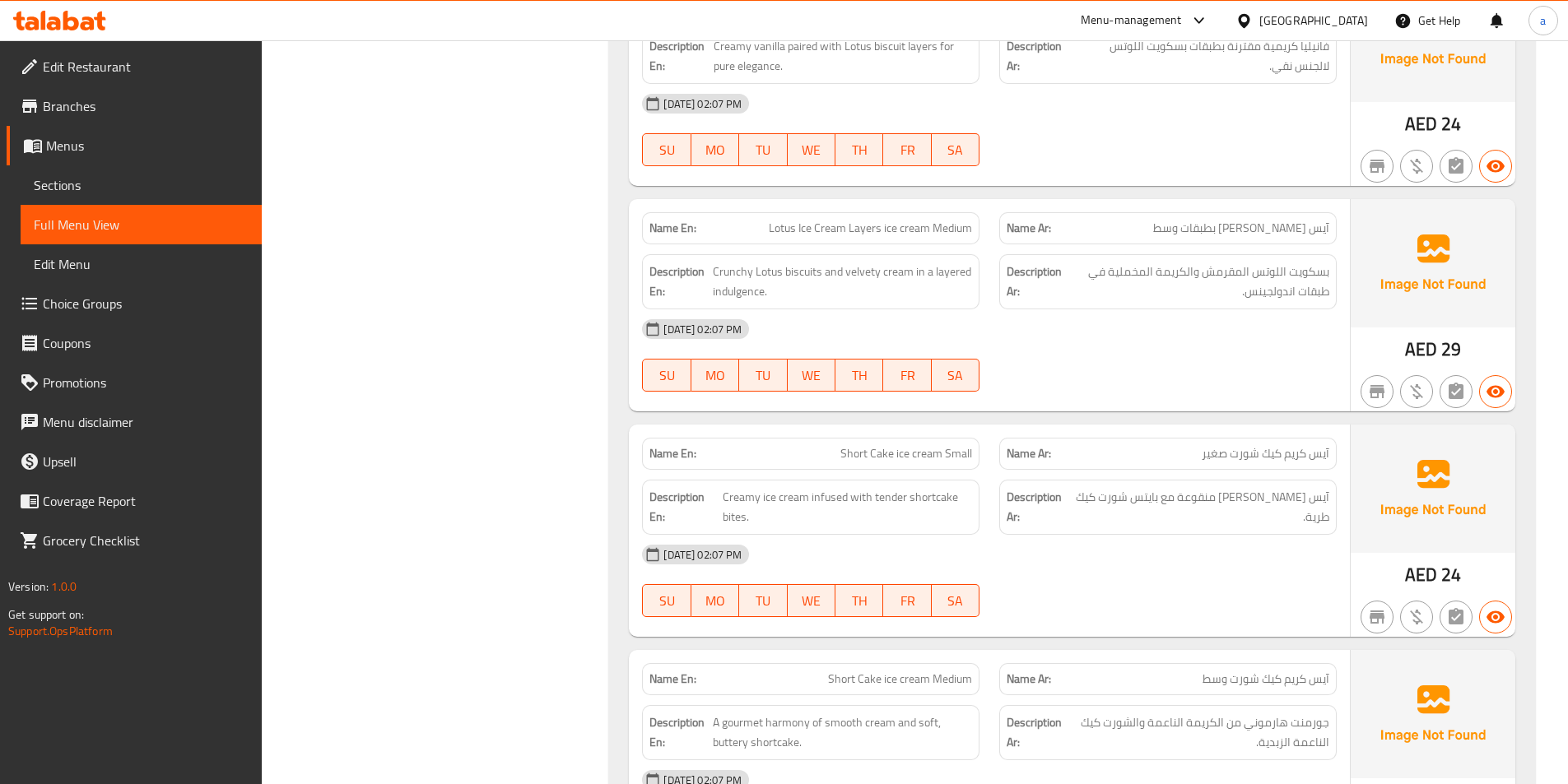
click at [867, 325] on div "[DATE] 02:07 PM" at bounding box center [989, 329] width 714 height 40
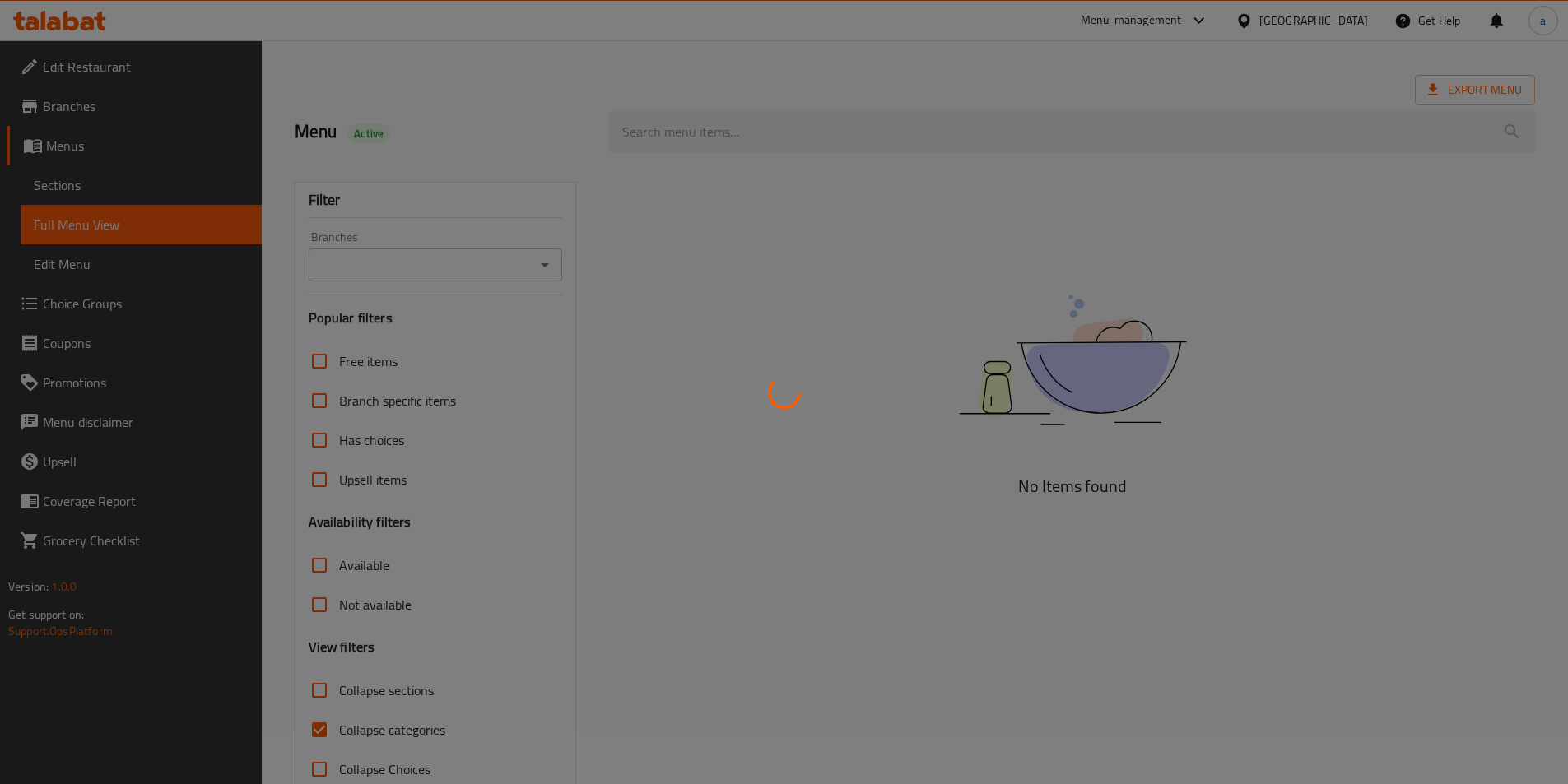
scroll to position [83, 0]
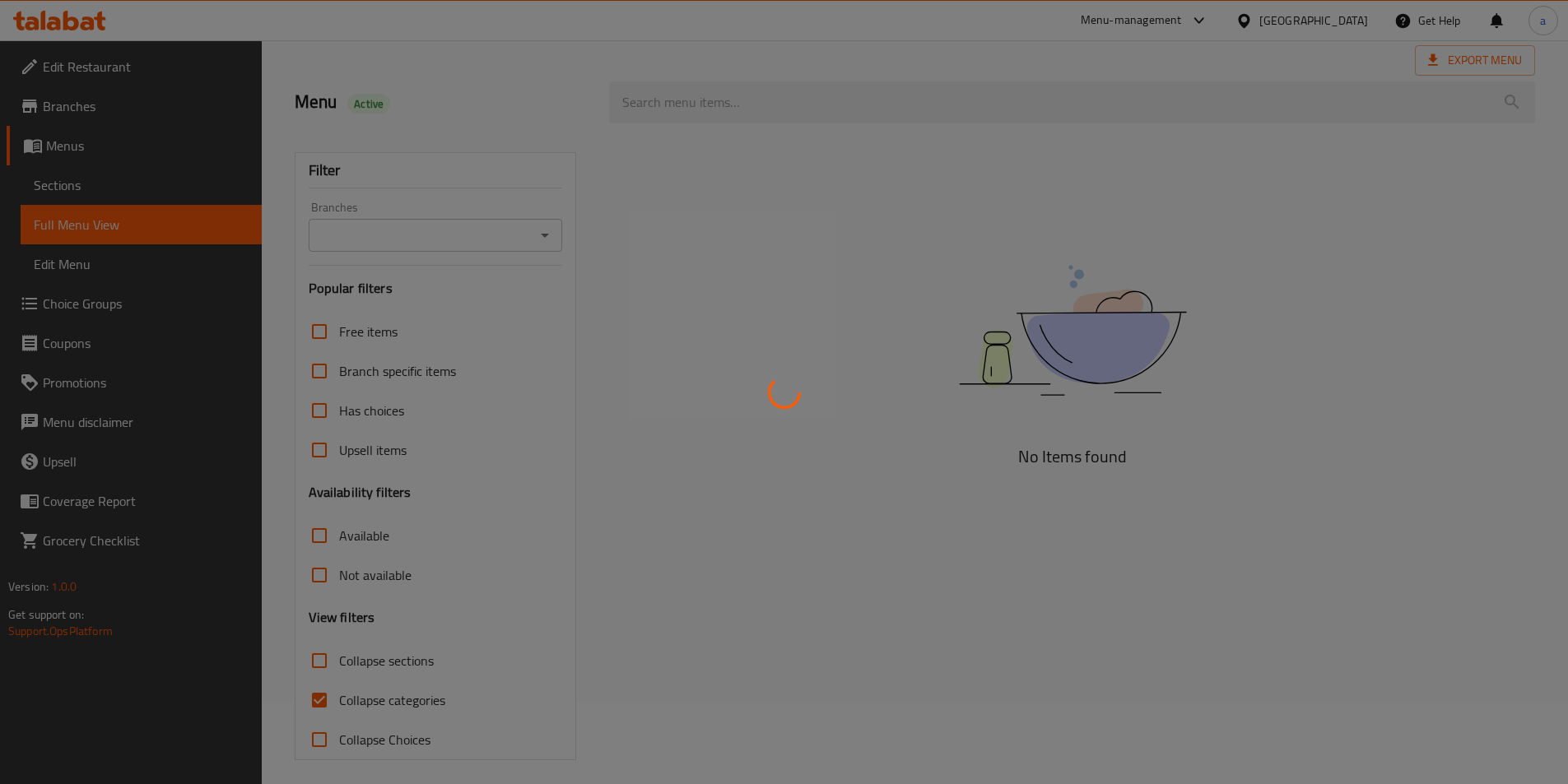
click at [321, 697] on div at bounding box center [784, 392] width 1568 height 784
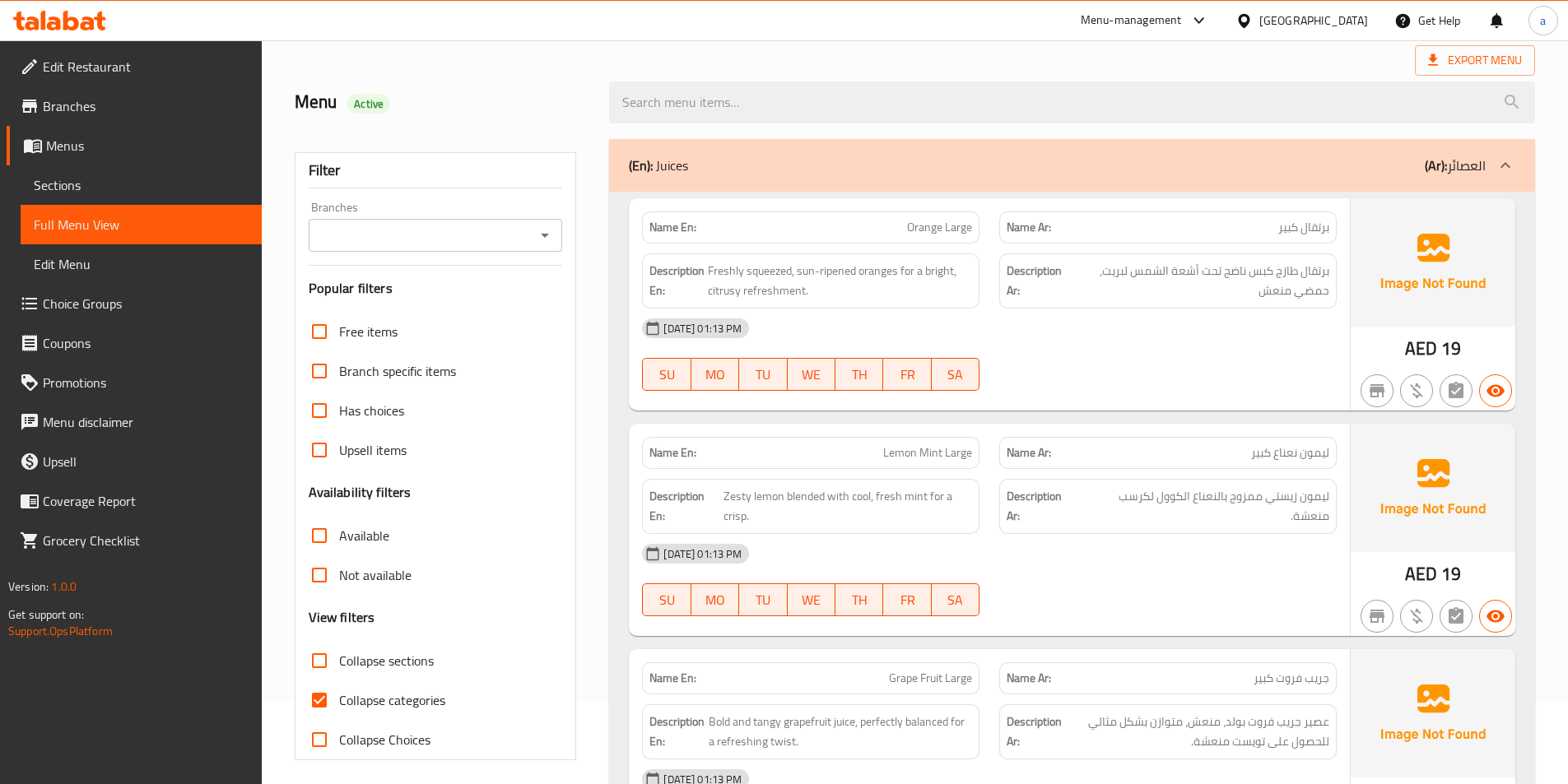
click at [321, 697] on input "Collapse categories" at bounding box center [319, 700] width 40 height 40
checkbox input "false"
click at [325, 651] on input "Collapse sections" at bounding box center [319, 660] width 40 height 40
checkbox input "true"
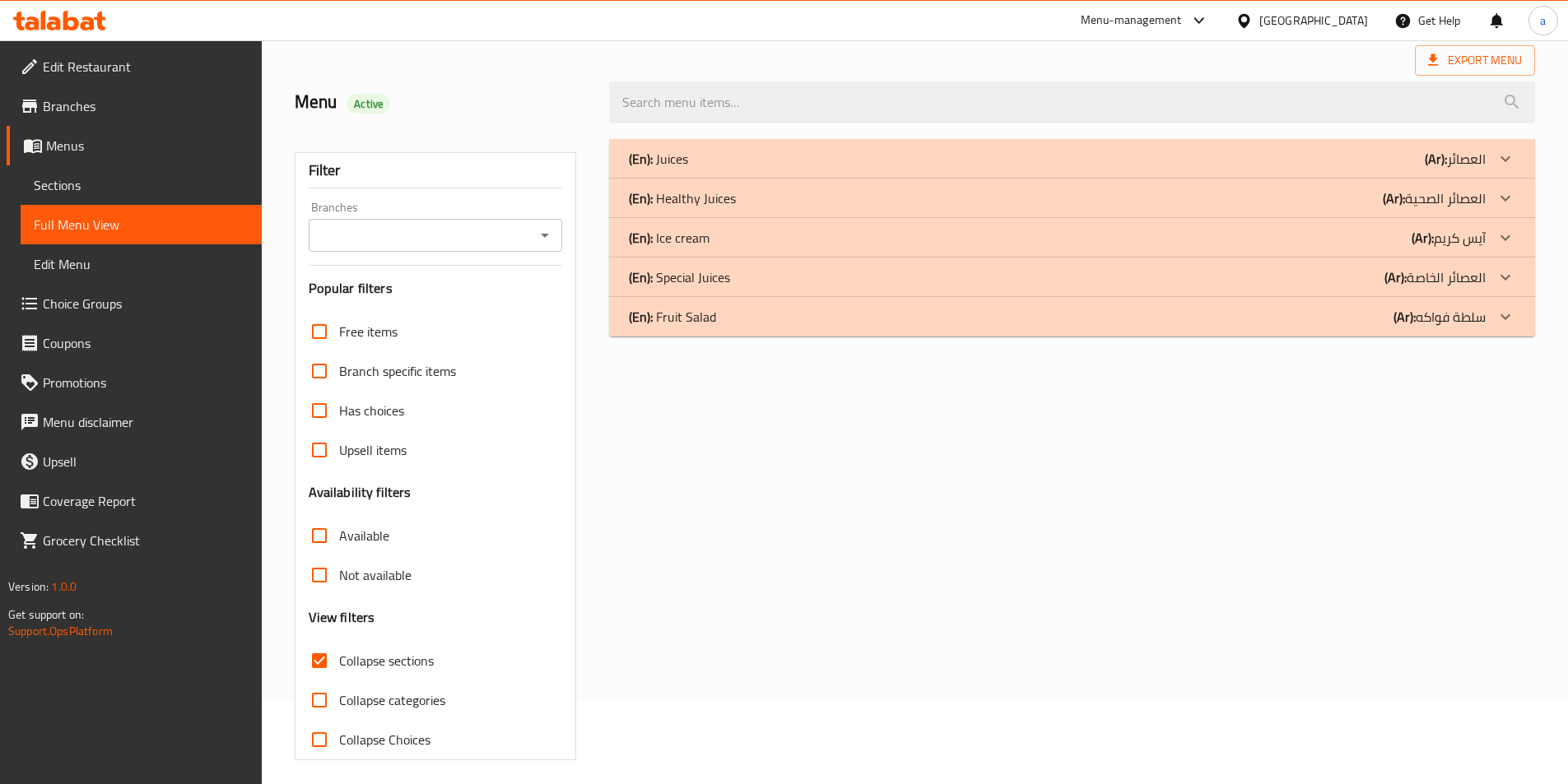
scroll to position [0, 0]
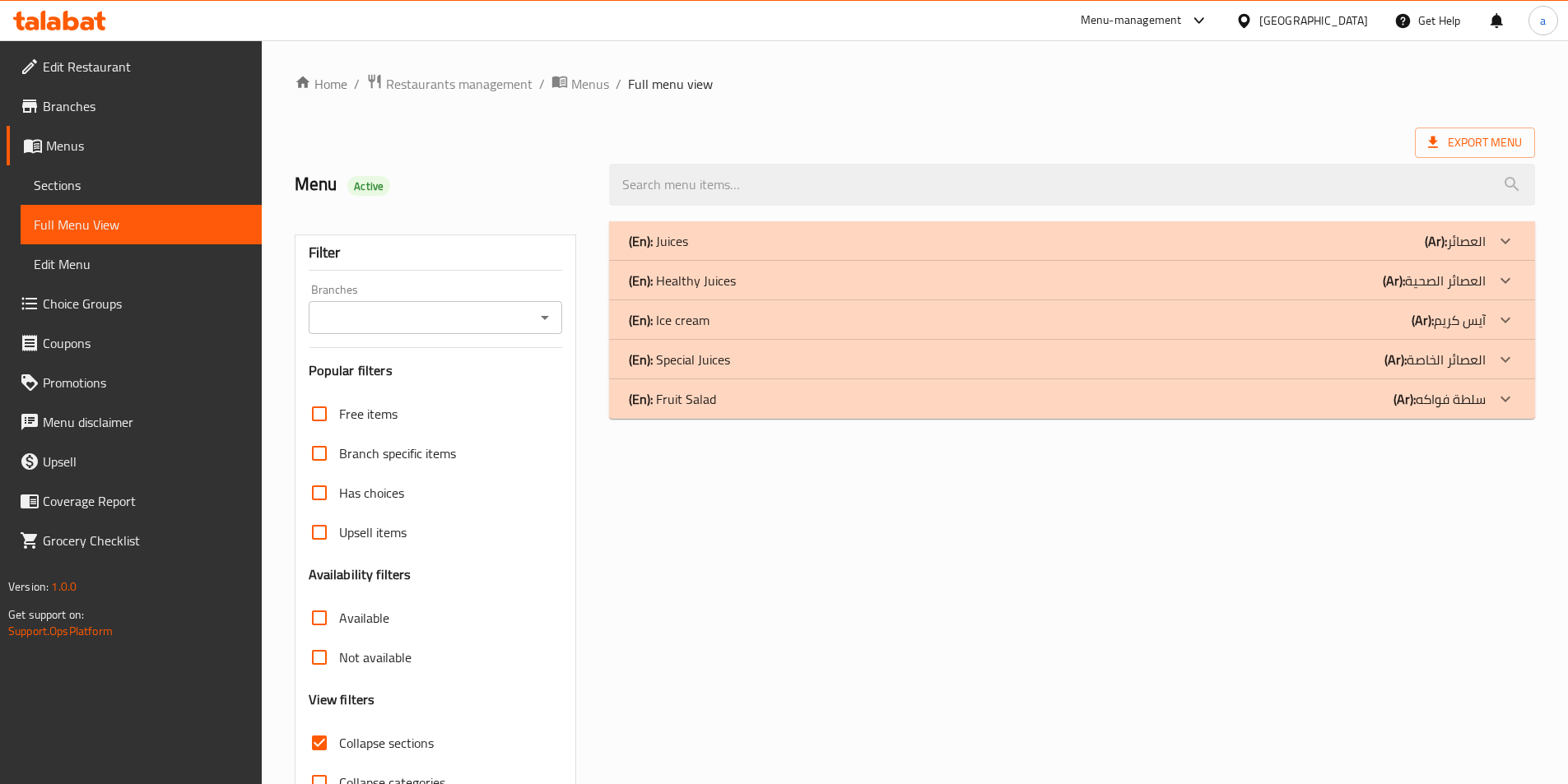
click at [1349, 251] on div "(En): Ice cream (Ar): آيس كريم" at bounding box center [1056, 241] width 857 height 19
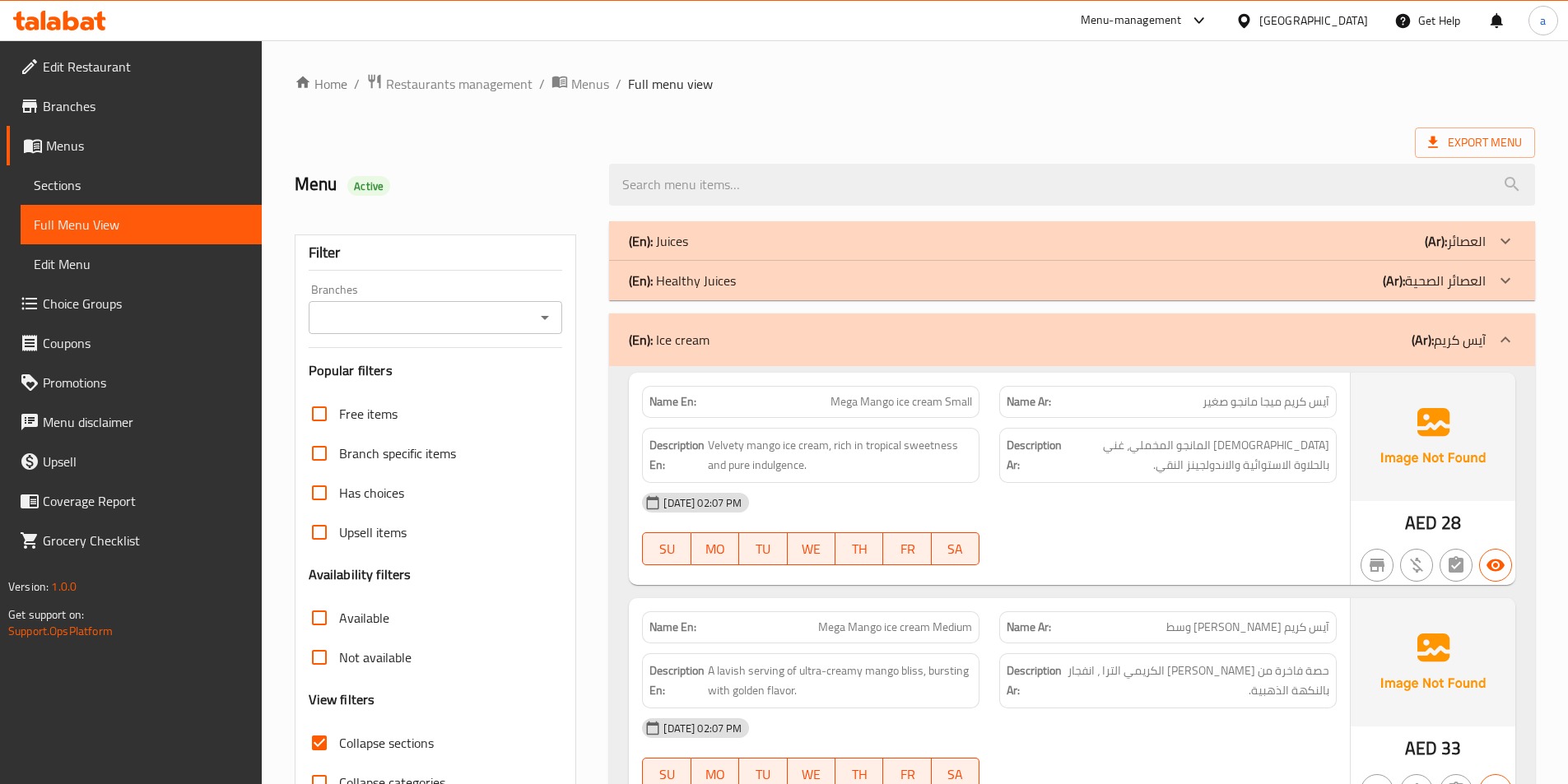
click at [1295, 89] on ol "Home / Restaurants management / Menus / Full menu view" at bounding box center [914, 84] width 1240 height 21
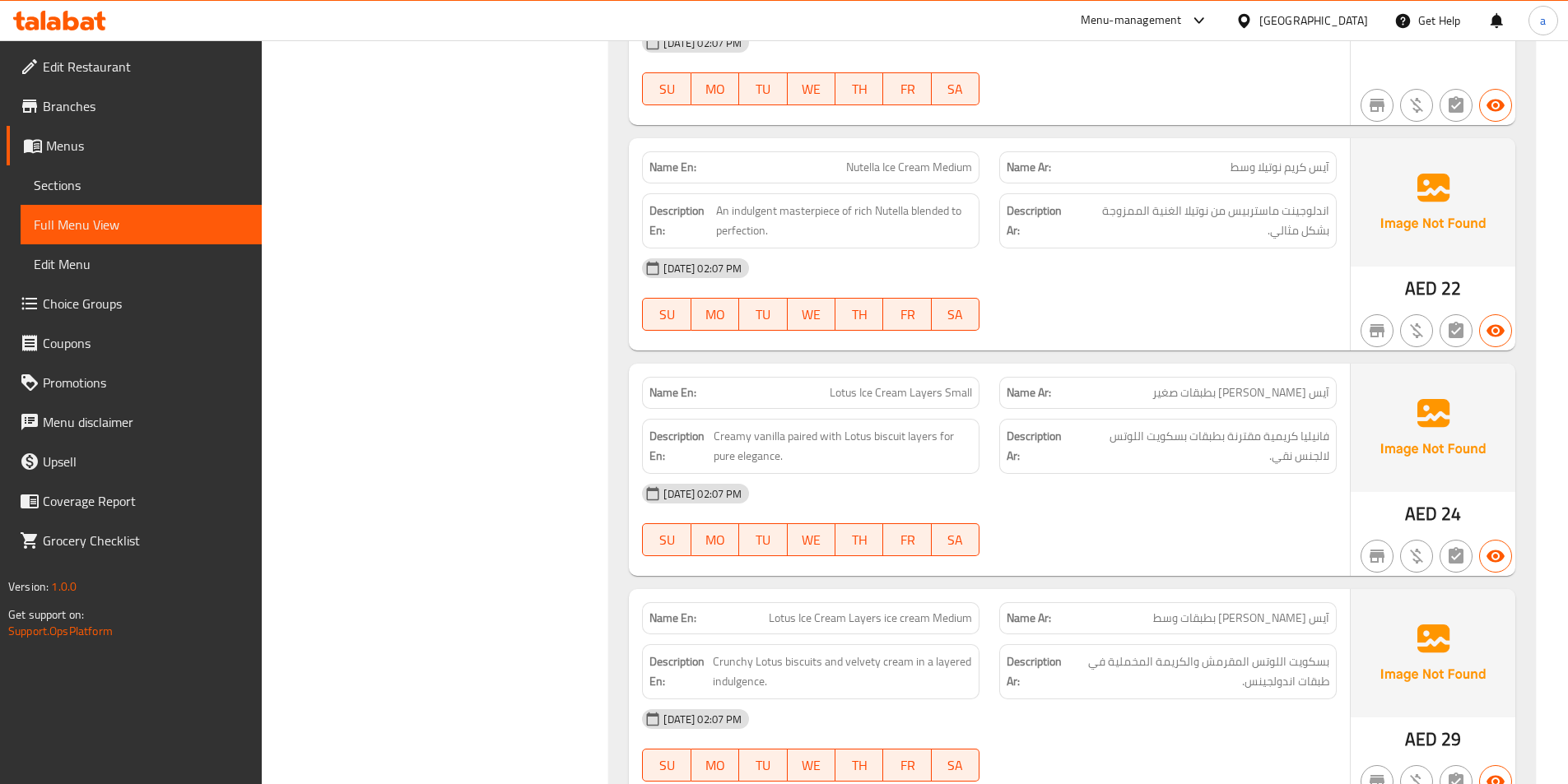
click at [1063, 490] on div "[DATE] 02:07 PM" at bounding box center [989, 493] width 714 height 40
click at [1129, 488] on div "[DATE] 02:07 PM" at bounding box center [989, 493] width 714 height 40
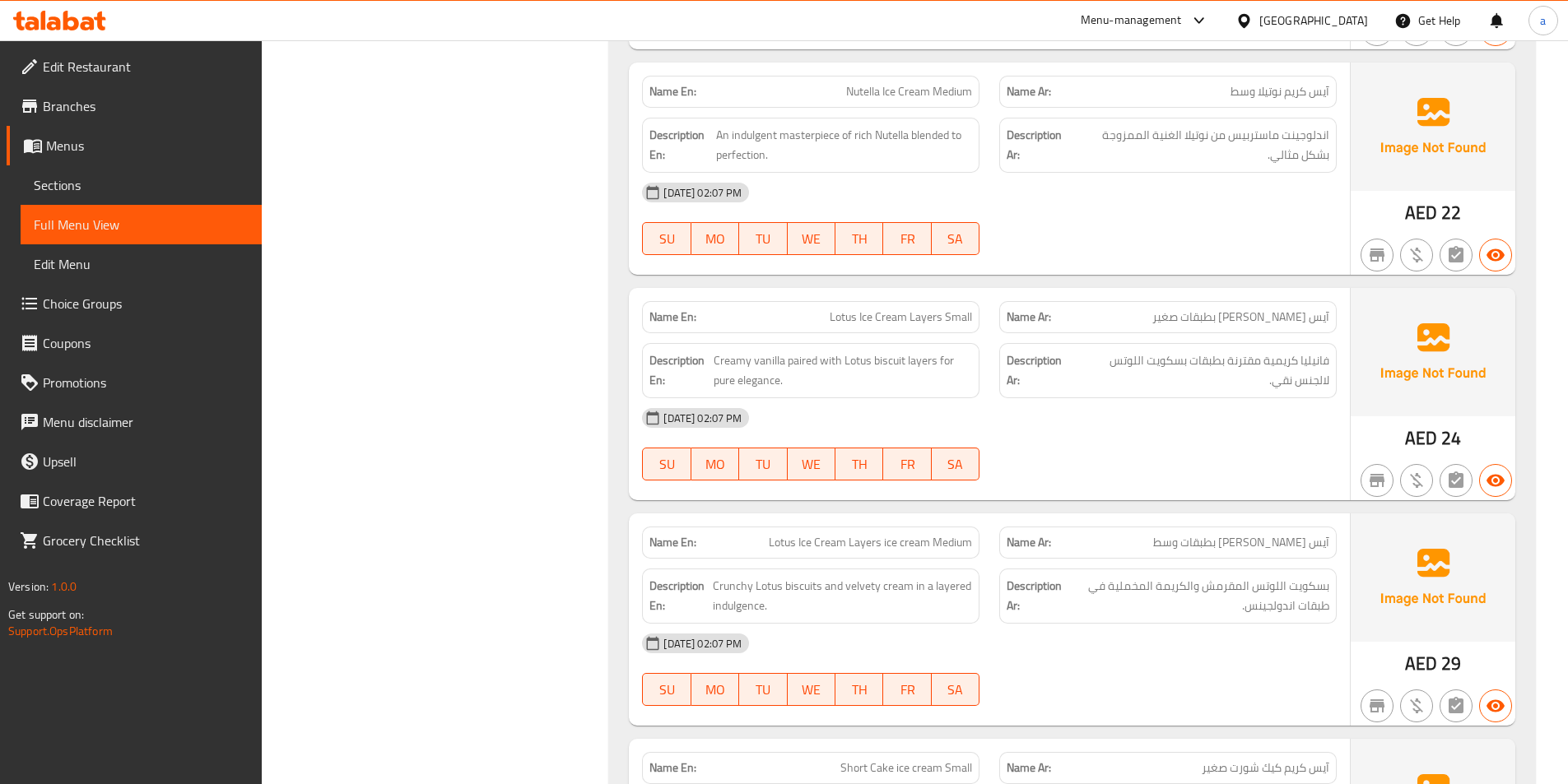
scroll to position [5216, 0]
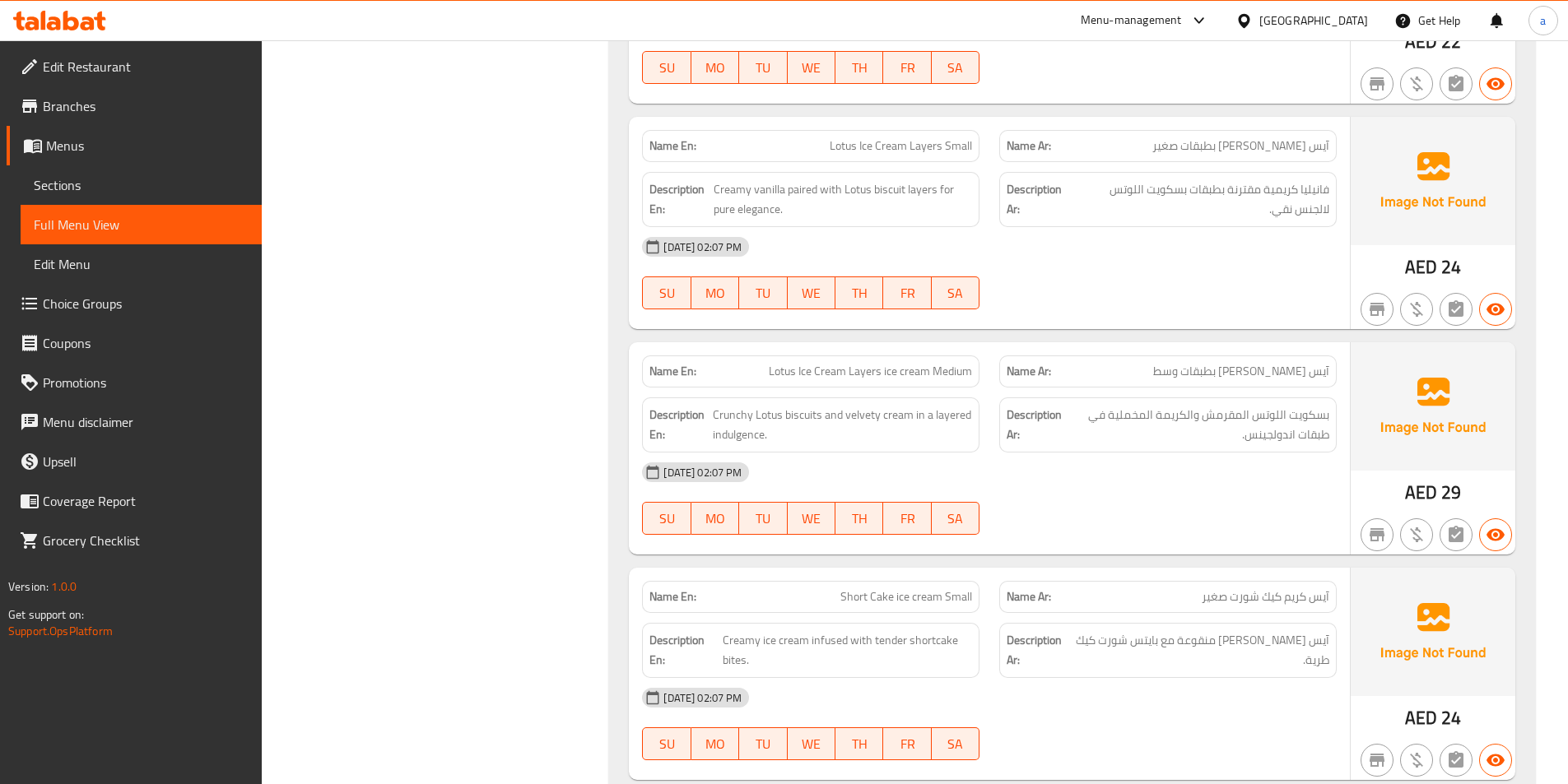
click at [879, 376] on span "Lotus Ice Cream Layers ice cream Medium" at bounding box center [870, 372] width 203 height 18
copy span "Lotus Ice Cream Layers ice cream Medium"
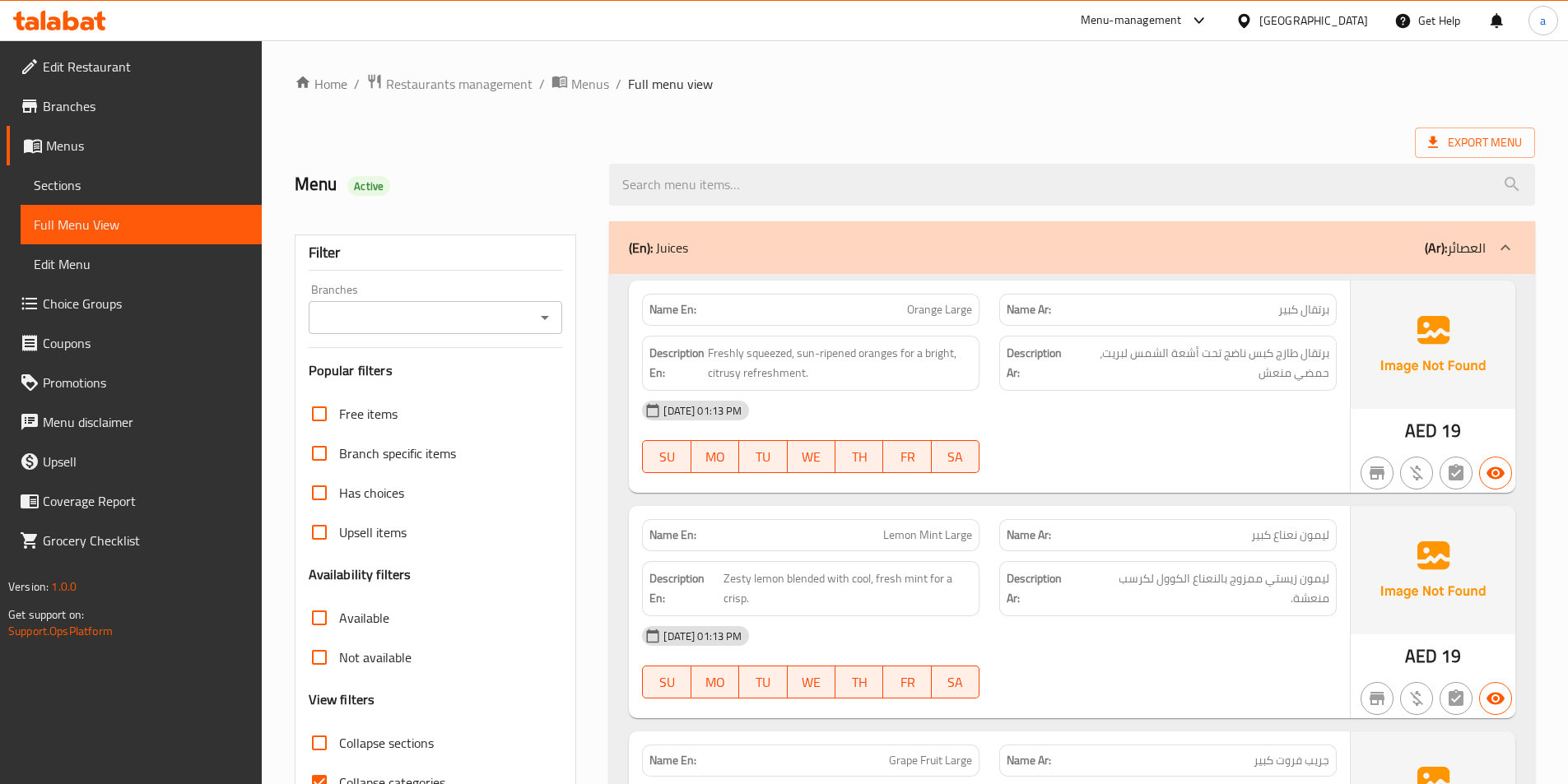
scroll to position [91, 0]
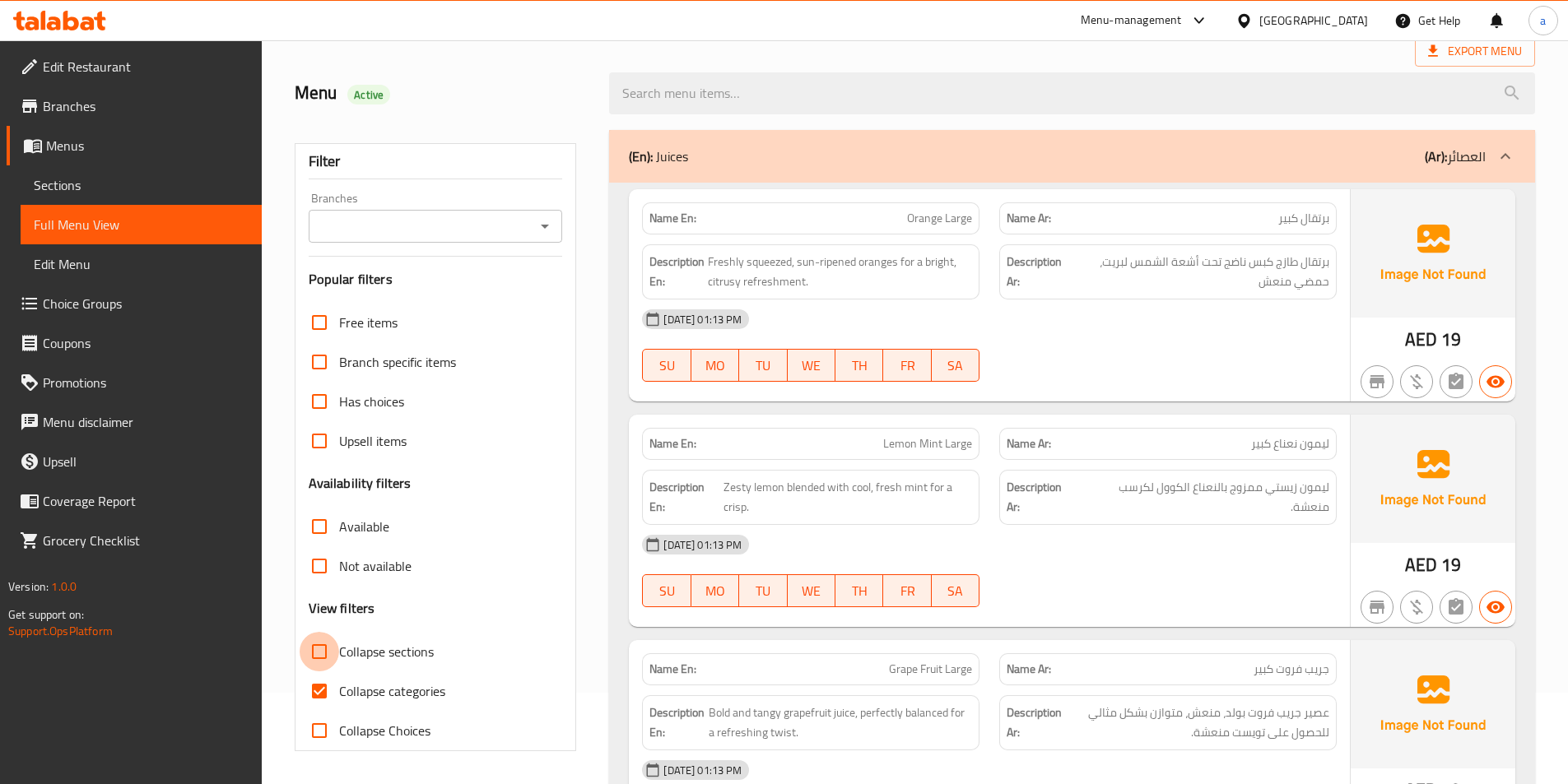
click at [319, 650] on input "Collapse sections" at bounding box center [319, 652] width 40 height 40
checkbox input "true"
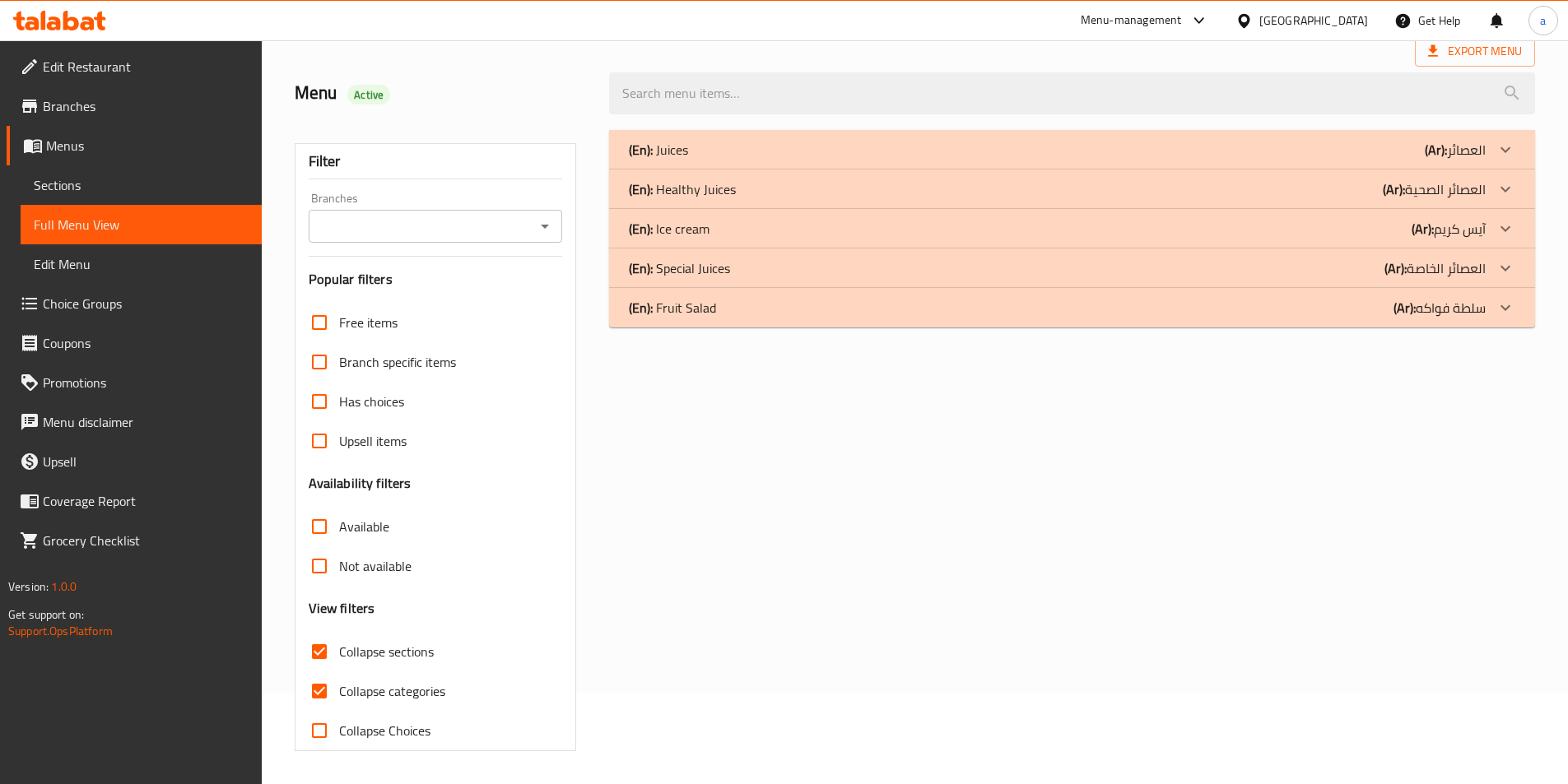
click at [328, 680] on input "Collapse categories" at bounding box center [319, 691] width 40 height 40
checkbox input "false"
click at [720, 160] on div "(En): Ice cream (Ar): آيس كريم" at bounding box center [1056, 150] width 857 height 19
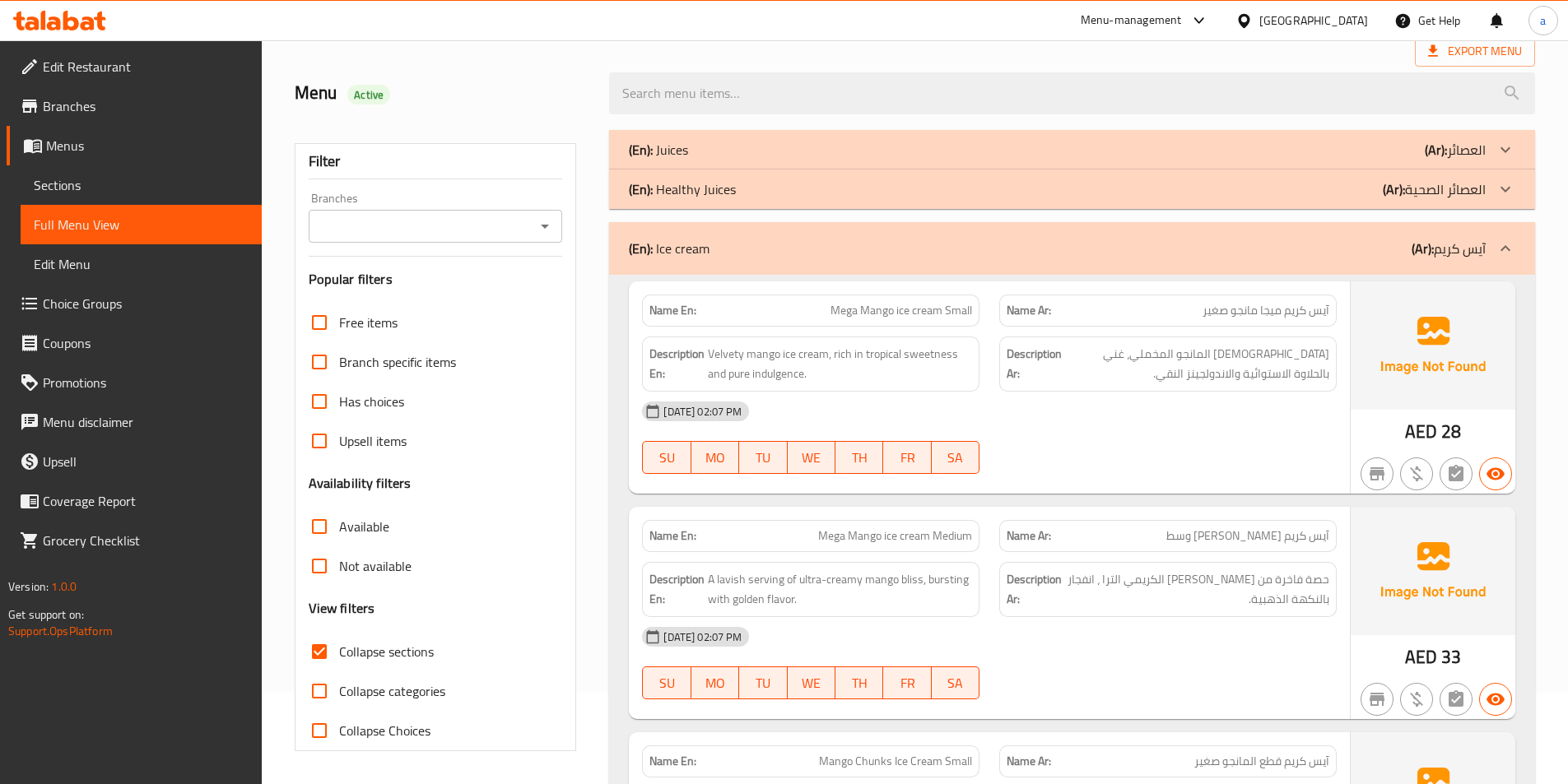
click at [1005, 116] on div at bounding box center [1072, 92] width 945 height 61
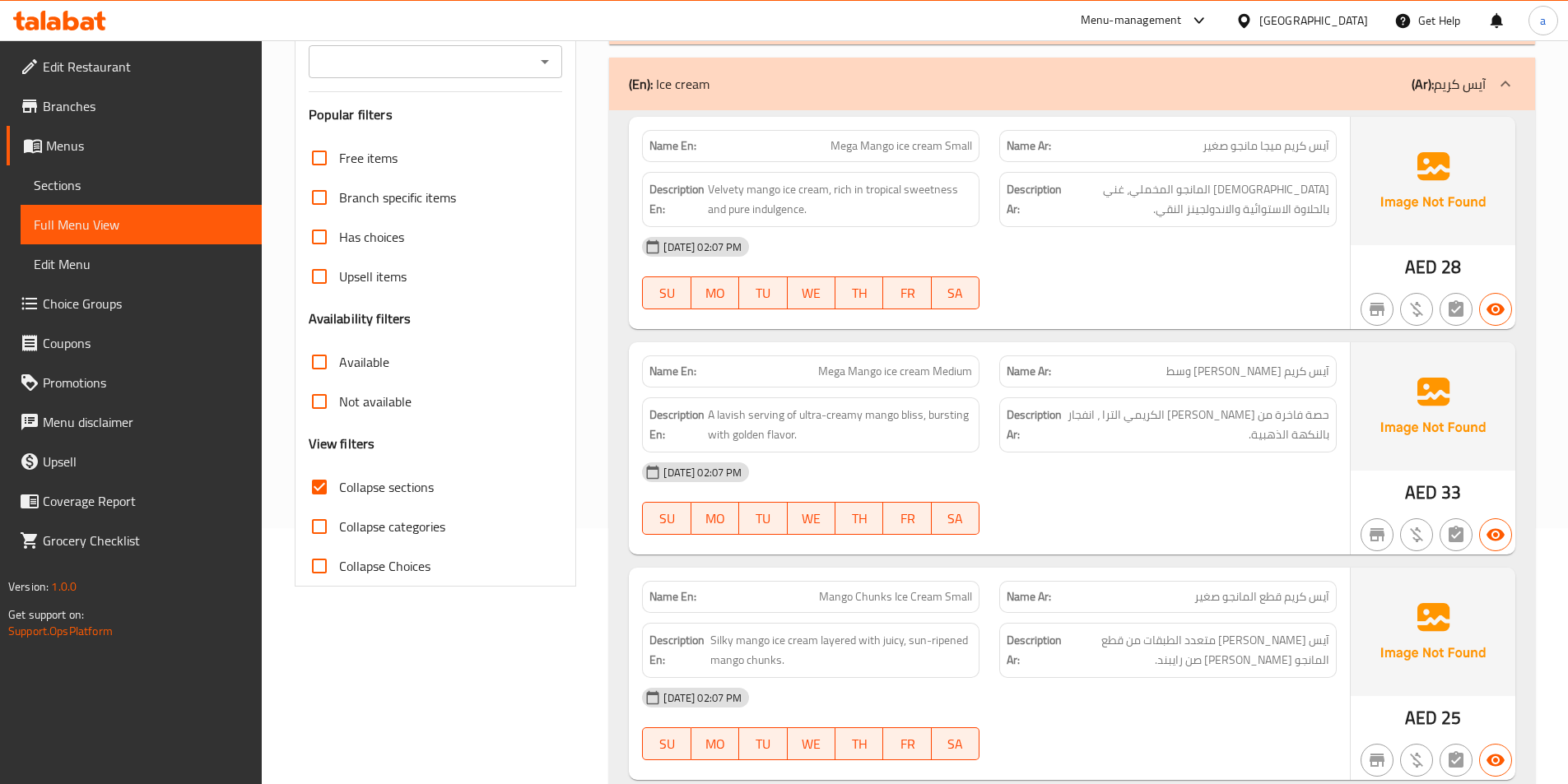
scroll to position [5194, 0]
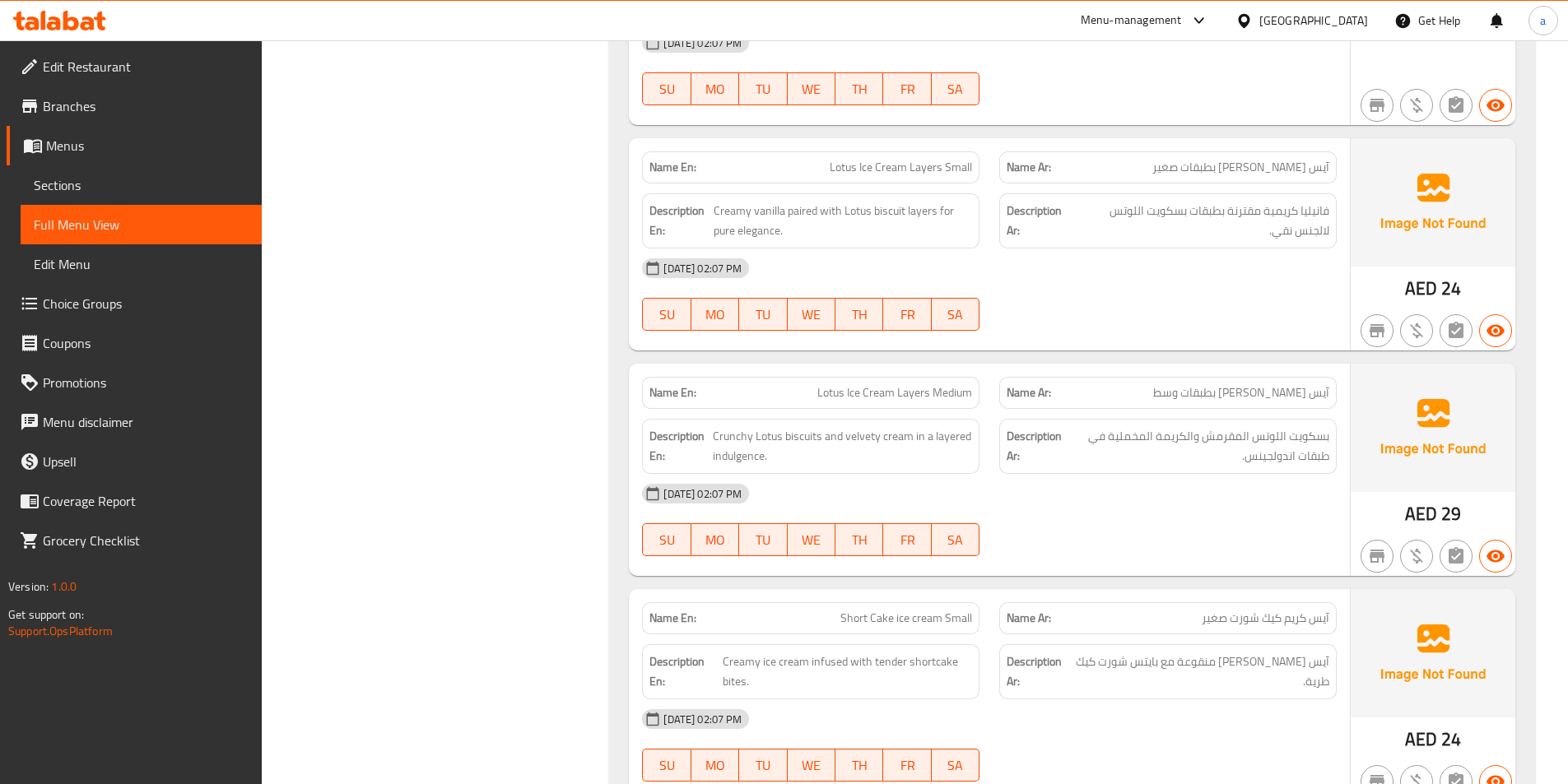
click at [1258, 529] on div "02-09-2025 02:07 PM SU MO TU WE TH FR SA" at bounding box center [989, 519] width 714 height 92
click at [1072, 542] on div "02-09-2025 02:07 PM SU MO TU WE TH FR SA" at bounding box center [989, 519] width 714 height 92
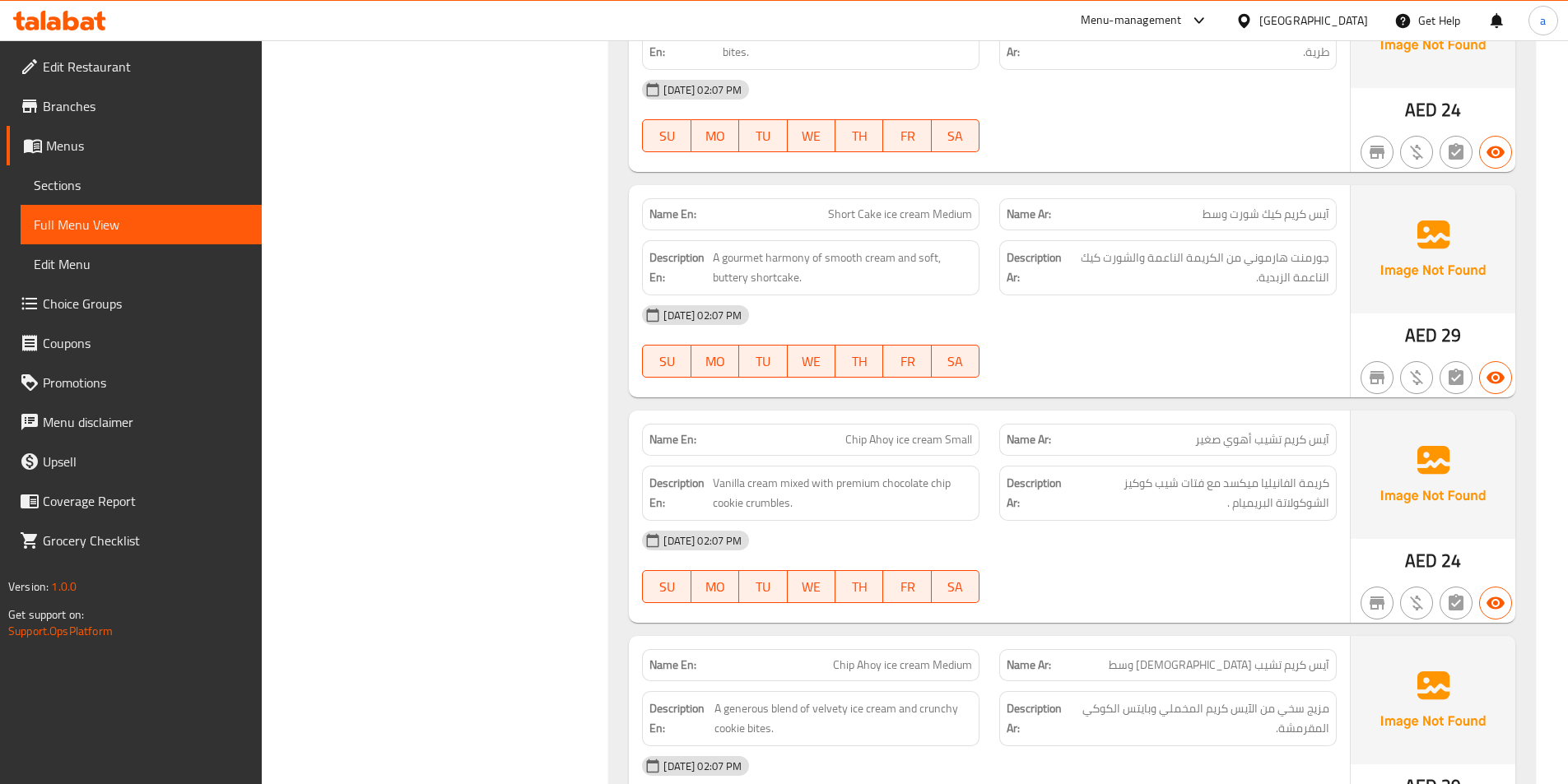
scroll to position [5853, 0]
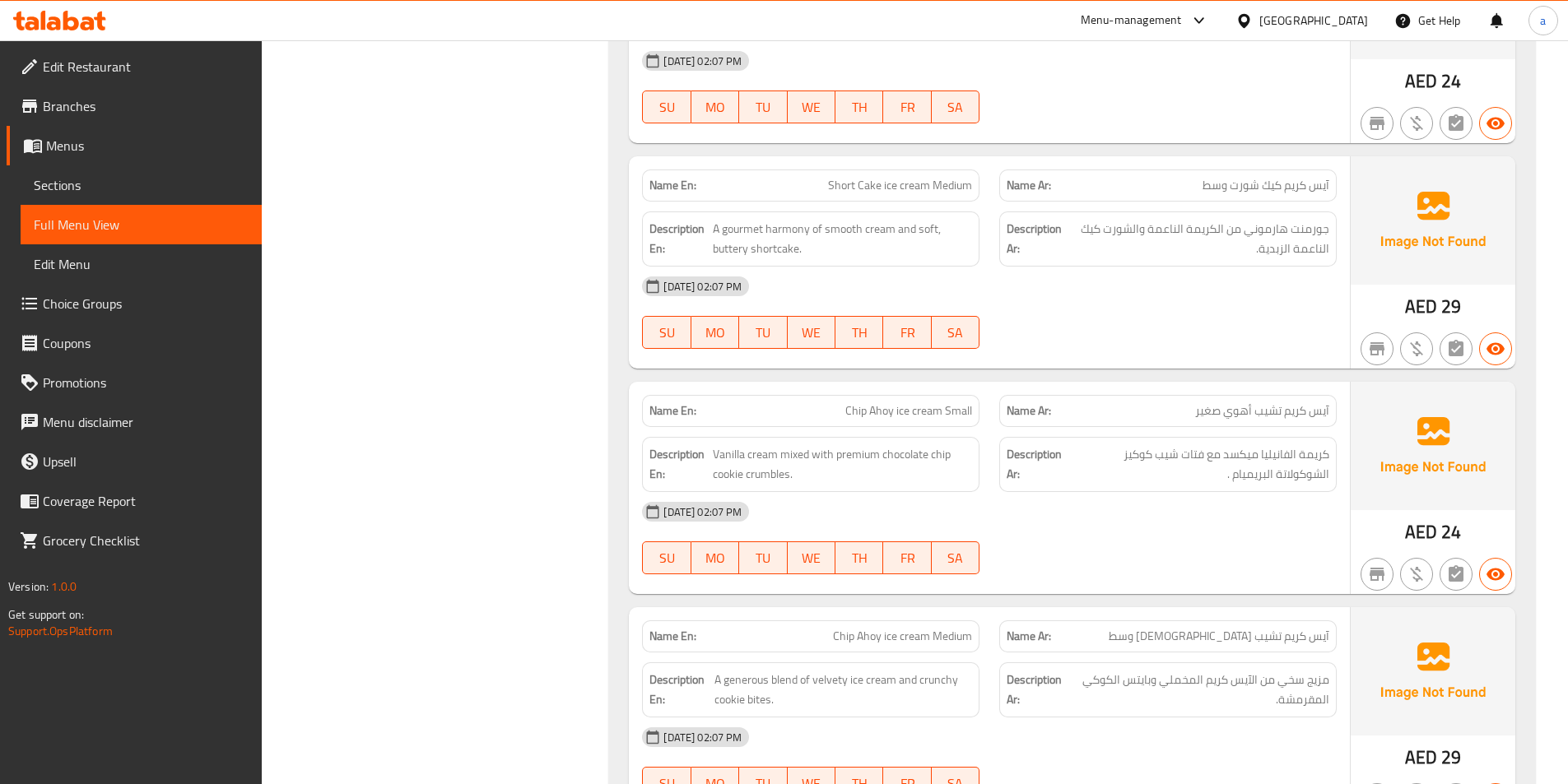
click at [1261, 335] on div "02-09-2025 02:07 PM SU MO TU WE TH FR SA" at bounding box center [989, 312] width 714 height 92
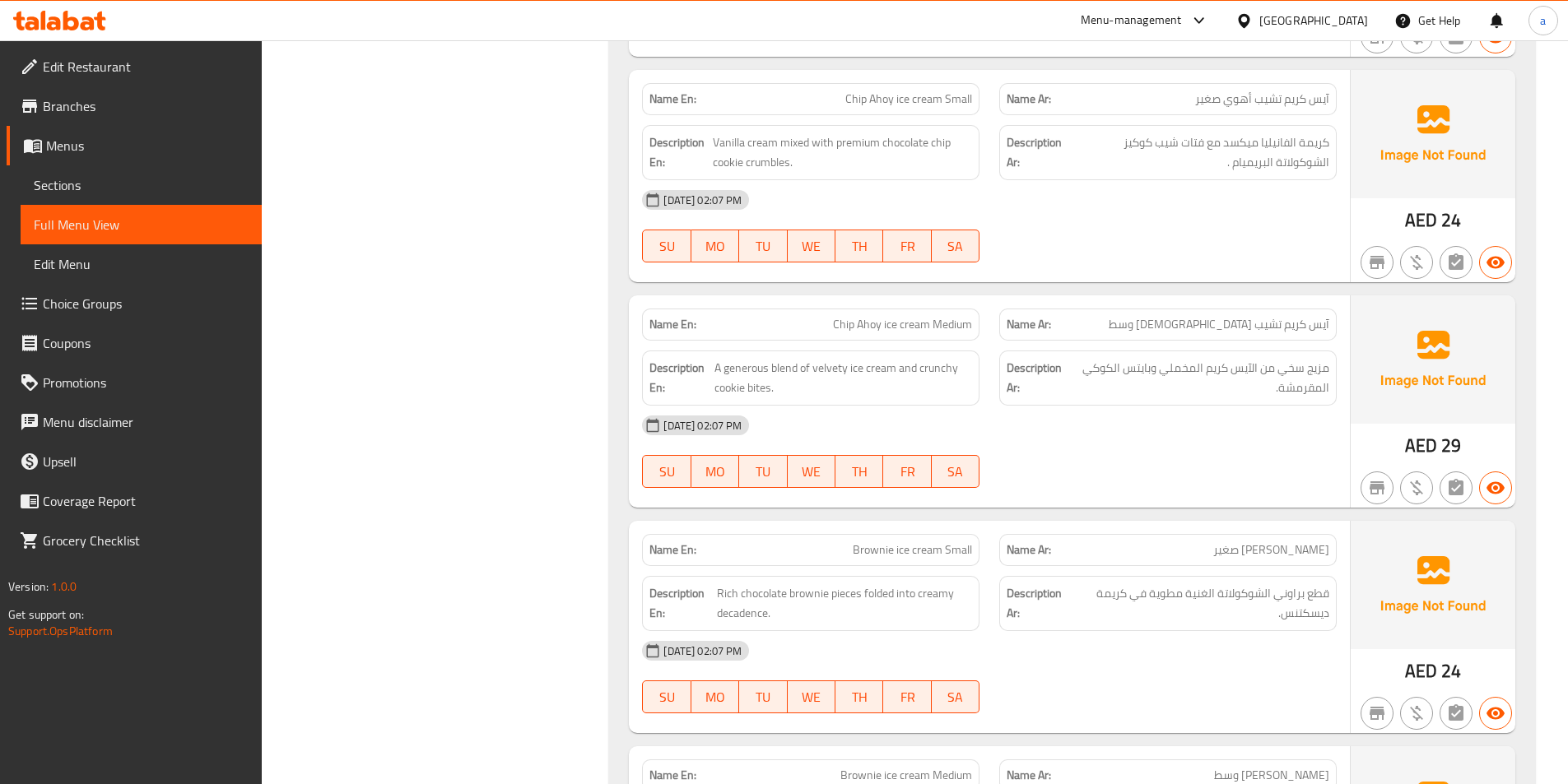
scroll to position [6183, 0]
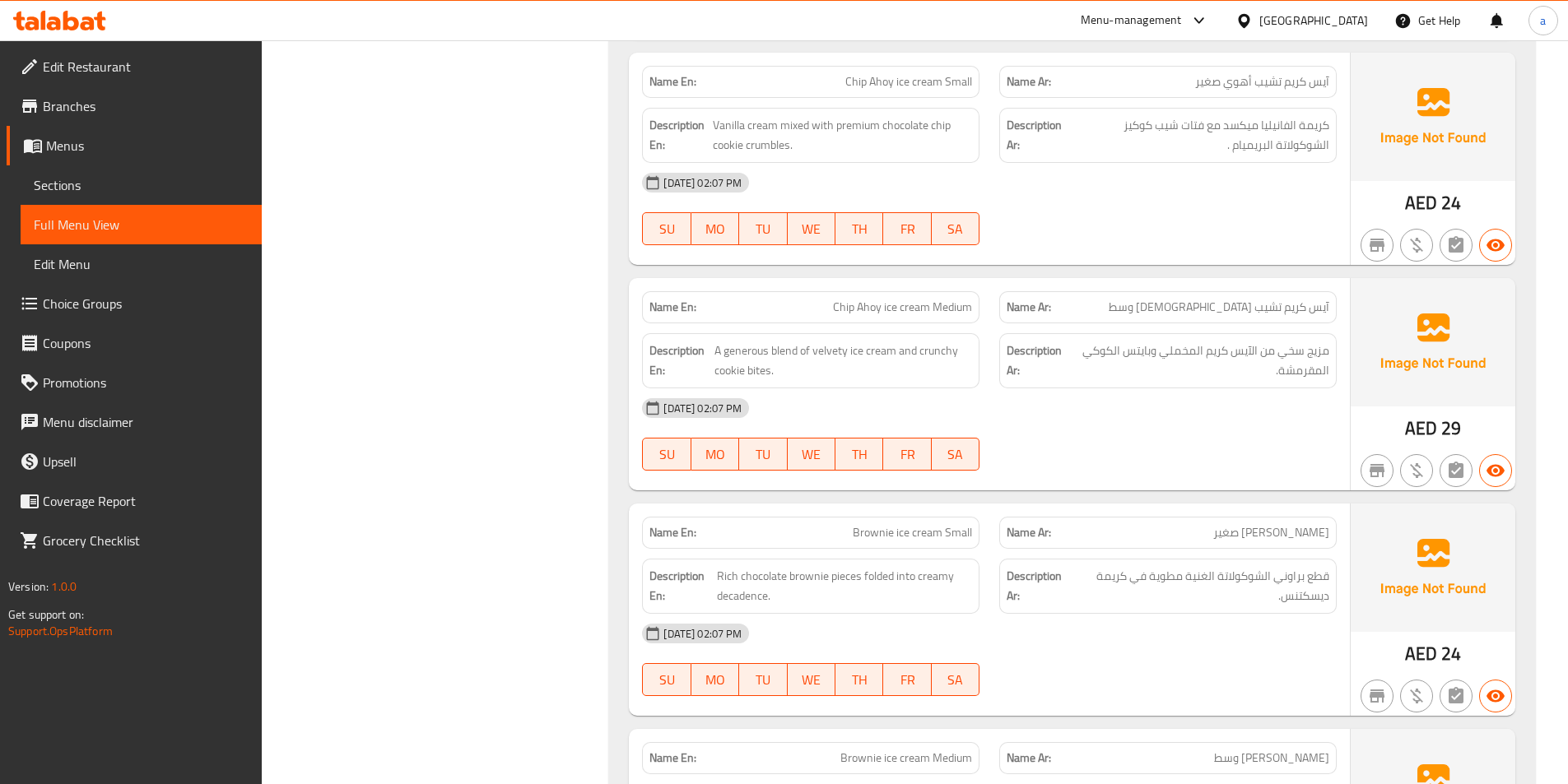
click at [1082, 172] on div "02-09-2025 02:07 PM" at bounding box center [989, 182] width 714 height 40
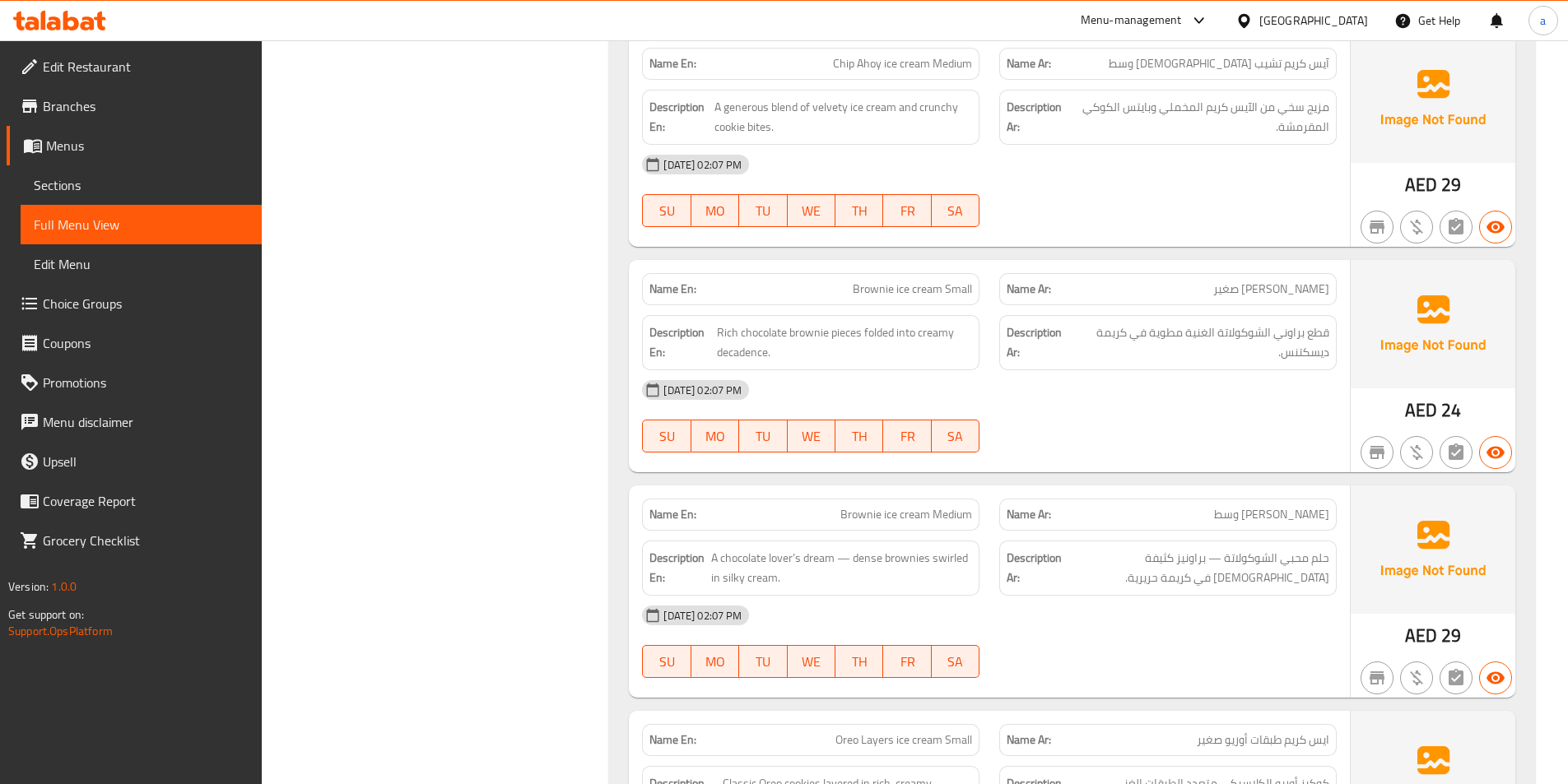
scroll to position [6429, 0]
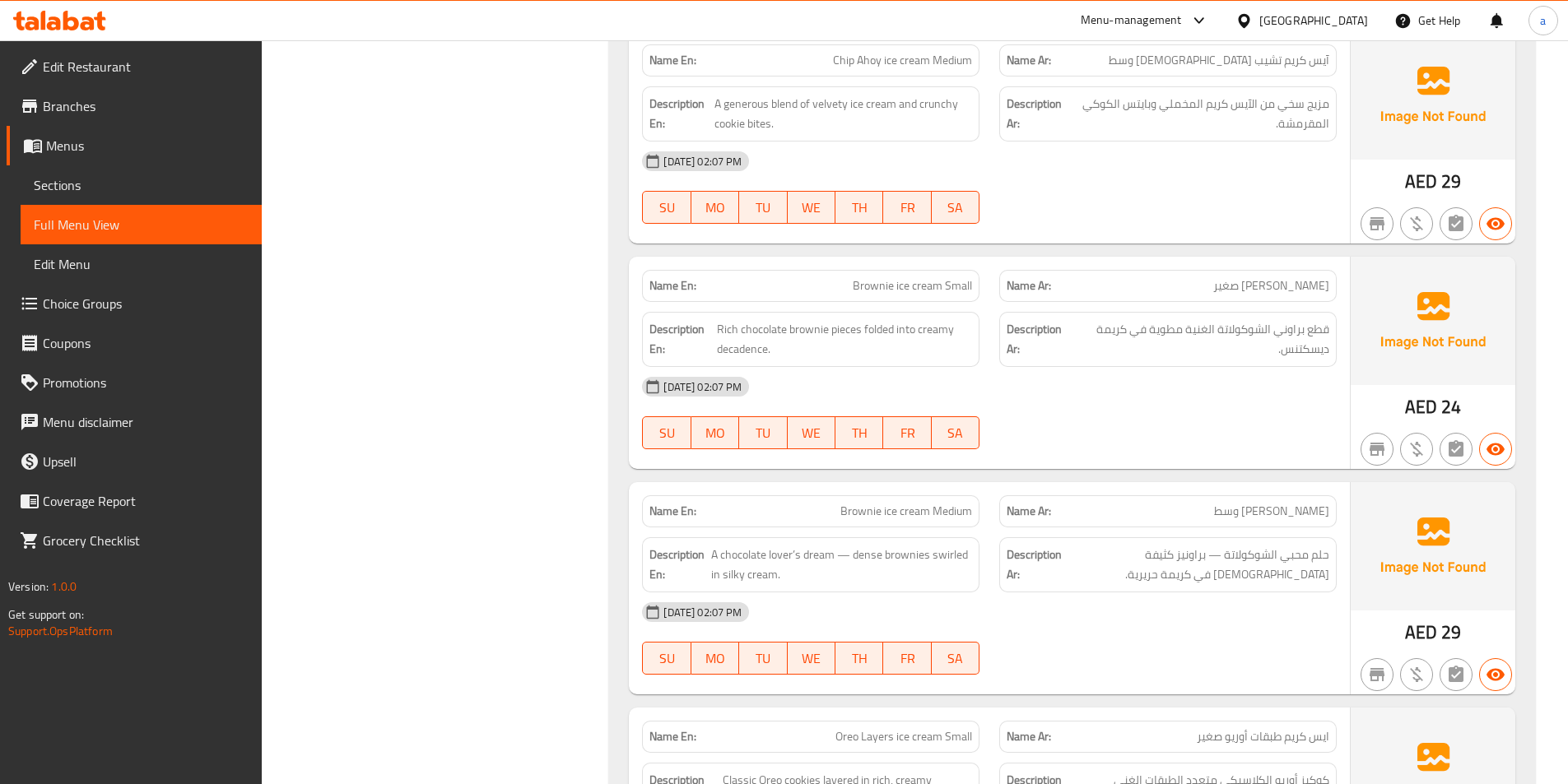
click at [1167, 164] on div "02-09-2025 02:07 PM" at bounding box center [989, 161] width 714 height 40
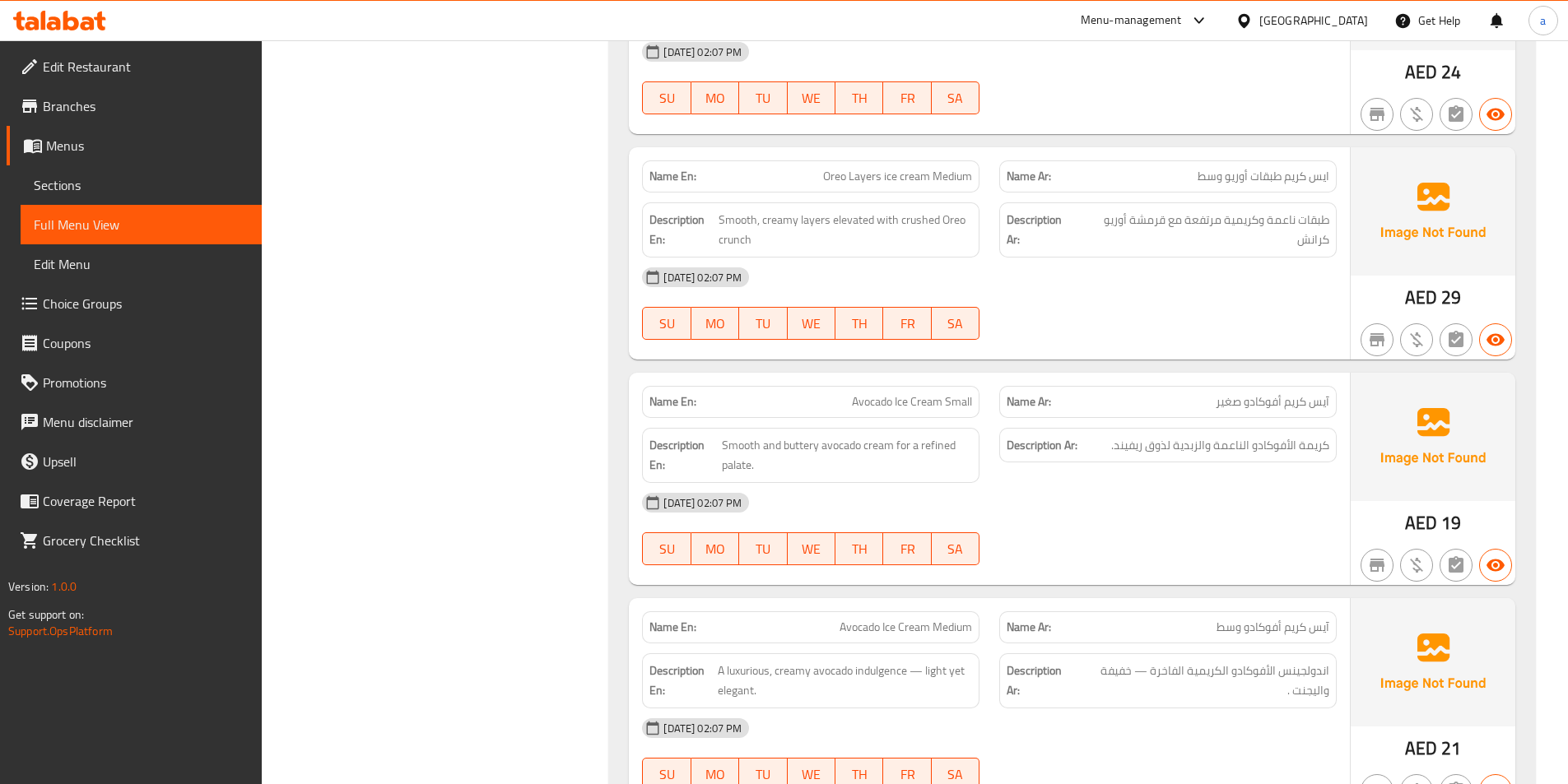
scroll to position [7252, 0]
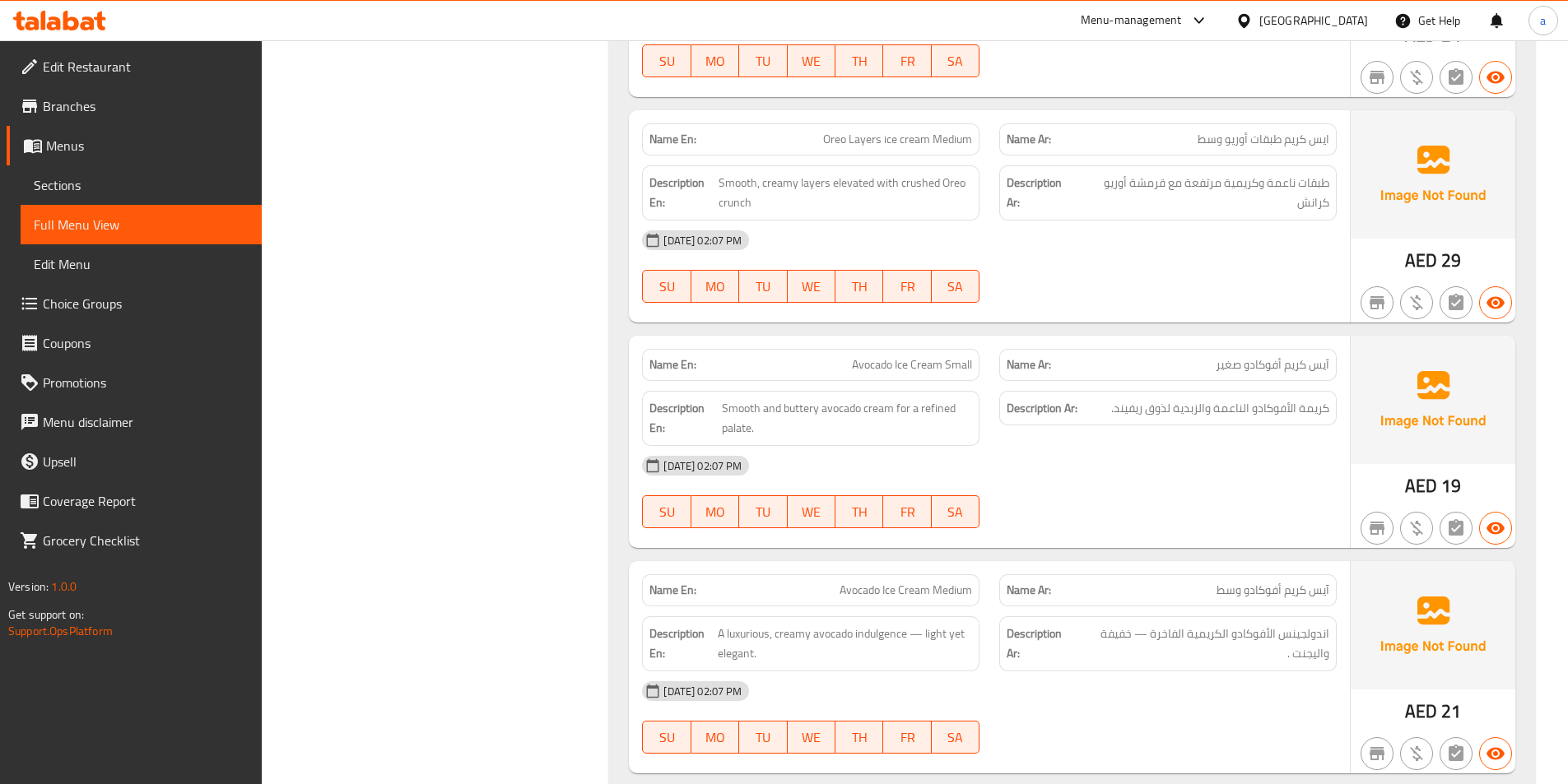
click at [1070, 240] on div "02-09-2025 02:07 PM" at bounding box center [989, 240] width 714 height 40
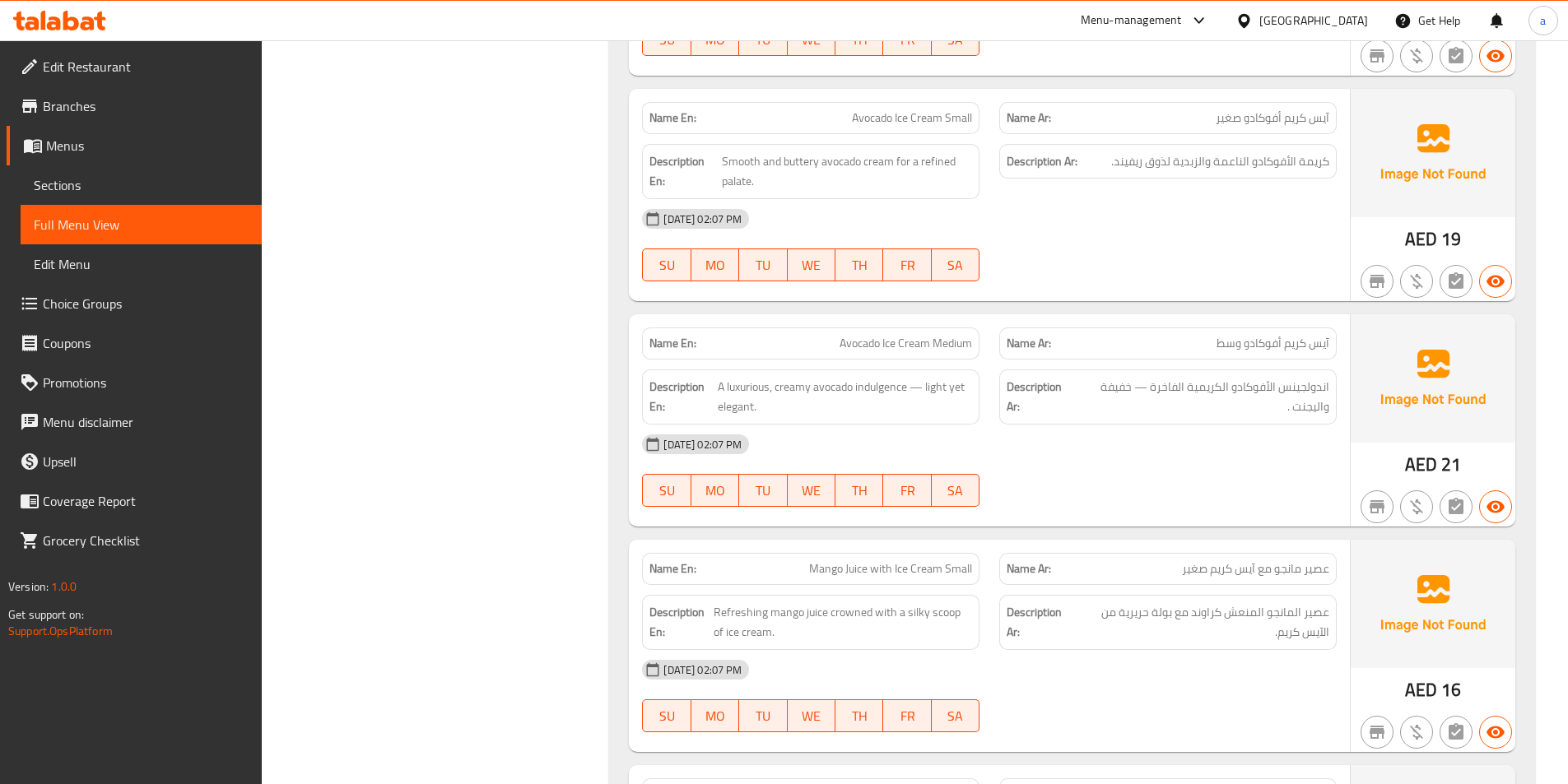
scroll to position [7663, 0]
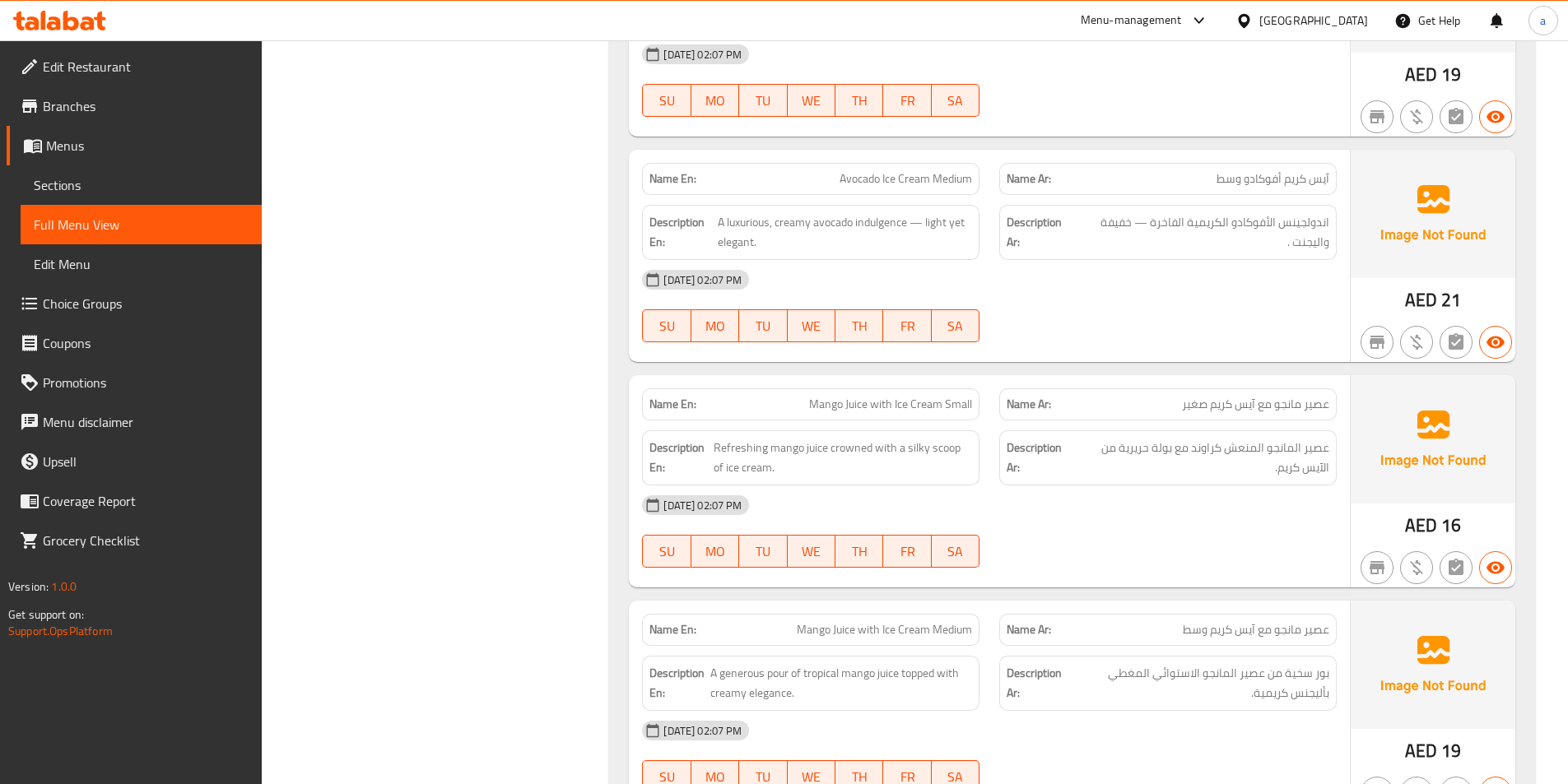
click at [1119, 497] on div "02-09-2025 02:07 PM" at bounding box center [989, 505] width 714 height 40
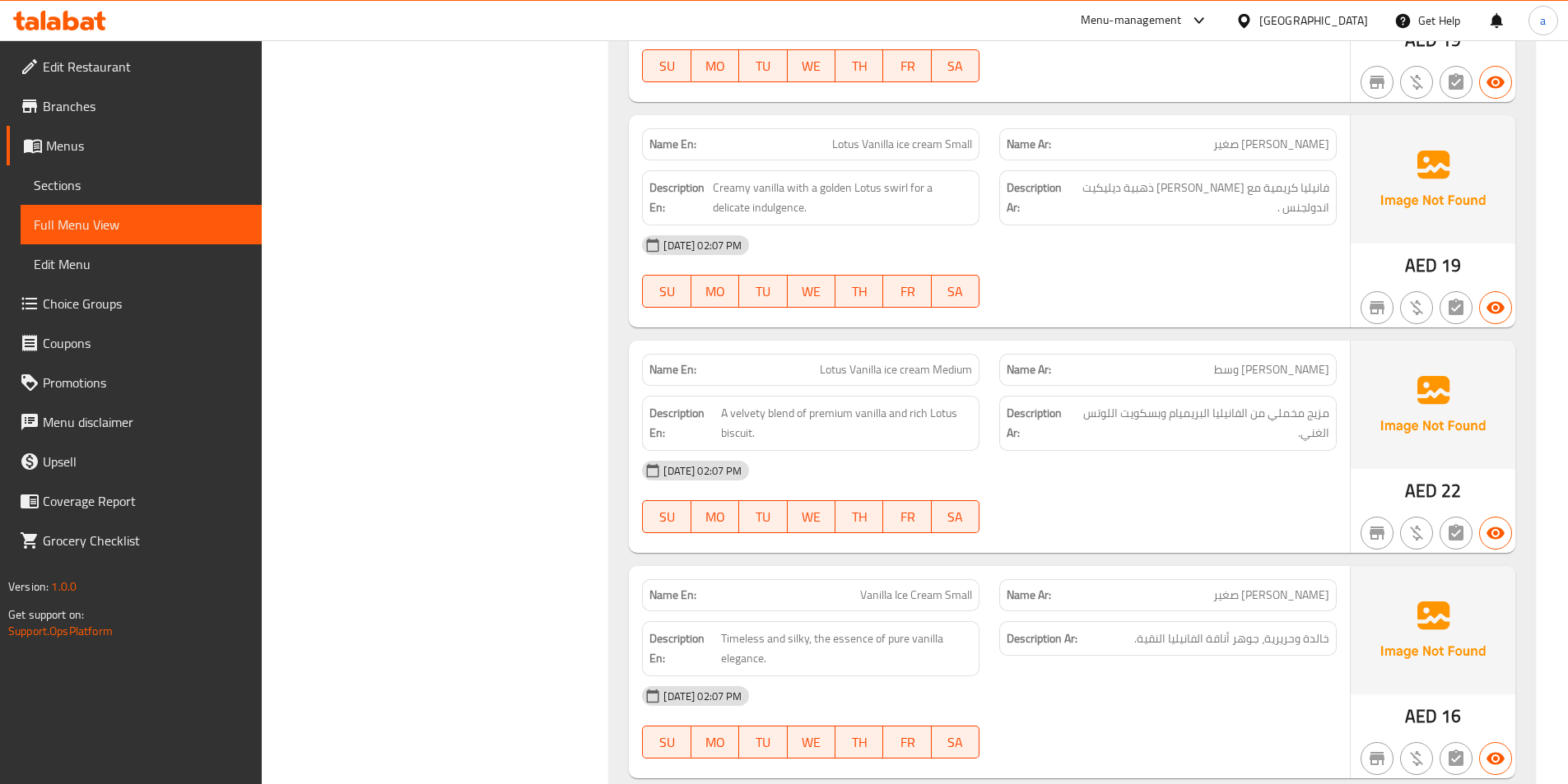
scroll to position [8404, 0]
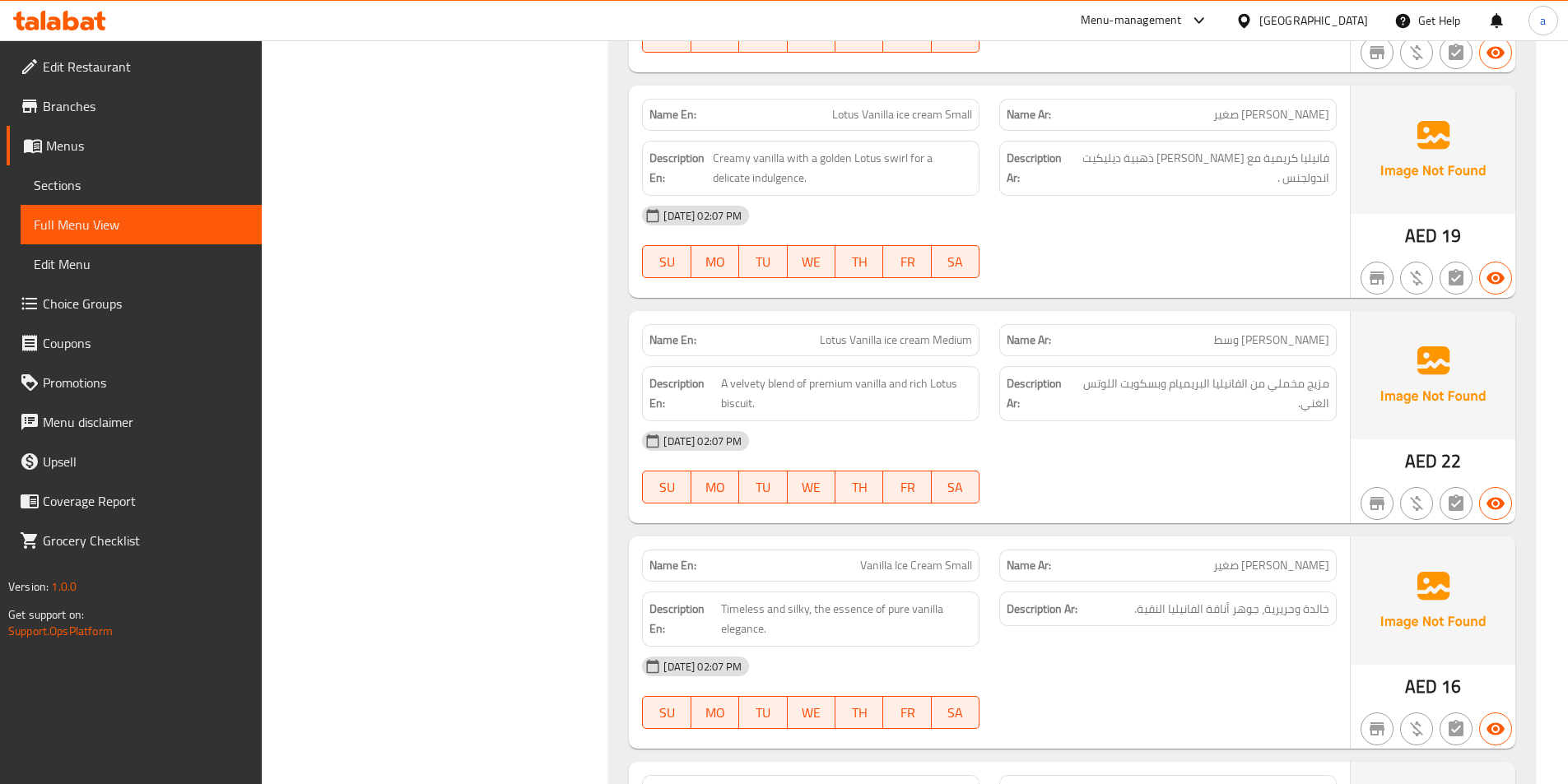
click at [1221, 257] on div "02-09-2025 02:07 PM SU MO TU WE TH FR SA" at bounding box center [989, 241] width 714 height 92
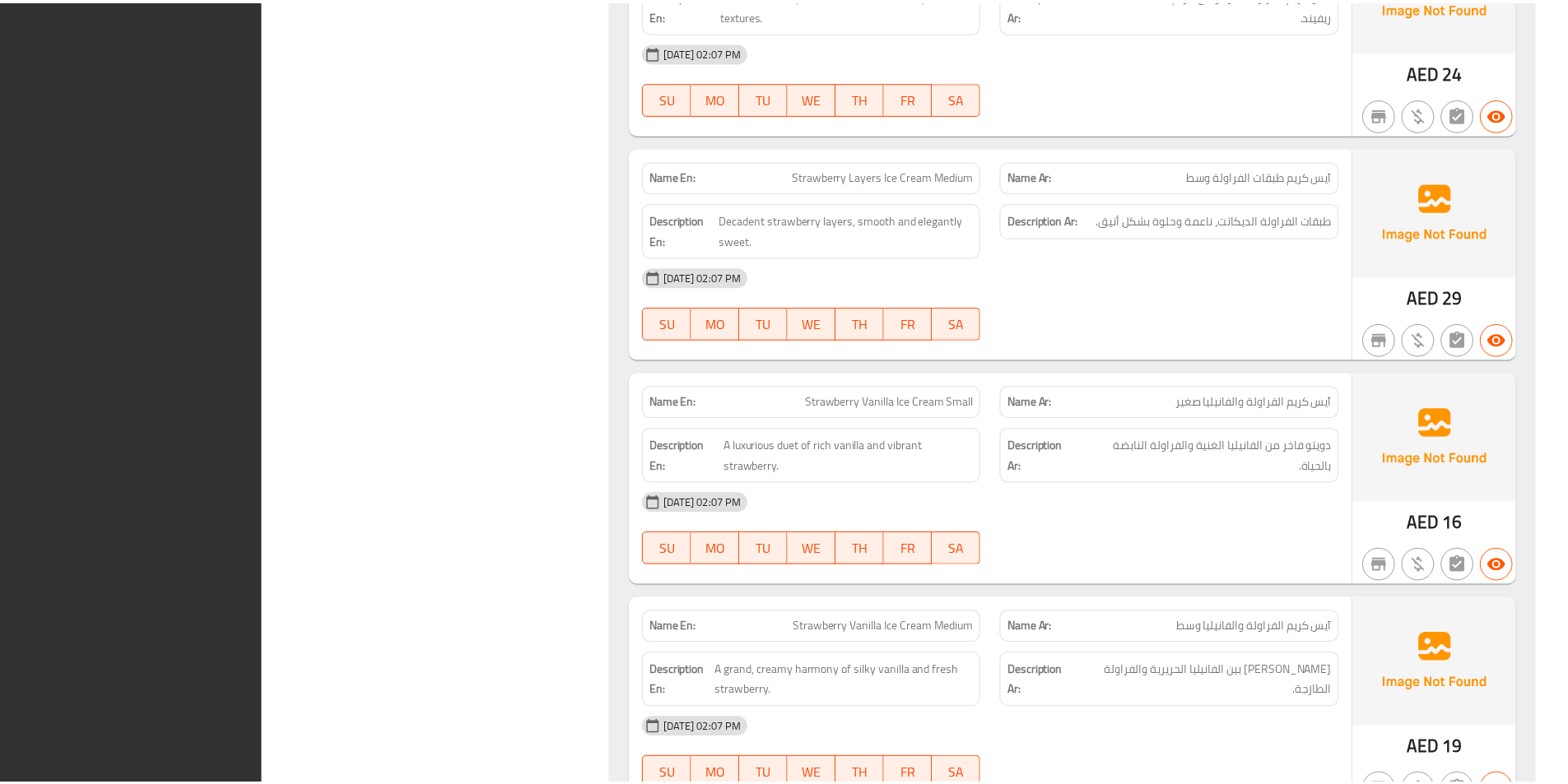
scroll to position [10085, 0]
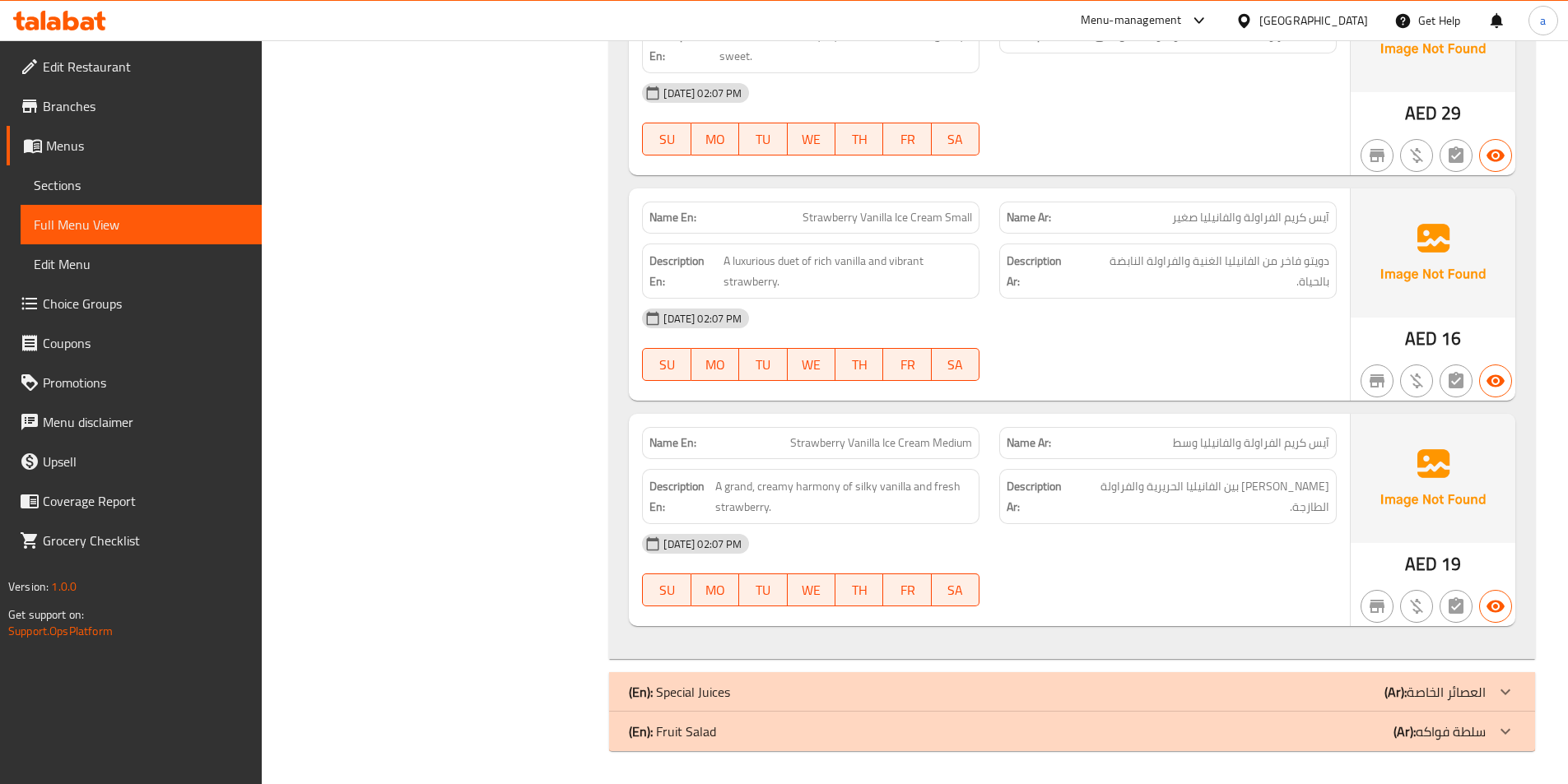
click at [166, 184] on span "Sections" at bounding box center [141, 185] width 215 height 19
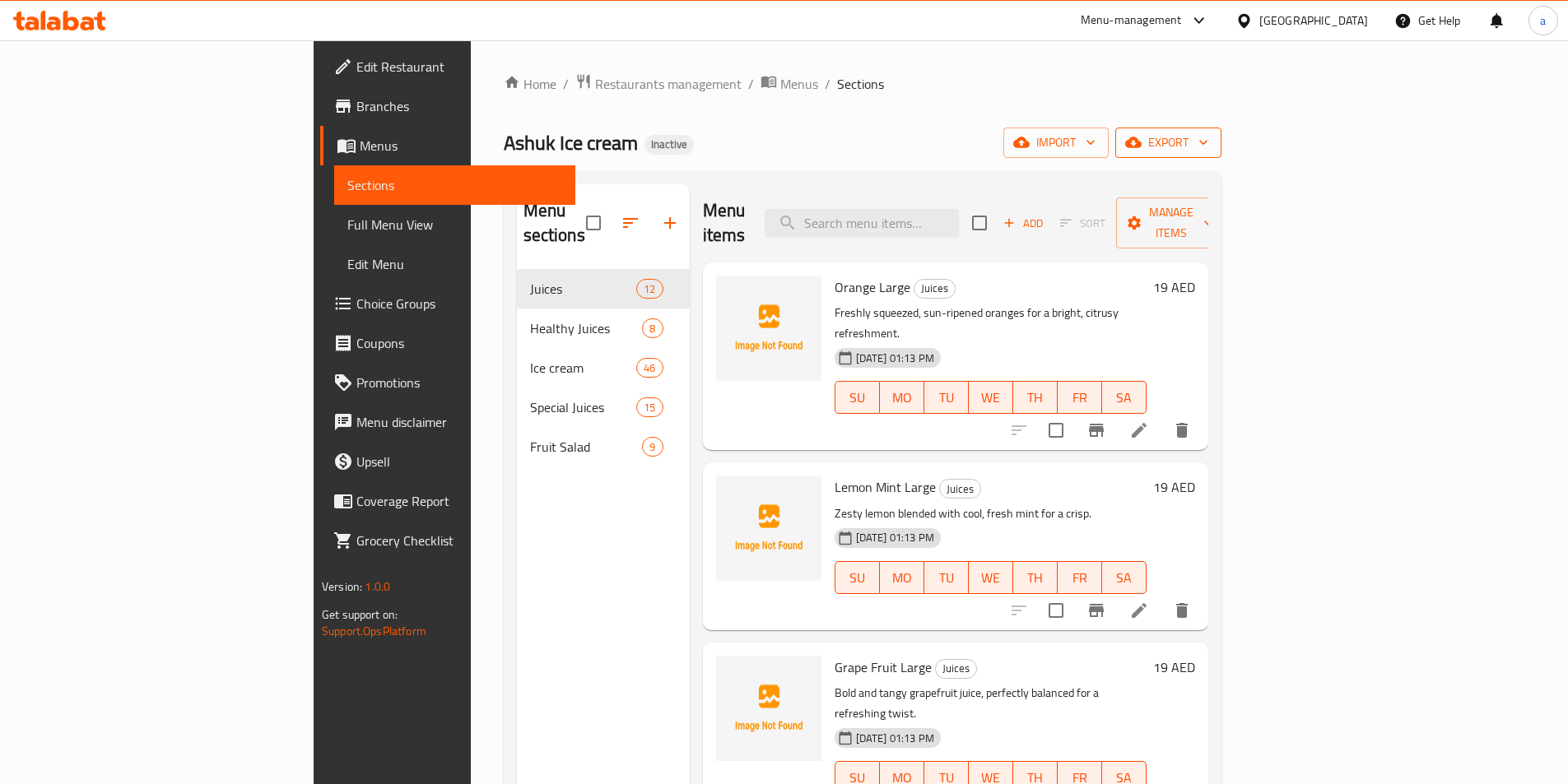
click at [1208, 136] on span "export" at bounding box center [1168, 142] width 80 height 20
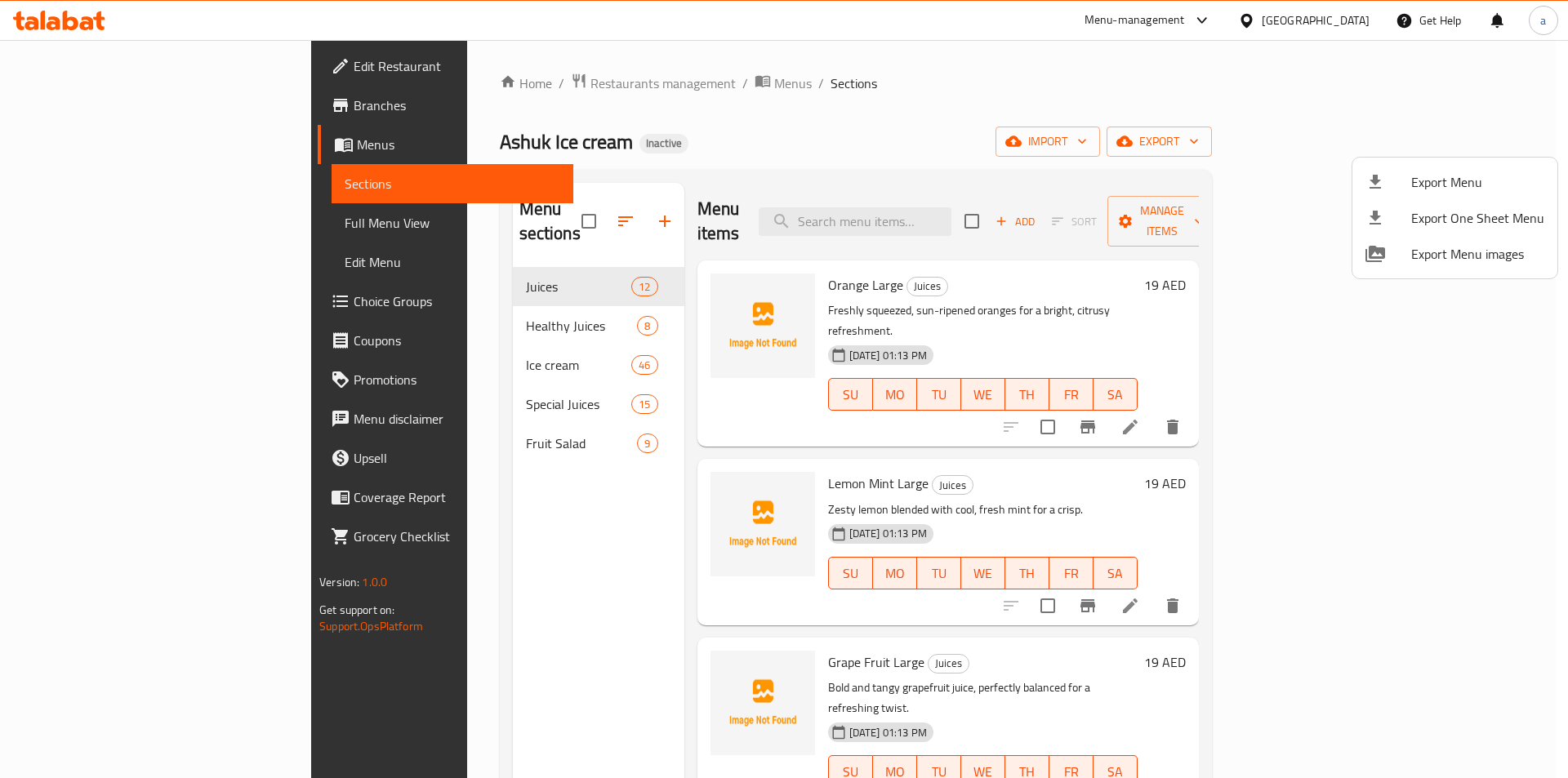
click at [1397, 173] on div at bounding box center [1387, 181] width 45 height 19
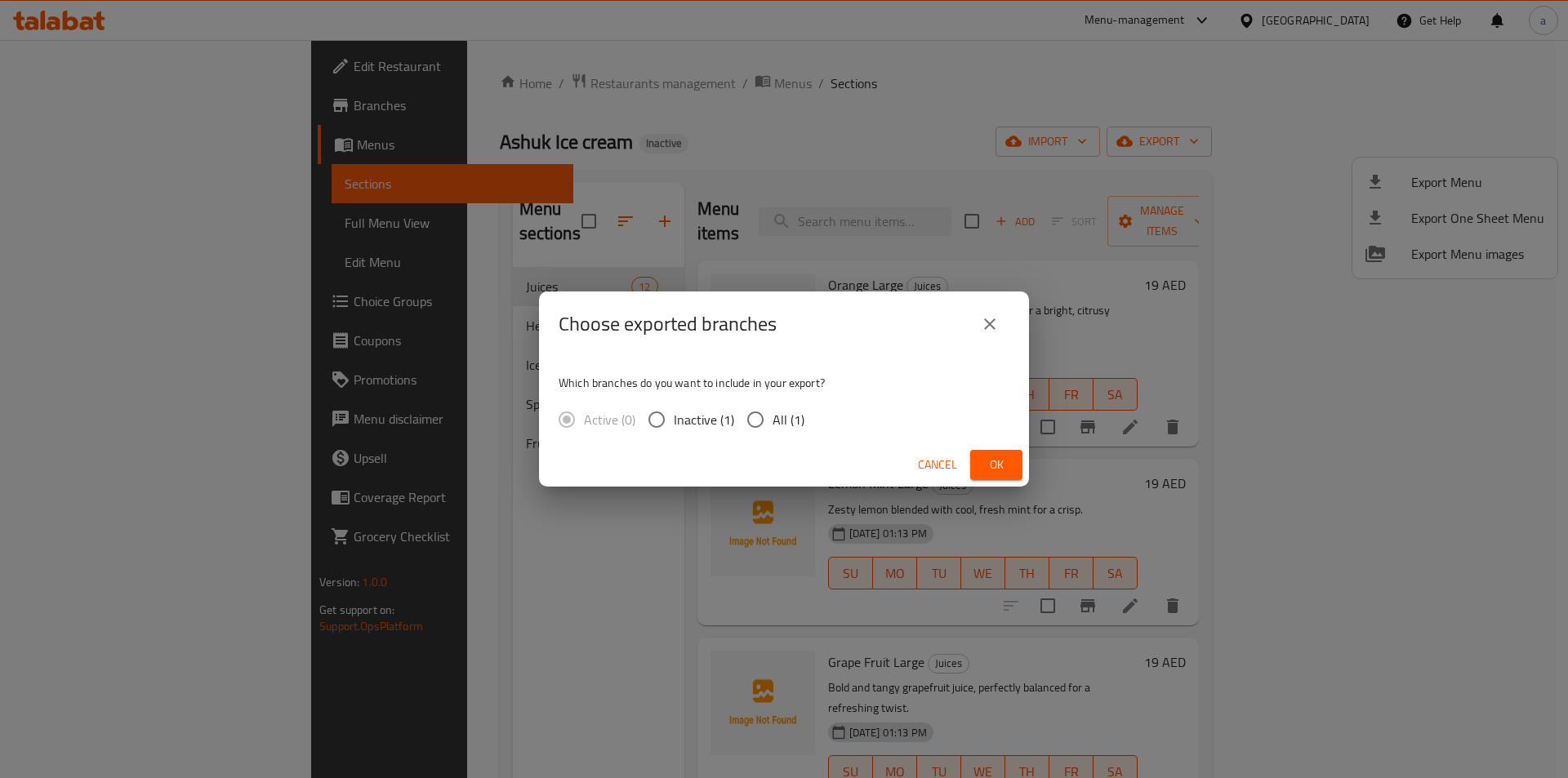
click at [749, 427] on input "All (1)" at bounding box center [756, 420] width 35 height 35
radio input "true"
click at [1000, 463] on span "Ok" at bounding box center [996, 464] width 26 height 20
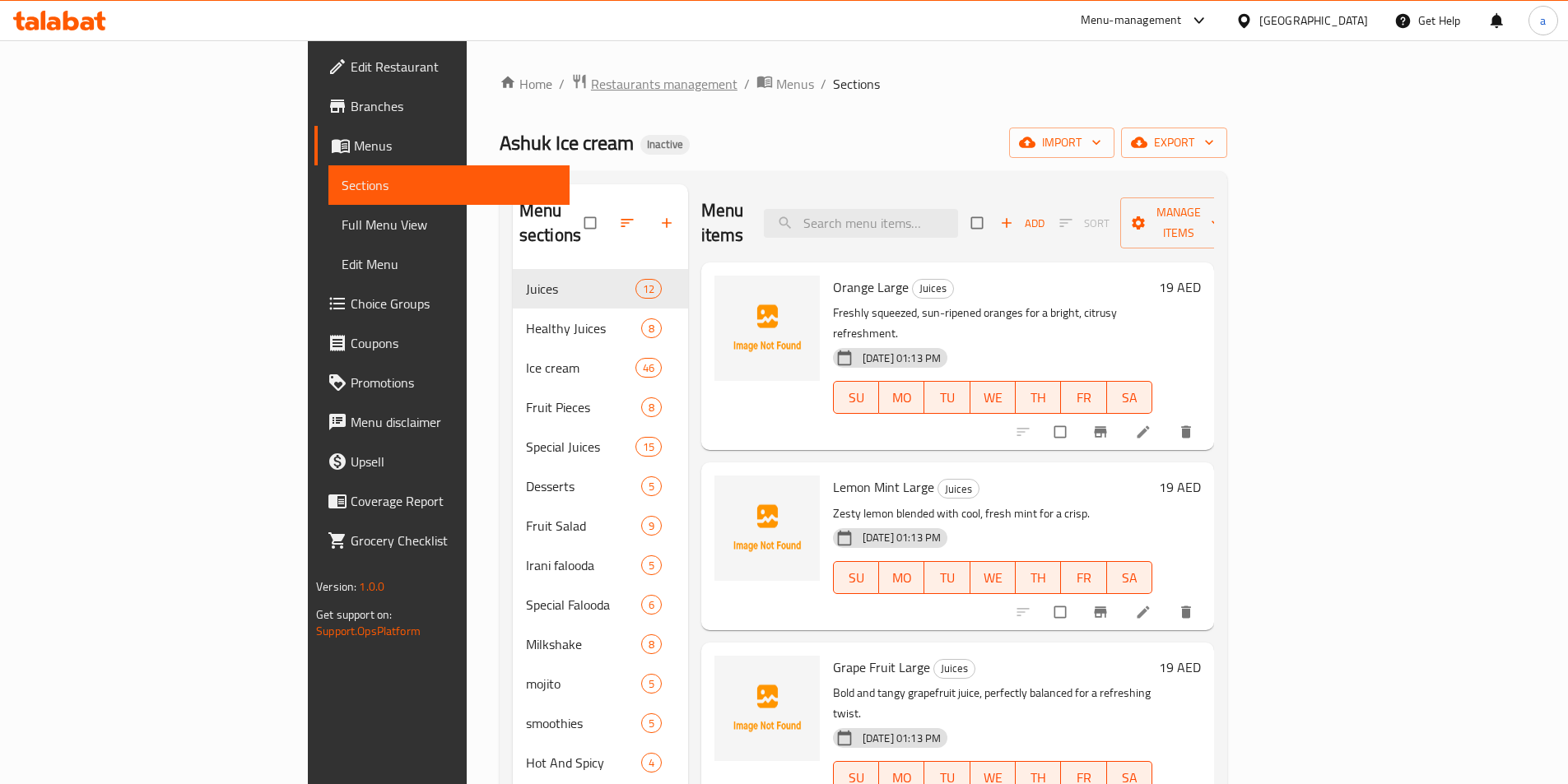
click at [590, 80] on span "Restaurants management" at bounding box center [663, 84] width 147 height 19
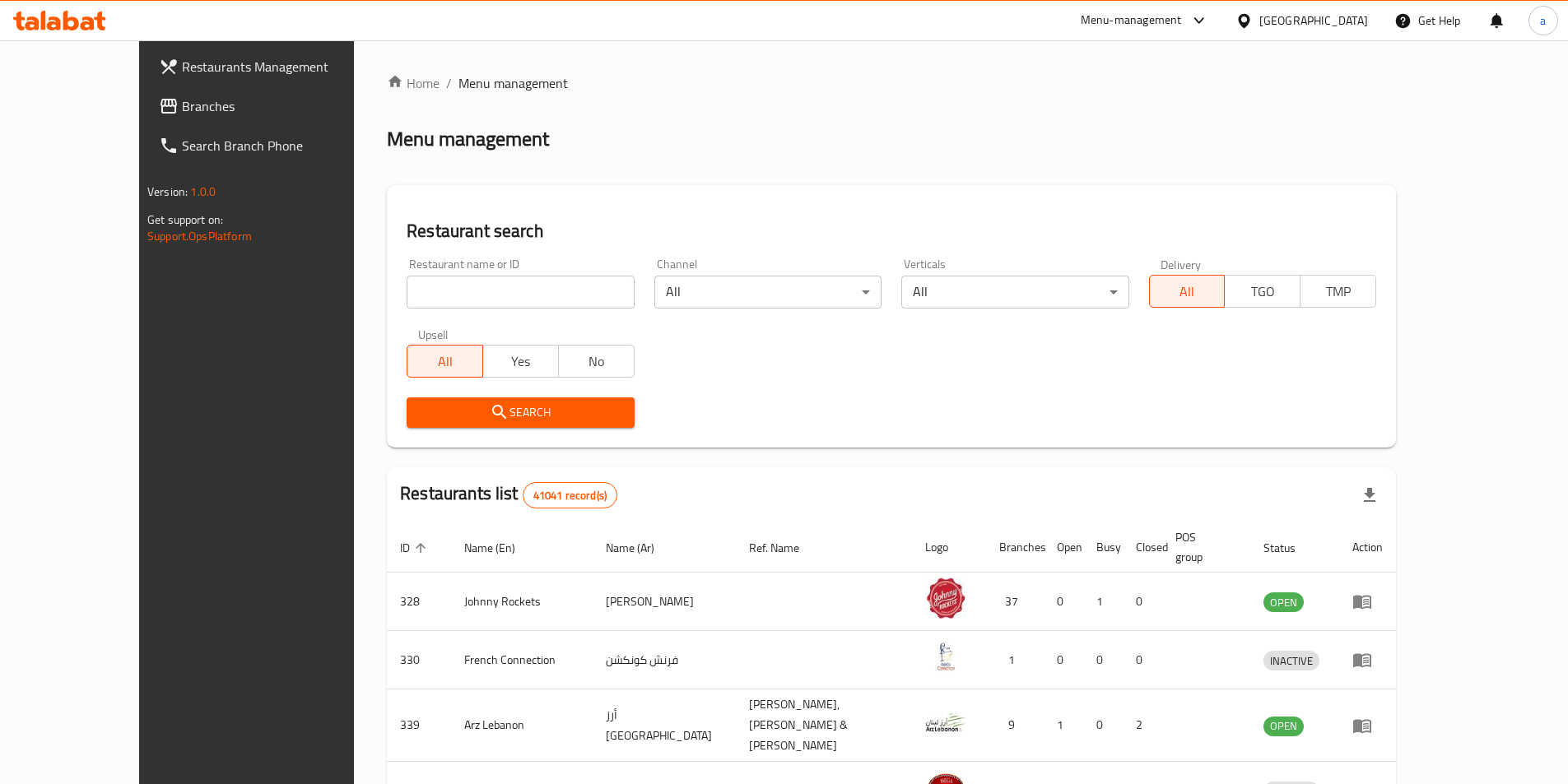
click at [182, 107] on span "Branches" at bounding box center [284, 106] width 205 height 19
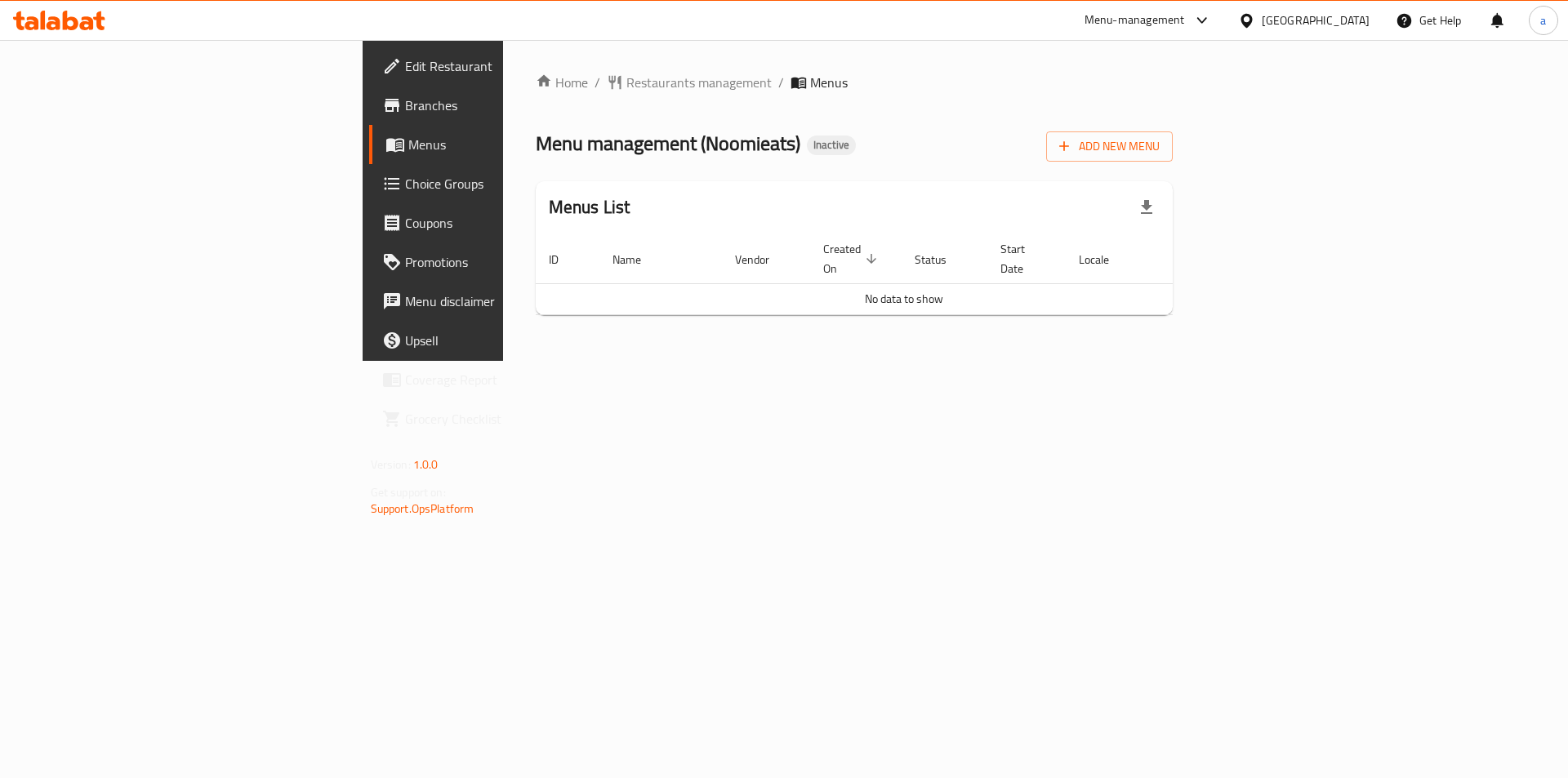
click at [369, 77] on link "Edit Restaurant" at bounding box center [496, 66] width 256 height 40
